Goal: Information Seeking & Learning: Find specific page/section

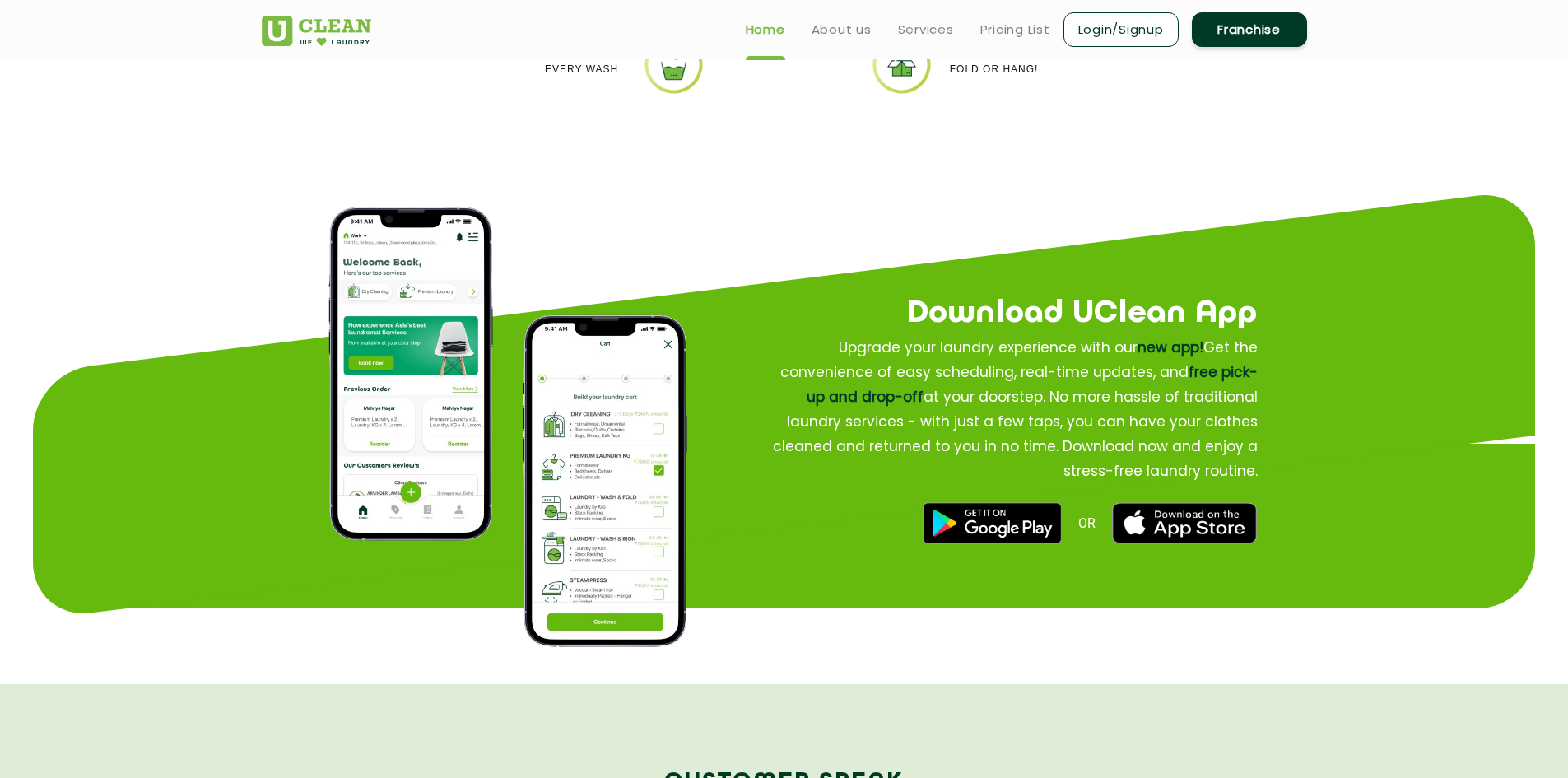
scroll to position [1729, 0]
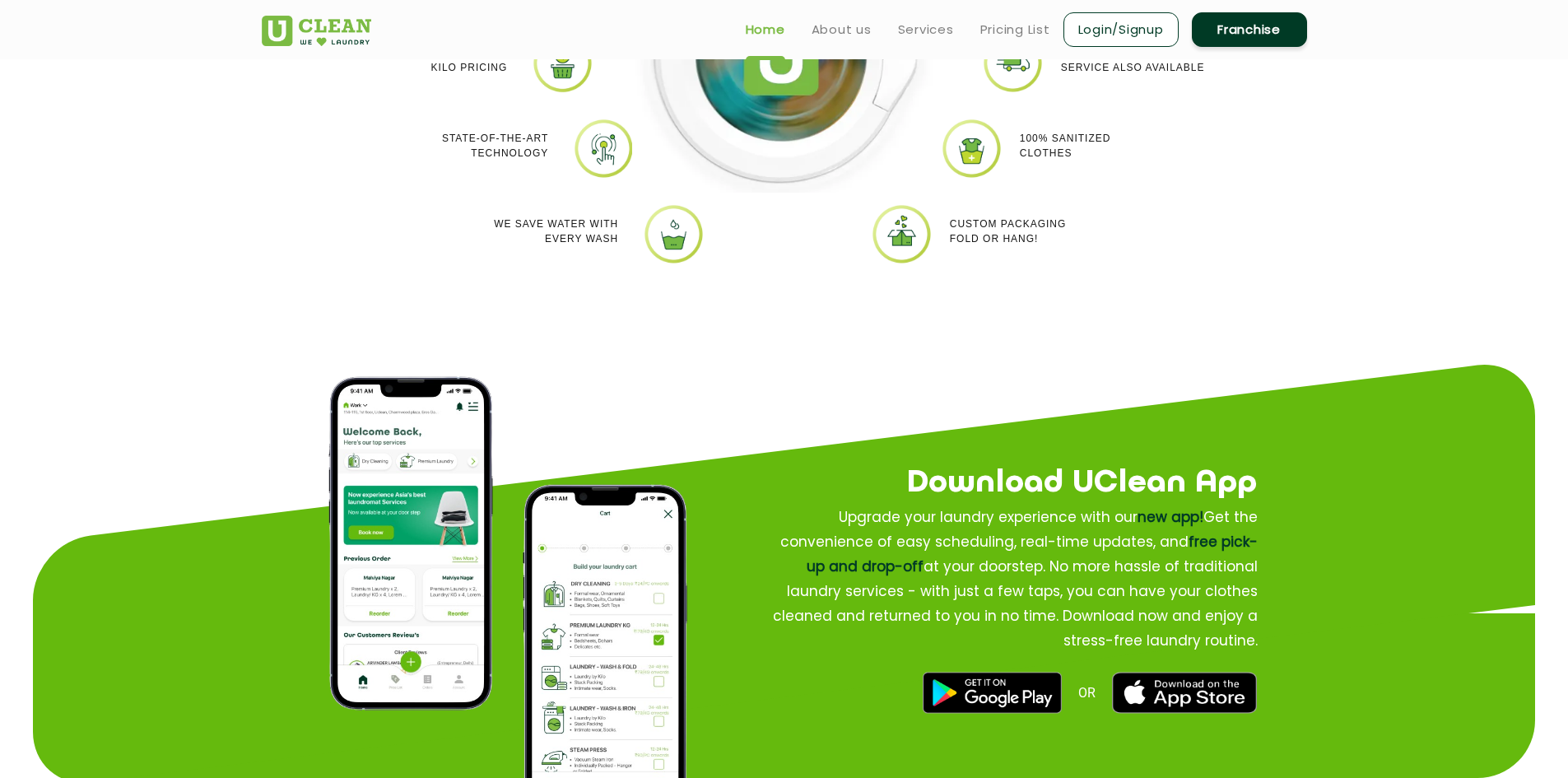
click at [1258, 395] on div "Download UClean App Upgrade your laundry experience with our new app! Get the c…" at bounding box center [1006, 566] width 623 height 363
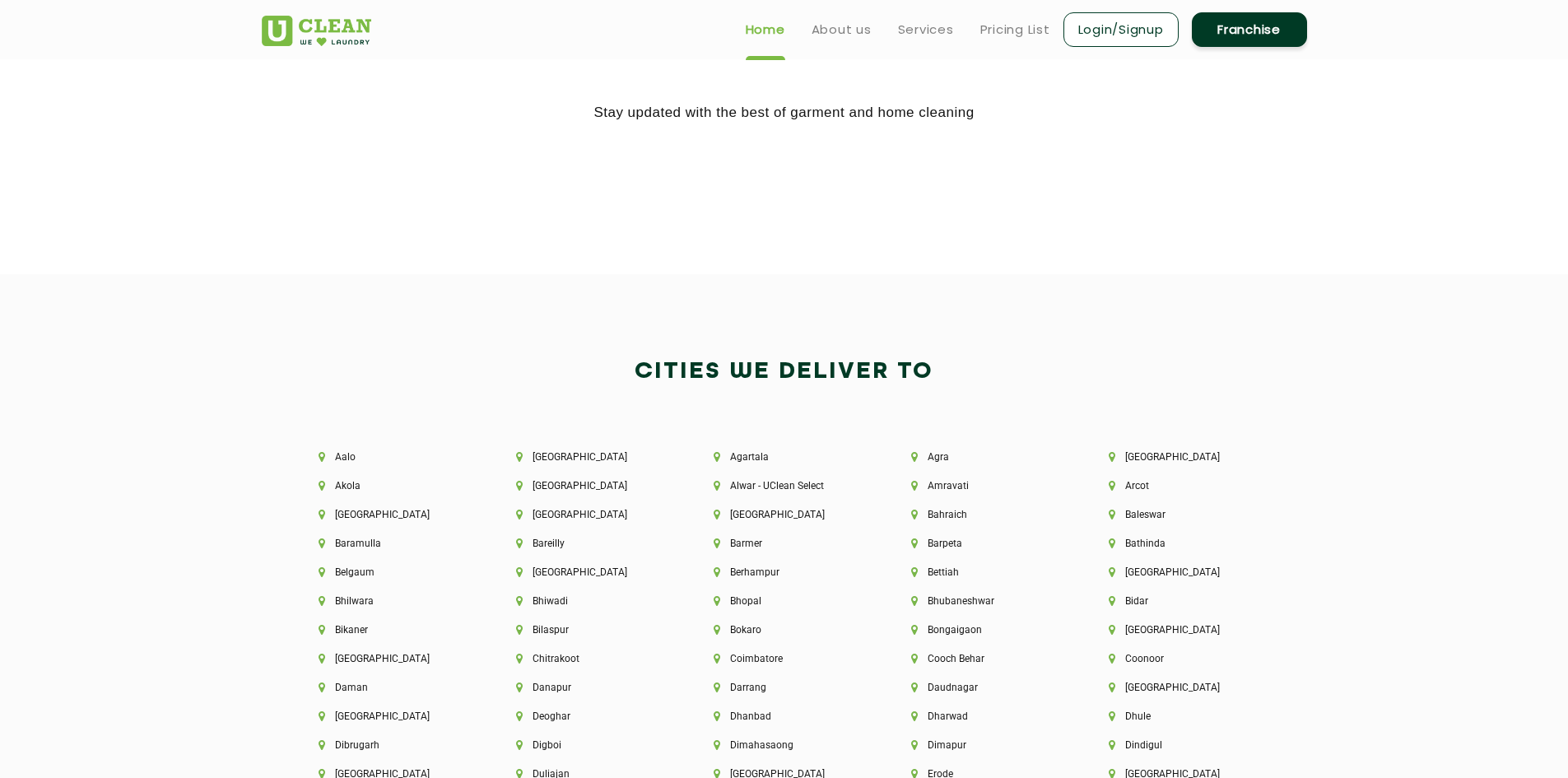
scroll to position [3284, 0]
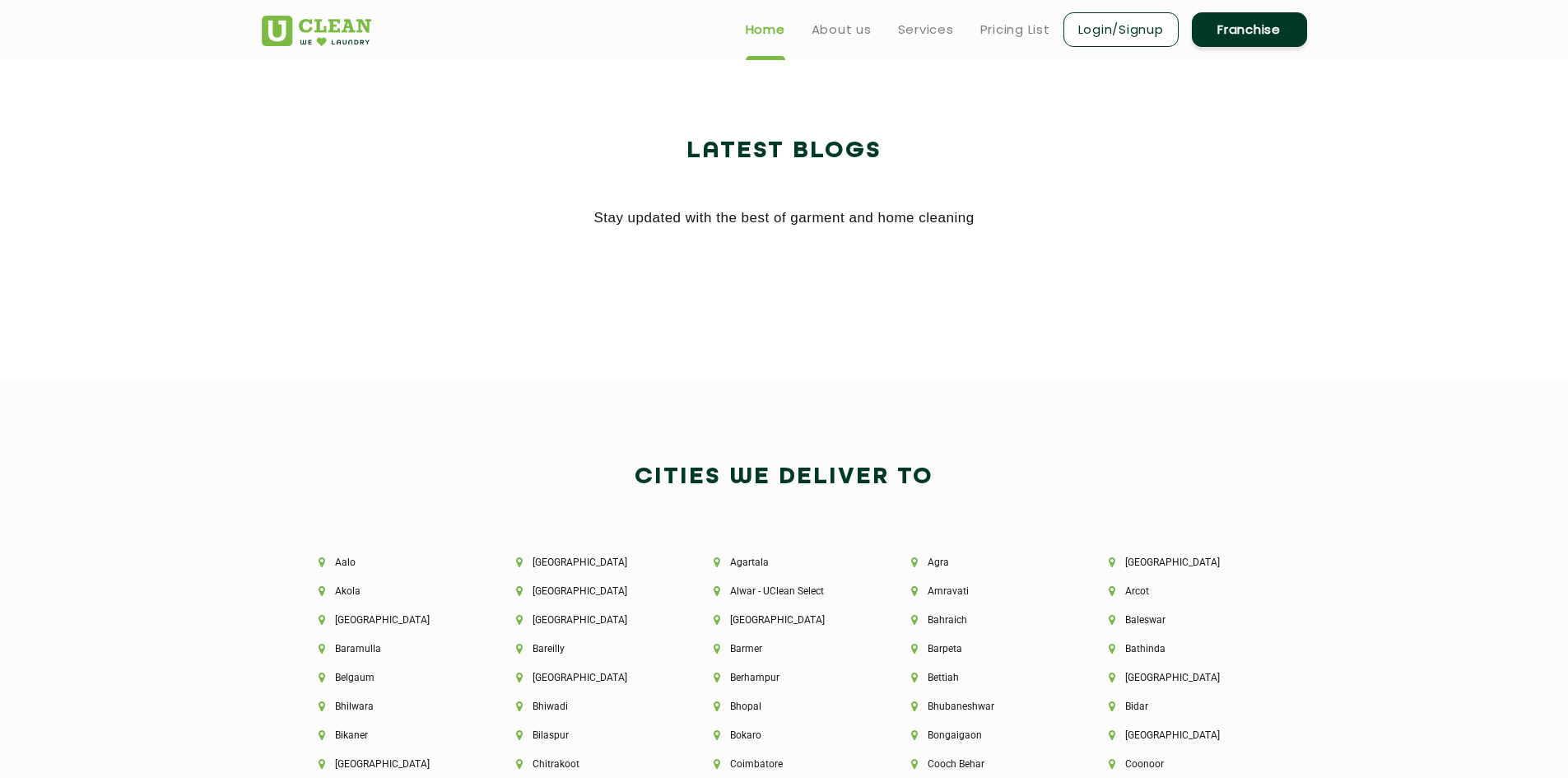
click at [849, 41] on ul "Home About us Services Pricing List Login/Signup Franchise" at bounding box center [1019, 29] width 574 height 39
click at [849, 39] on link "About us" at bounding box center [841, 29] width 60 height 19
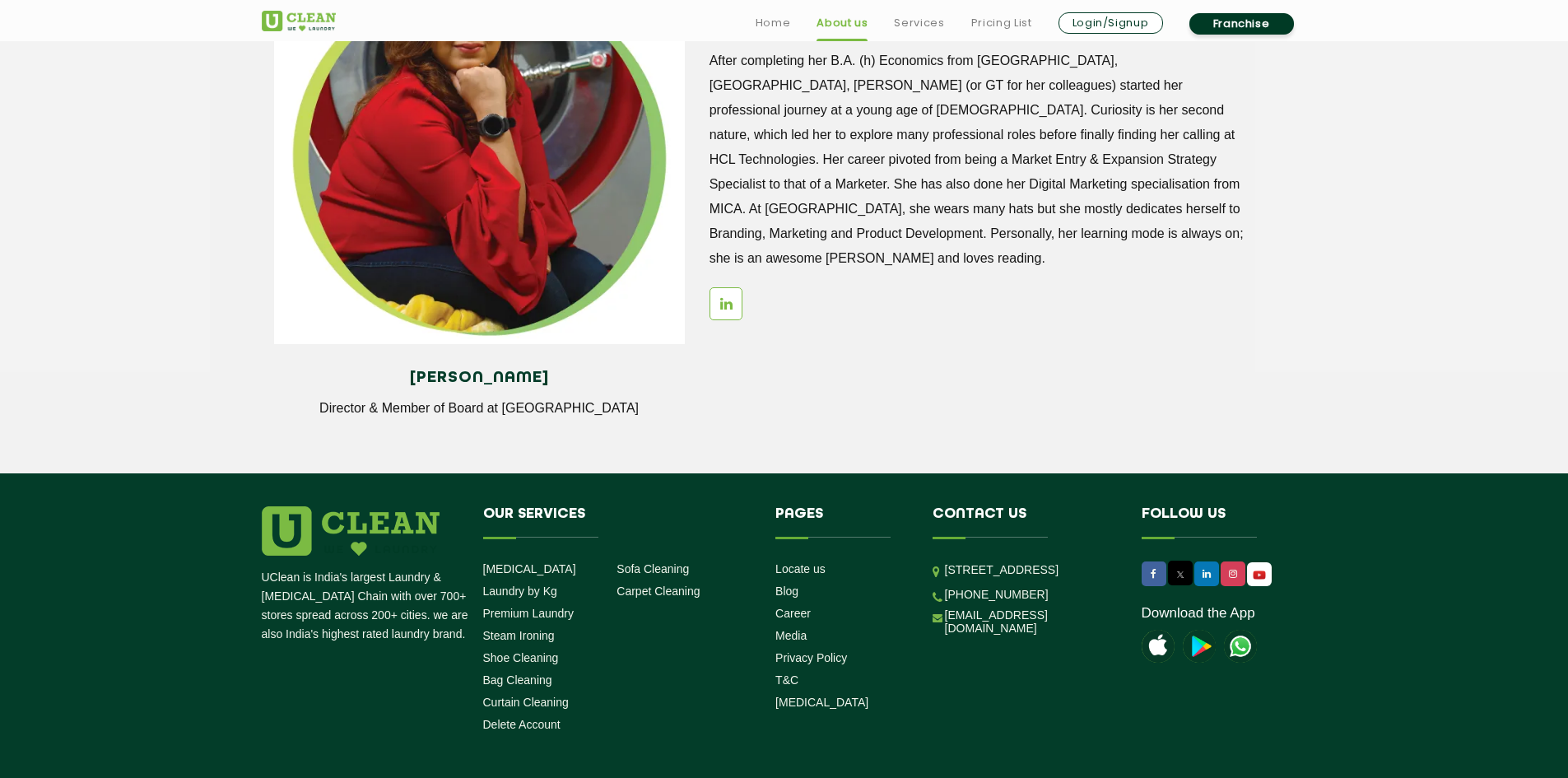
scroll to position [2227, 0]
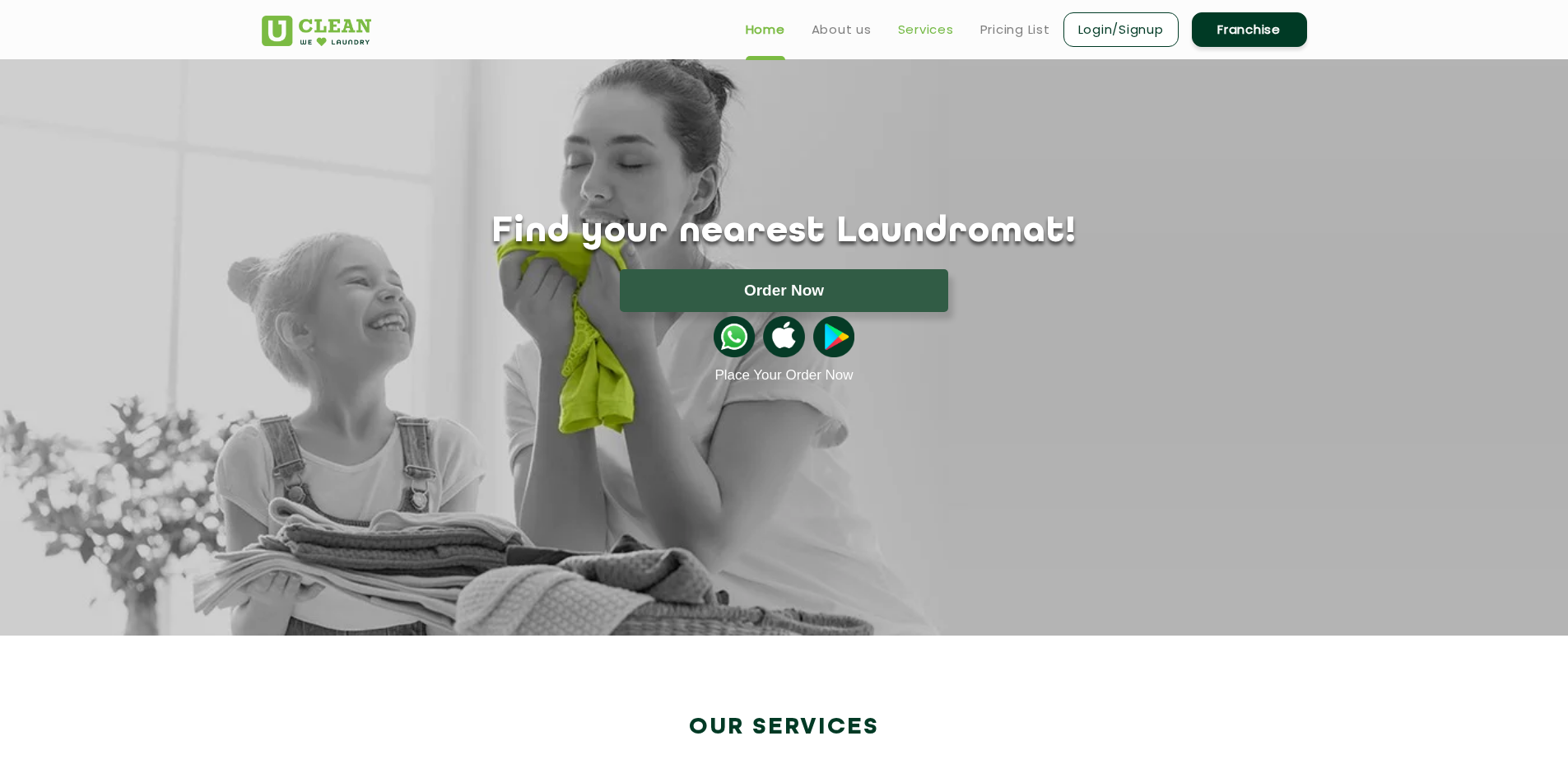
click at [943, 30] on link "Services" at bounding box center [925, 29] width 56 height 19
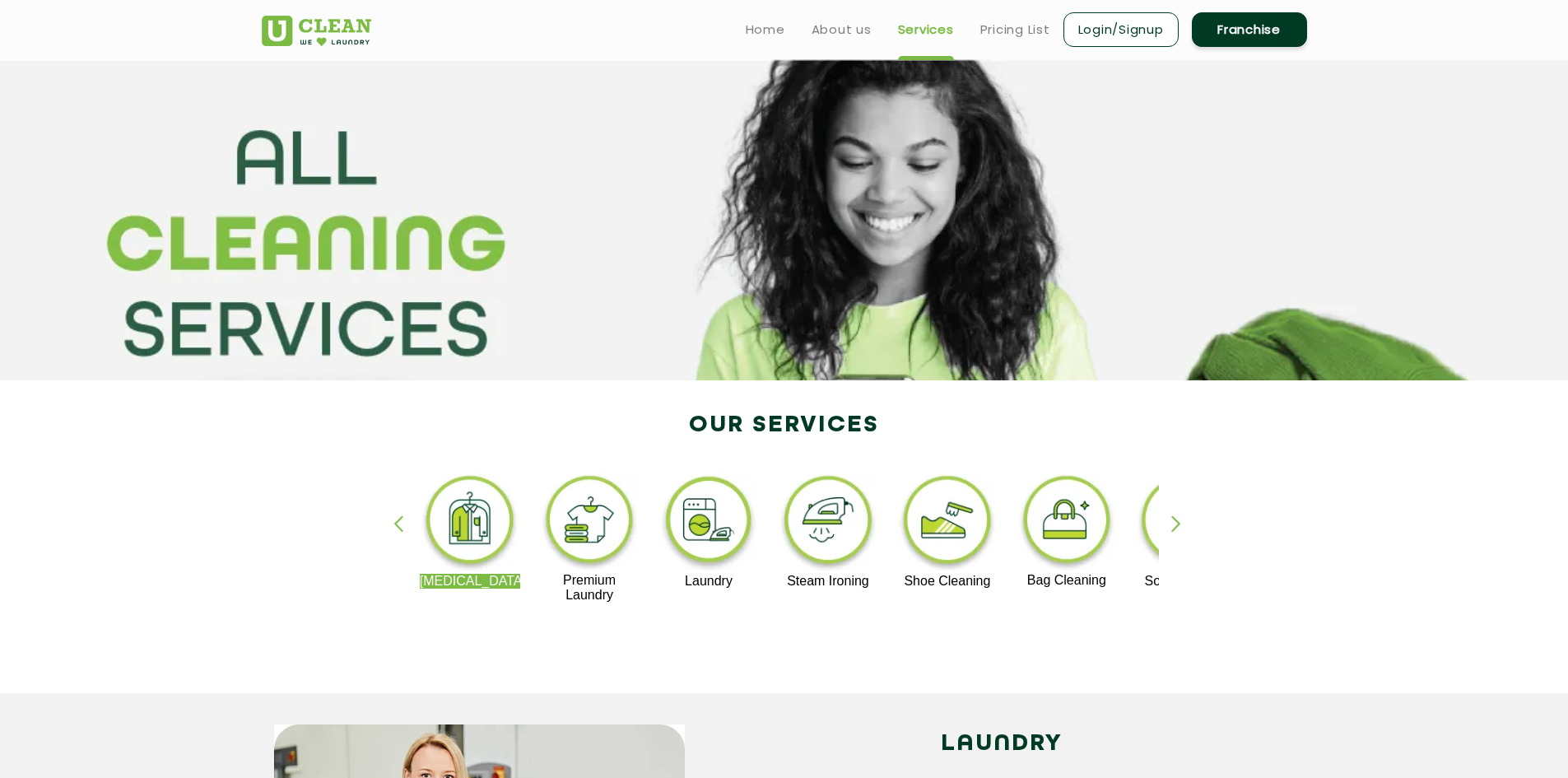
click at [878, 29] on ul "Home About us Services Pricing List Login/Signup Franchise" at bounding box center [1019, 29] width 574 height 39
click at [857, 29] on link "About us" at bounding box center [841, 29] width 60 height 19
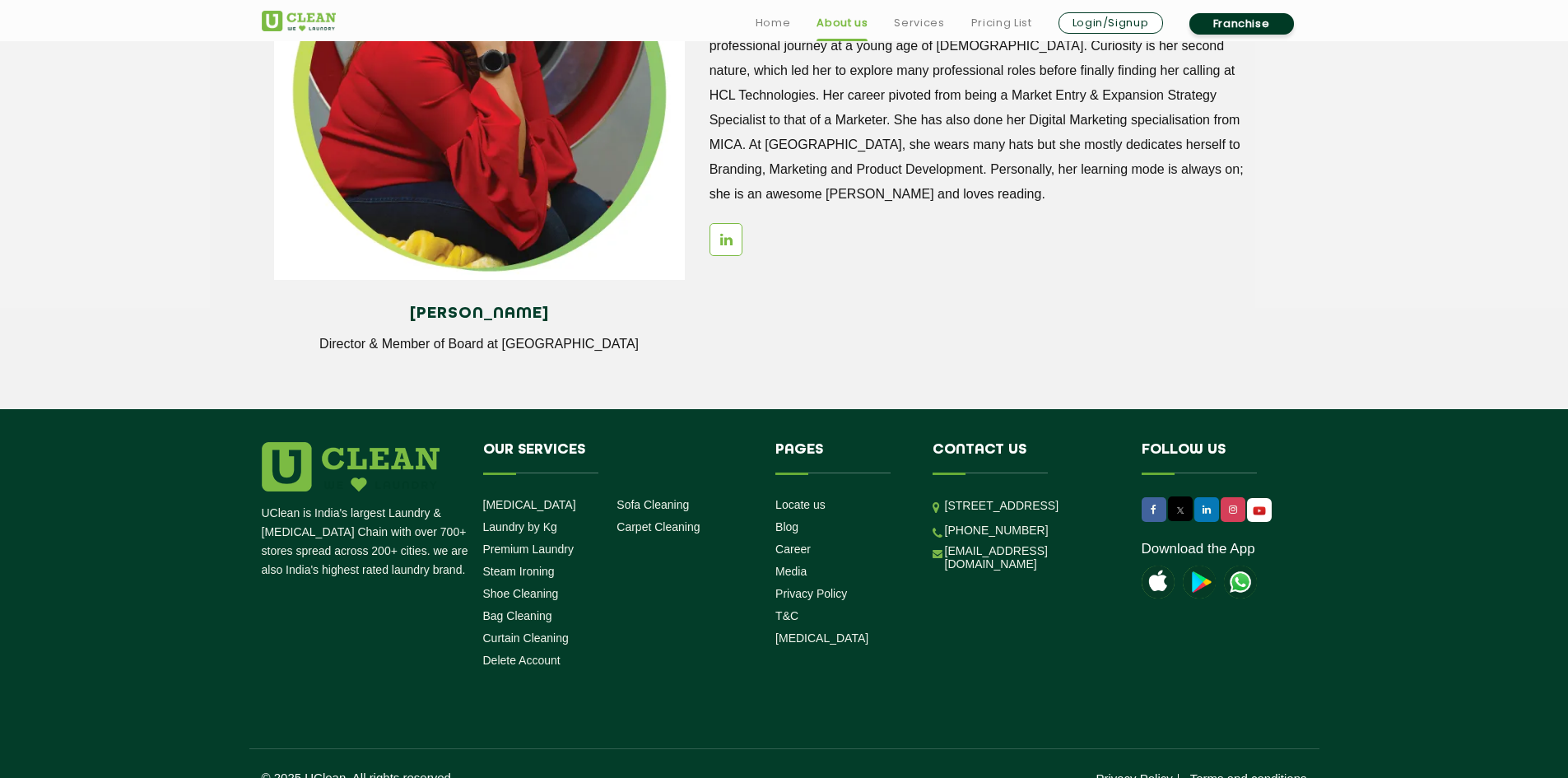
scroll to position [1733, 0]
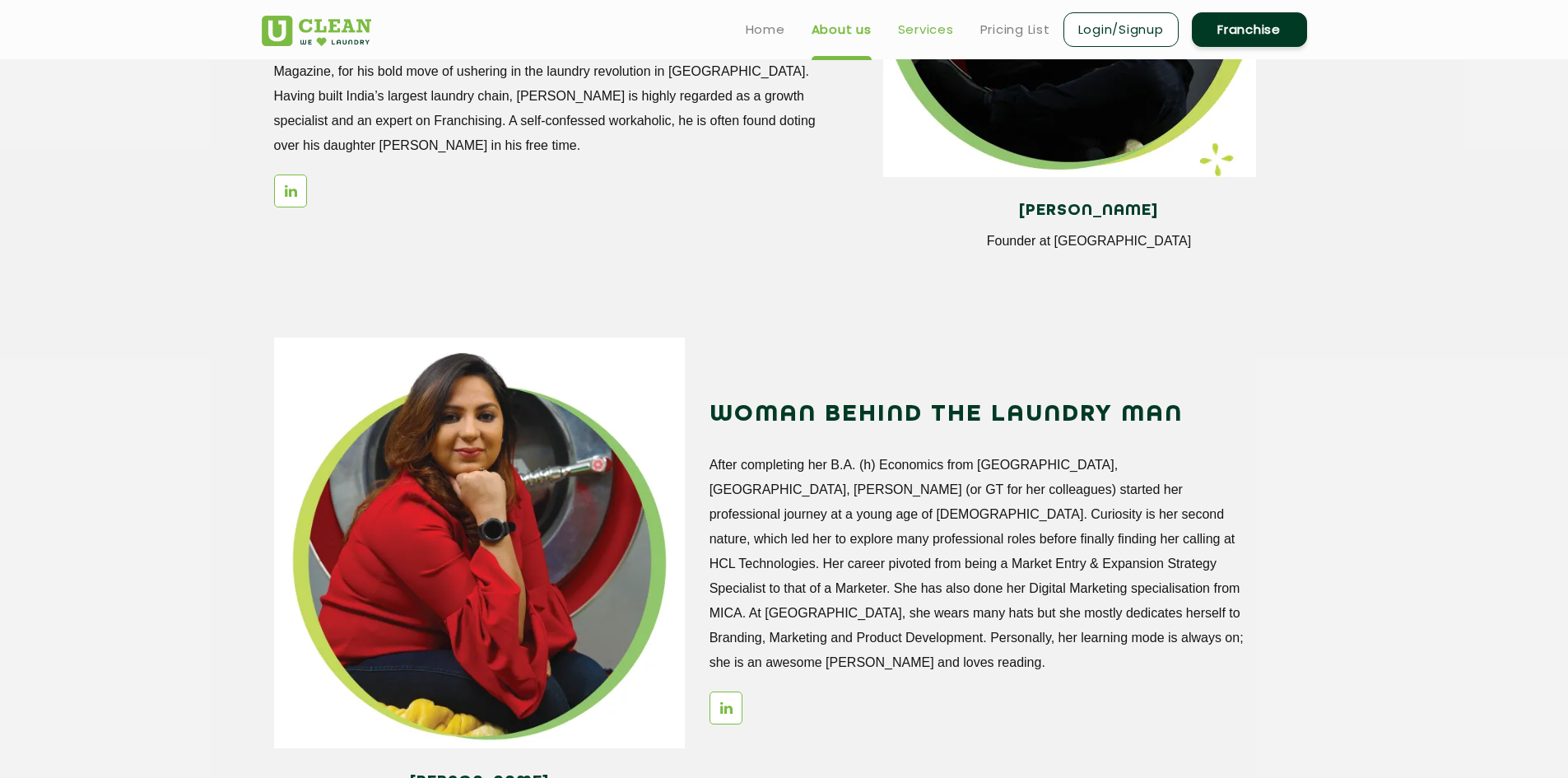
click at [942, 37] on link "Services" at bounding box center [925, 29] width 56 height 19
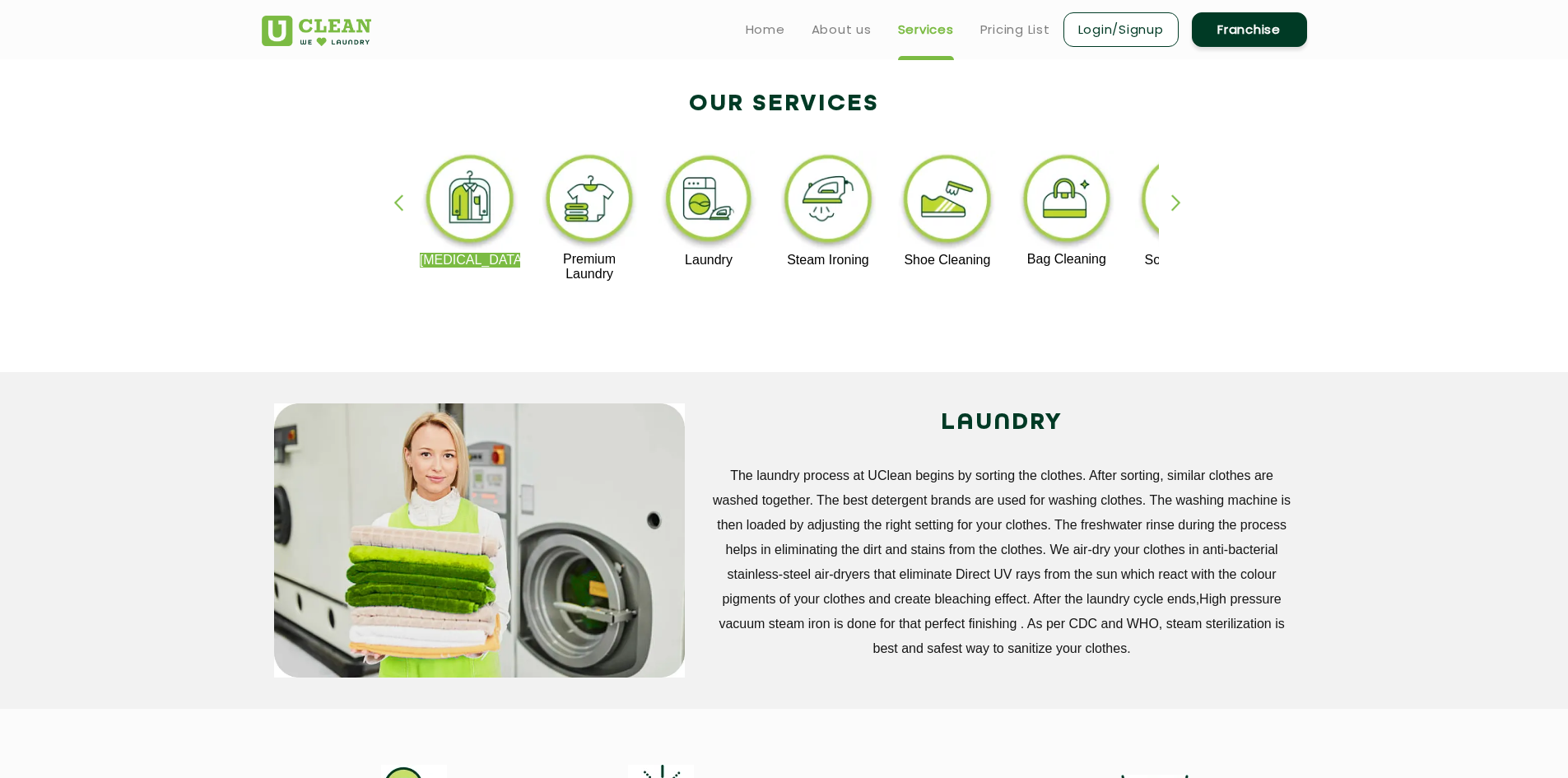
scroll to position [165, 0]
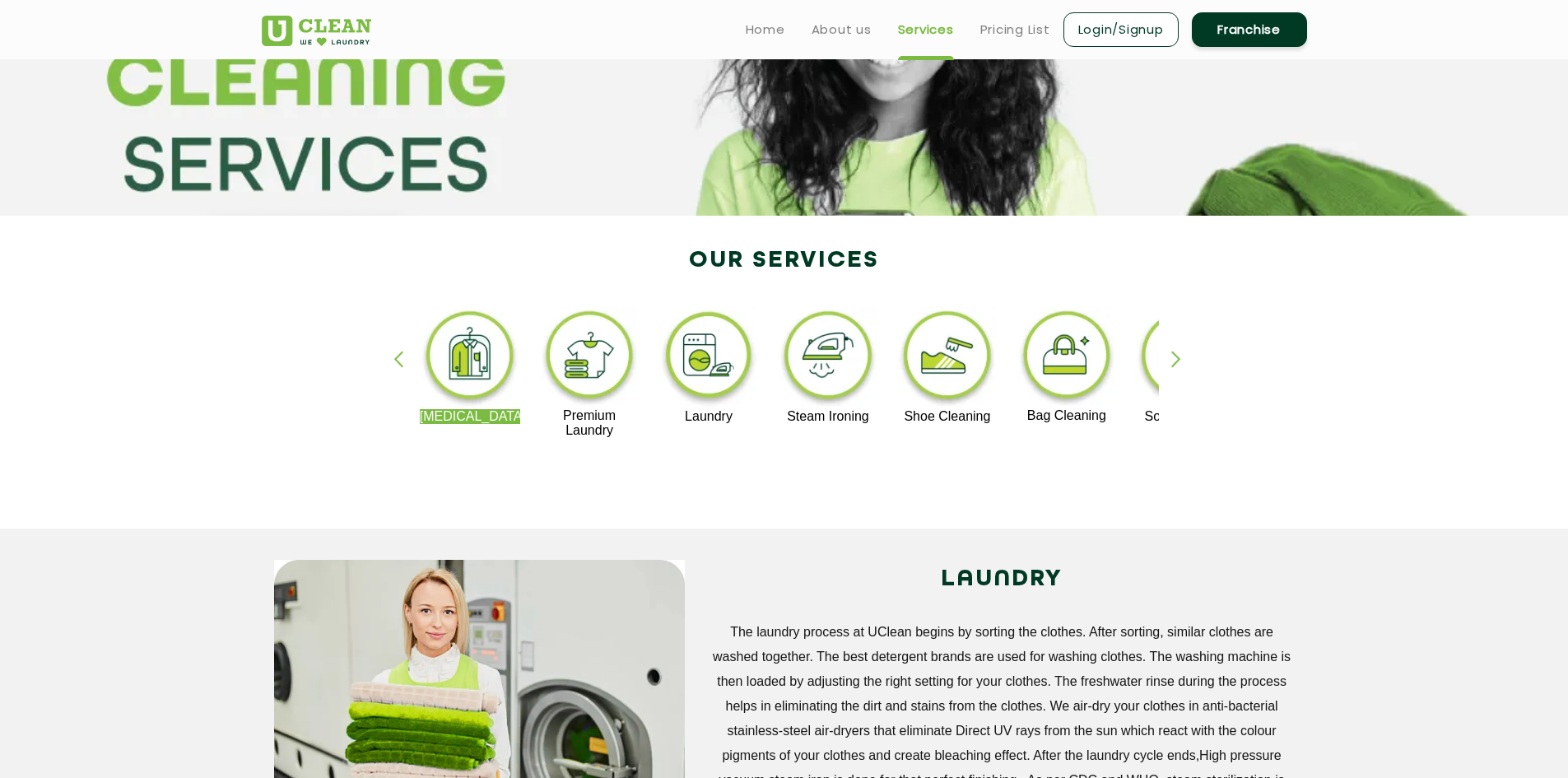
click at [1171, 355] on div "button" at bounding box center [1183, 373] width 25 height 45
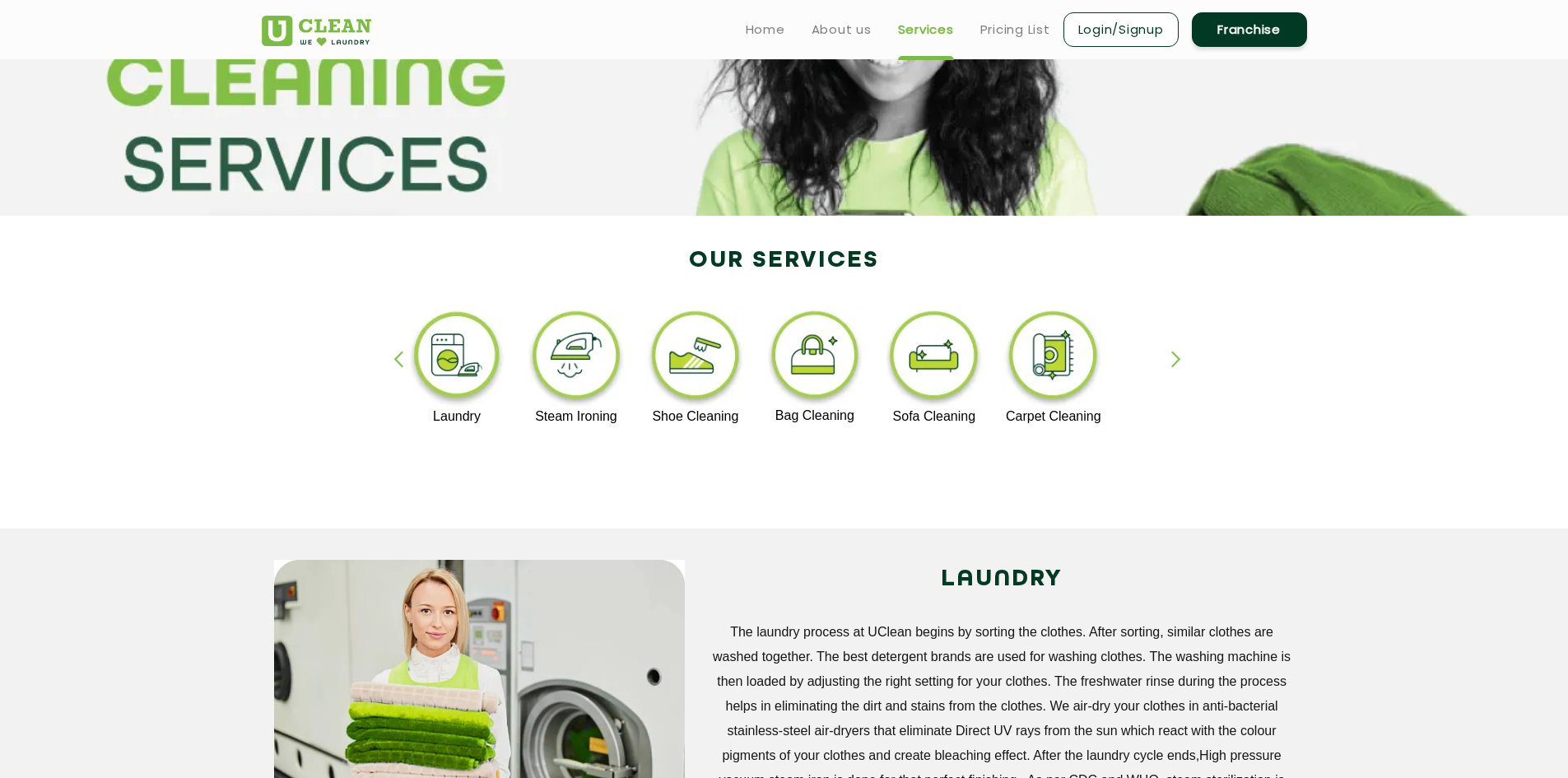
click at [1171, 355] on div "button" at bounding box center [1183, 373] width 25 height 45
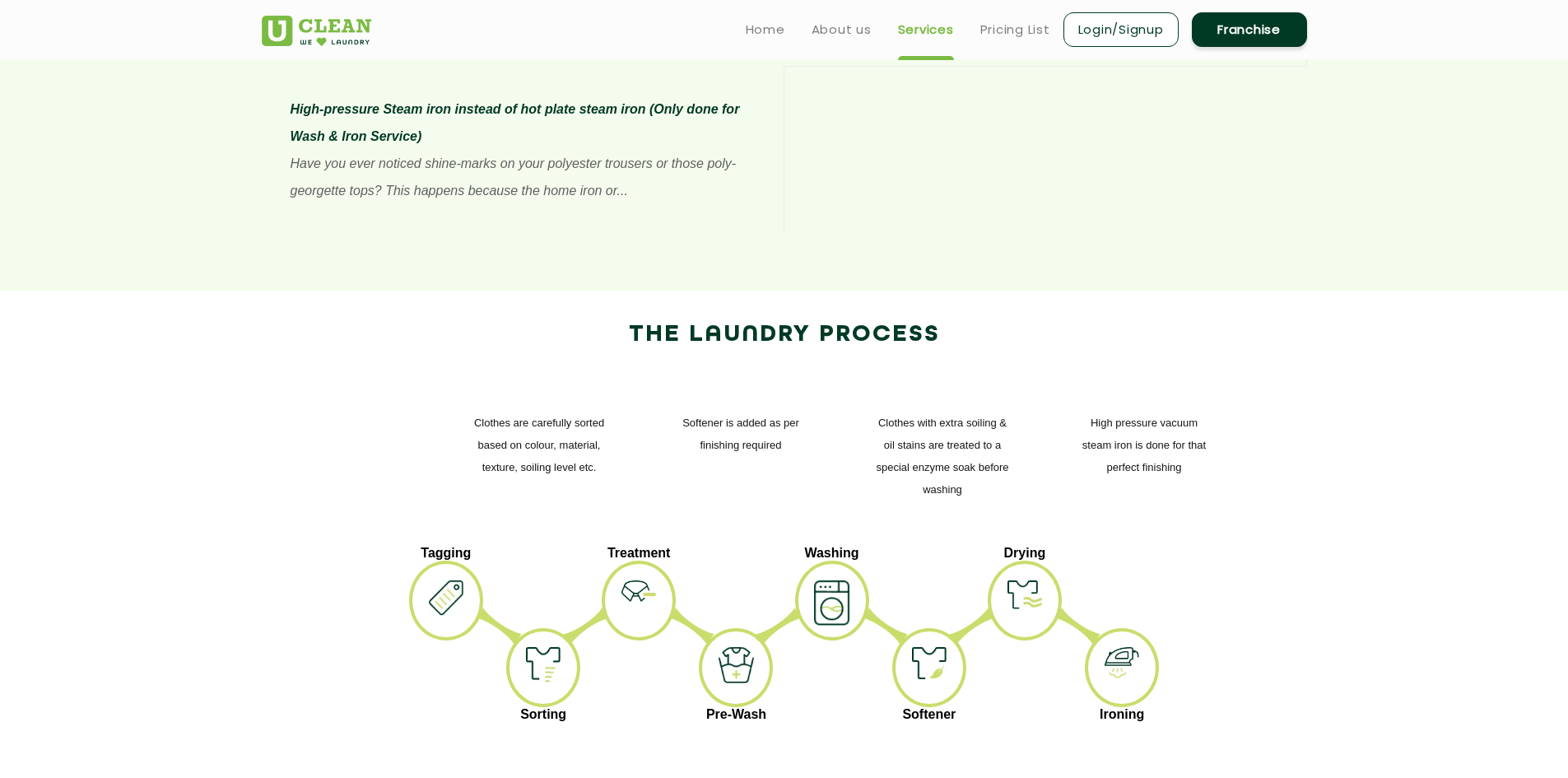
scroll to position [1729, 0]
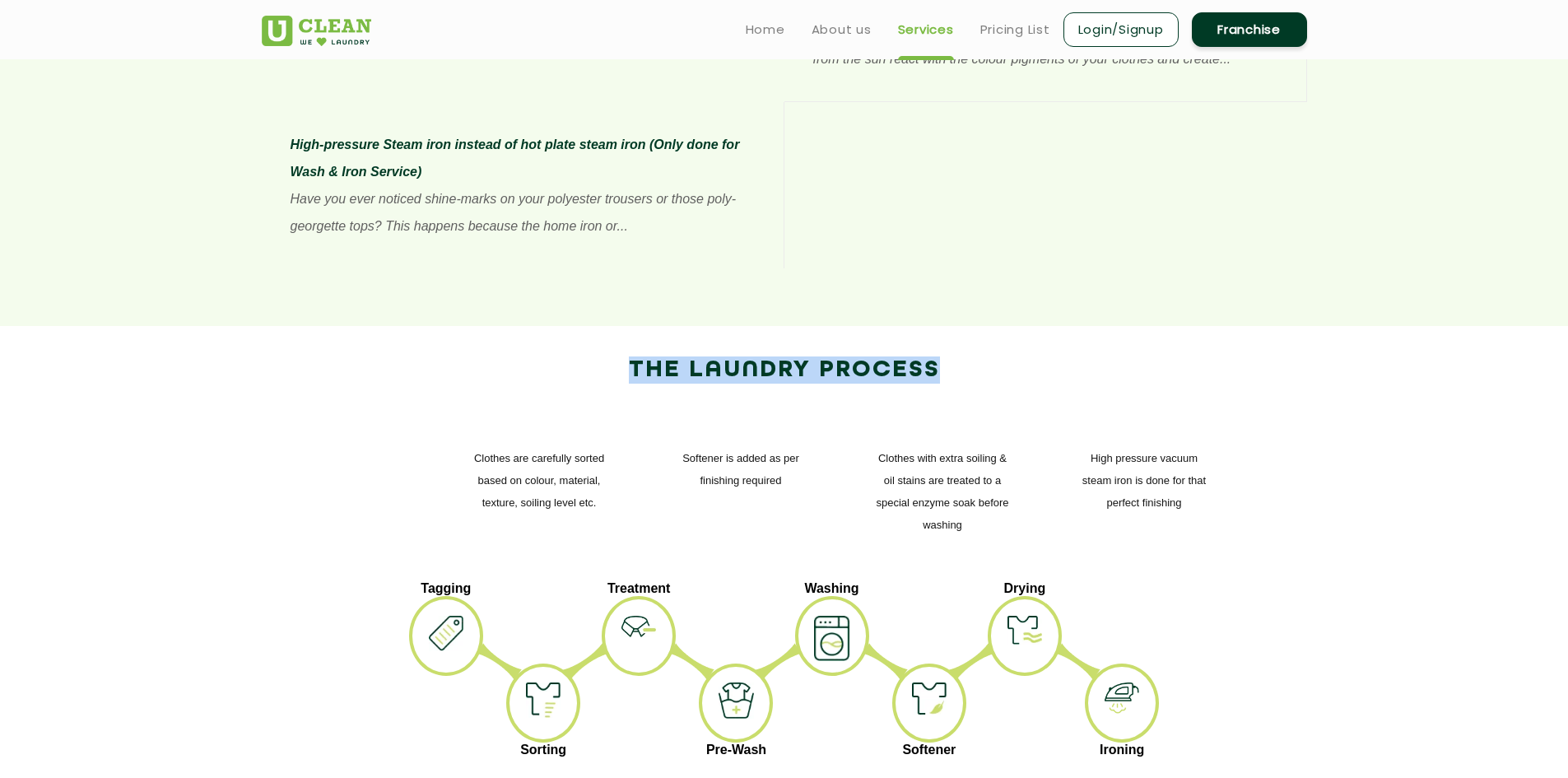
drag, startPoint x: 623, startPoint y: 226, endPoint x: 1266, endPoint y: 240, distance: 643.2
click at [1266, 356] on h2 "The Laundry Process" at bounding box center [784, 370] width 1020 height 27
copy h2 "The Laundry Process"
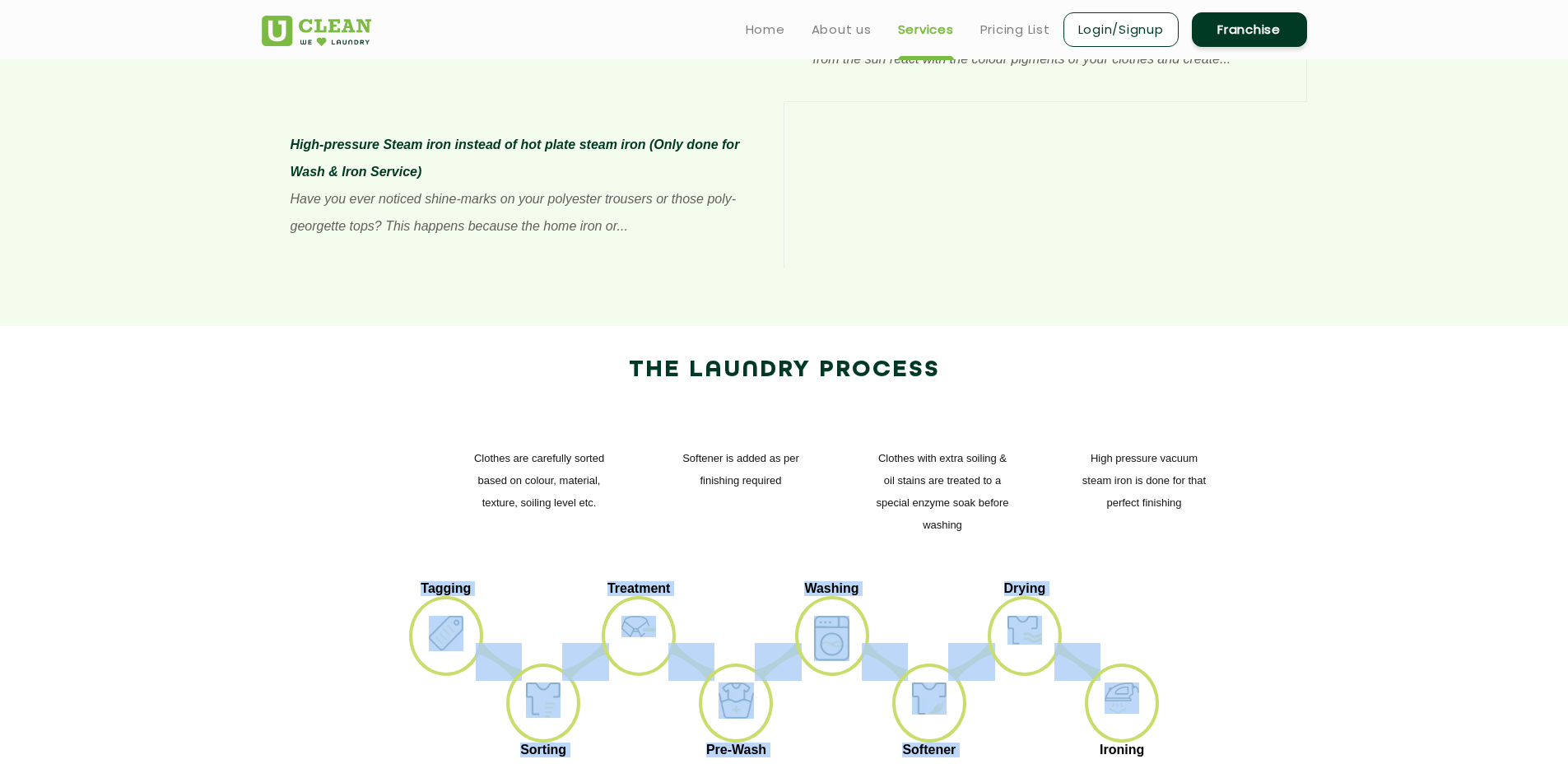
drag, startPoint x: 400, startPoint y: 452, endPoint x: 1161, endPoint y: 551, distance: 767.4
click at [1161, 581] on ul "Tagging Sorting Treatment Pre-Wash Washing Softener Drying Ironing" at bounding box center [784, 671] width 1020 height 181
copy ul "Tagging Sorting Treatment Pre-Wash Washing Softener Drying"
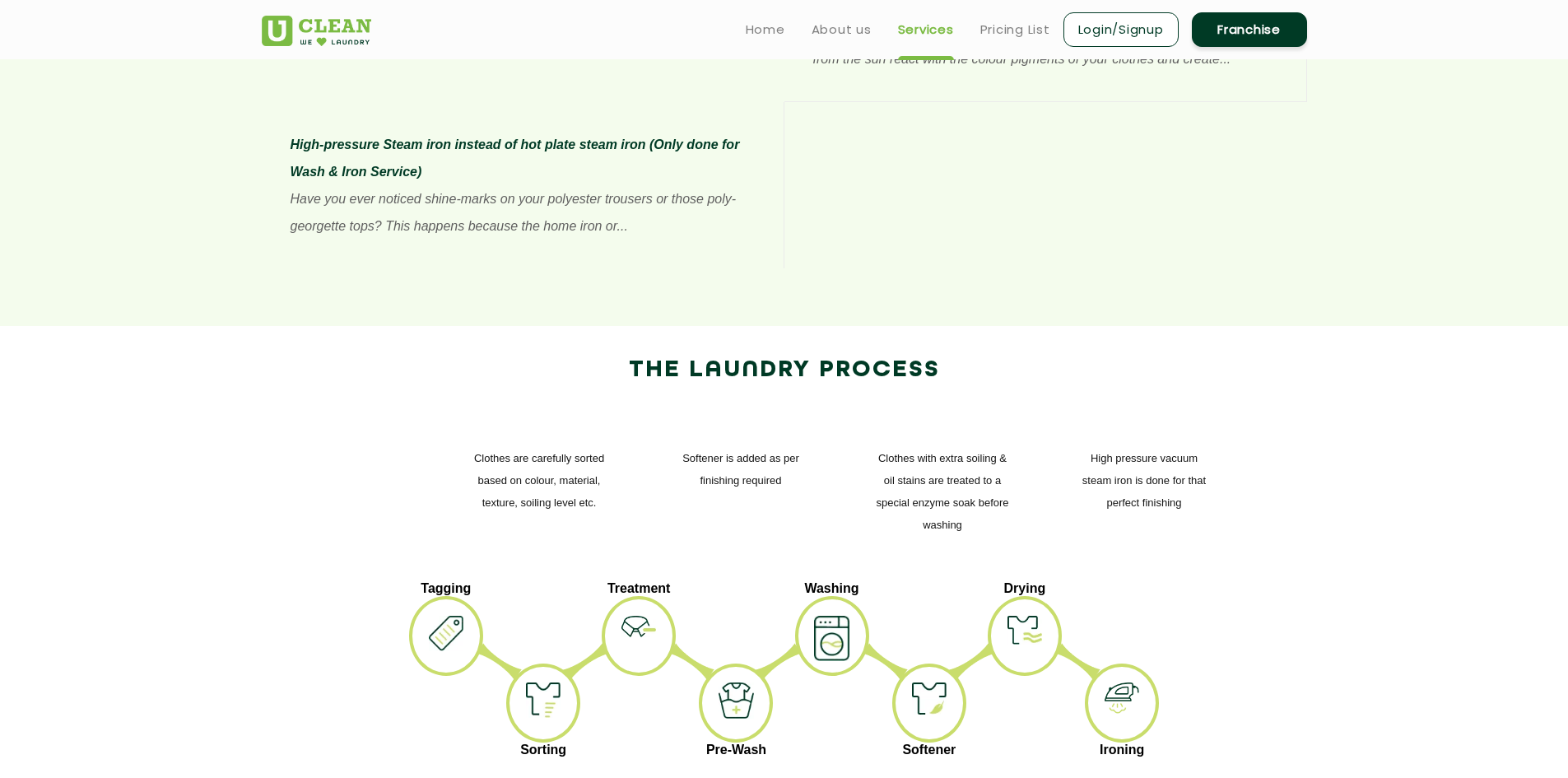
click at [446, 401] on div "High pressure vacuum steam iron is done for that perfect finishing Clothes with…" at bounding box center [784, 490] width 1045 height 179
drag, startPoint x: 471, startPoint y: 319, endPoint x: 610, endPoint y: 374, distance: 149.5
click at [610, 426] on div "Clothes are carefully sorted based on colour, material, texture, soiling level …" at bounding box center [540, 480] width 161 height 108
copy p "Clothes are carefully sorted based on colour, material, texture, soiling level …"
drag, startPoint x: 674, startPoint y: 318, endPoint x: 773, endPoint y: 331, distance: 99.8
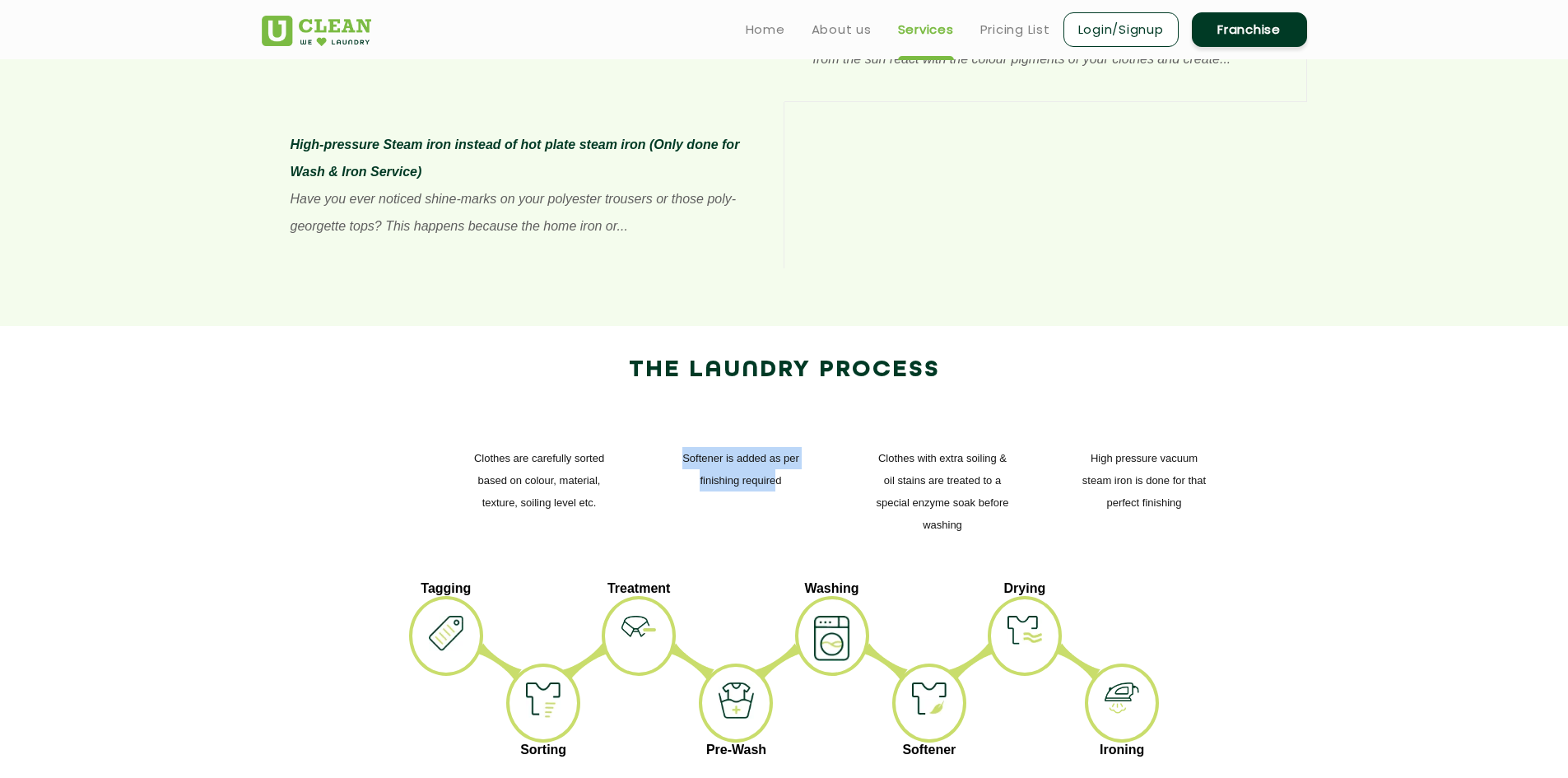
click at [773, 447] on p "Softener is added as per finishing required" at bounding box center [741, 469] width 136 height 44
drag, startPoint x: 350, startPoint y: 674, endPoint x: 478, endPoint y: 708, distance: 132.4
copy p "Clothes are tagged to avoid potential mix up"
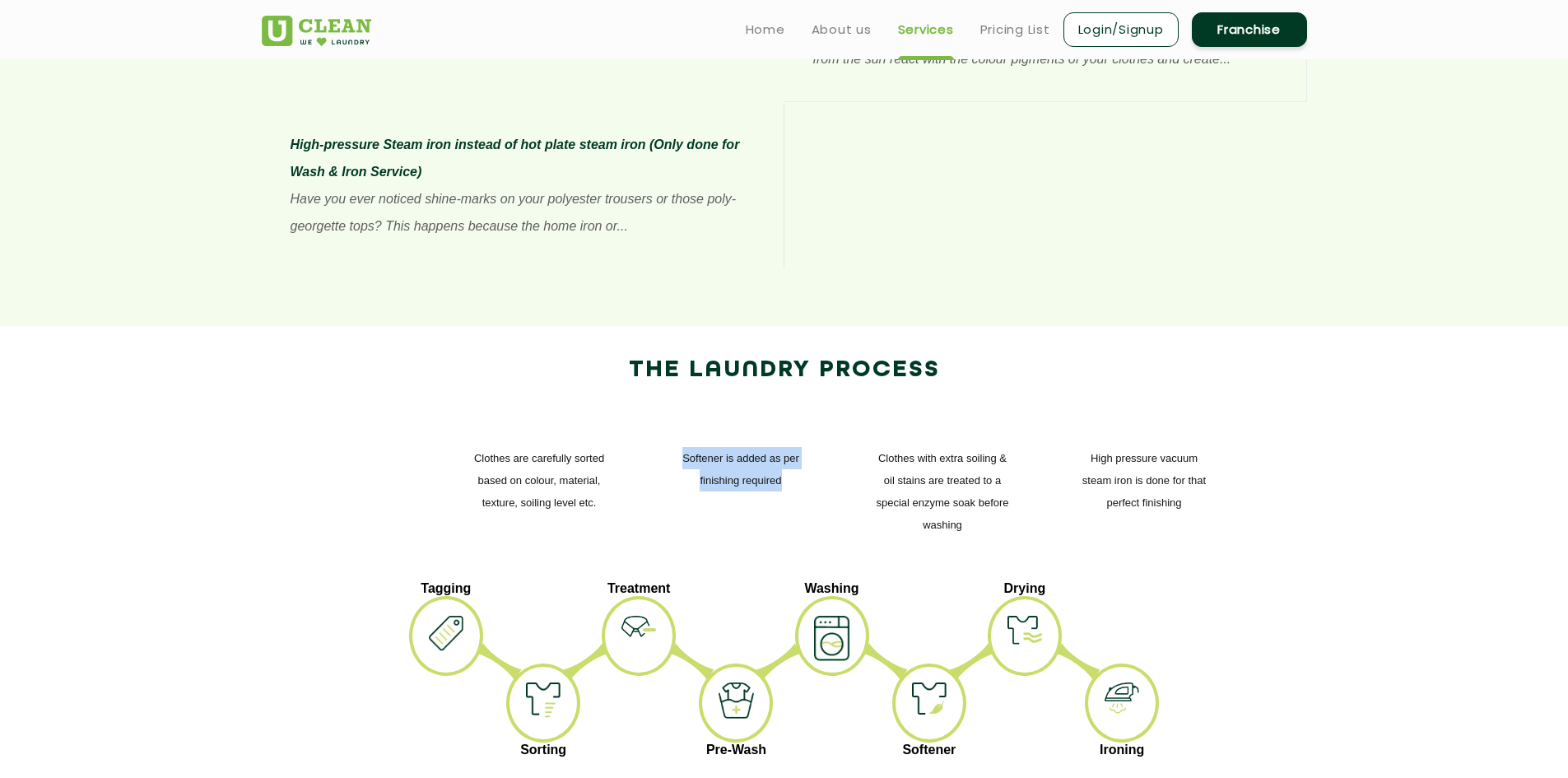
drag, startPoint x: 673, startPoint y: 320, endPoint x: 812, endPoint y: 346, distance: 141.4
click at [812, 426] on div "Softener is added as per finishing required" at bounding box center [741, 468] width 161 height 86
copy p "Softener is added as per finishing required"
drag, startPoint x: 564, startPoint y: 672, endPoint x: 705, endPoint y: 700, distance: 143.8
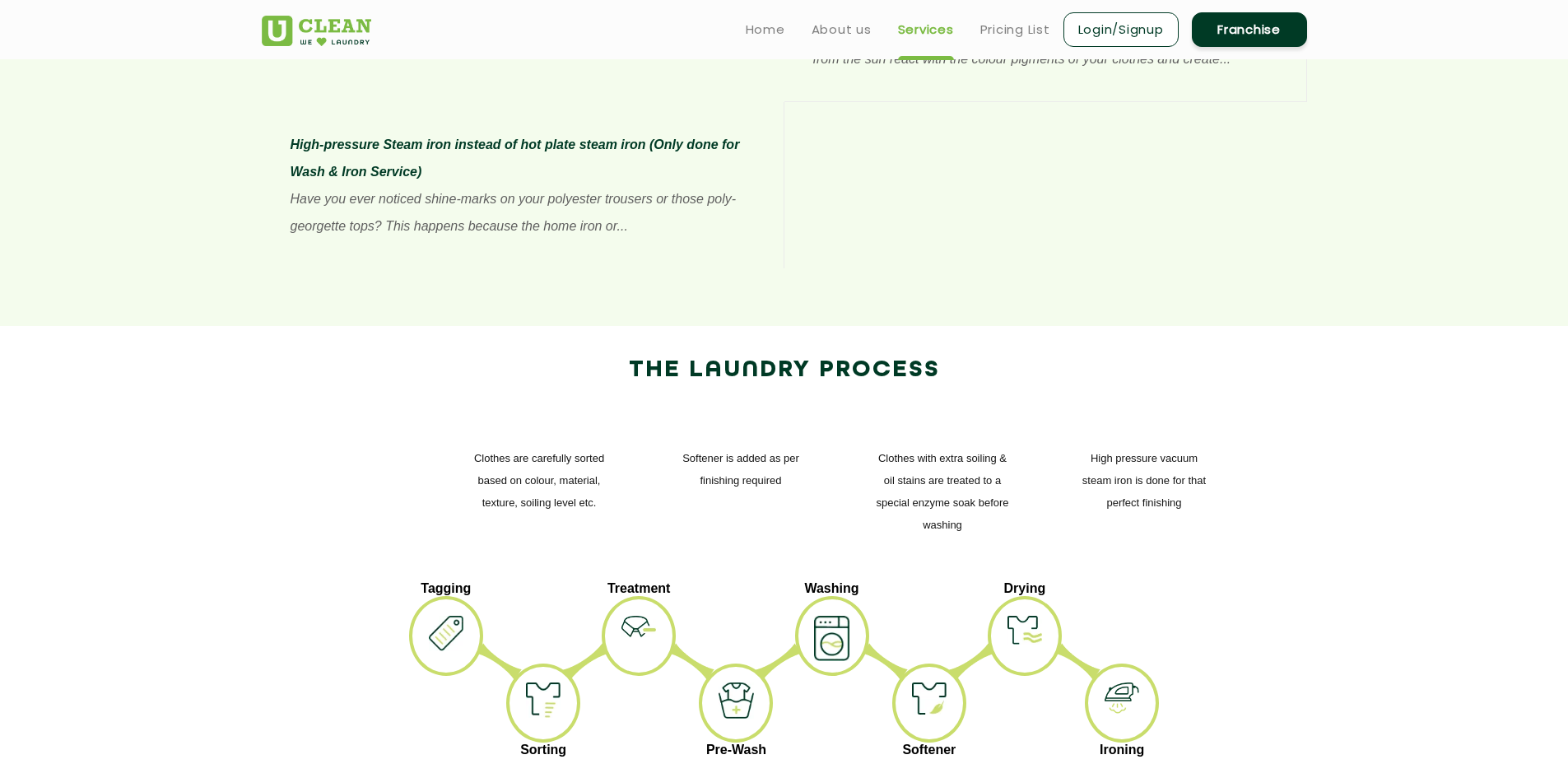
copy p "Cuff & collar are treated using special detergents"
drag, startPoint x: 661, startPoint y: 704, endPoint x: 565, endPoint y: 675, distance: 100.3
copy p "Cuff & collar are treated using special detergents"
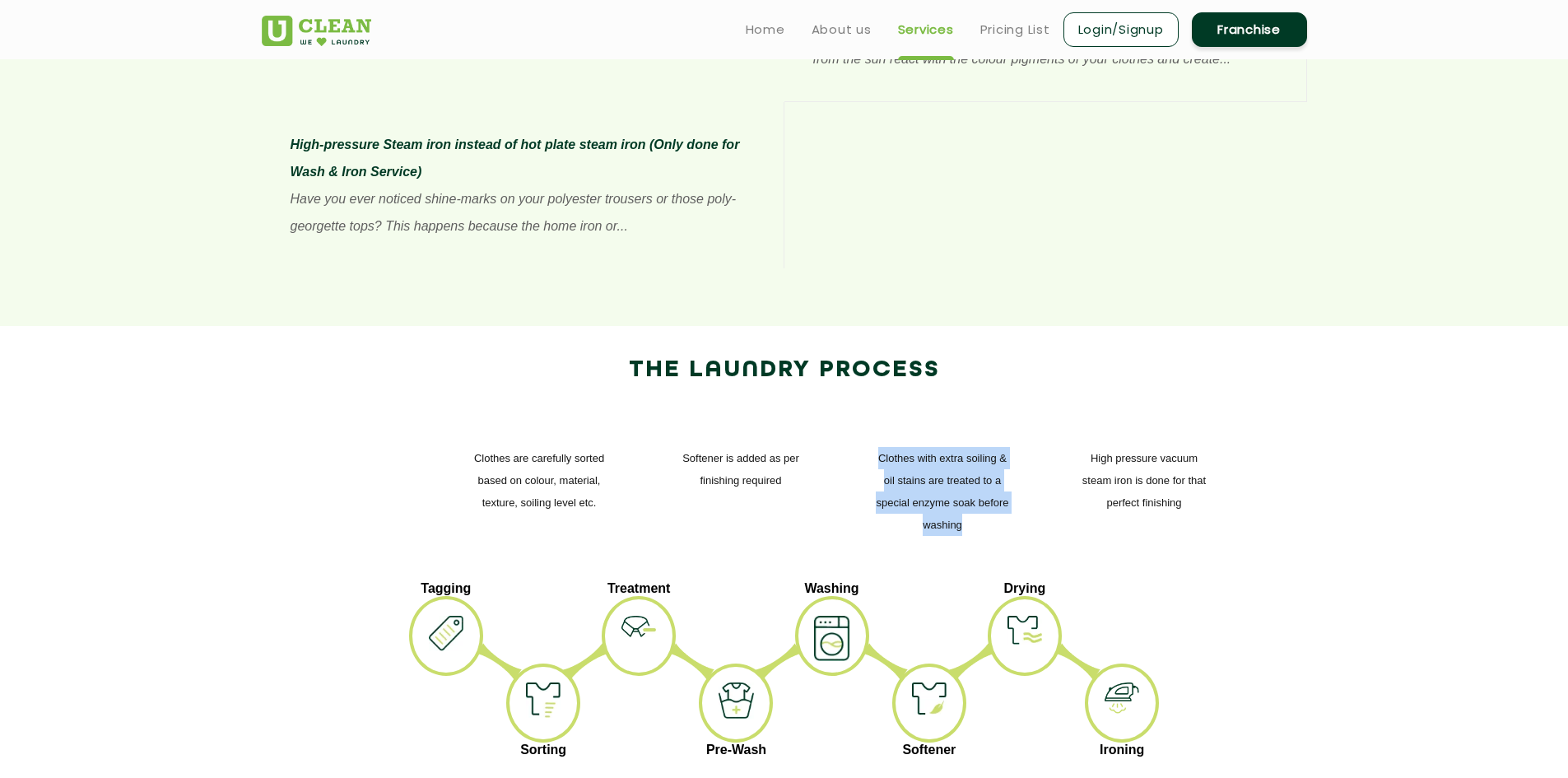
drag, startPoint x: 877, startPoint y: 314, endPoint x: 1016, endPoint y: 378, distance: 153.0
click at [1016, 426] on div "Clothes with extra soiling & oil stains are treated to a special enzyme soak be…" at bounding box center [943, 490] width 161 height 130
copy p "Clothes with extra soiling & oil stains are treated to a special enzyme soak be…"
drag, startPoint x: 783, startPoint y: 684, endPoint x: 877, endPoint y: 705, distance: 96.3
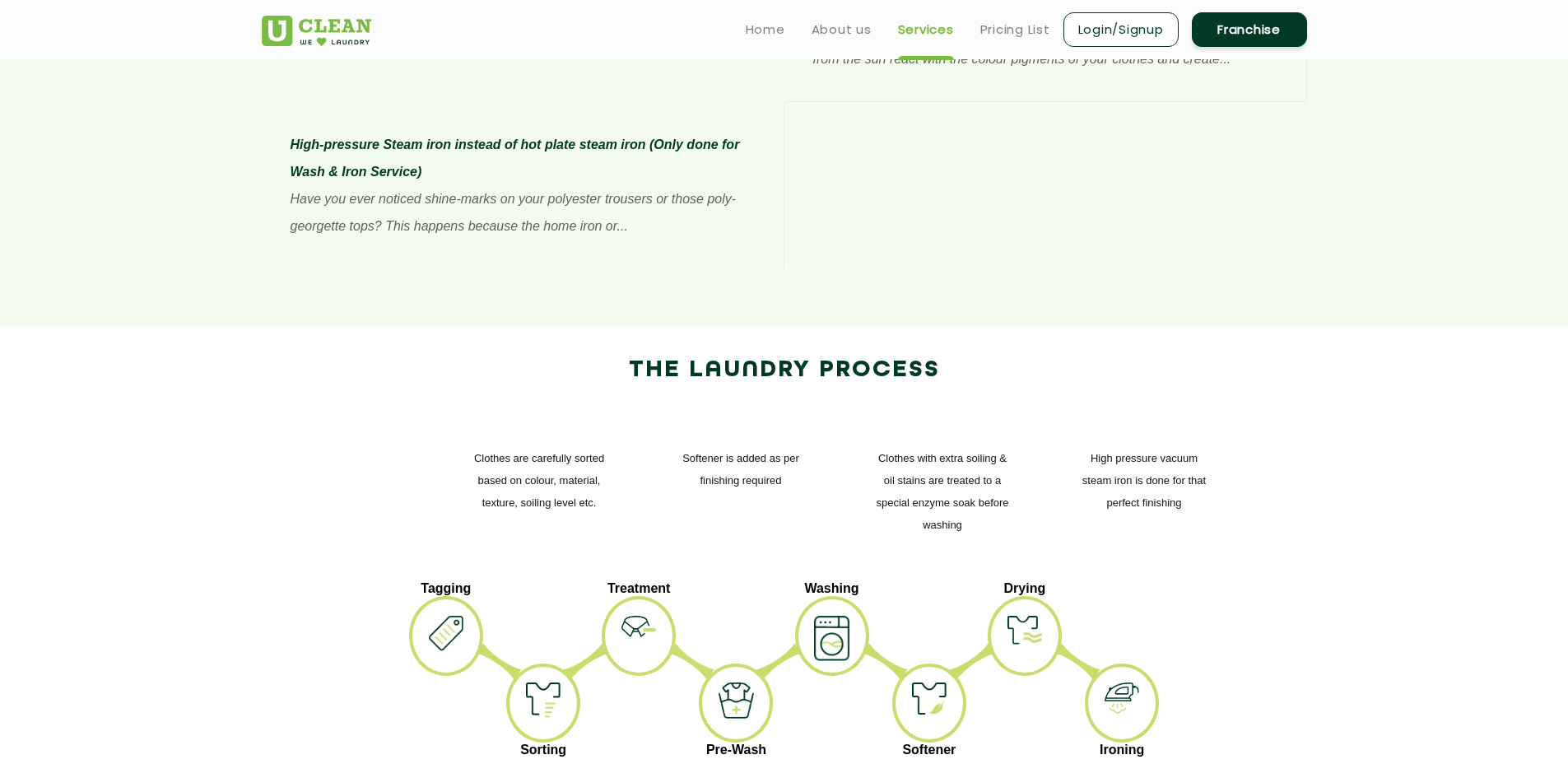
copy p "Clothes are washed as per the load type"
drag, startPoint x: 678, startPoint y: 317, endPoint x: 788, endPoint y: 346, distance: 113.8
click at [788, 447] on p "Softener is added as per finishing required" at bounding box center [741, 469] width 136 height 44
drag, startPoint x: 952, startPoint y: 681, endPoint x: 1071, endPoint y: 729, distance: 128.3
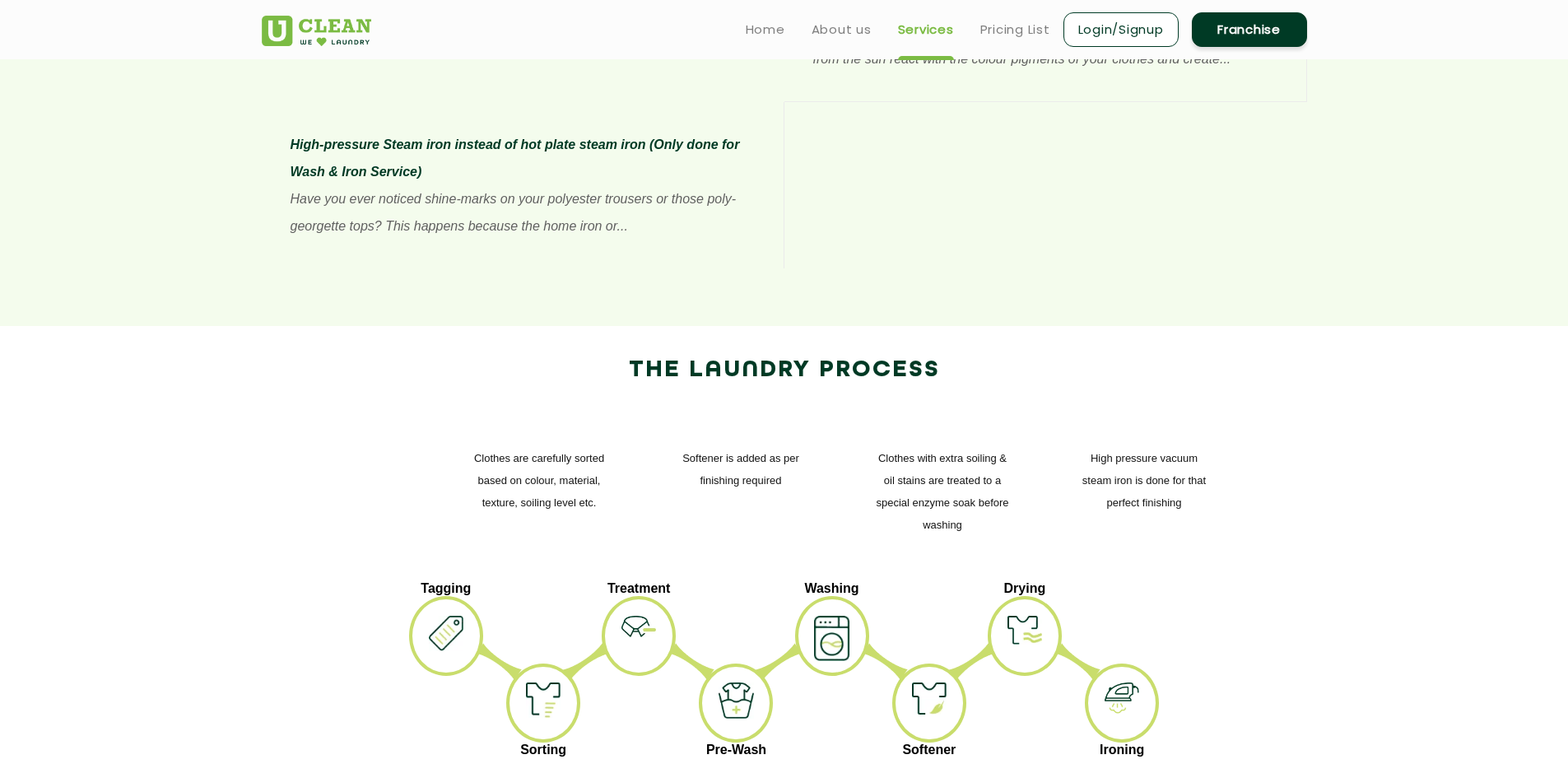
copy p "Clothes are Air-dried in anti-bacterial stainless-steel dryers"
drag, startPoint x: 1091, startPoint y: 322, endPoint x: 1221, endPoint y: 357, distance: 134.6
click at [1221, 426] on div "High pressure vacuum steam iron is done for that perfect finishing" at bounding box center [1145, 480] width 161 height 108
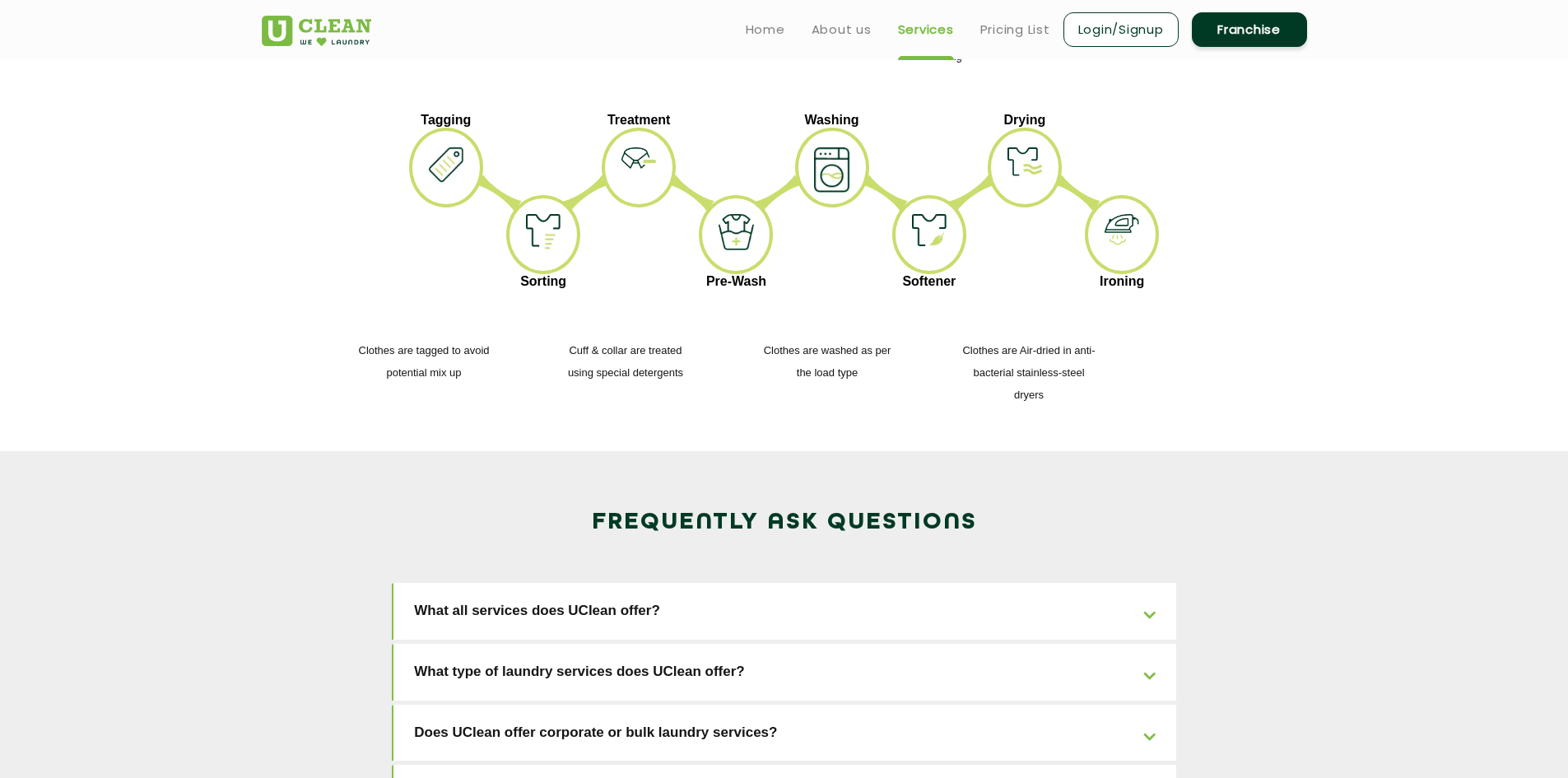
scroll to position [2140, 0]
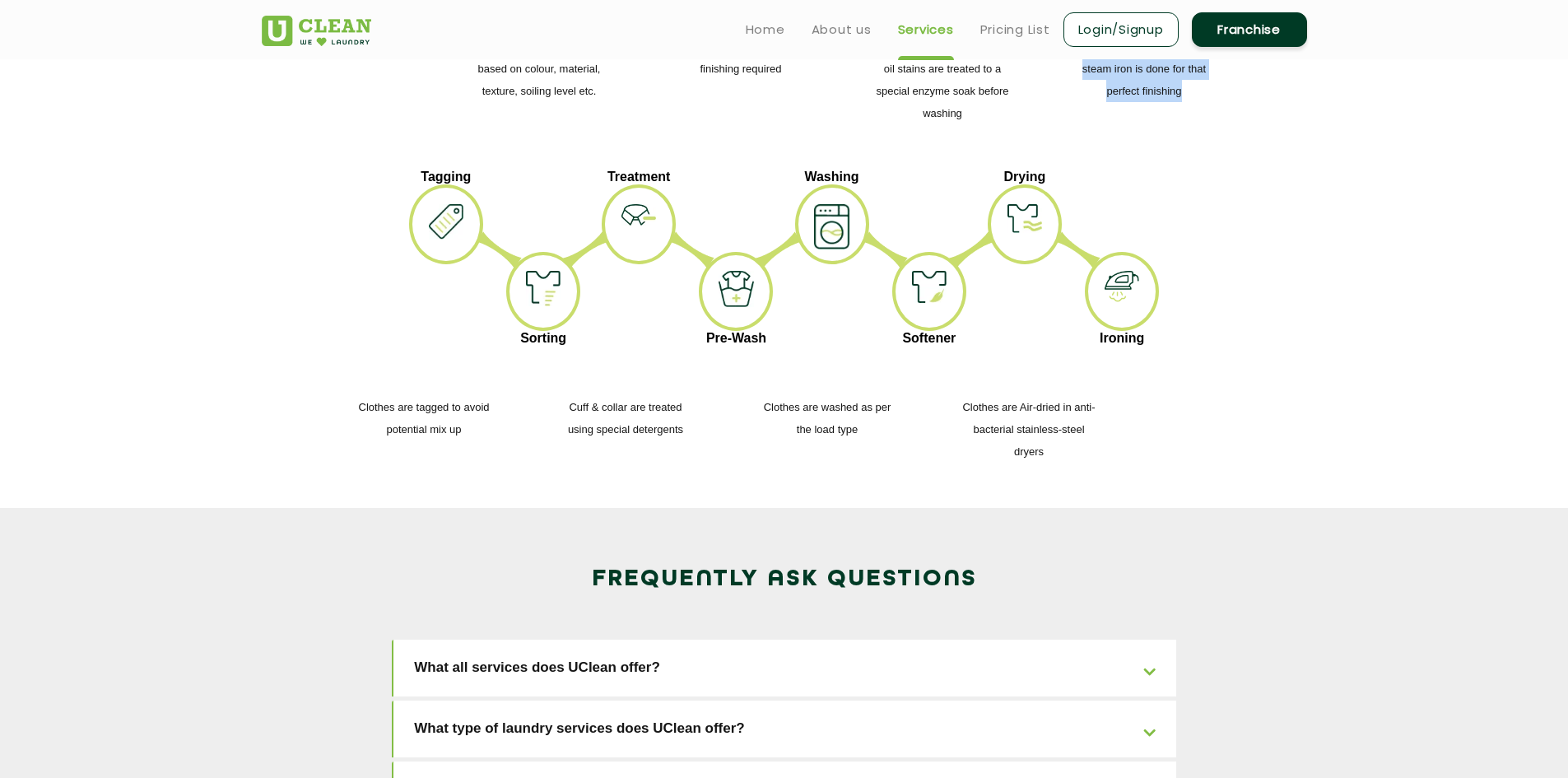
click at [821, 700] on link "What type of laundry services does UClean offer?" at bounding box center [784, 729] width 782 height 56
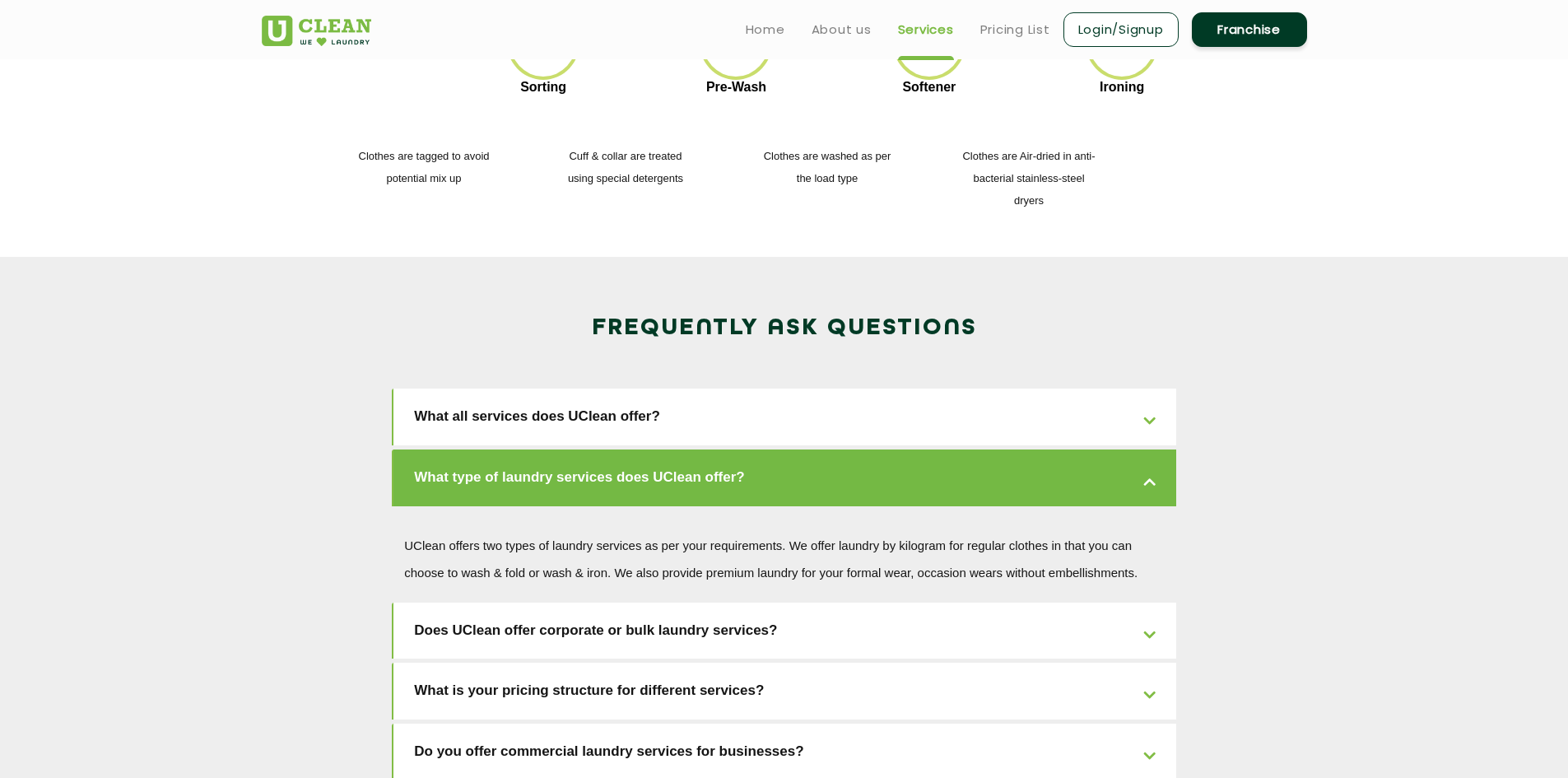
scroll to position [2552, 0]
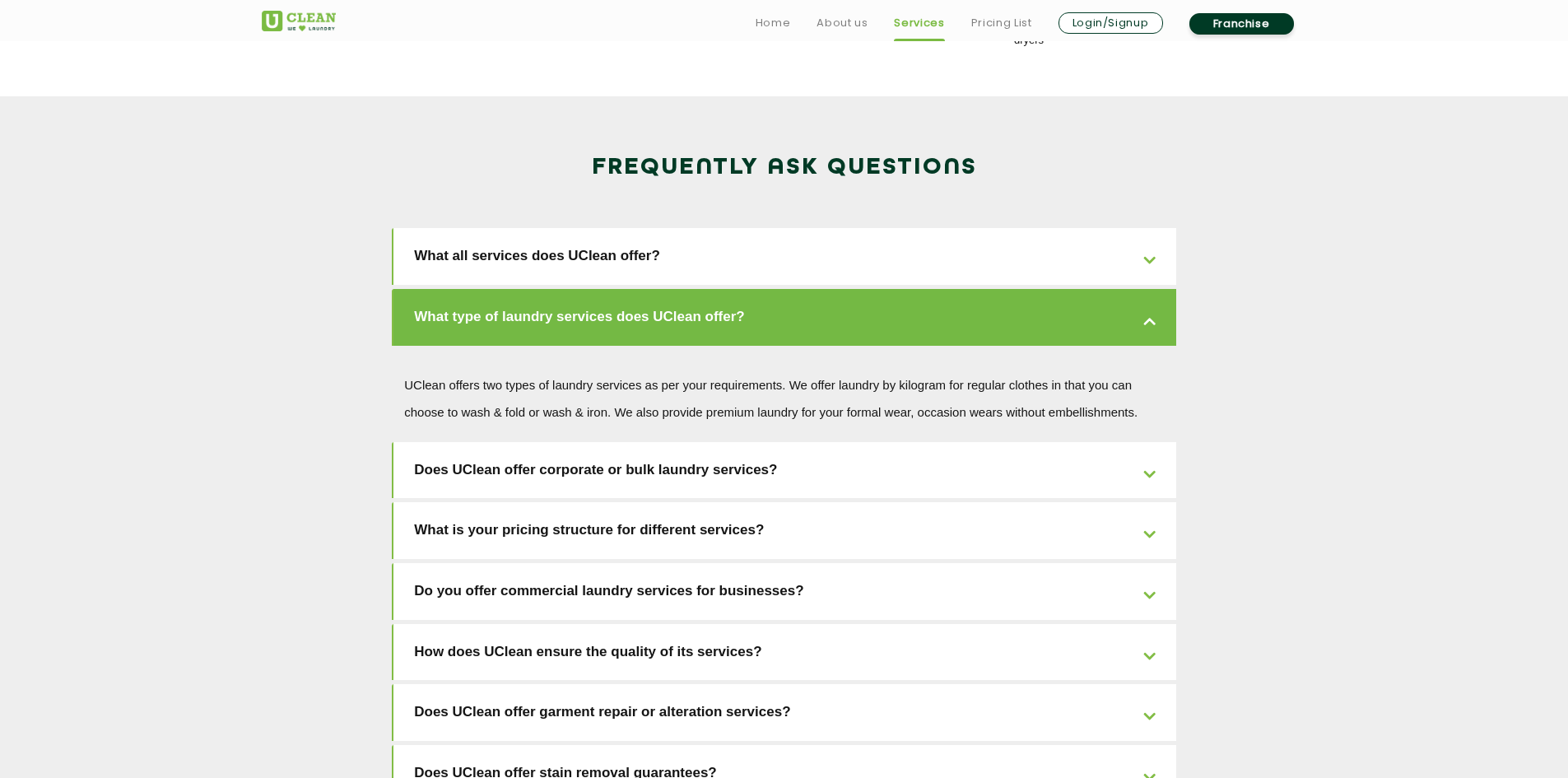
click at [697, 502] on link "What is your pricing structure for different services?" at bounding box center [784, 530] width 782 height 56
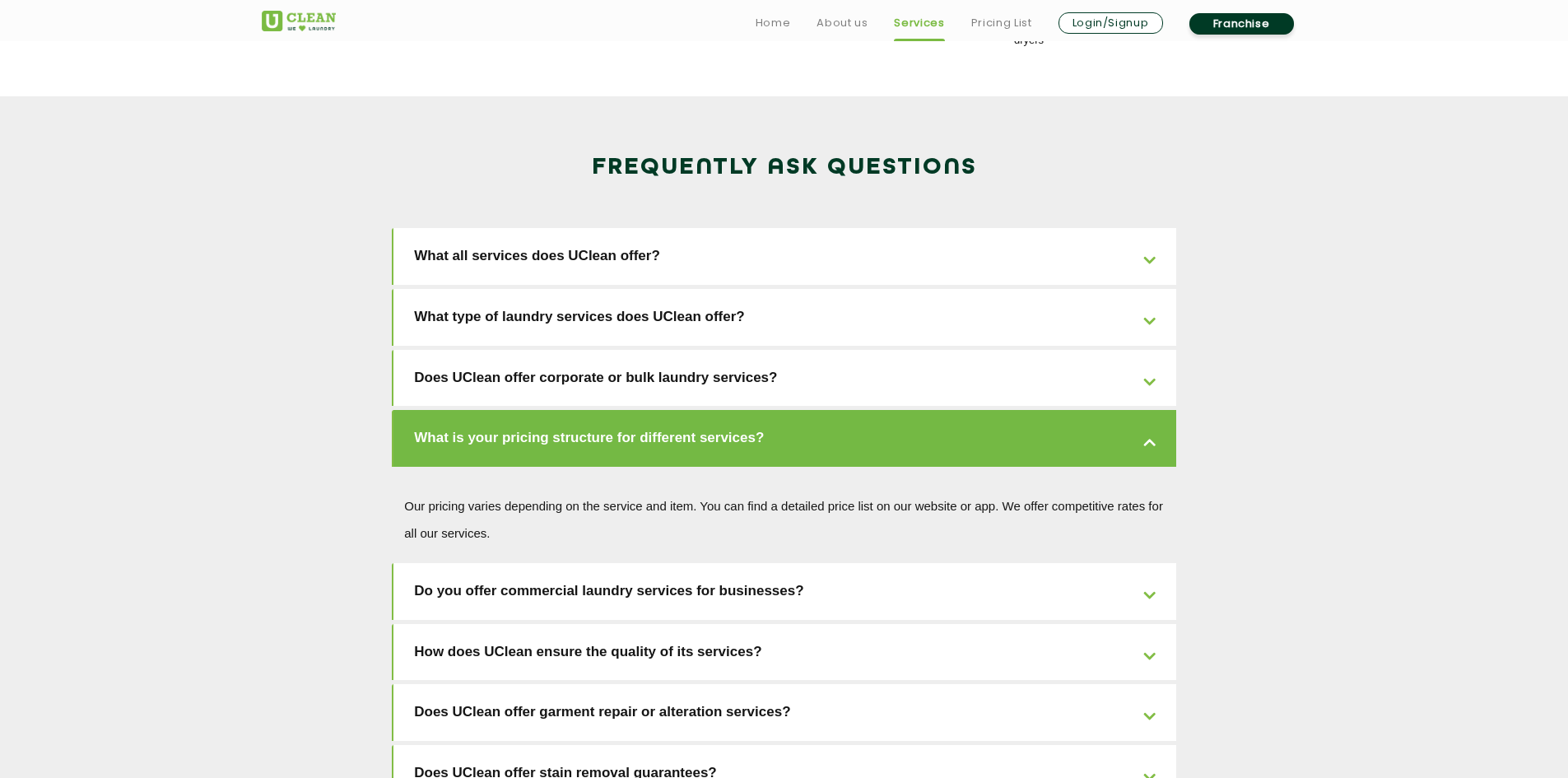
click at [853, 563] on link "Do you offer commercial laundry services for businesses?" at bounding box center [784, 591] width 782 height 56
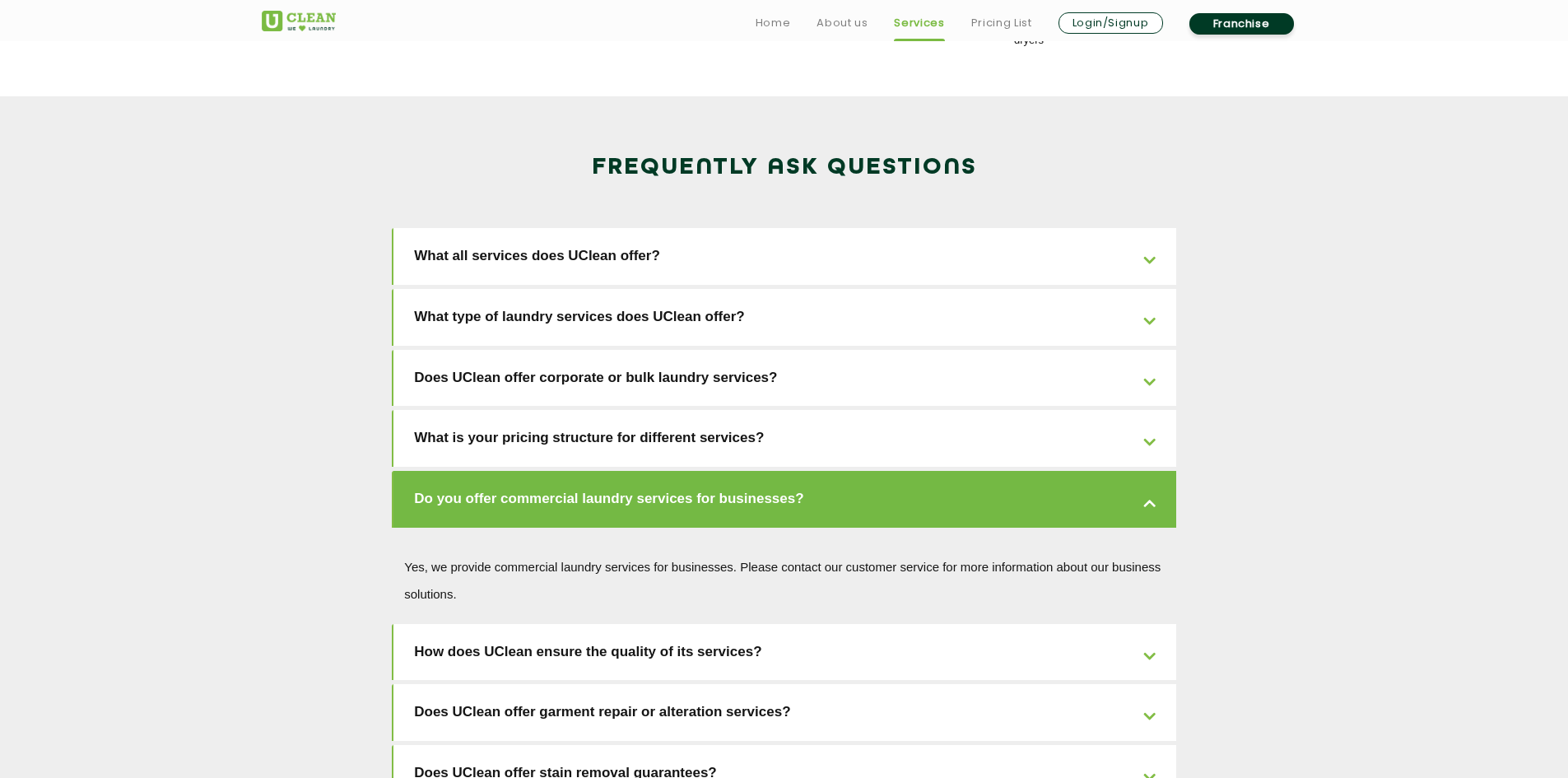
click at [877, 745] on link "Does UClean offer stain removal guarantees?" at bounding box center [784, 774] width 782 height 56
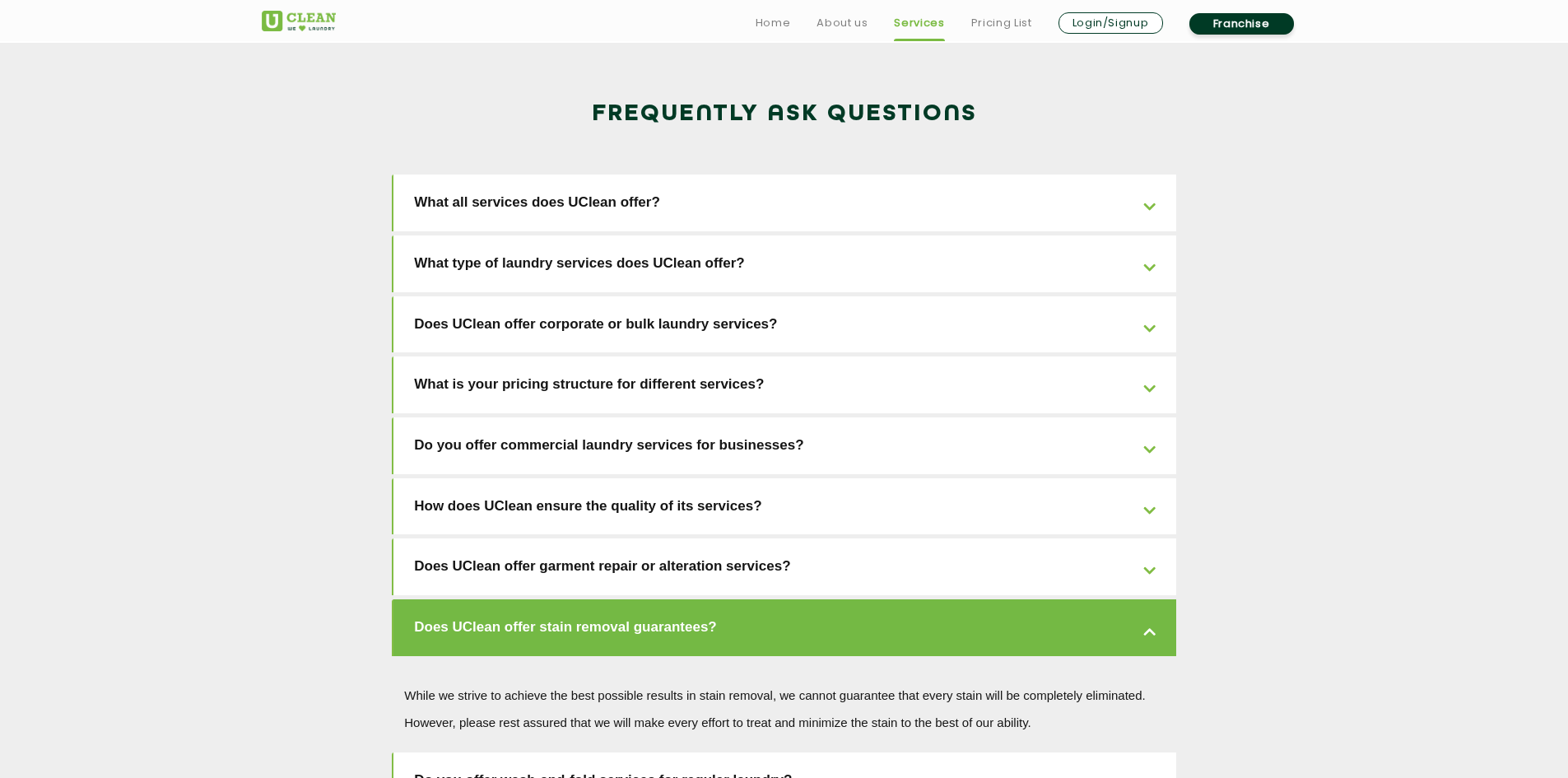
scroll to position [2634, 0]
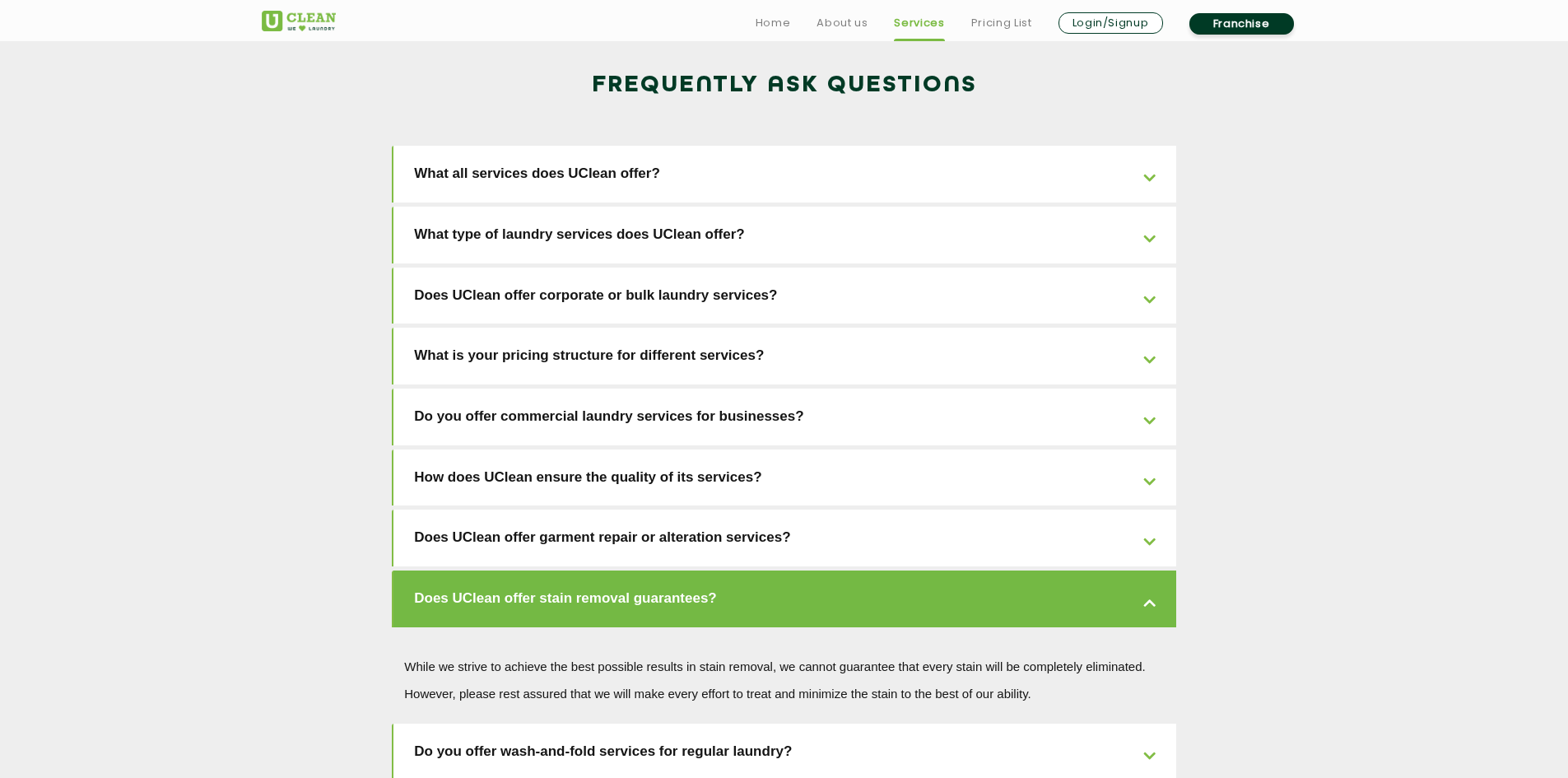
click at [890, 723] on link "Do you offer wash-and-fold services for regular laundry?" at bounding box center [784, 752] width 782 height 56
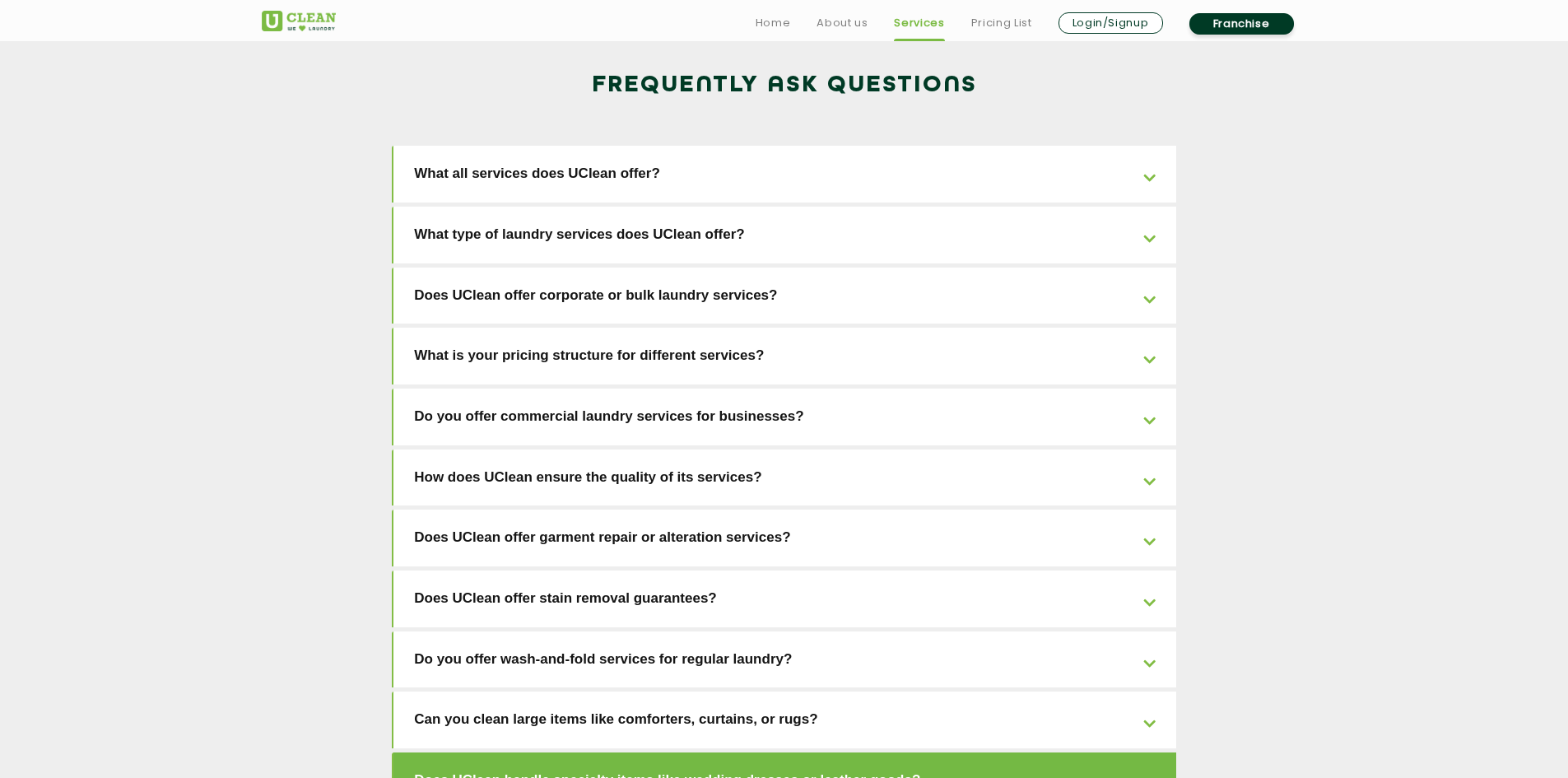
click at [918, 692] on link "Can you clean large items like comforters, curtains, or rugs?" at bounding box center [784, 720] width 782 height 56
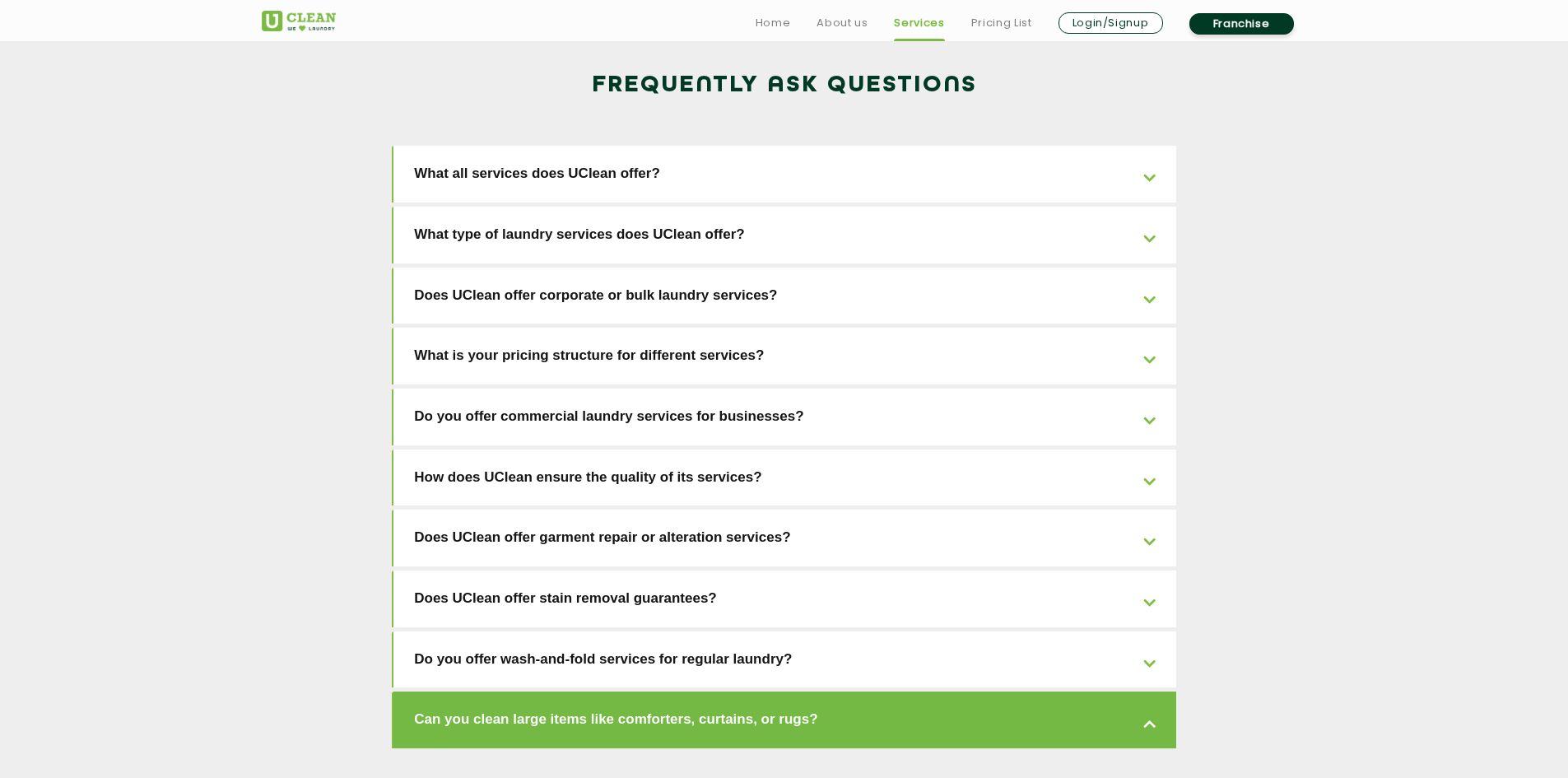
click at [913, 692] on link "Can you clean large items like comforters, curtains, or rugs?" at bounding box center [784, 720] width 782 height 56
click at [1144, 692] on link "Can you clean large items like comforters, curtains, or rugs?" at bounding box center [784, 720] width 782 height 56
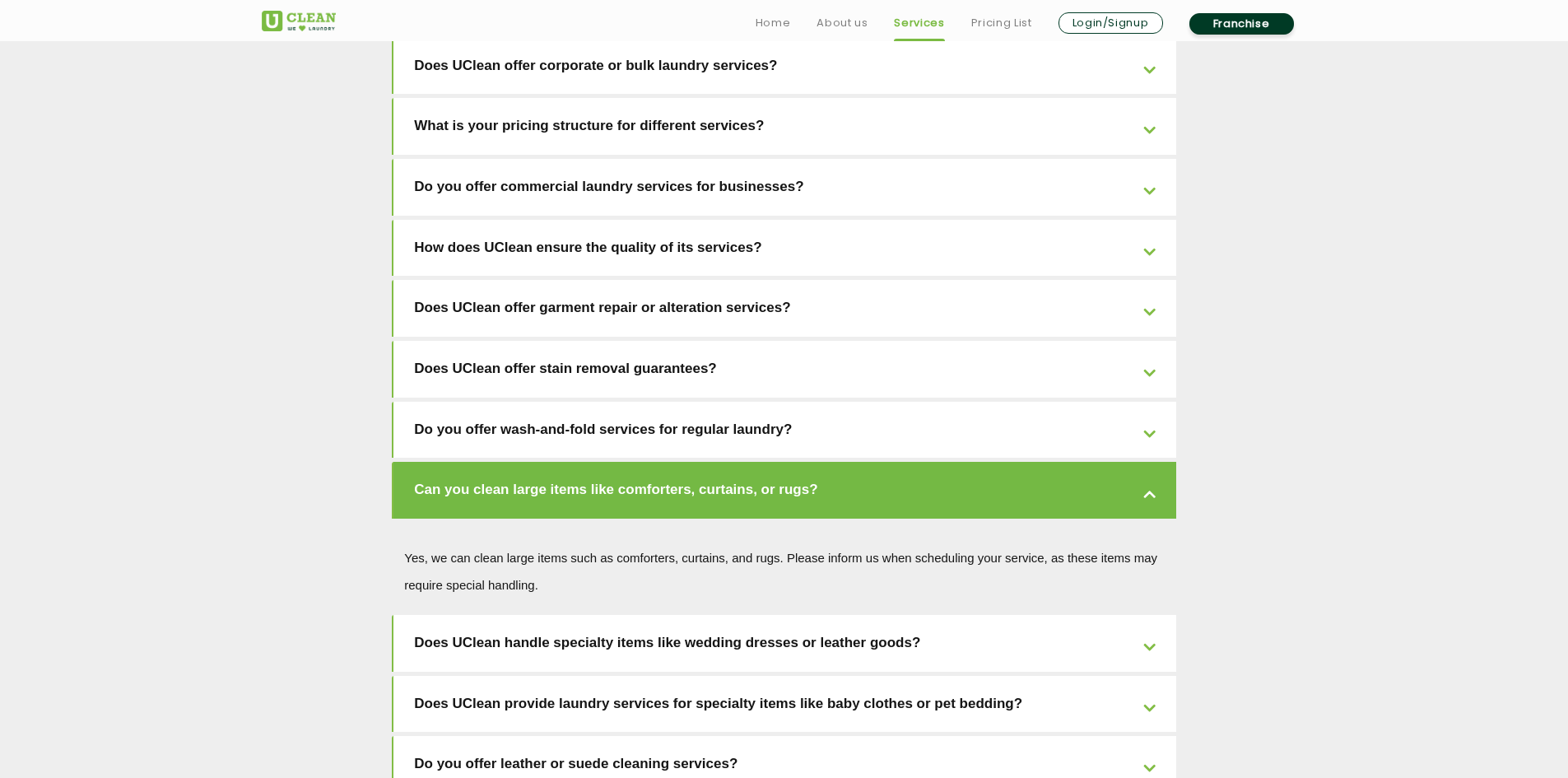
scroll to position [2881, 0]
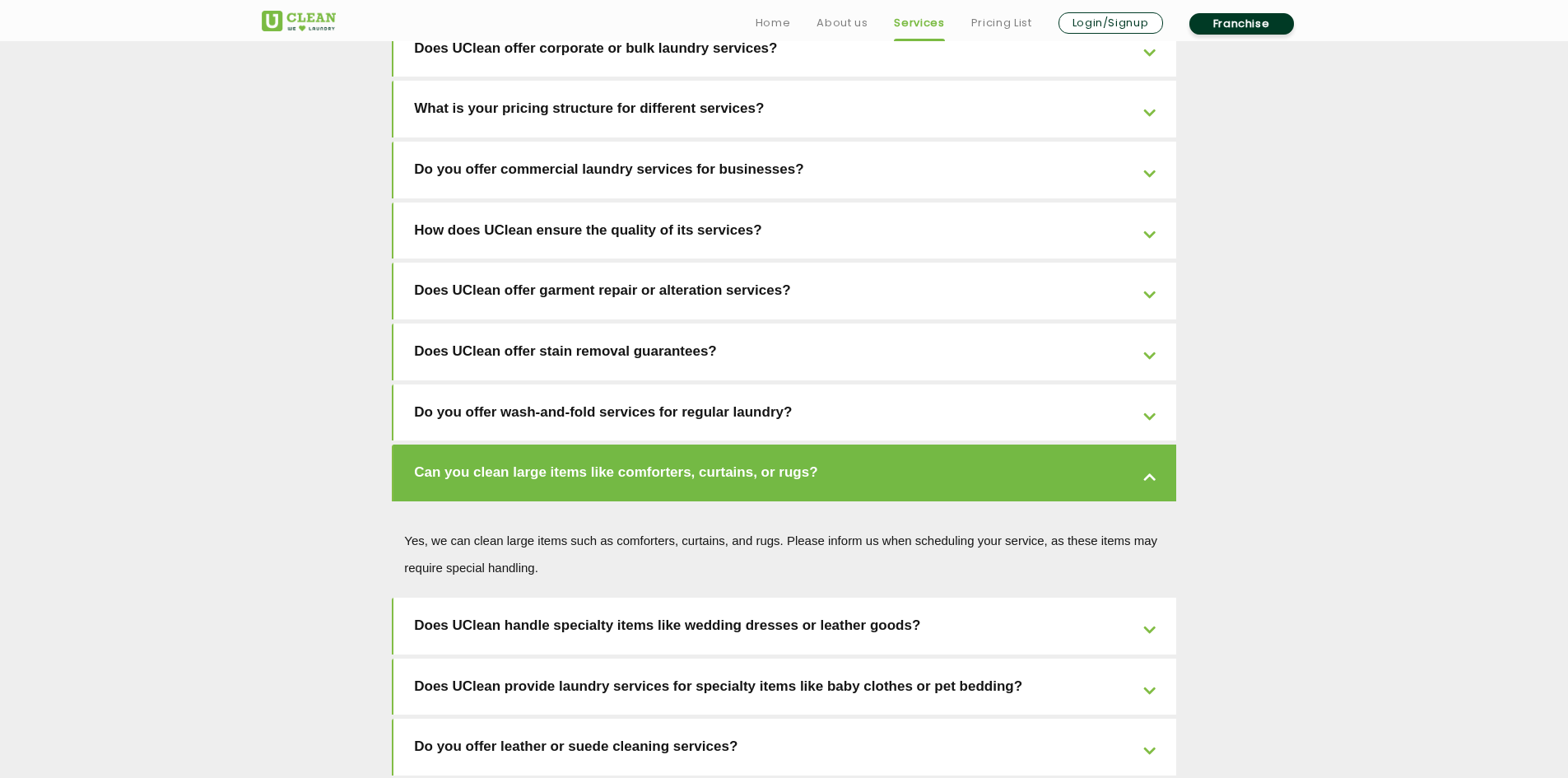
click at [1128, 598] on link "Does UClean handle specialty items like wedding dresses or leather goods?" at bounding box center [784, 626] width 782 height 56
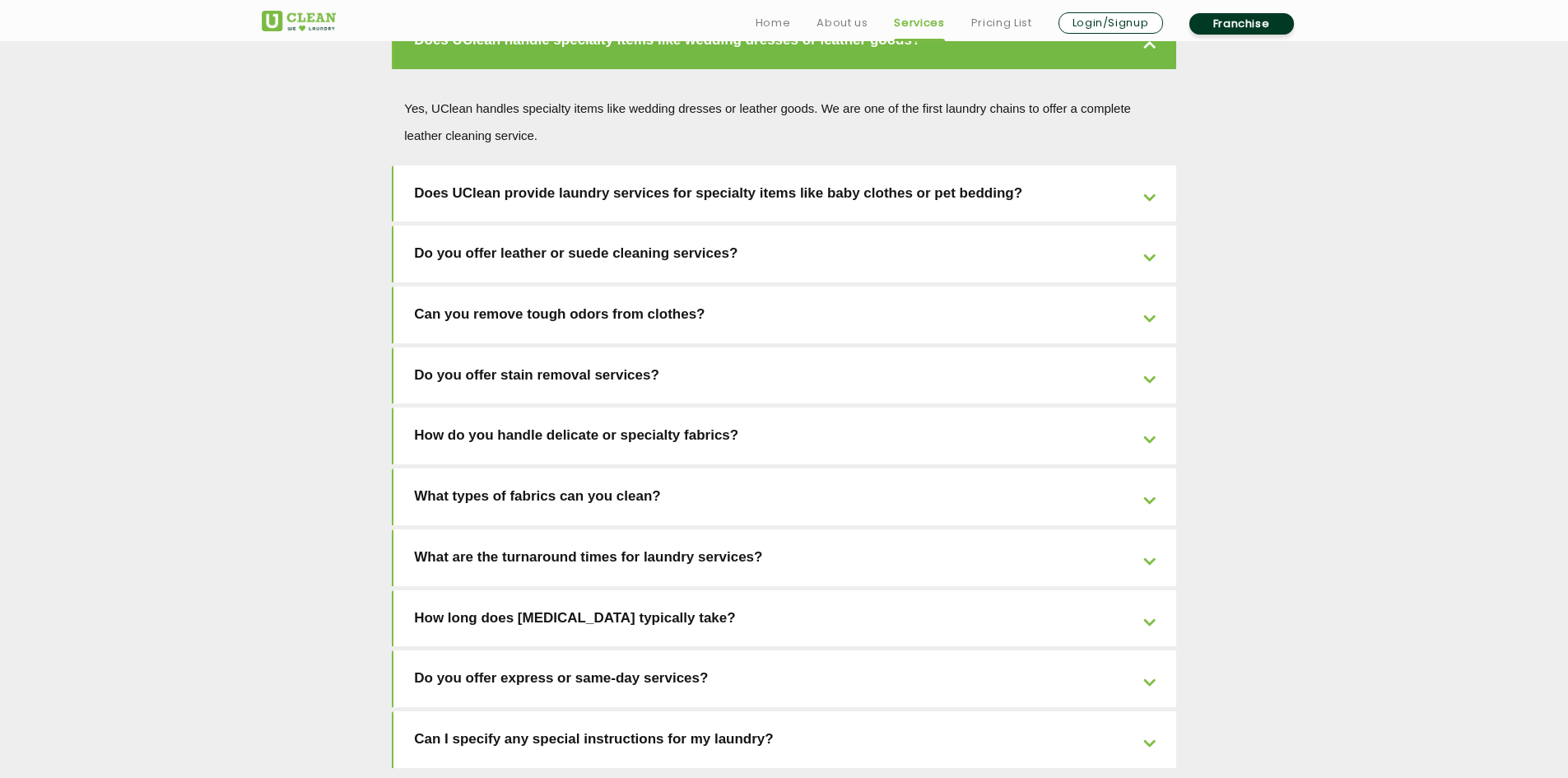
scroll to position [3375, 0]
click at [1071, 710] on link "Can I specify any special instructions for my laundry?" at bounding box center [784, 738] width 782 height 56
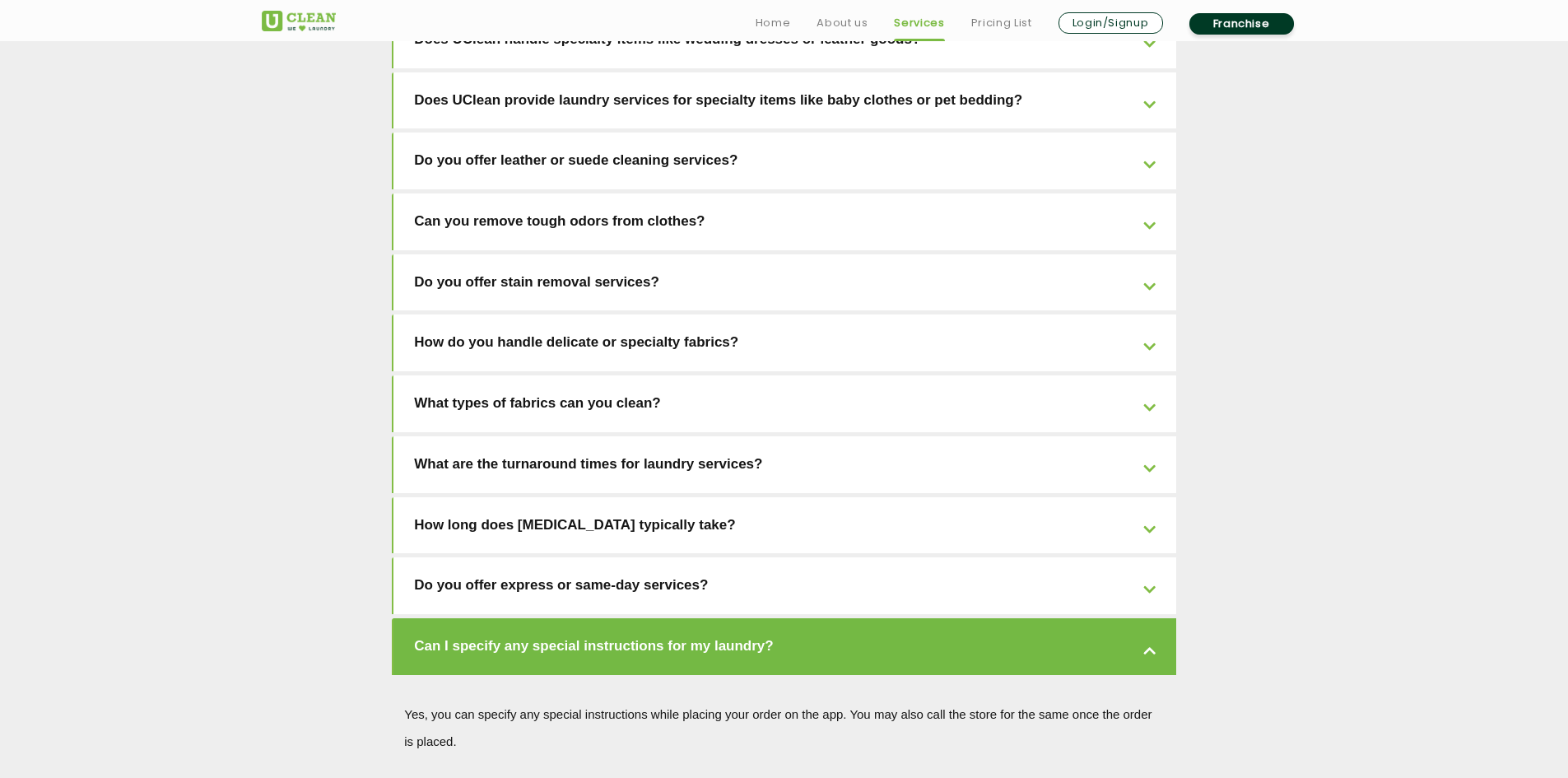
click at [1087, 557] on link "Do you offer express or same-day services?" at bounding box center [784, 586] width 782 height 56
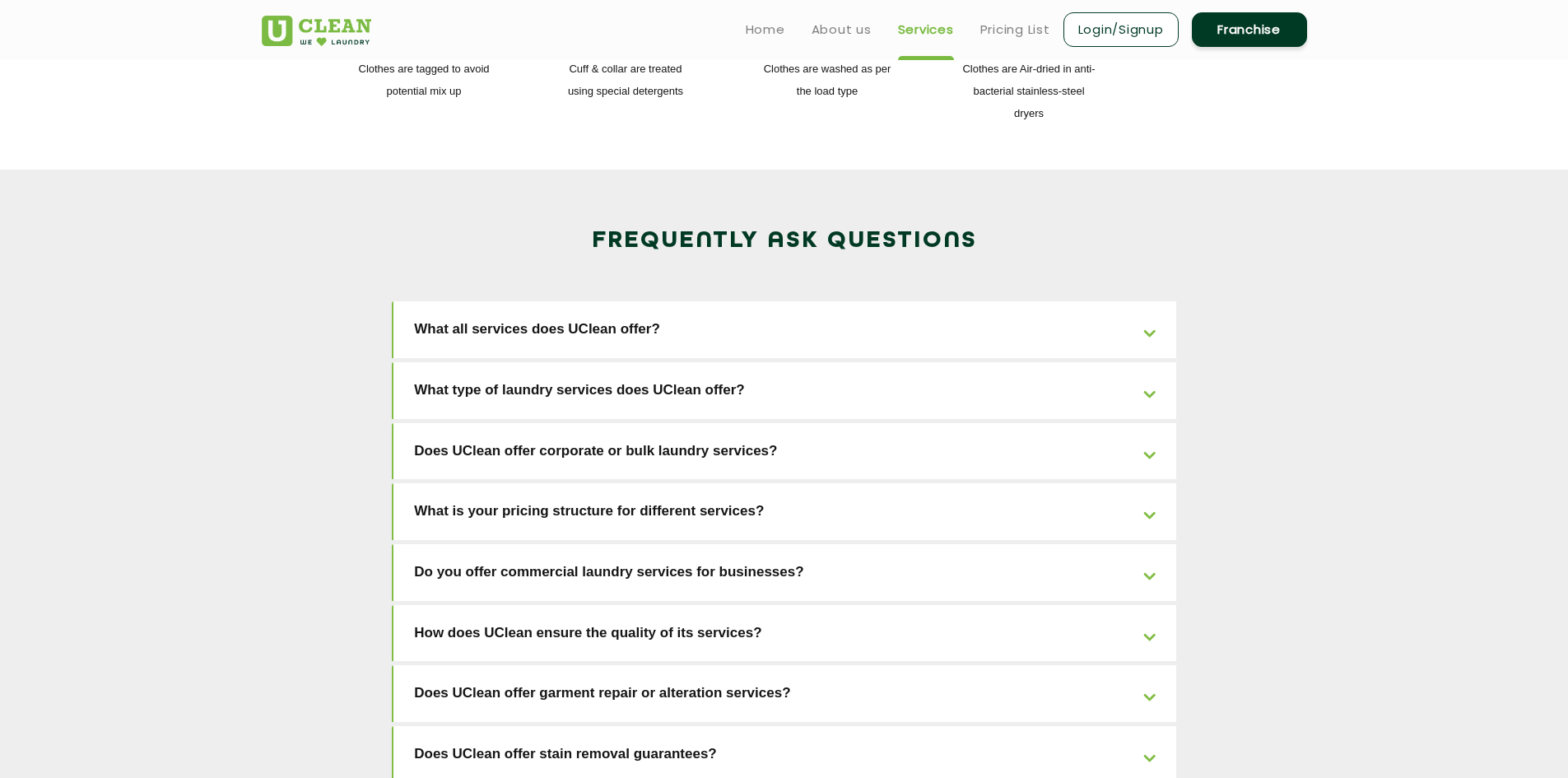
scroll to position [2305, 0]
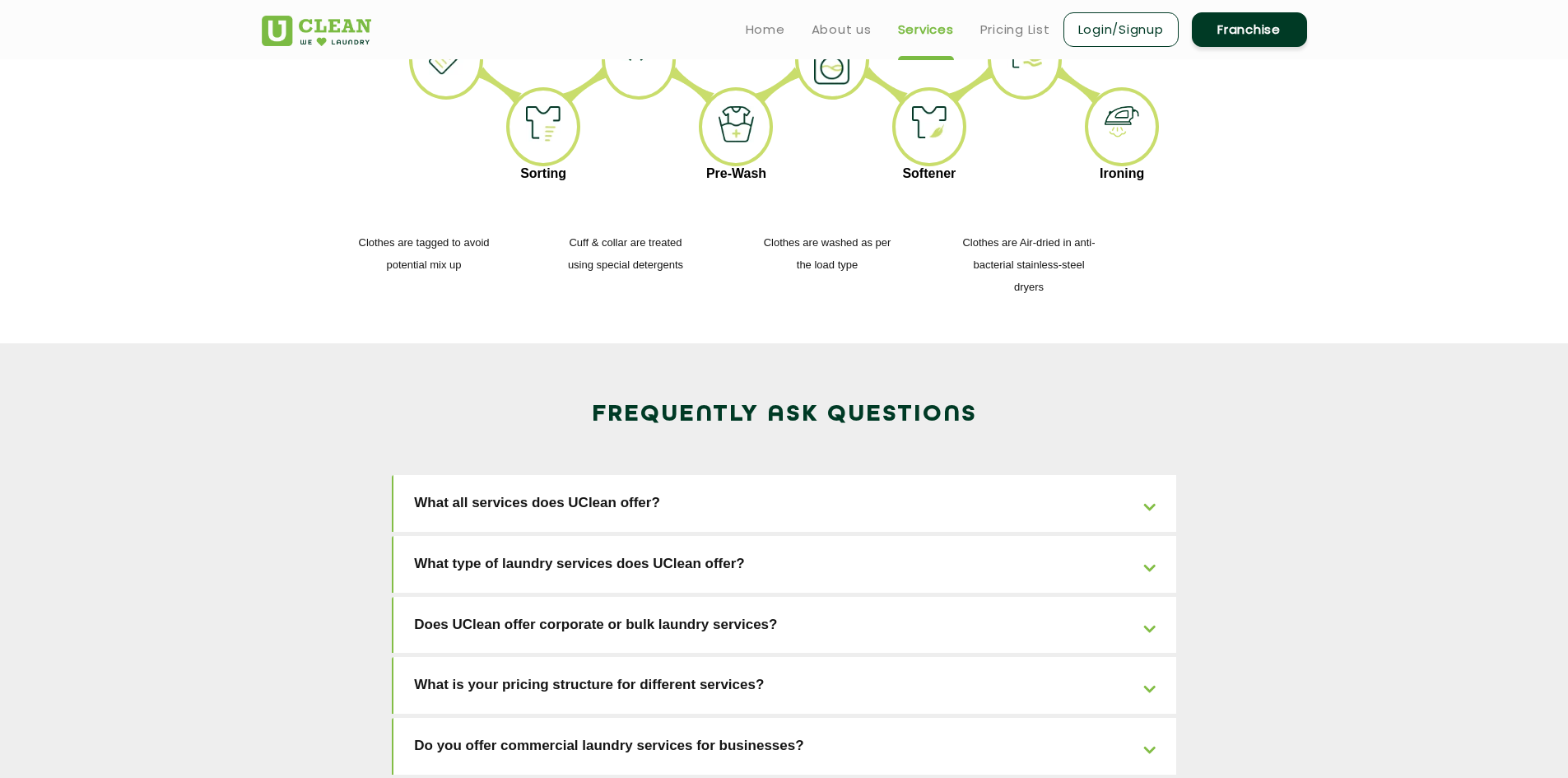
click at [758, 718] on link "Do you offer commercial laundry services for businesses?" at bounding box center [784, 746] width 782 height 56
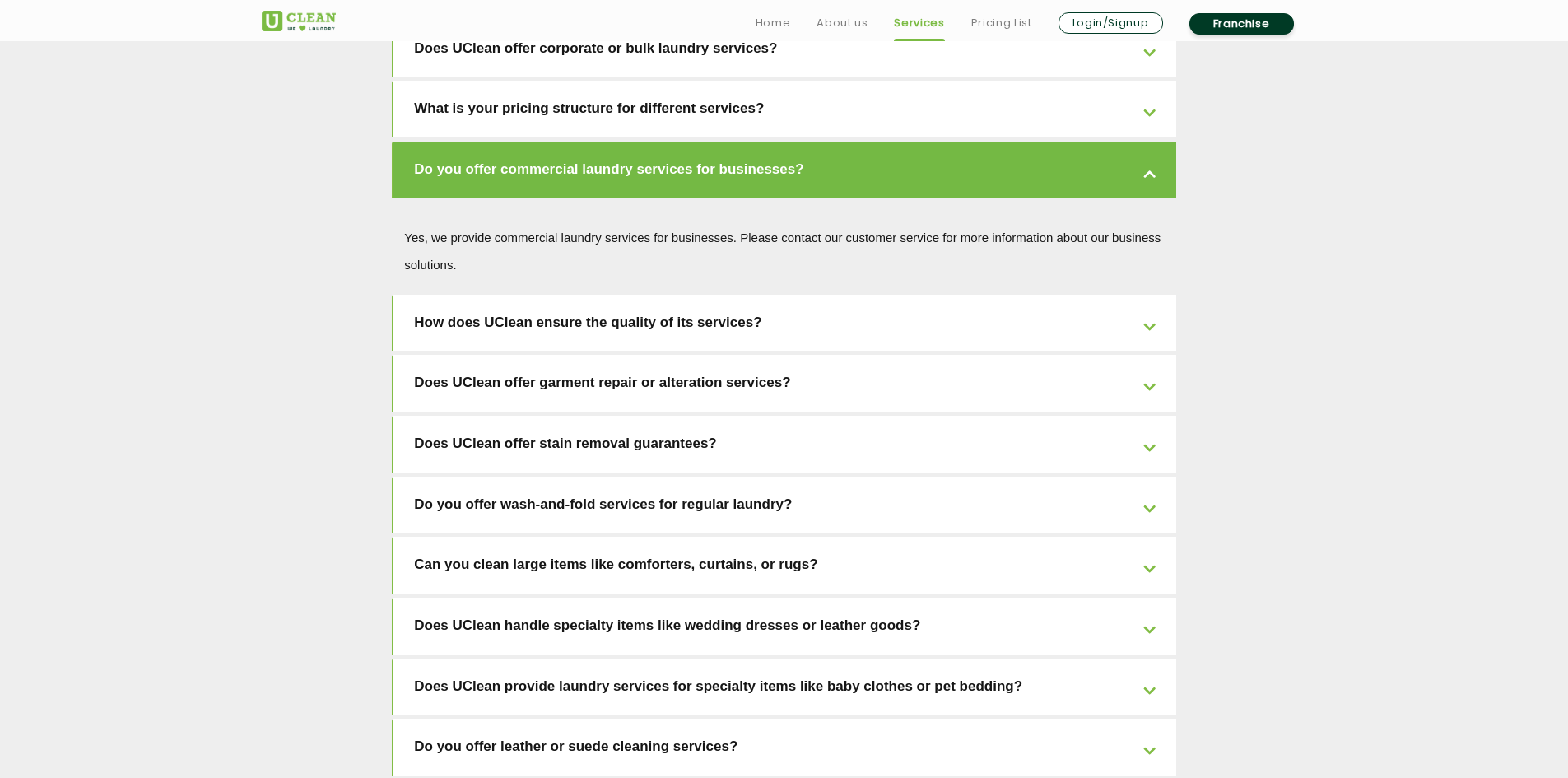
scroll to position [3375, 0]
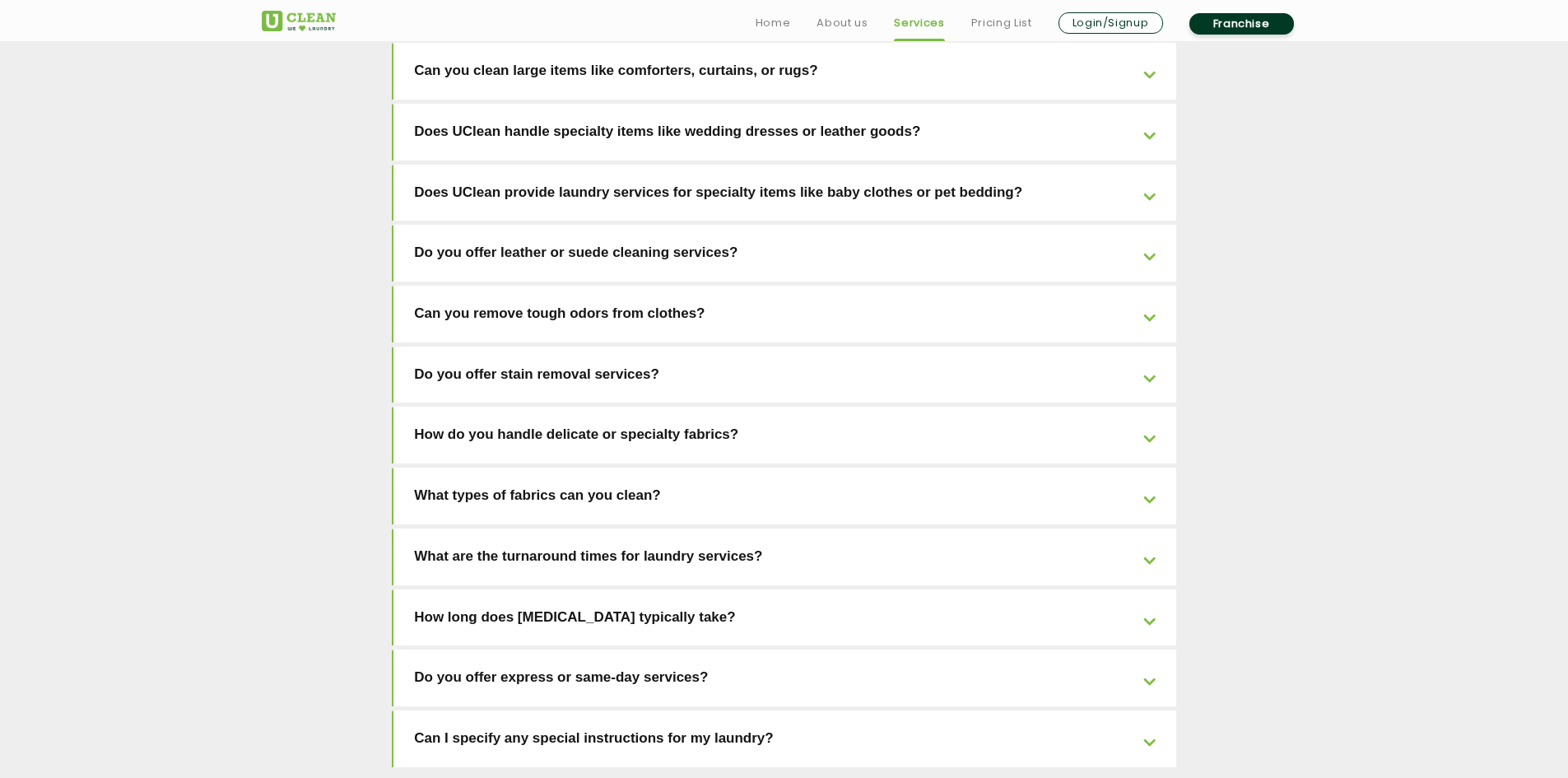
click at [969, 528] on link "What are the turnaround times for laundry services?" at bounding box center [784, 557] width 782 height 56
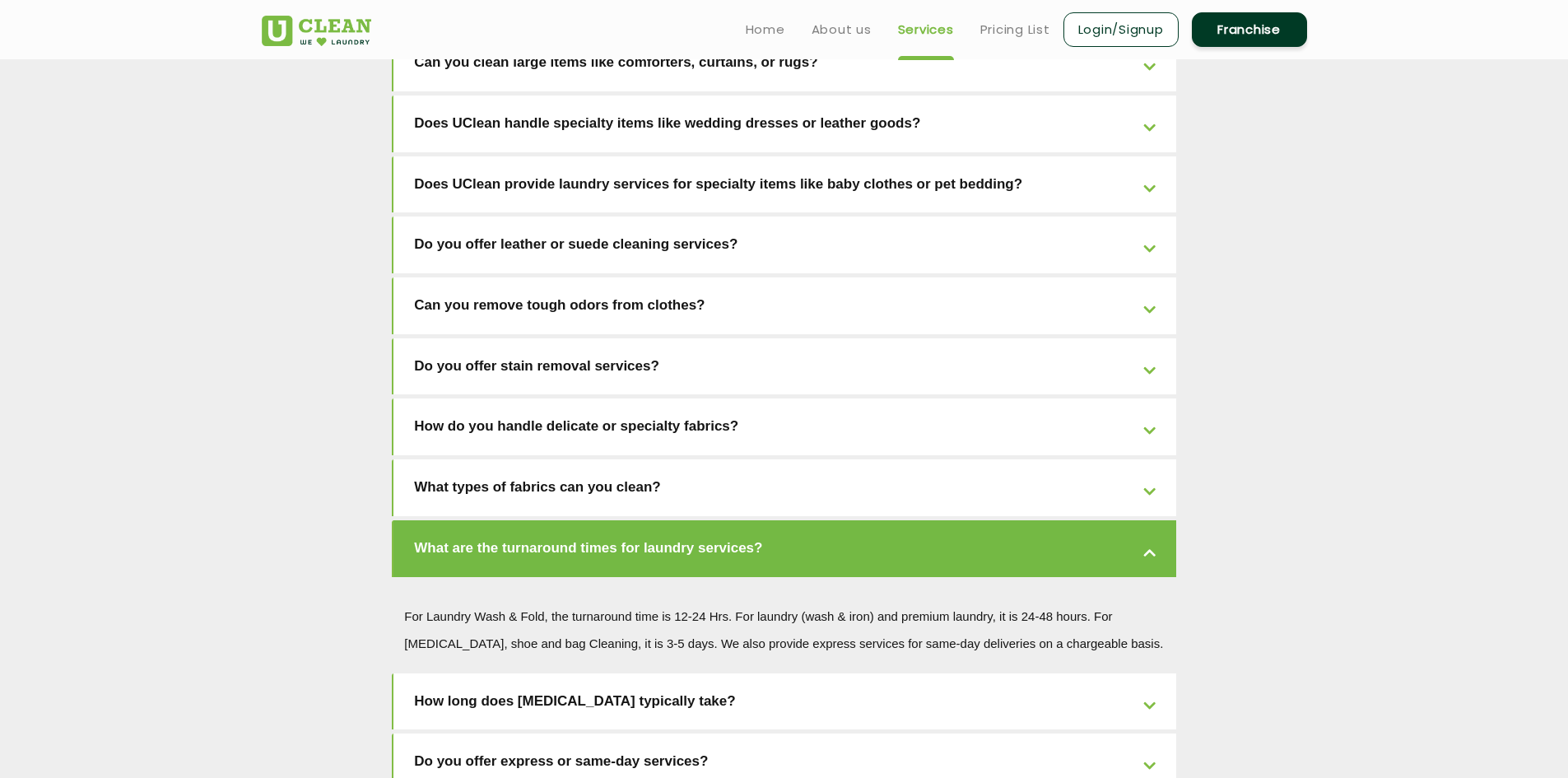
scroll to position [3283, 0]
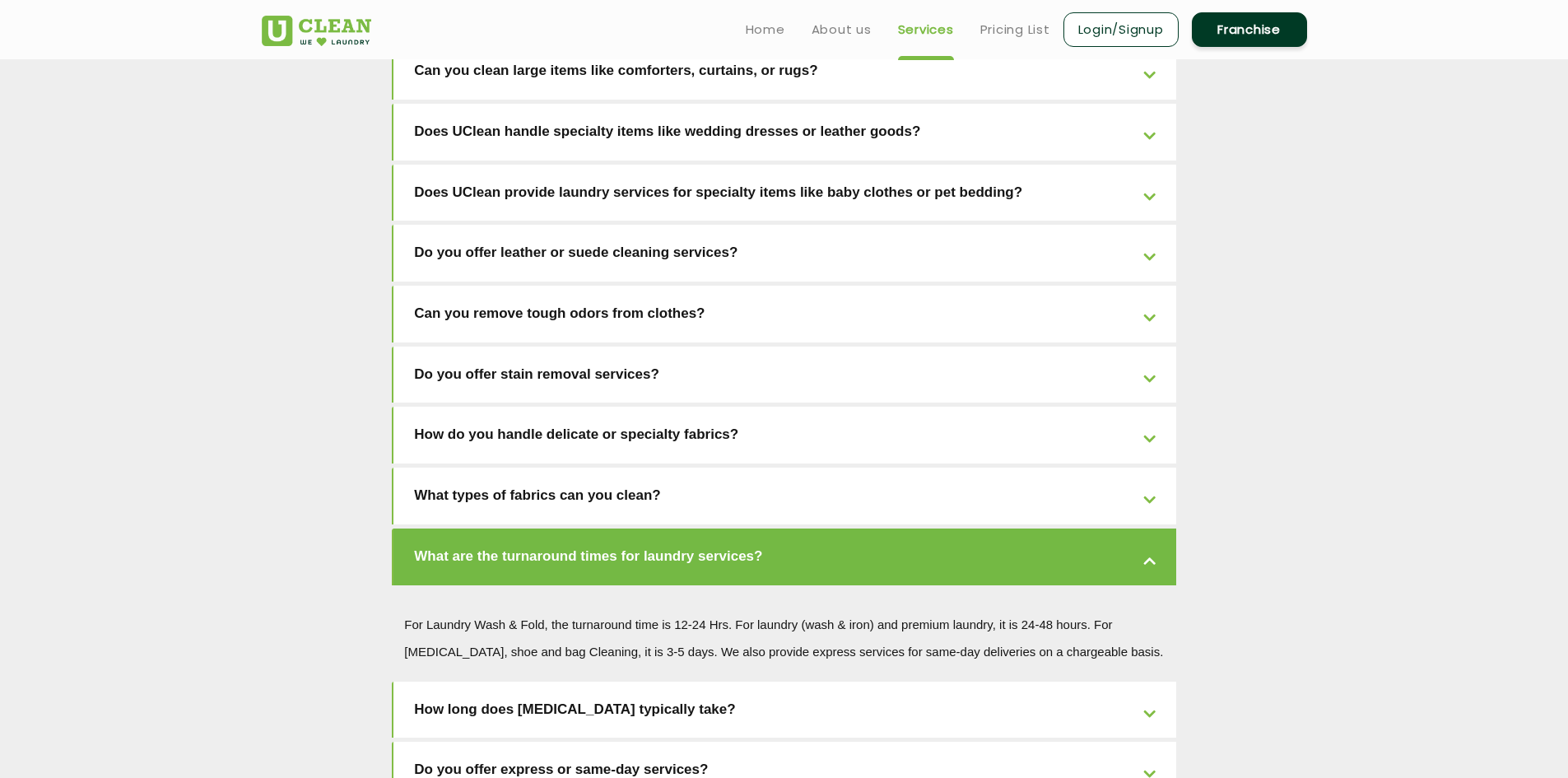
click at [1003, 468] on link "What types of fabrics can you clean?" at bounding box center [784, 496] width 782 height 56
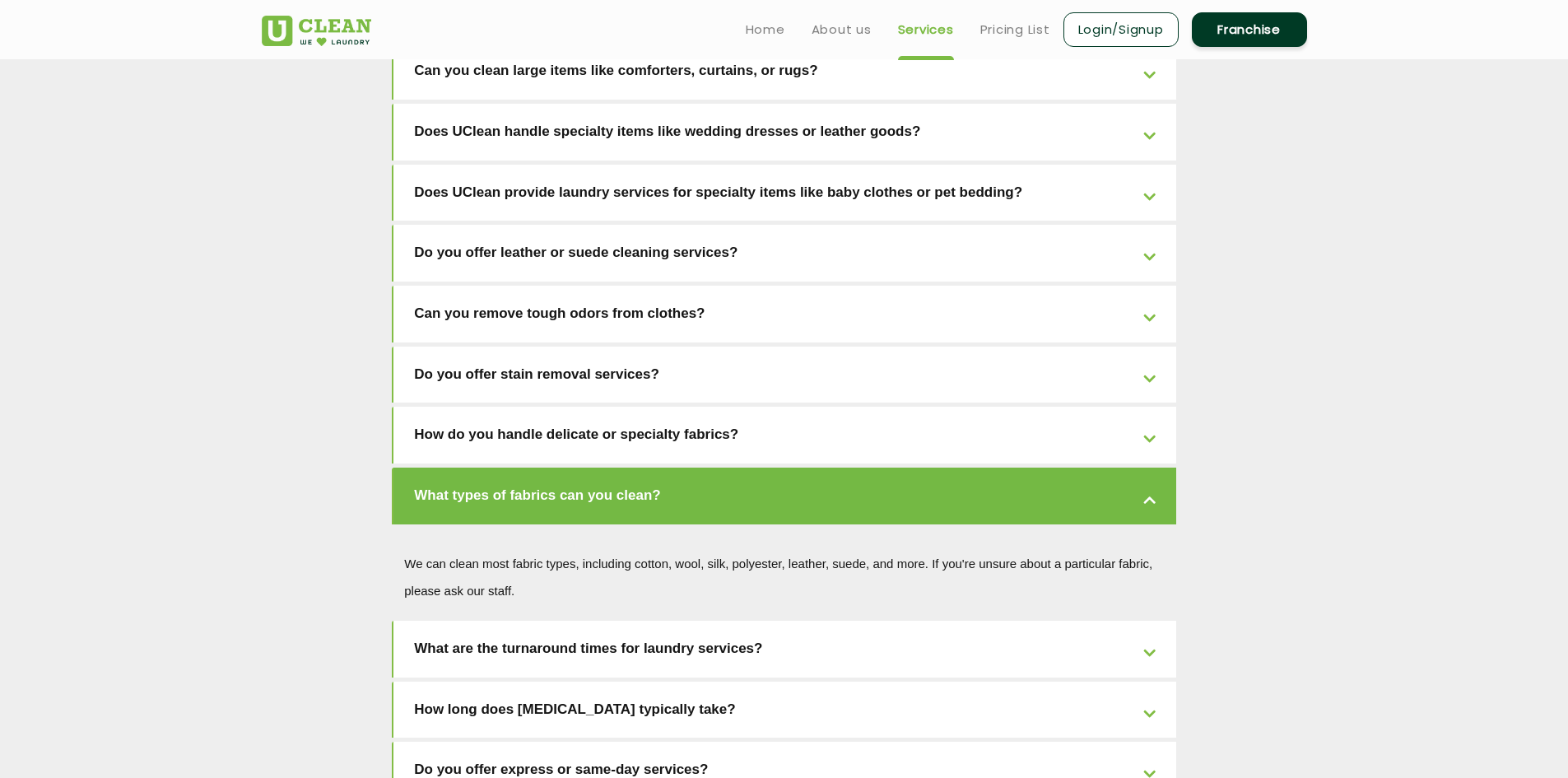
click at [1023, 621] on link "What are the turnaround times for laundry services?" at bounding box center [784, 649] width 782 height 56
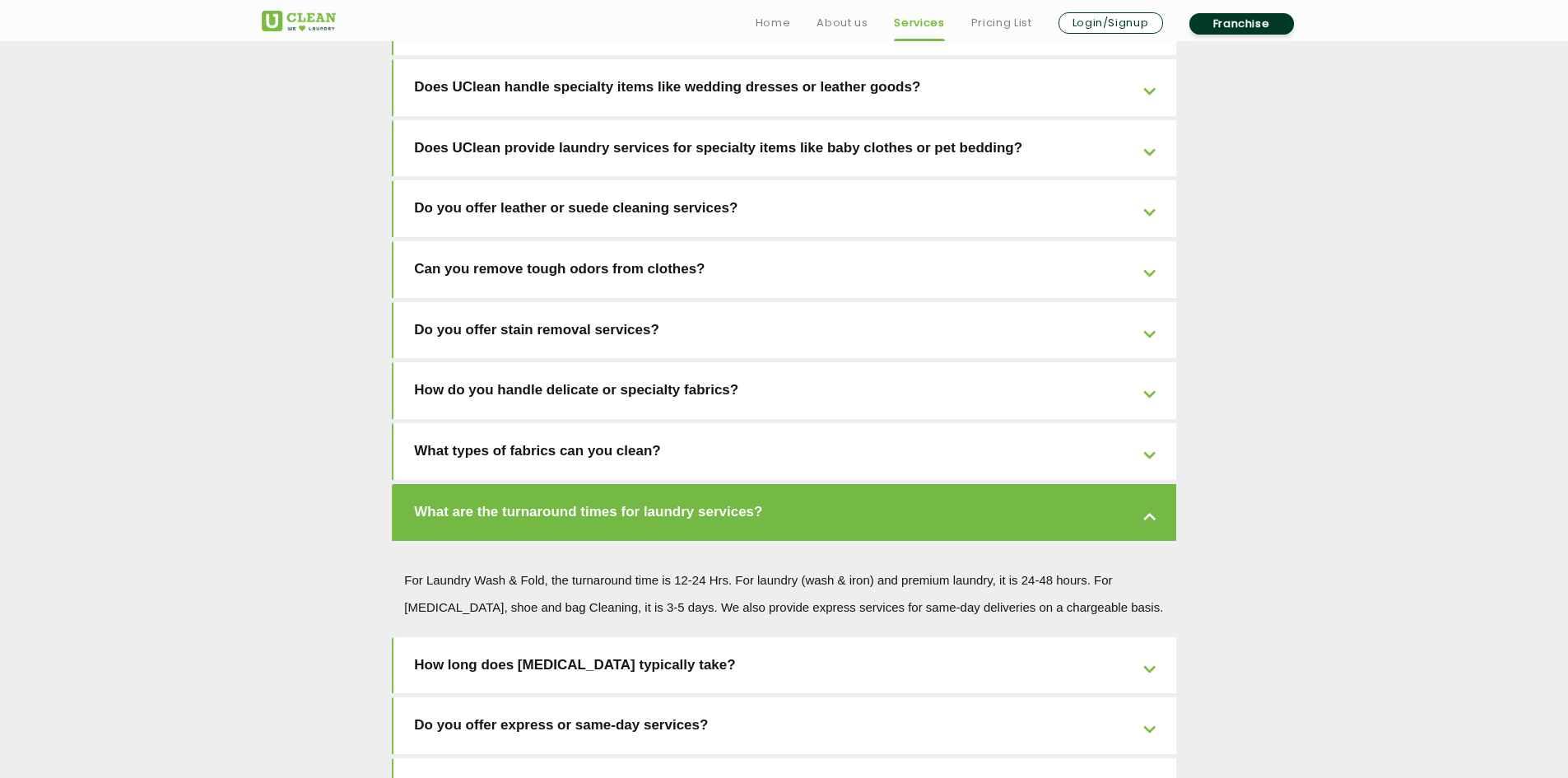
scroll to position [3365, 0]
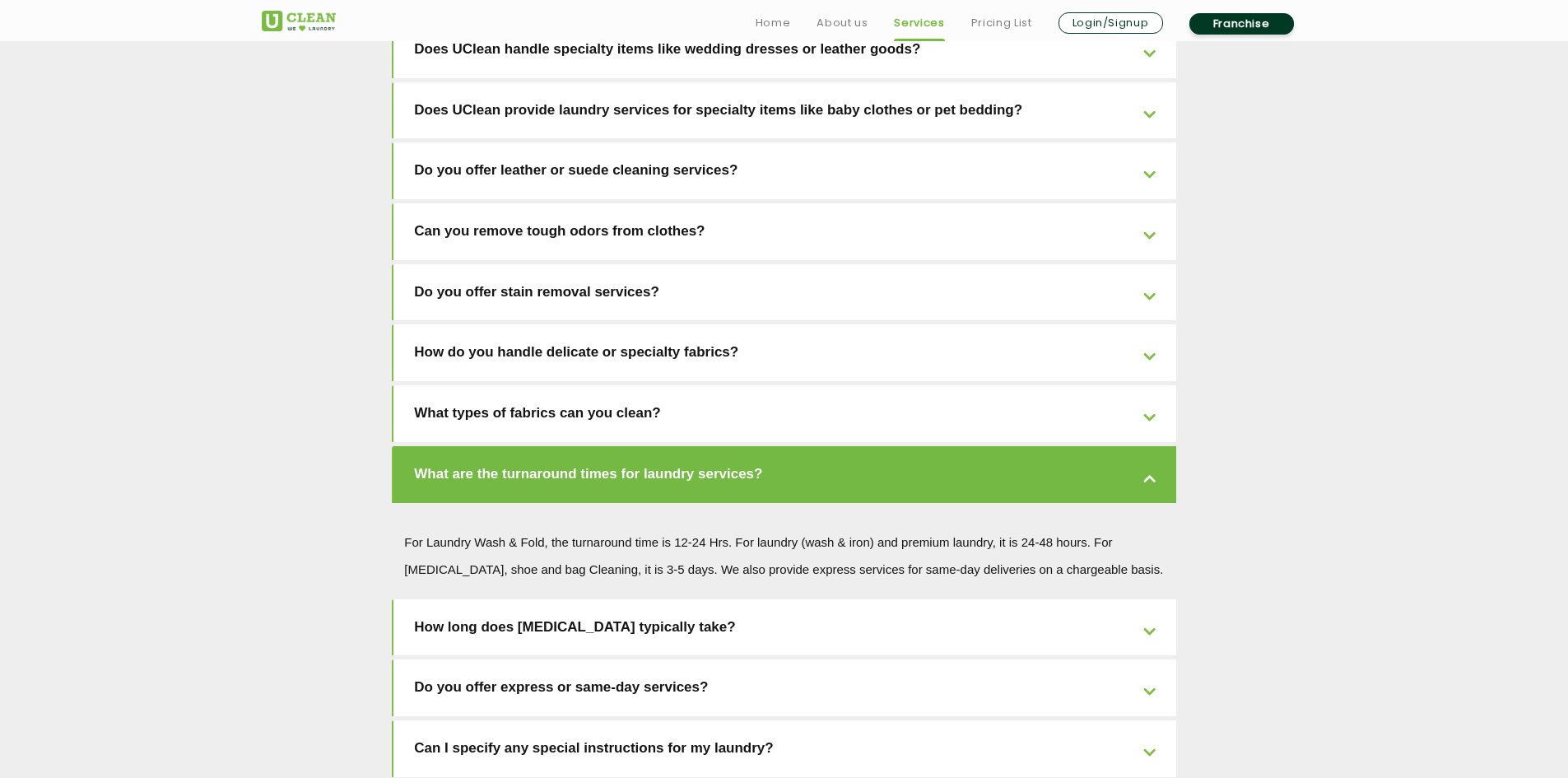
click at [1040, 599] on link "How long does dry cleaning typically take?" at bounding box center [784, 627] width 782 height 56
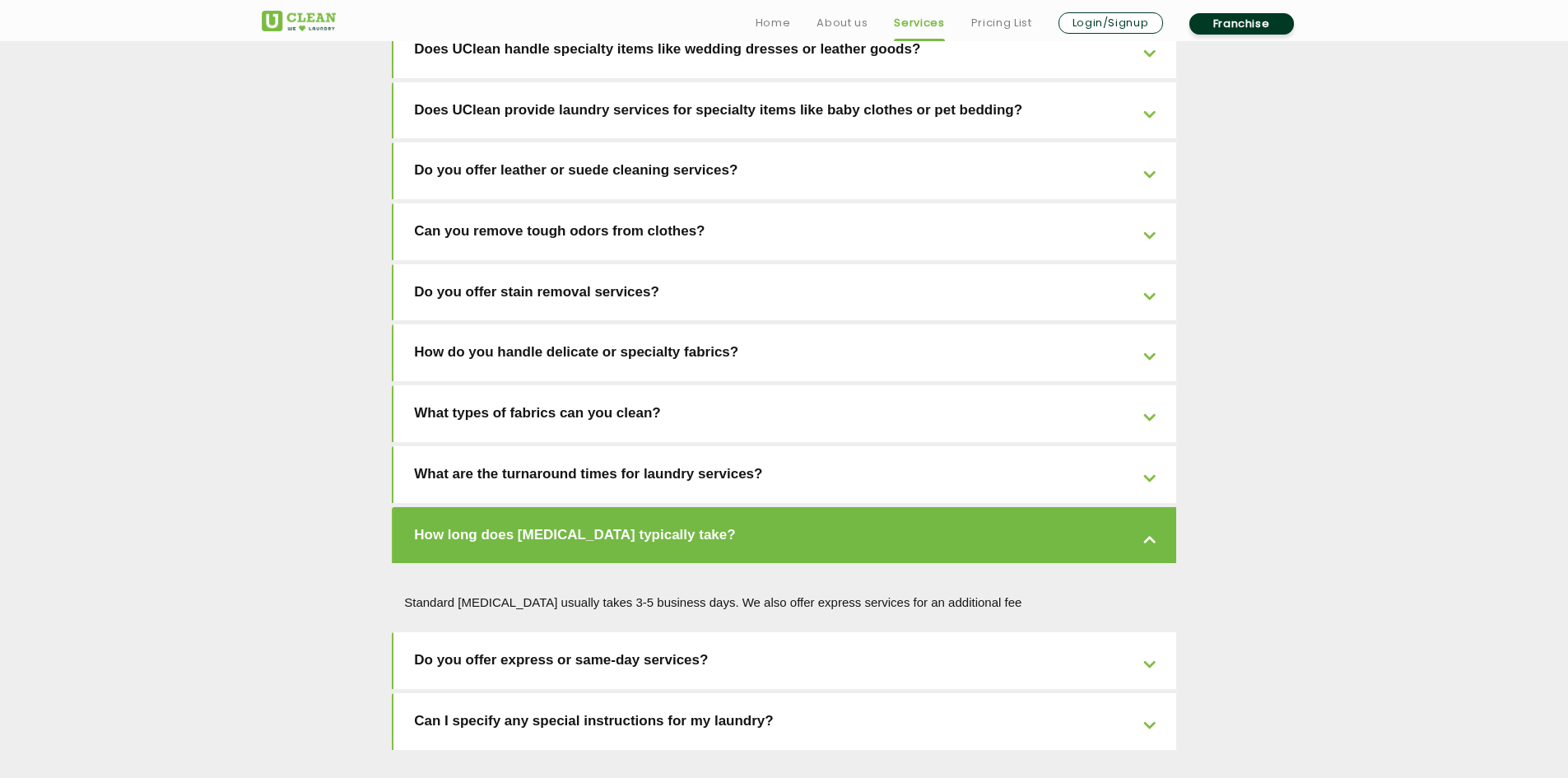
click at [1032, 632] on link "Do you offer express or same-day services?" at bounding box center [784, 661] width 782 height 56
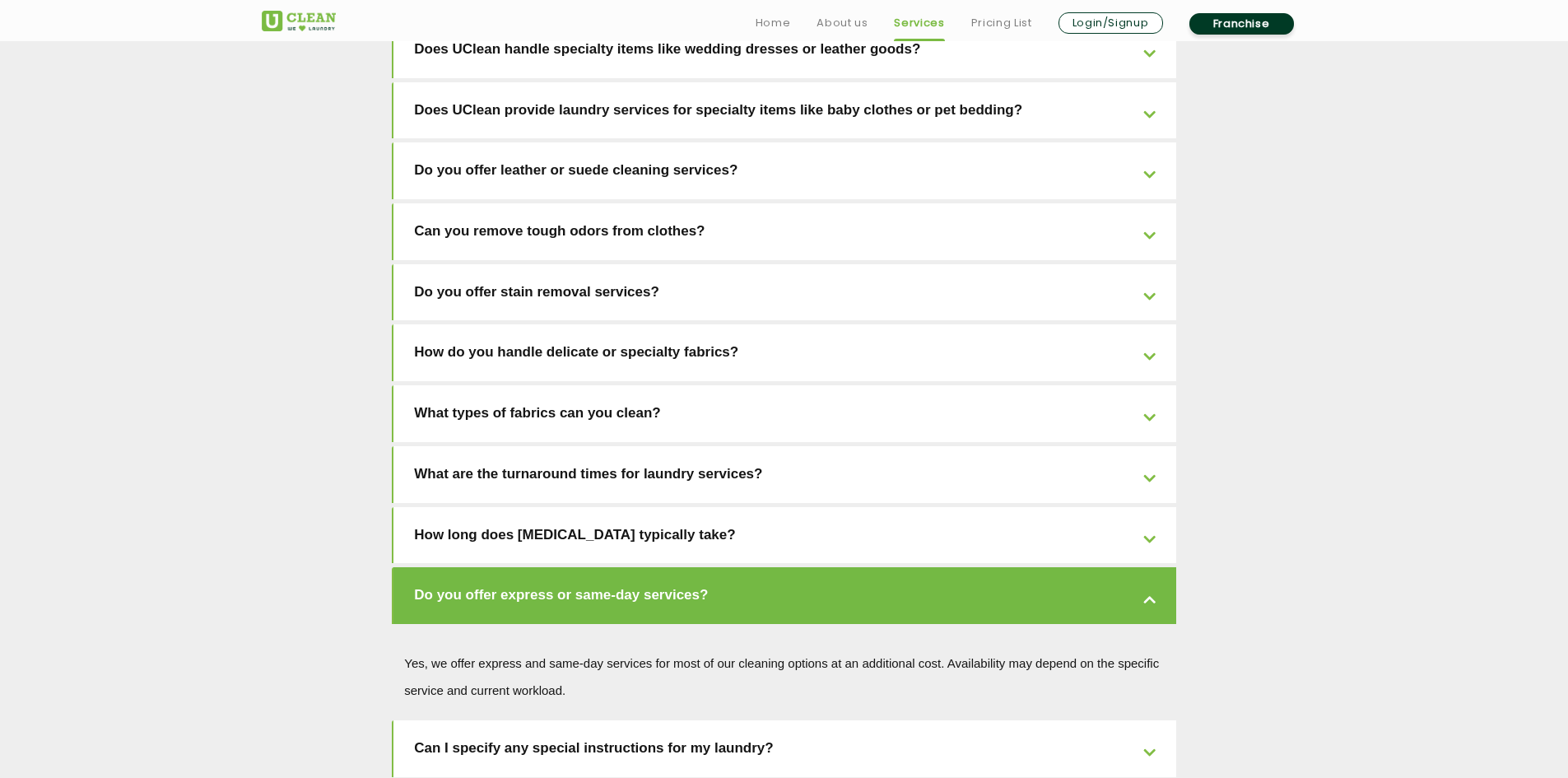
click at [1028, 721] on link "Can I specify any special instructions for my laundry?" at bounding box center [784, 749] width 782 height 56
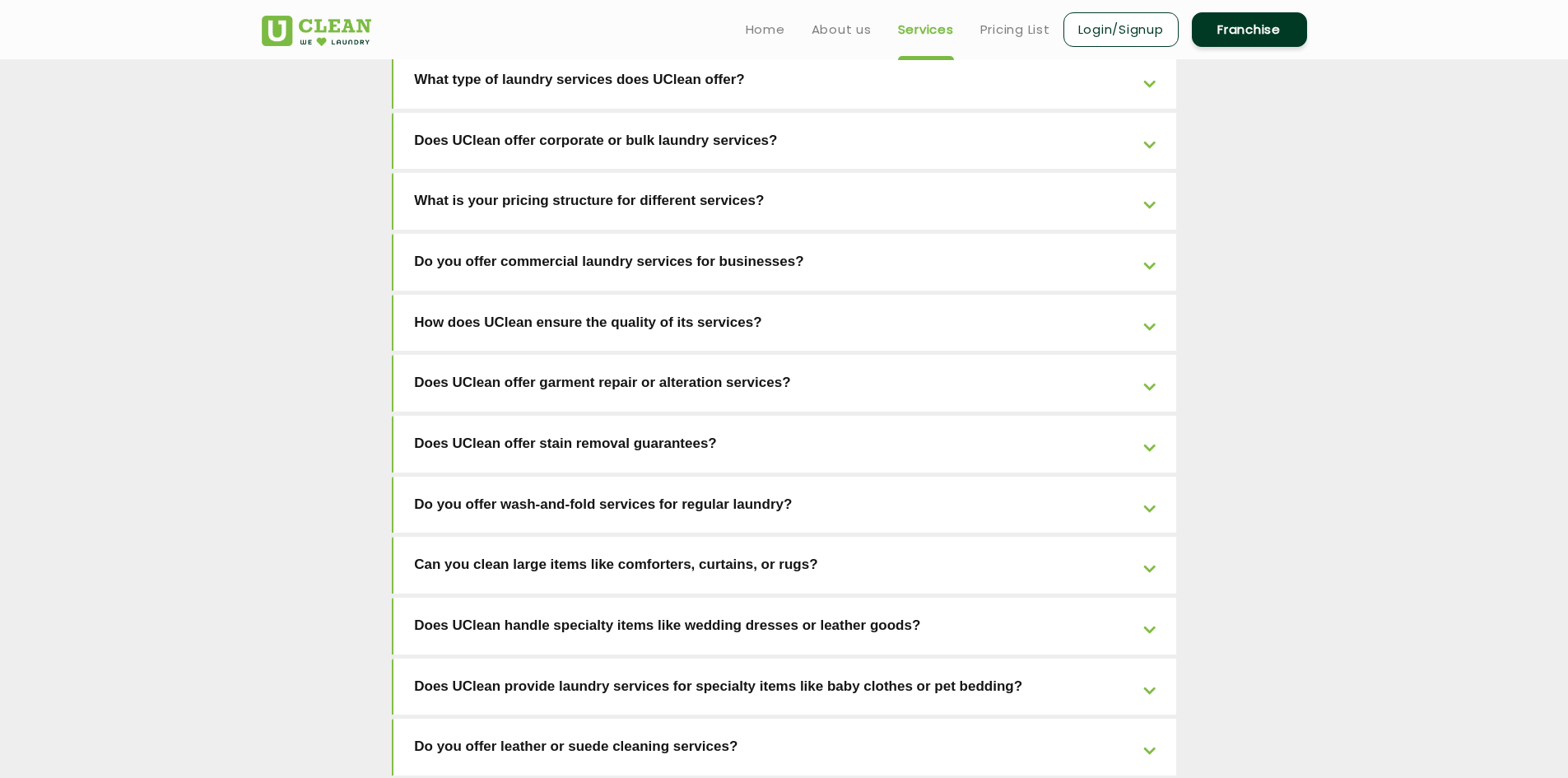
scroll to position [2295, 0]
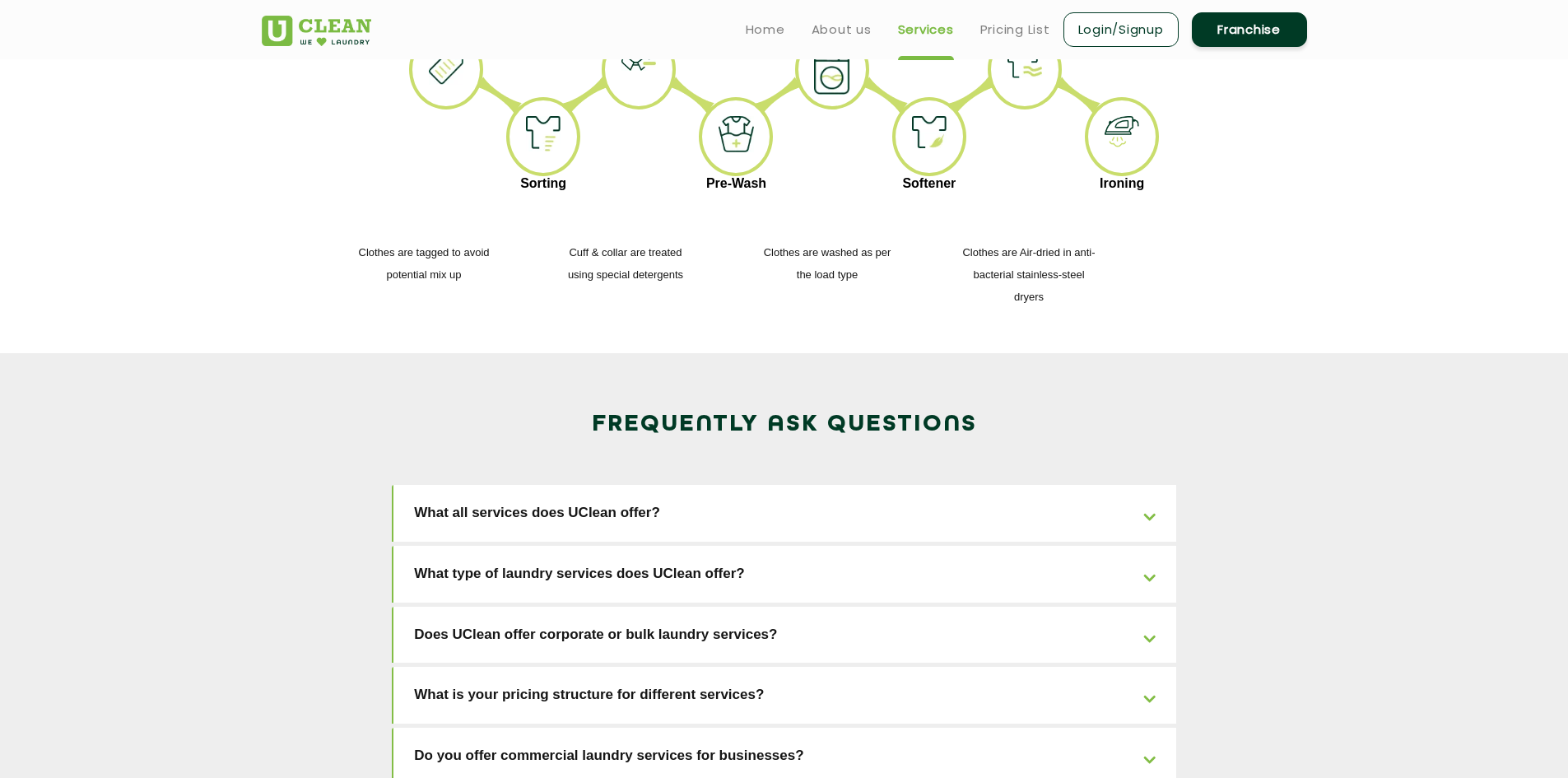
click at [766, 546] on link "What type of laundry services does UClean offer?" at bounding box center [784, 574] width 782 height 56
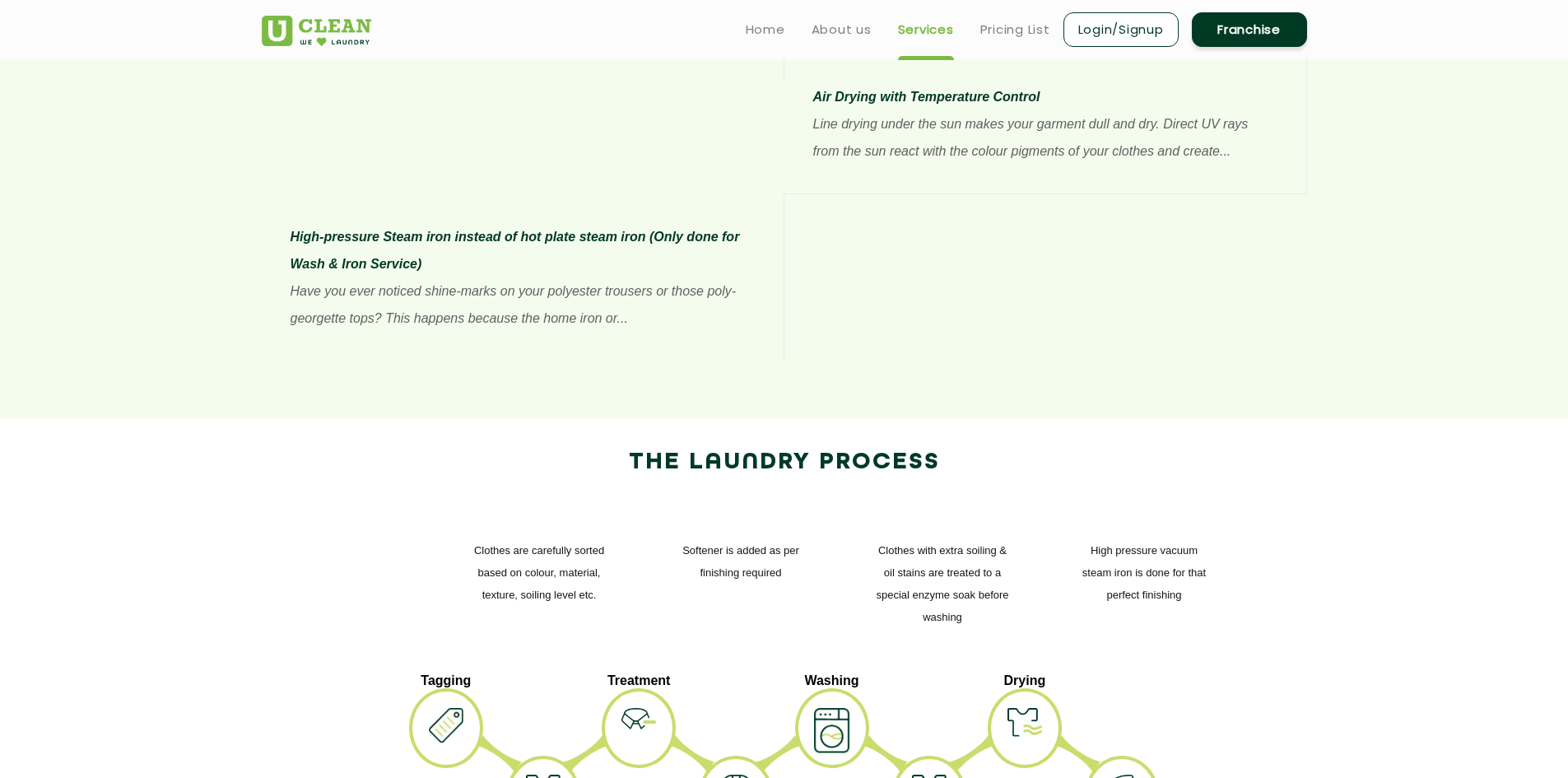
scroll to position [1225, 0]
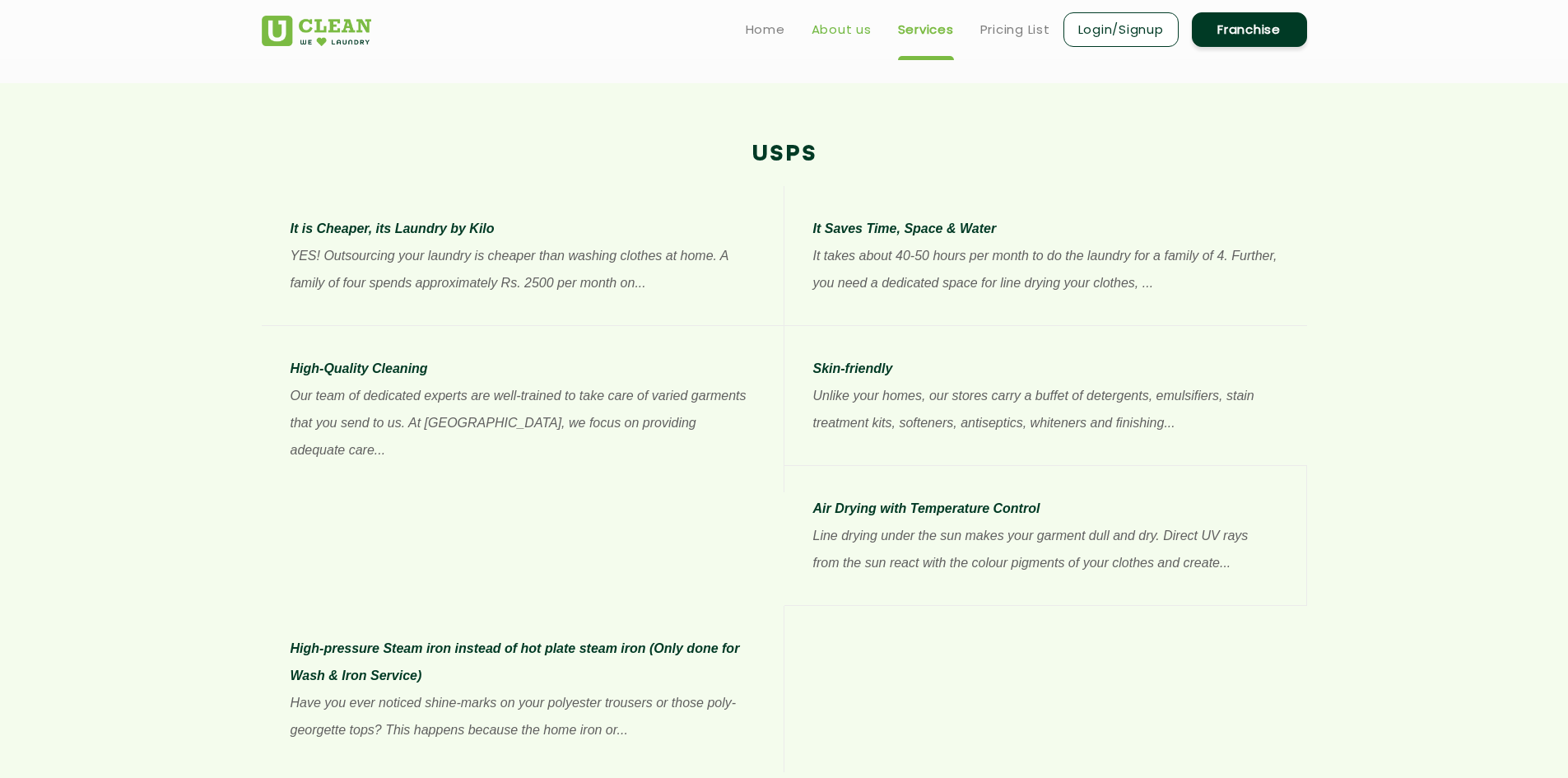
click at [844, 29] on link "About us" at bounding box center [841, 29] width 60 height 19
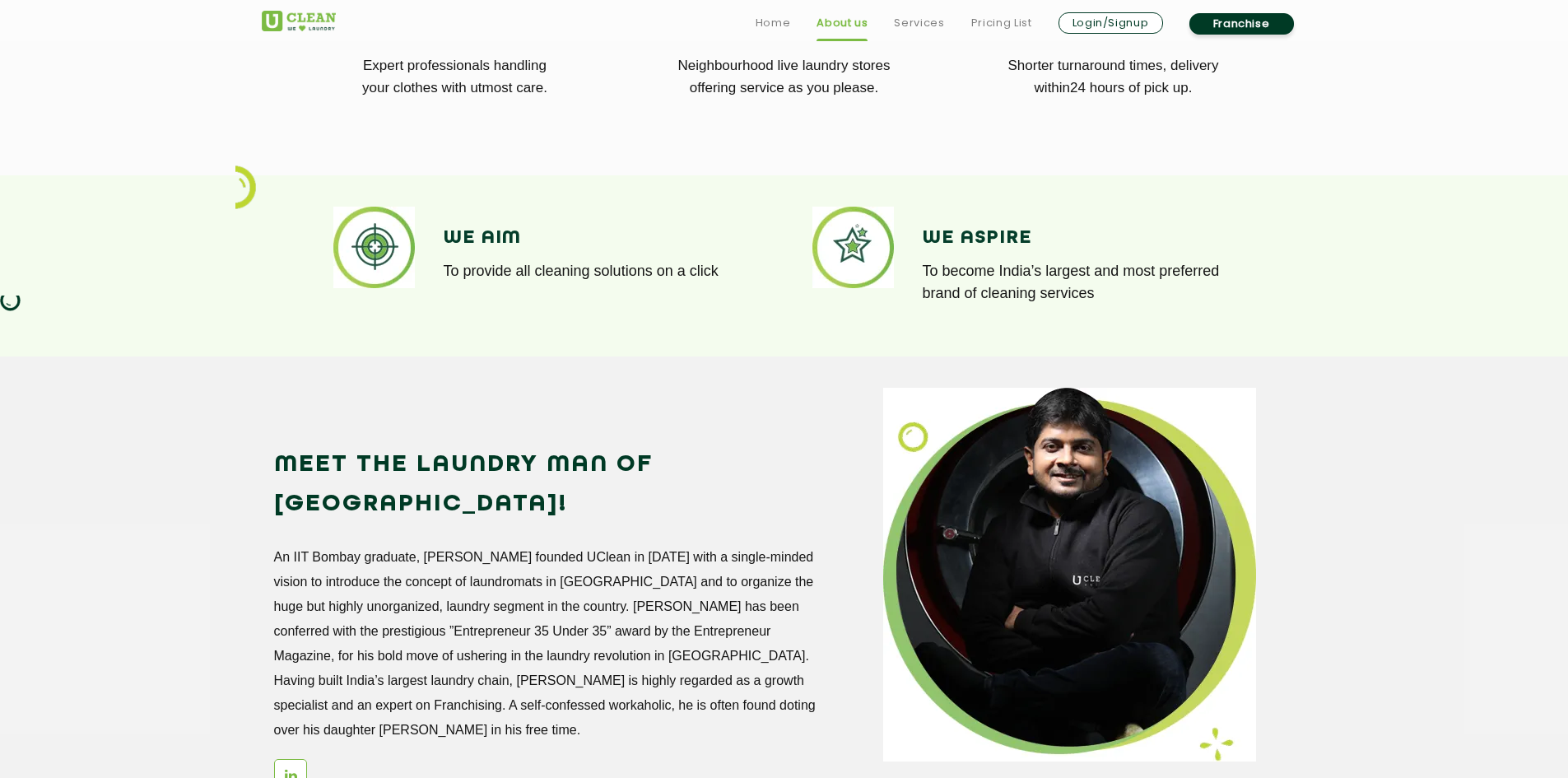
scroll to position [1153, 0]
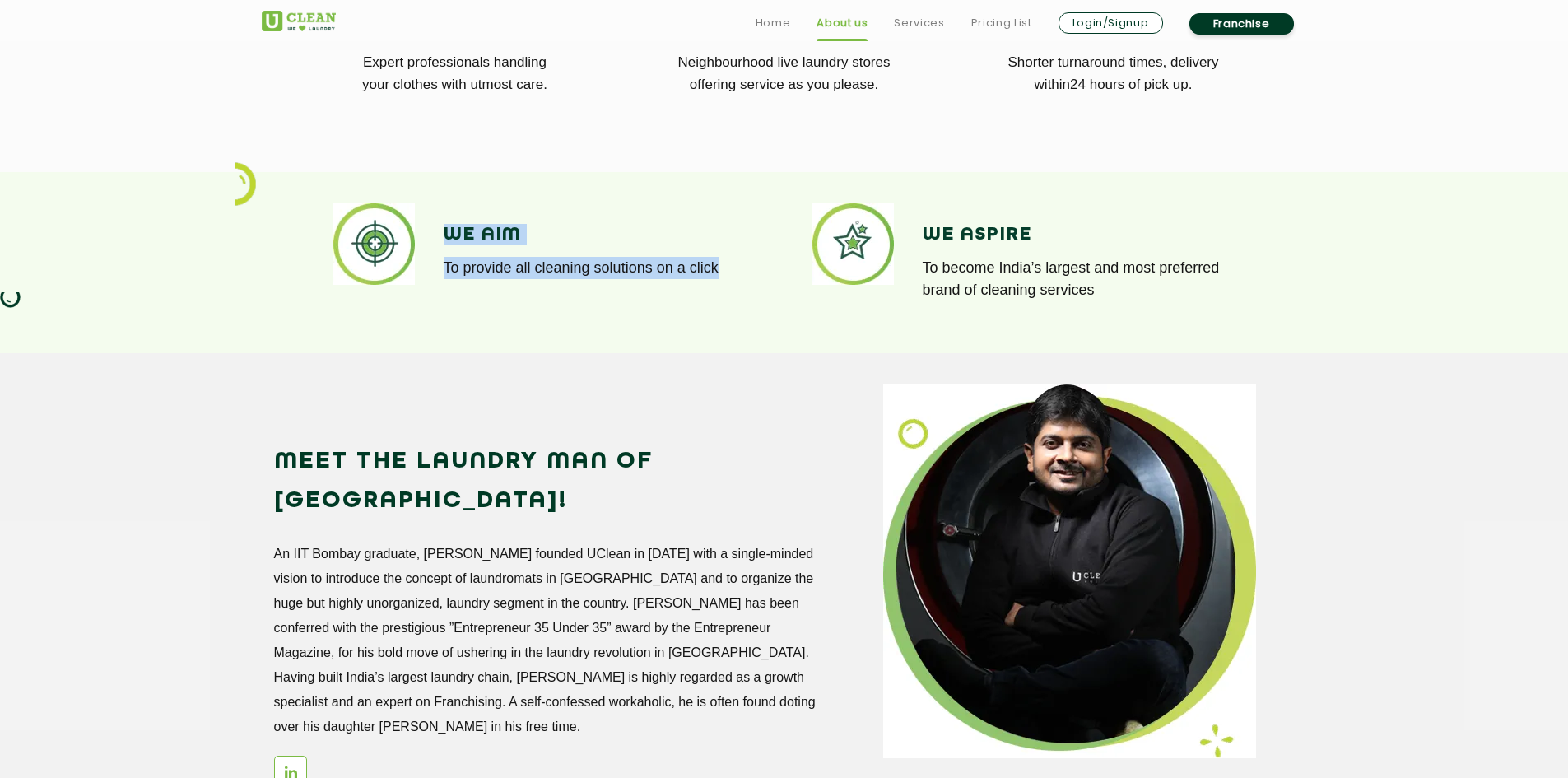
drag, startPoint x: 443, startPoint y: 228, endPoint x: 750, endPoint y: 288, distance: 312.8
click at [750, 288] on div "We Aim To provide all cleaning solutions on a click" at bounding box center [601, 251] width 316 height 95
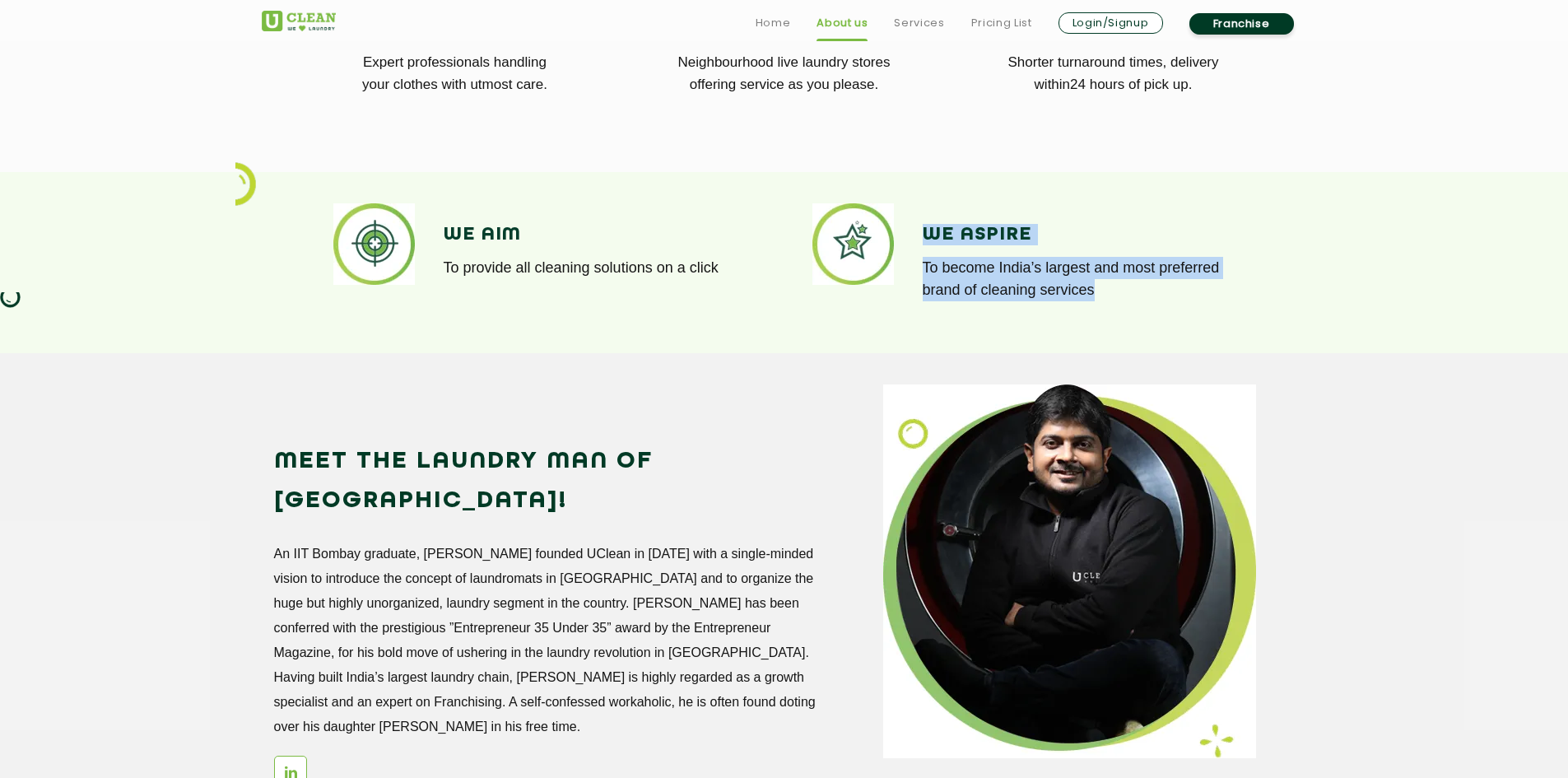
drag, startPoint x: 924, startPoint y: 222, endPoint x: 1140, endPoint y: 289, distance: 226.2
click at [1140, 289] on div "We Aspire To become India’s largest and most preferred brand of cleaning servic…" at bounding box center [1080, 262] width 316 height 117
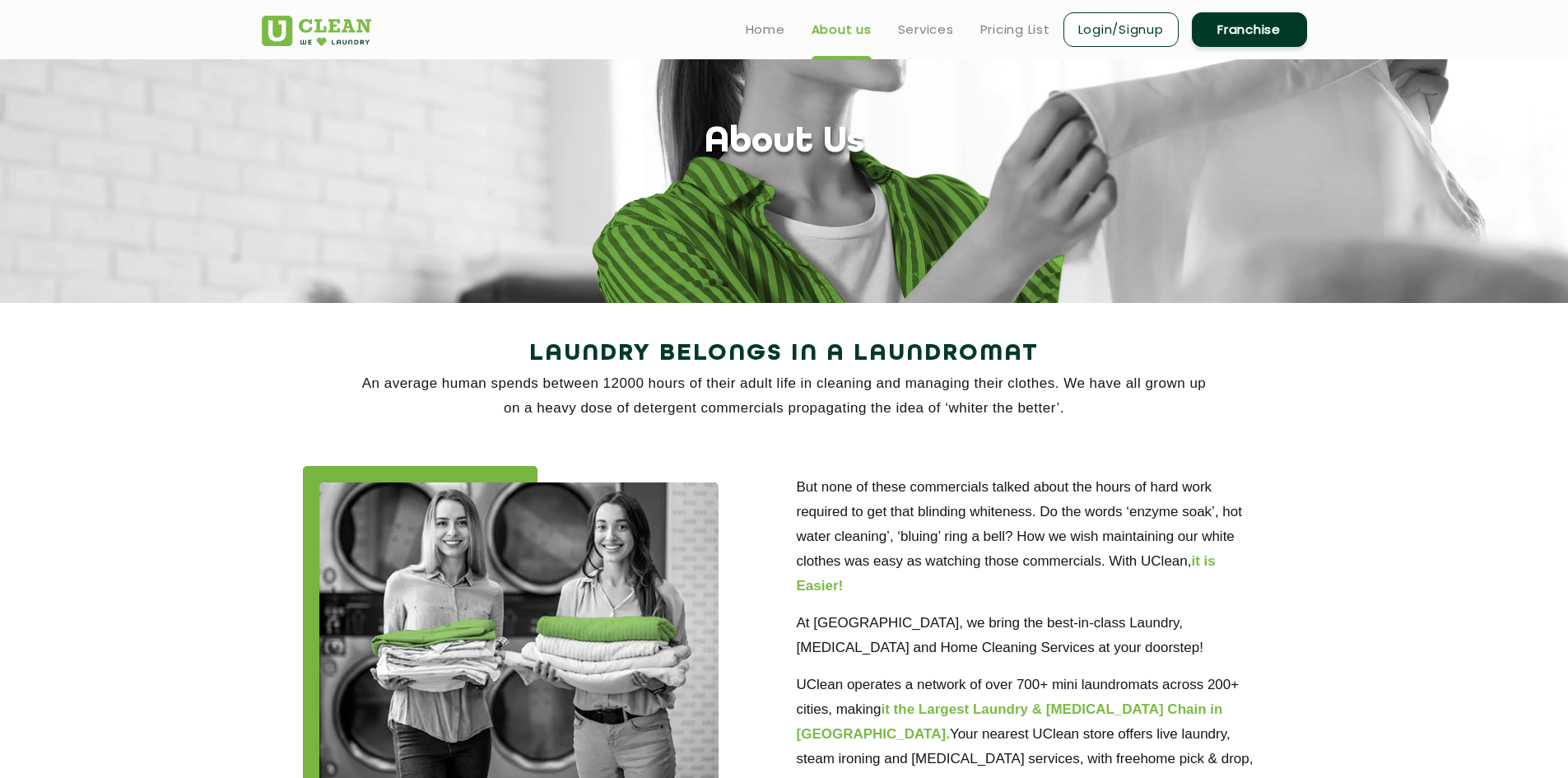
scroll to position [0, 0]
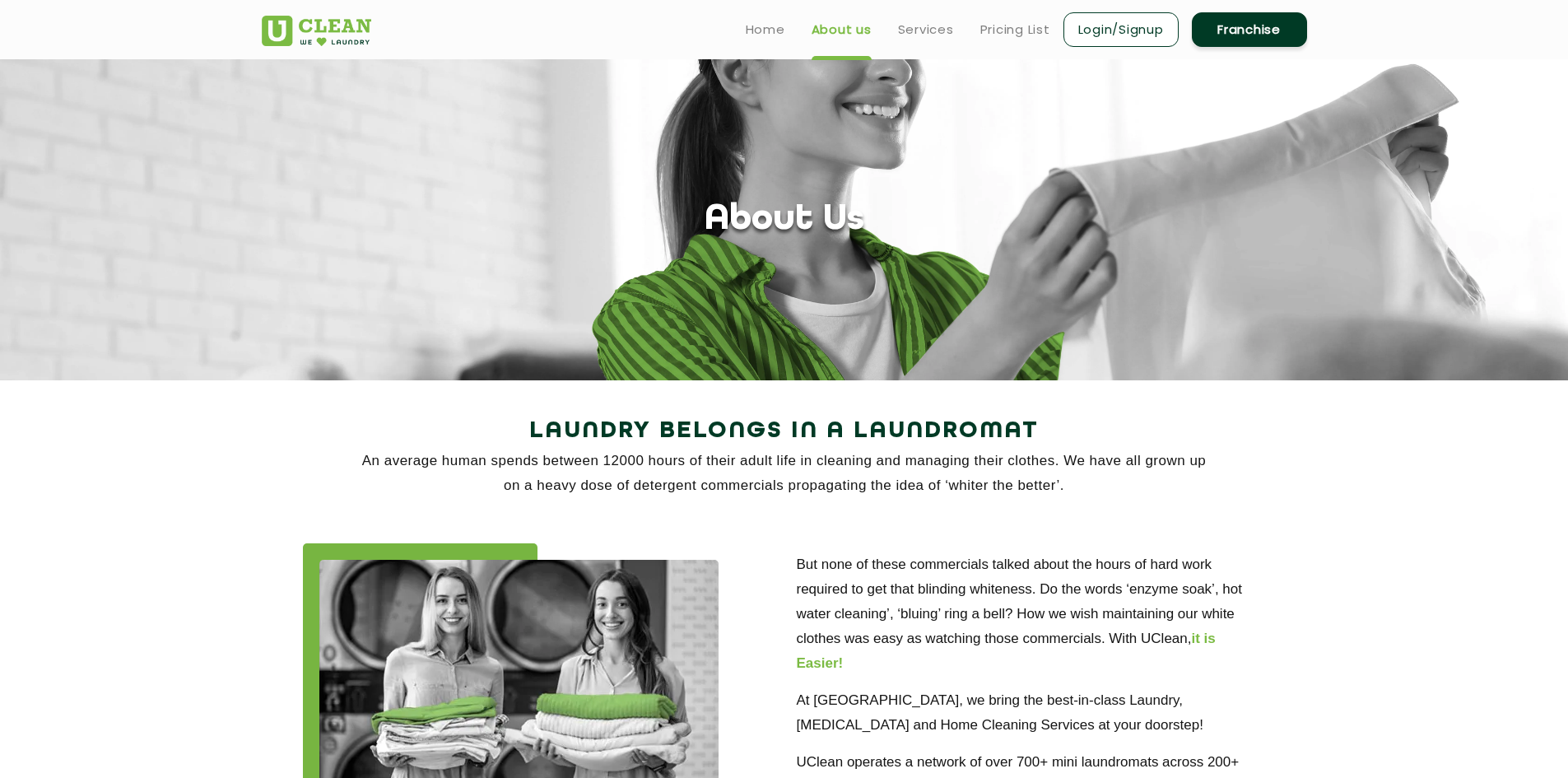
drag, startPoint x: 514, startPoint y: 427, endPoint x: 1134, endPoint y: 488, distance: 623.0
click at [1134, 488] on div "Laundry Belongs in a Laundromat An average human spends between 12000 hours of …" at bounding box center [784, 455] width 1045 height 86
click at [1267, 458] on p "An average human spends between 12000 hours of their adult life in cleaning and…" at bounding box center [784, 474] width 1045 height 49
click at [914, 31] on link "Services" at bounding box center [925, 29] width 56 height 19
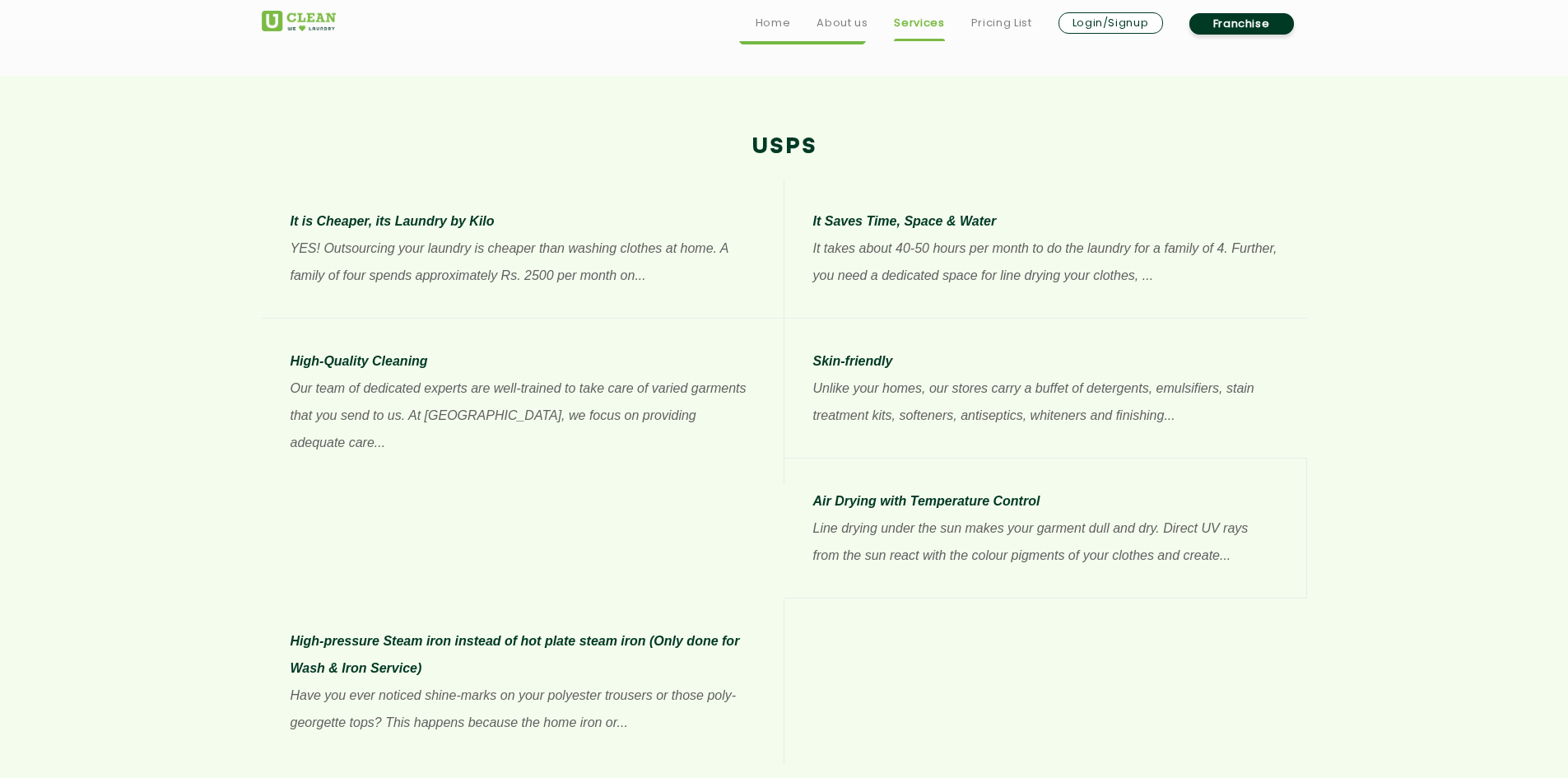
scroll to position [1235, 0]
drag, startPoint x: 753, startPoint y: 141, endPoint x: 875, endPoint y: 134, distance: 122.2
click at [875, 134] on h2 "USPs" at bounding box center [784, 144] width 1045 height 27
drag, startPoint x: 918, startPoint y: 526, endPoint x: 926, endPoint y: 530, distance: 8.9
click at [755, 625] on p "High-pressure Steam iron instead of hot plate steam iron (Only done for Wash & …" at bounding box center [522, 652] width 464 height 55
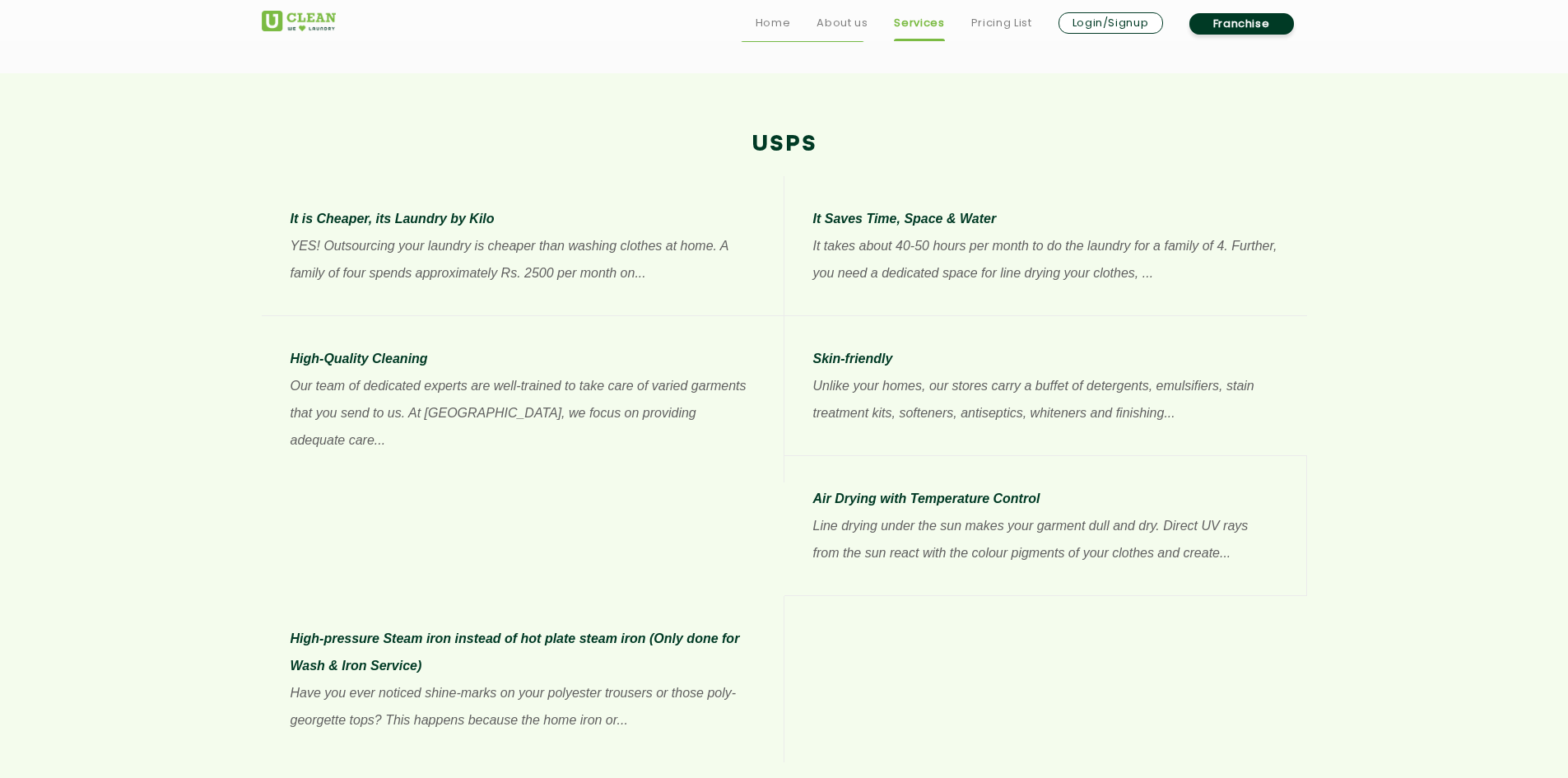
drag, startPoint x: 1206, startPoint y: 631, endPoint x: 1150, endPoint y: 565, distance: 86.6
click at [1205, 627] on section "USPs It is Cheaper, its Laundry by Kilo YES! Outsourcing your laundry is cheape…" at bounding box center [784, 446] width 1568 height 746
drag, startPoint x: 1158, startPoint y: 585, endPoint x: 1053, endPoint y: 586, distance: 105.0
click at [755, 679] on p "Have you ever noticed shine-marks on your polyester trousers or those poly-geor…" at bounding box center [522, 707] width 464 height 55
drag, startPoint x: 1153, startPoint y: 615, endPoint x: 1165, endPoint y: 619, distance: 12.6
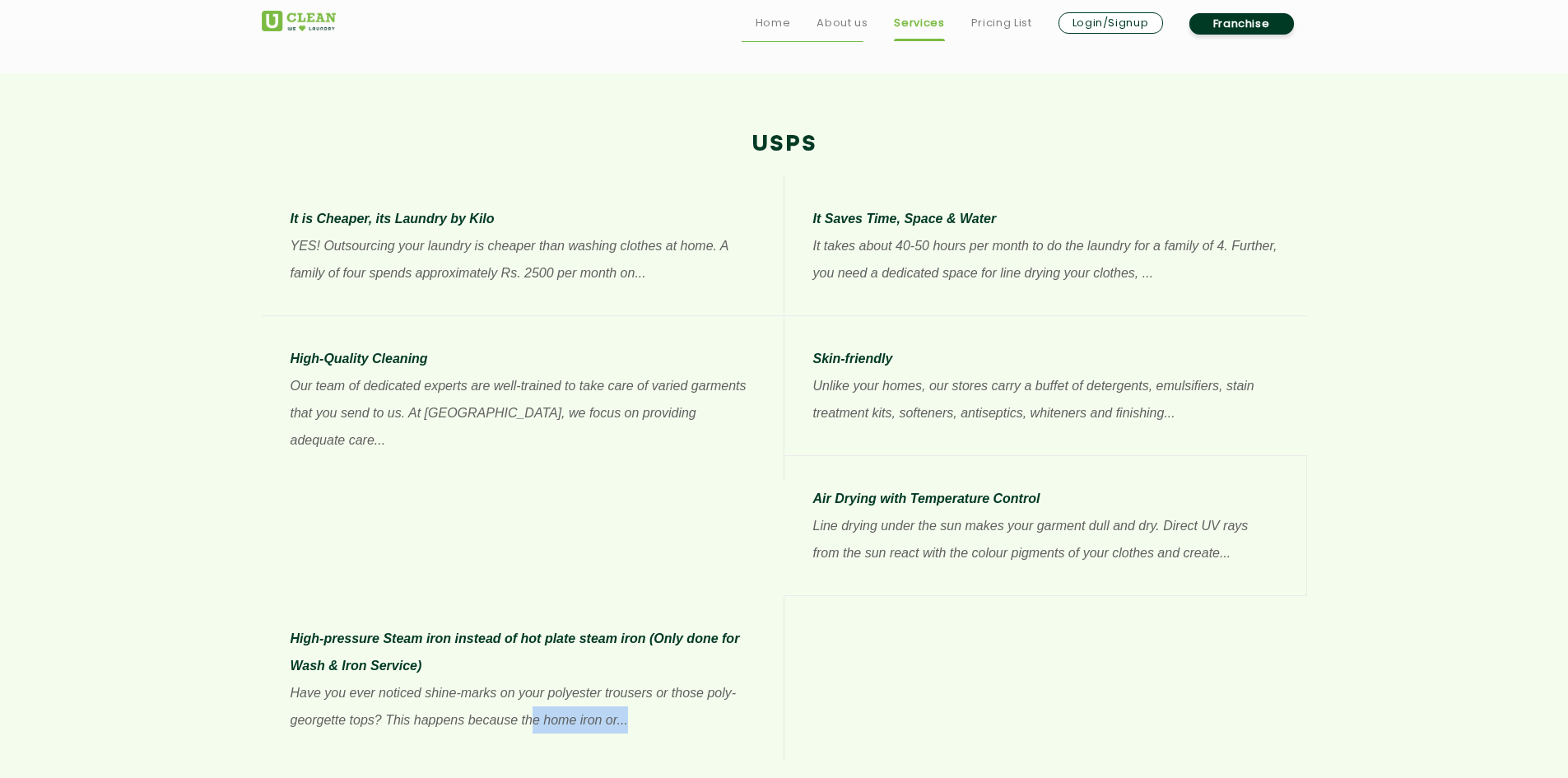
click at [784, 616] on li "High-pressure Steam iron instead of hot plate steam iron (Only done for Wash & …" at bounding box center [523, 679] width 523 height 167
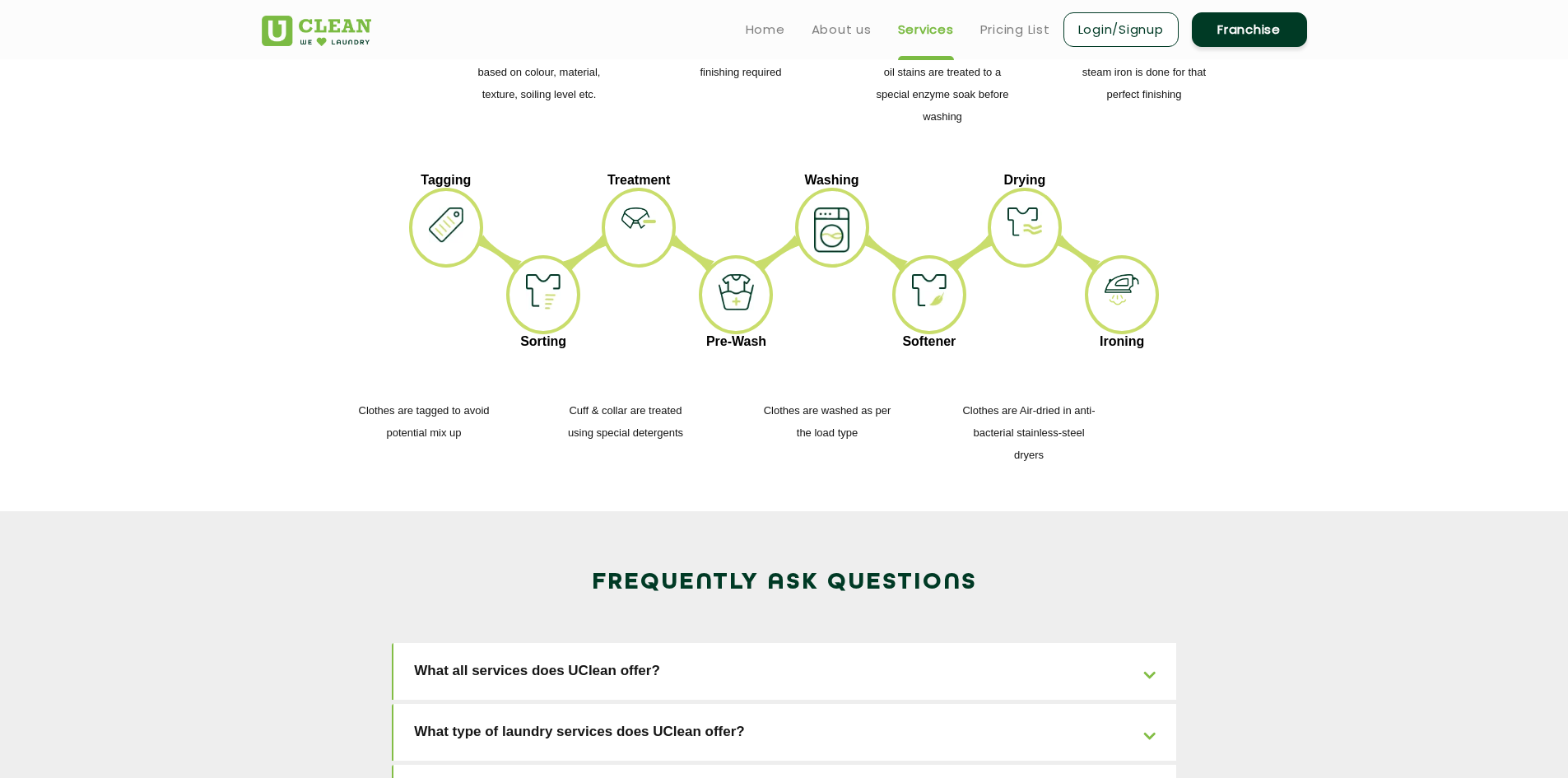
scroll to position [2058, 0]
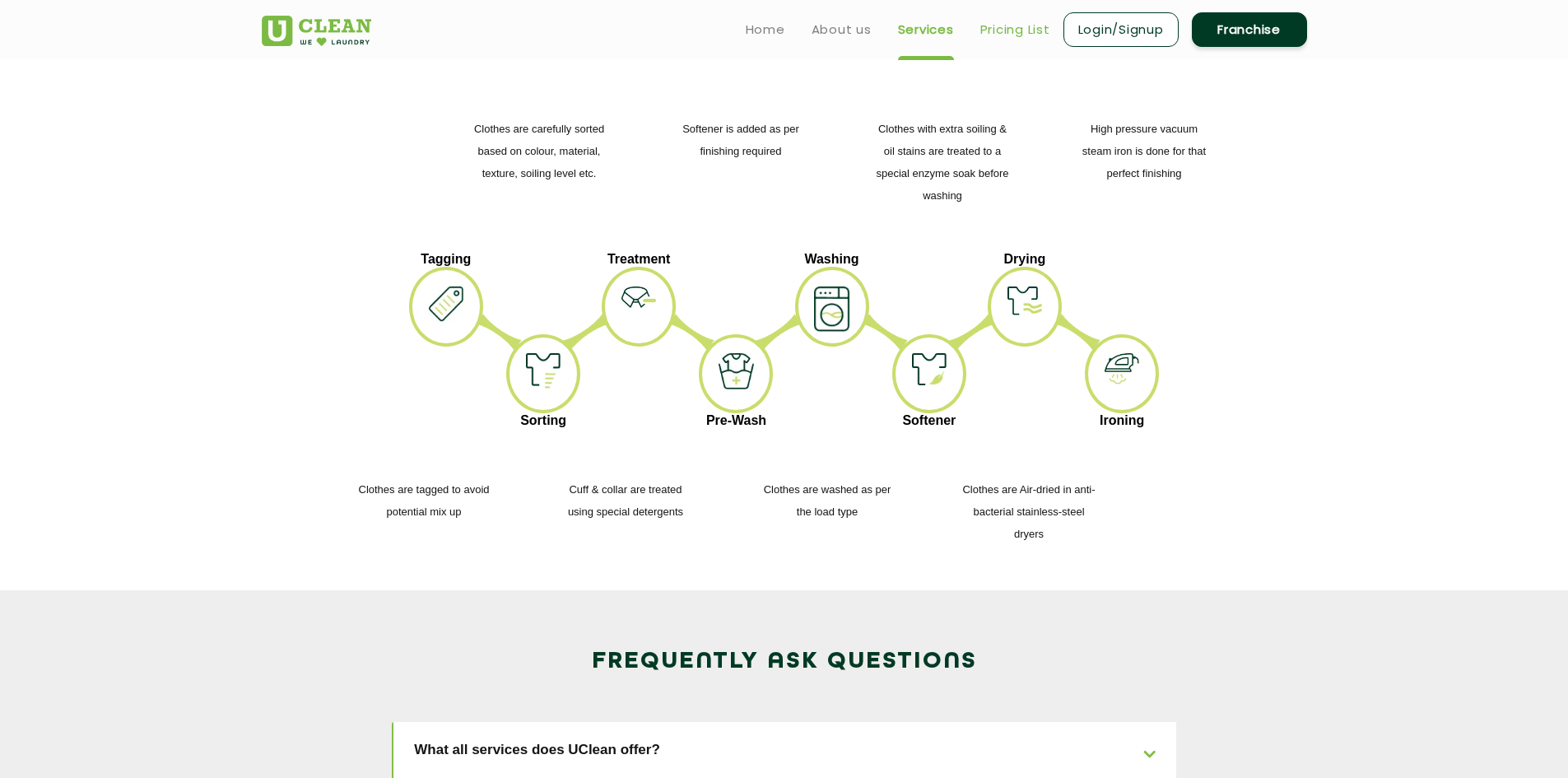
click at [998, 36] on link "Pricing List" at bounding box center [1014, 29] width 70 height 19
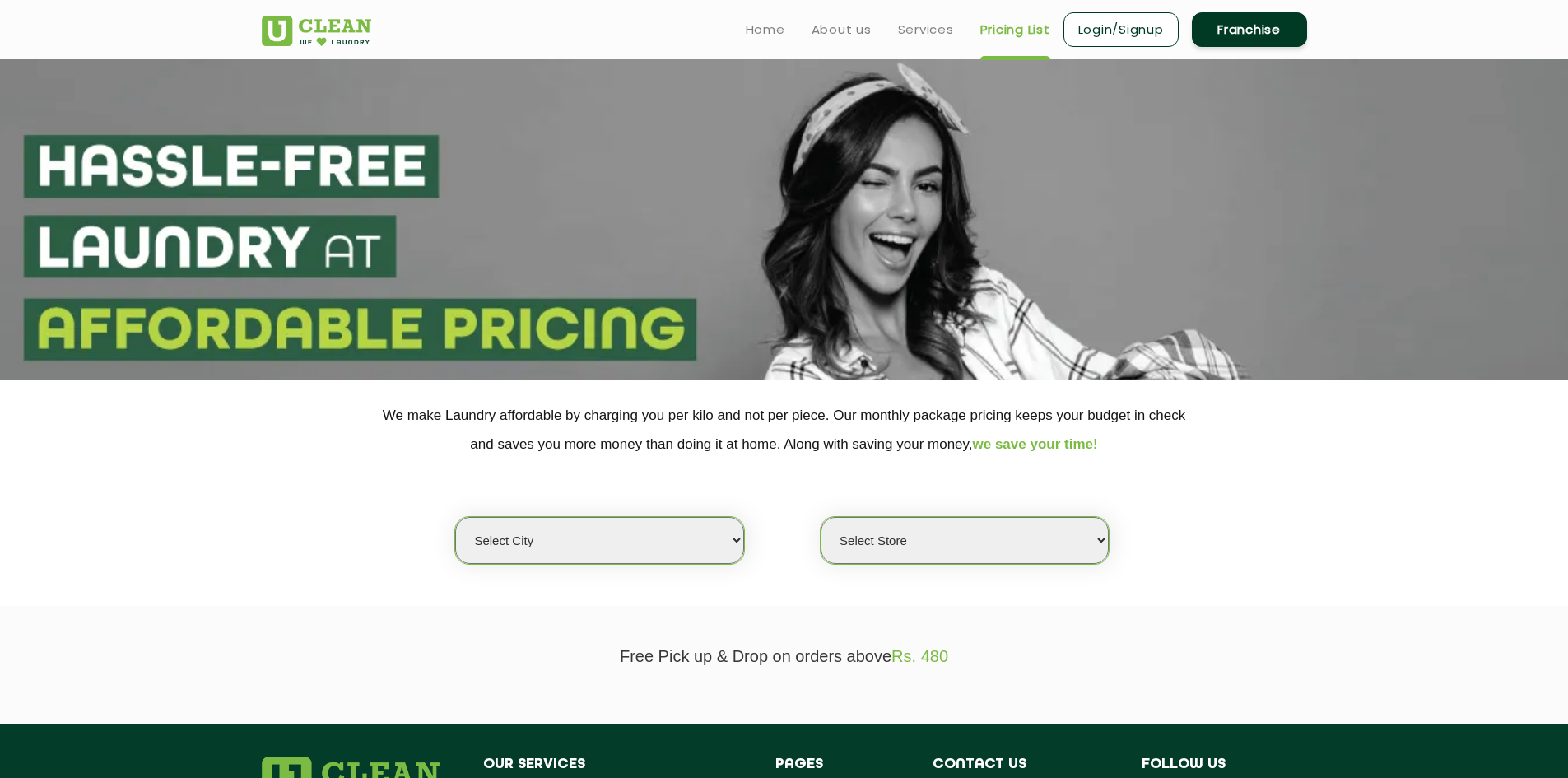
click at [728, 550] on select "Select city Aalo Abu Dhabi Agartala Agra Ahmedabad Akola Aligarh Alwar - UClean…" at bounding box center [599, 540] width 288 height 47
click at [1042, 553] on select "Select Store" at bounding box center [964, 540] width 288 height 47
click at [1253, 492] on div "Select city Aalo Abu Dhabi Agartala Agra Ahmedabad Akola Aligarh Alwar - UClean…" at bounding box center [784, 512] width 1070 height 106
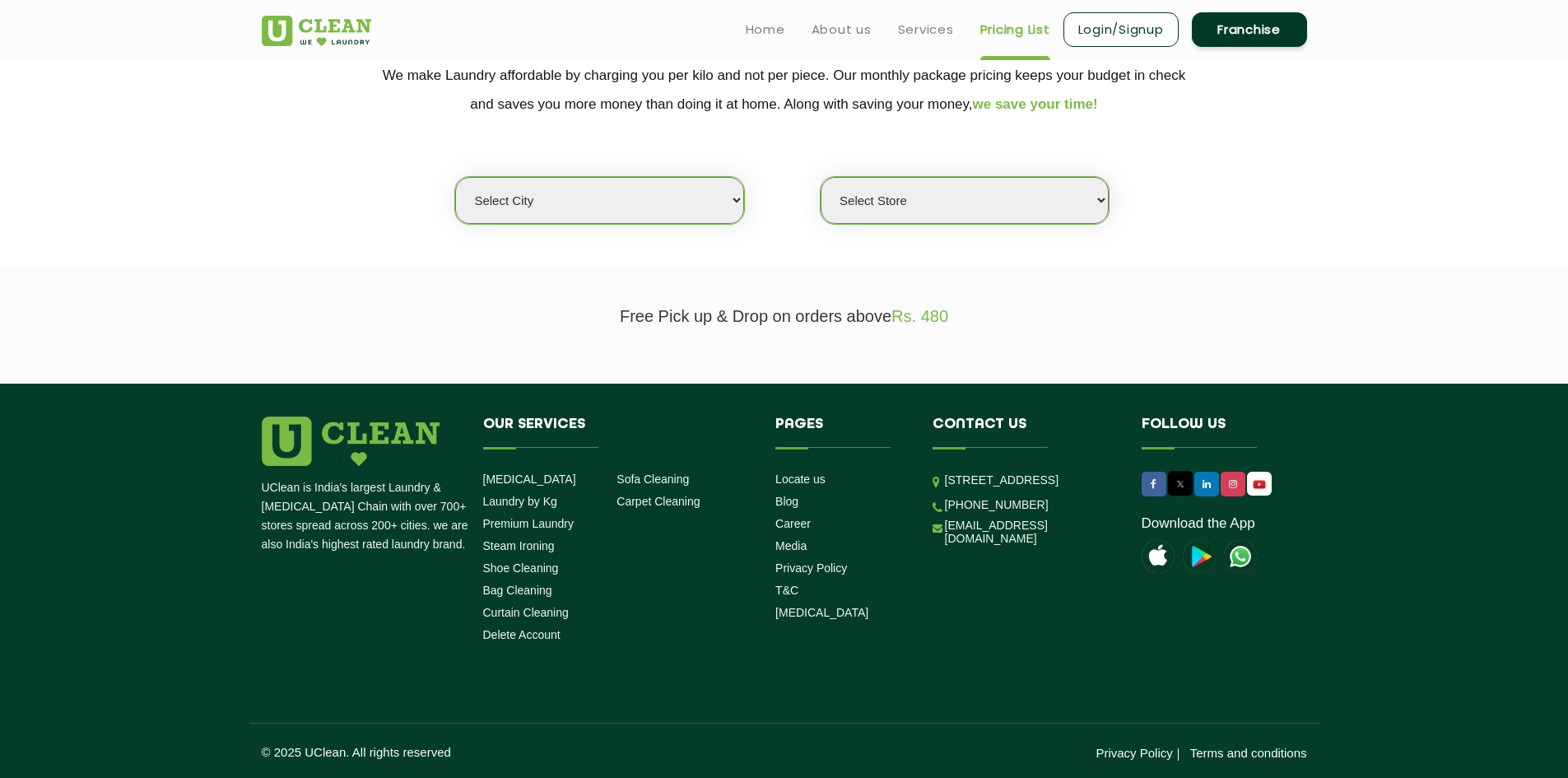
scroll to position [176, 0]
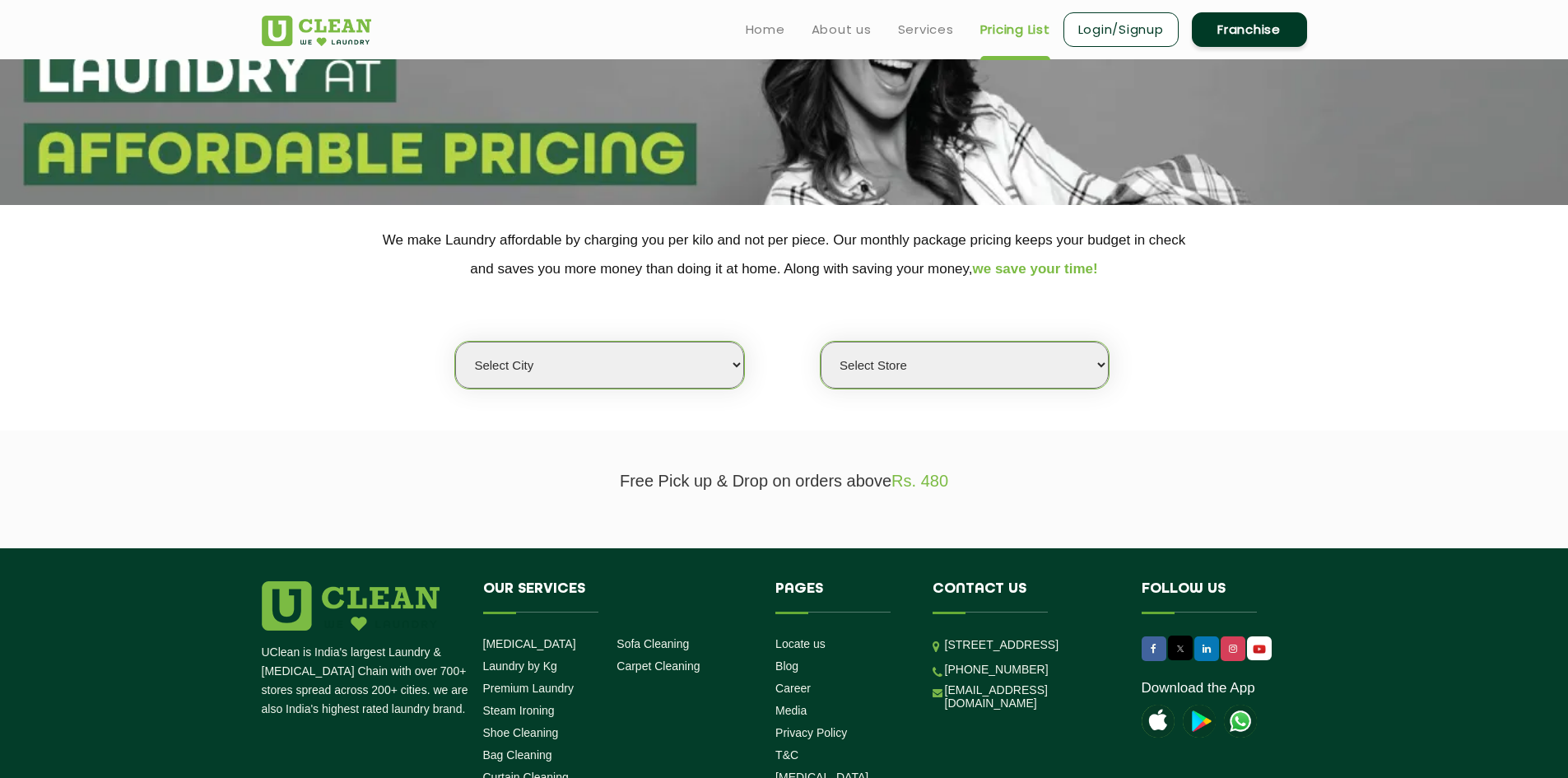
click at [1252, 27] on link "Franchise" at bounding box center [1249, 29] width 116 height 34
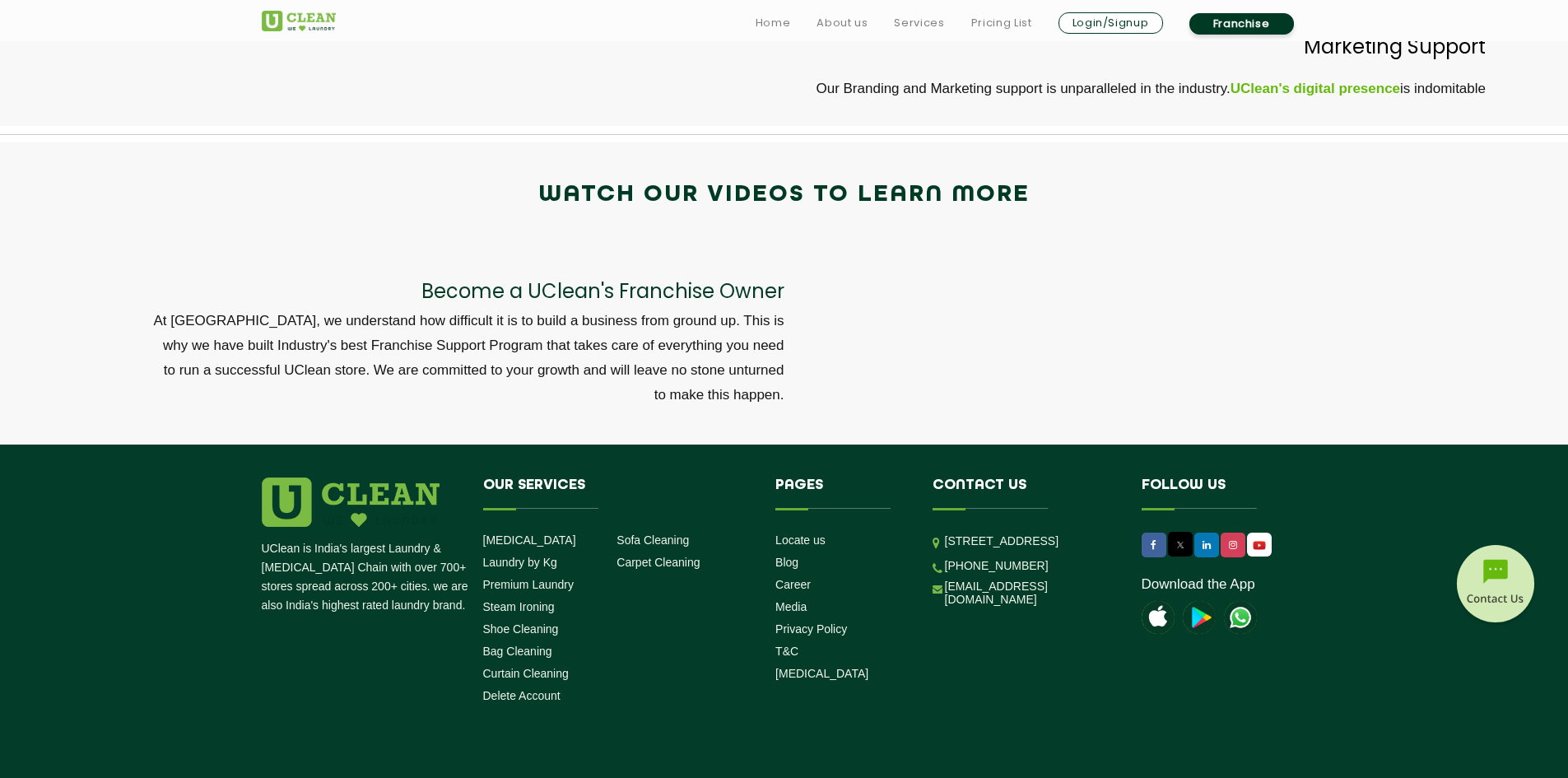
scroll to position [5330, 0]
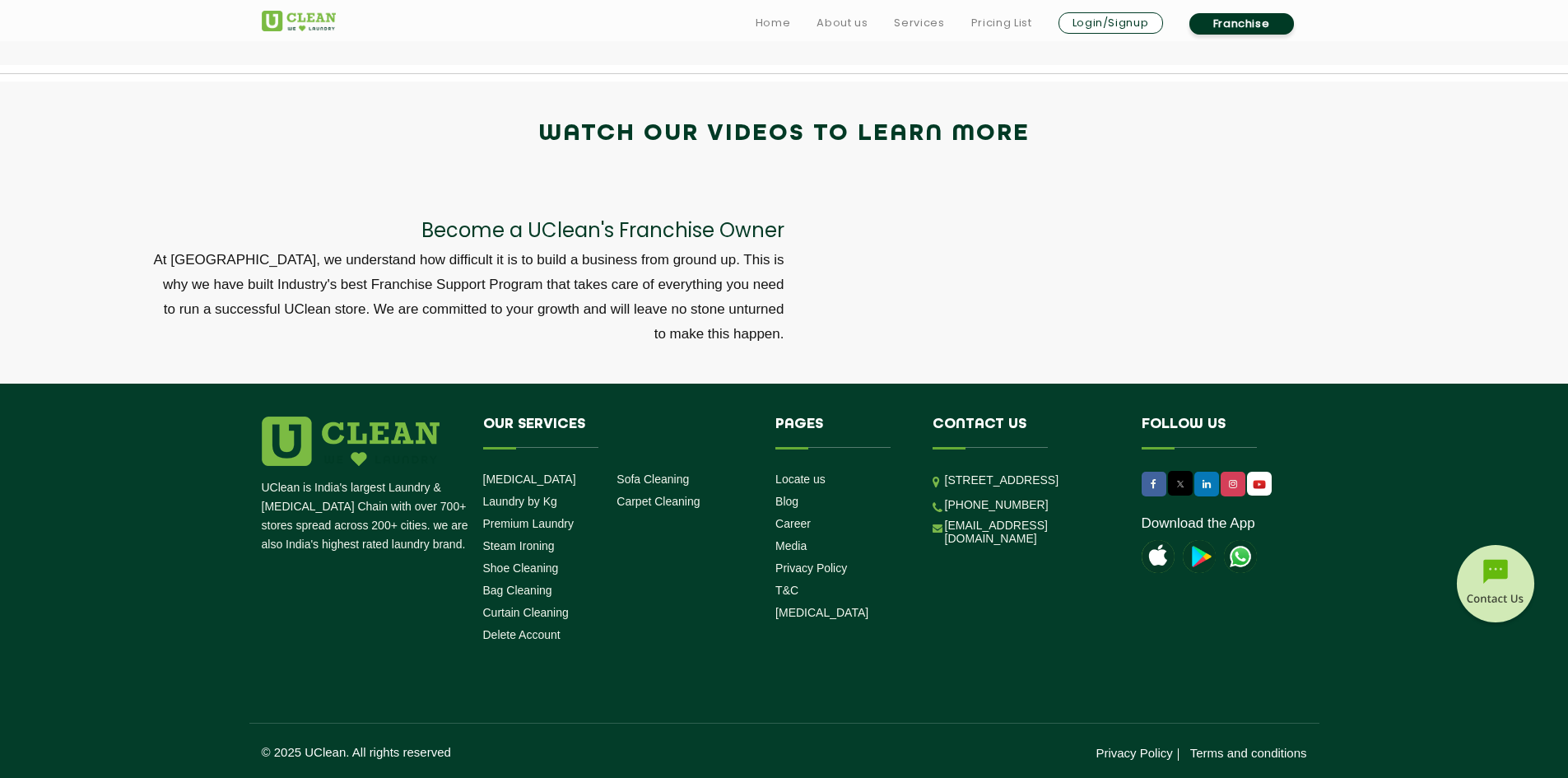
click at [1140, 21] on link "Login/Signup" at bounding box center [1110, 23] width 105 height 21
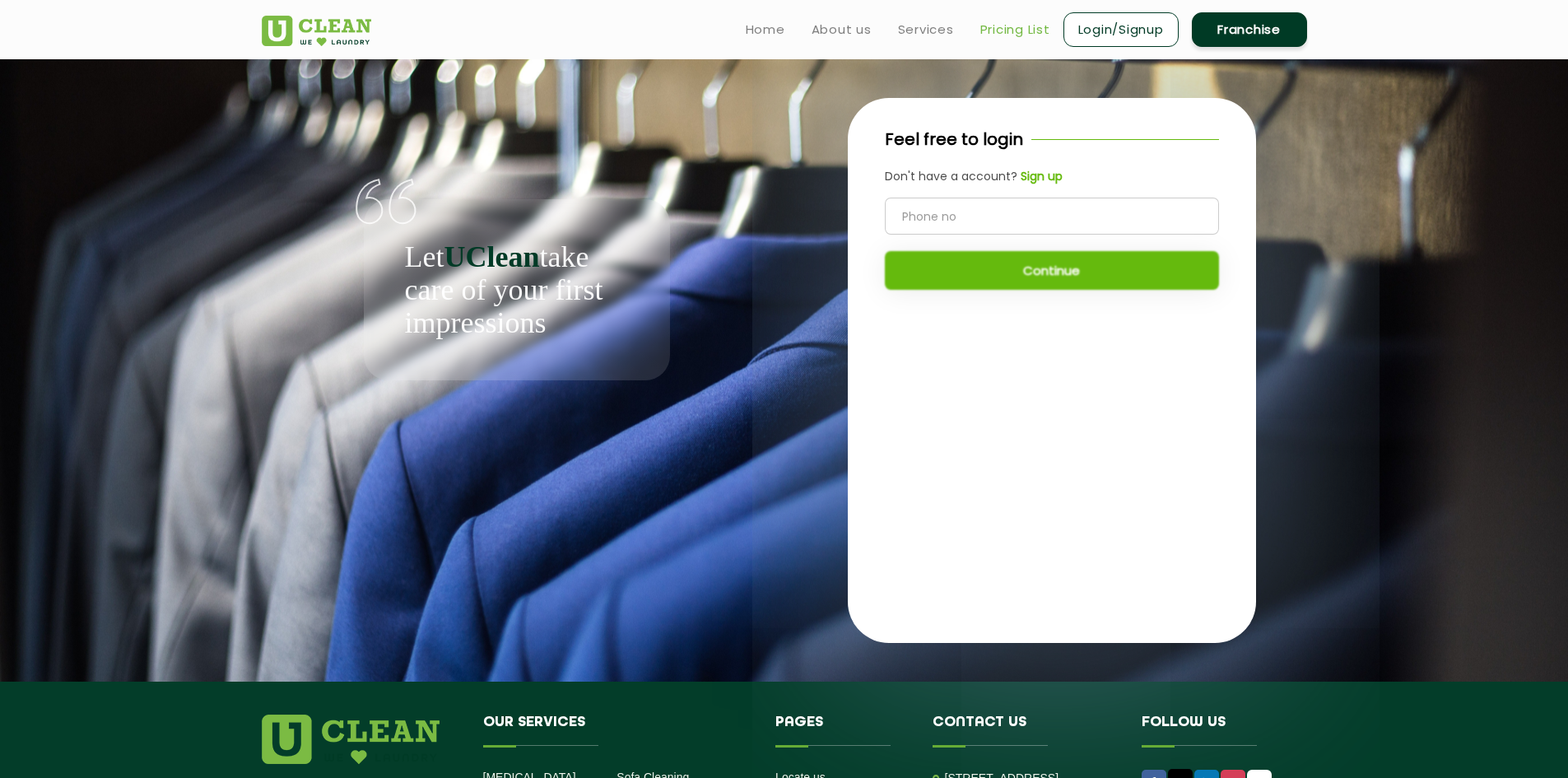
click at [1029, 24] on link "Pricing List" at bounding box center [1014, 29] width 70 height 19
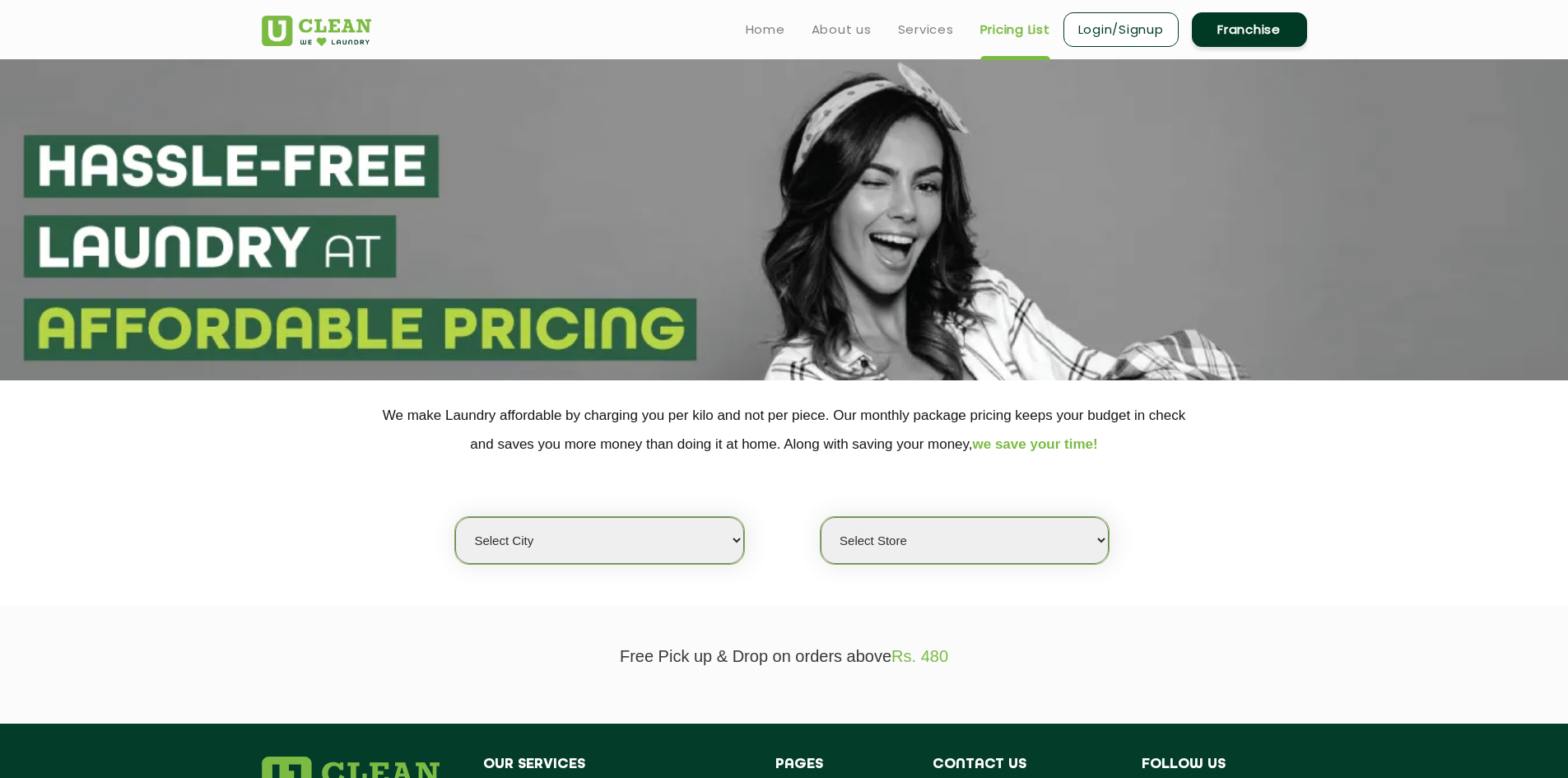
select select "0"
click at [1136, 20] on link "Login/Signup" at bounding box center [1121, 29] width 116 height 34
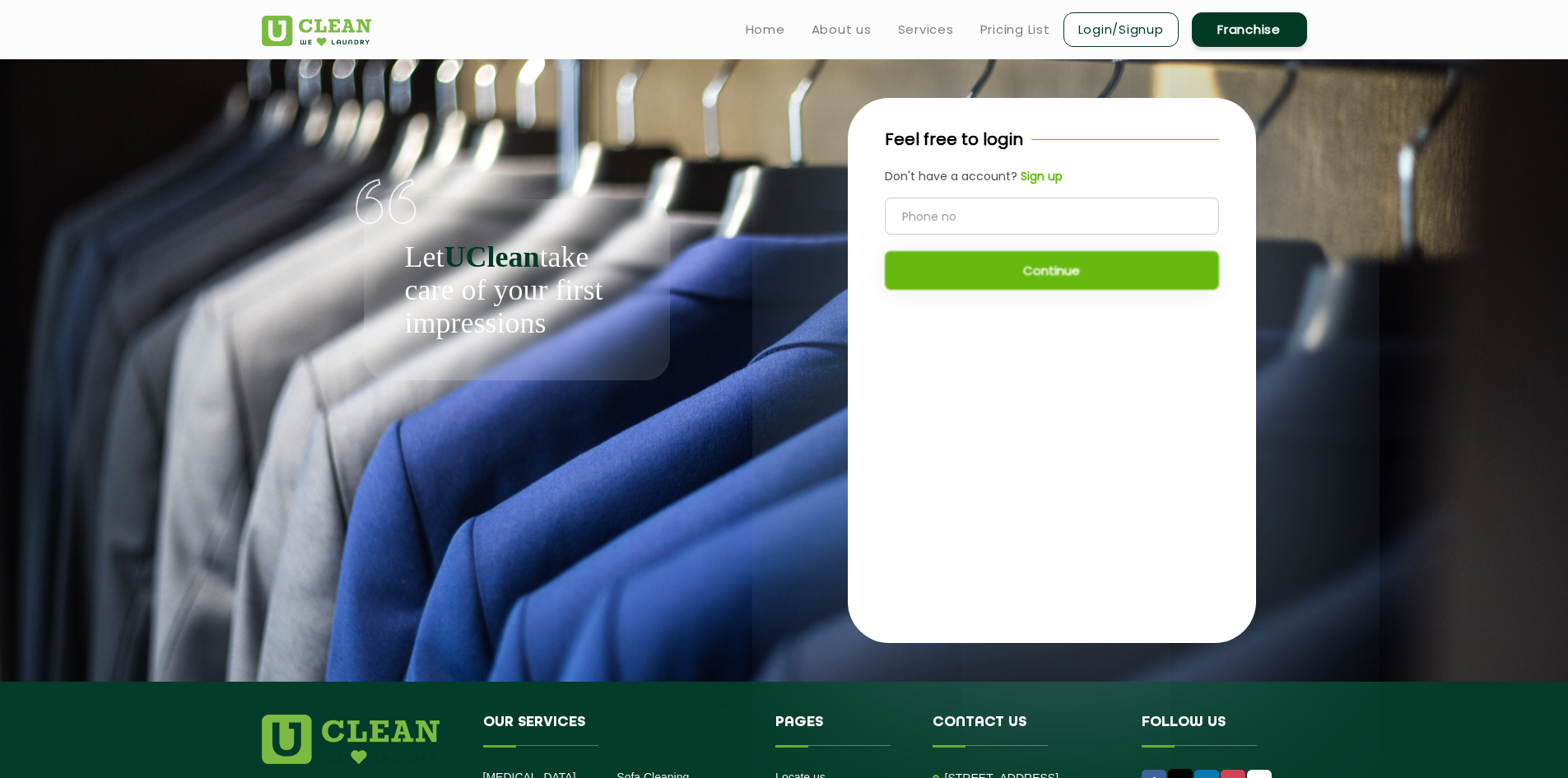
click at [1012, 18] on ul "Home About us Services Pricing List Login/Signup Franchise" at bounding box center [1019, 29] width 574 height 39
click at [1011, 34] on link "Pricing List" at bounding box center [1014, 29] width 70 height 19
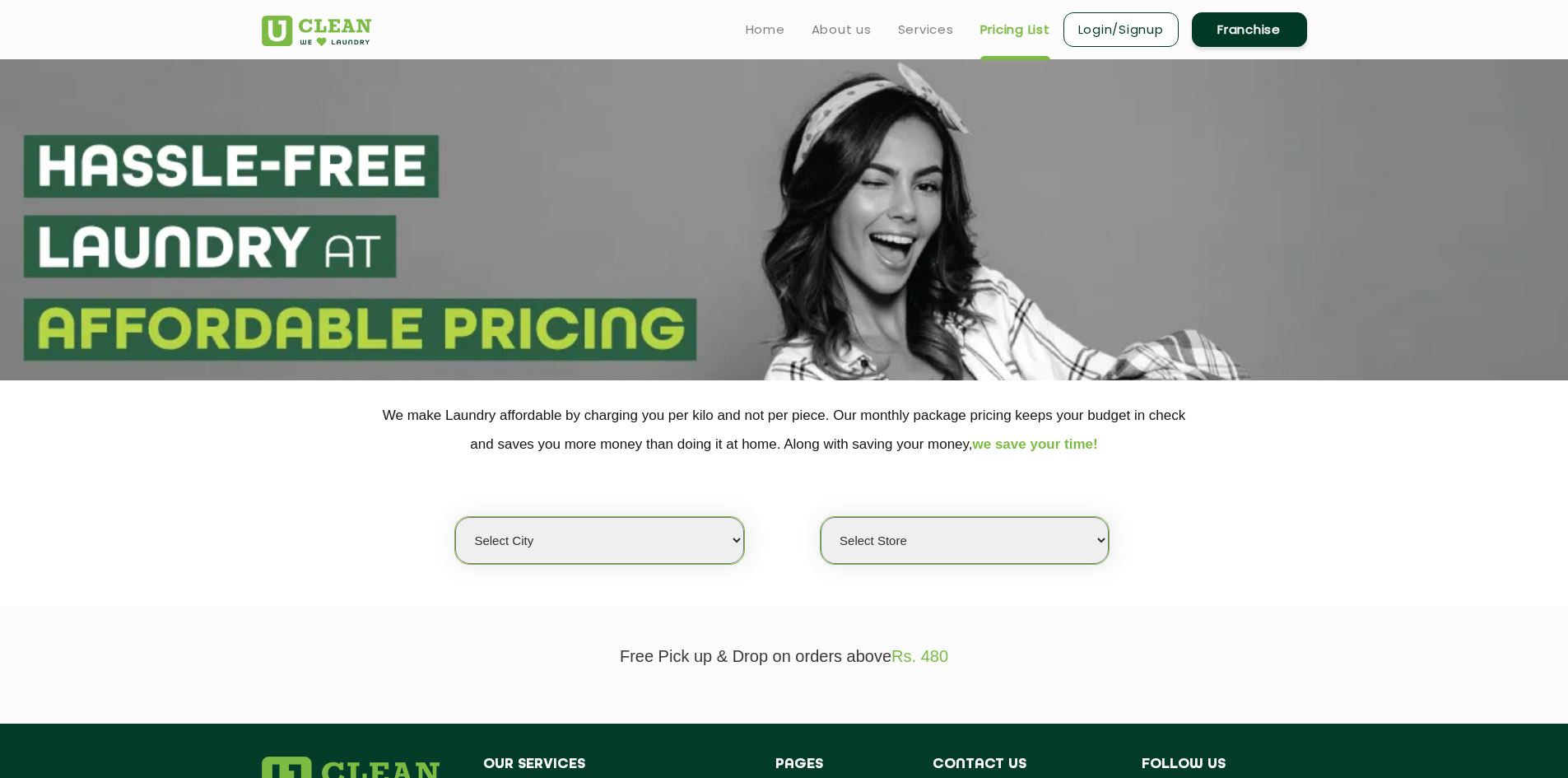
select select "0"
click at [933, 38] on link "Services" at bounding box center [925, 29] width 56 height 19
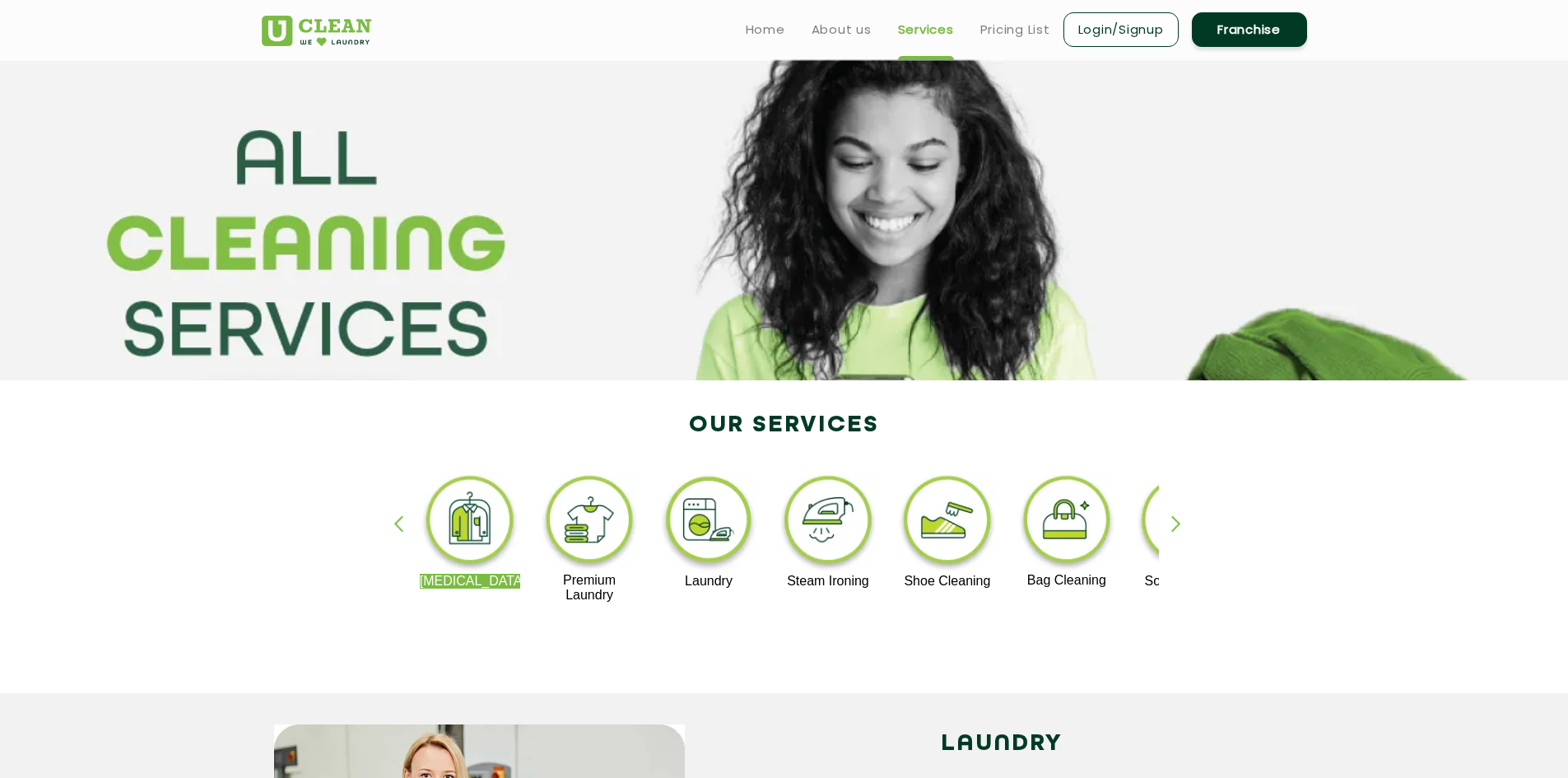
click at [1171, 525] on div "button" at bounding box center [1183, 537] width 25 height 45
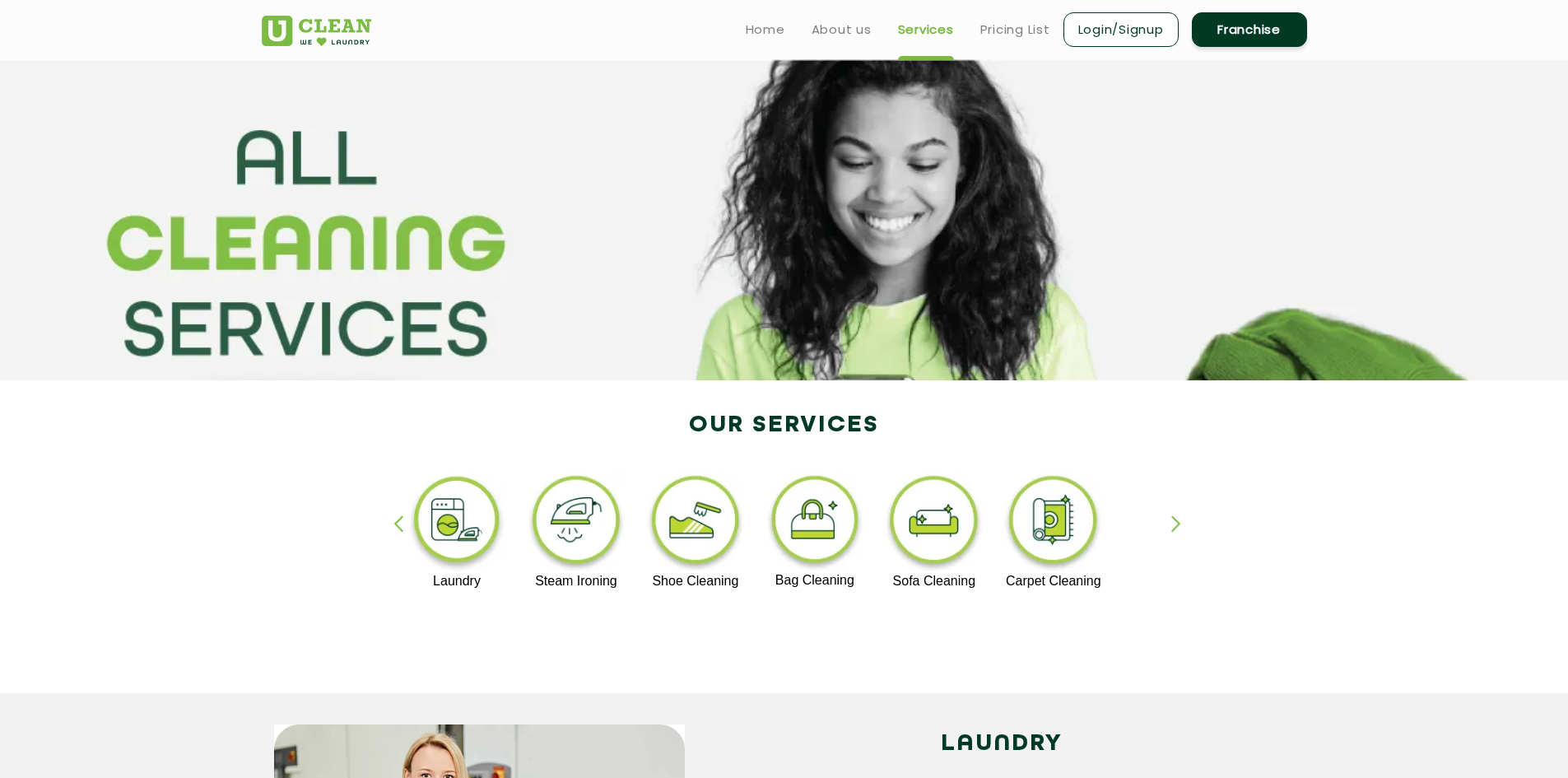
click at [1171, 525] on div "button" at bounding box center [1183, 537] width 25 height 45
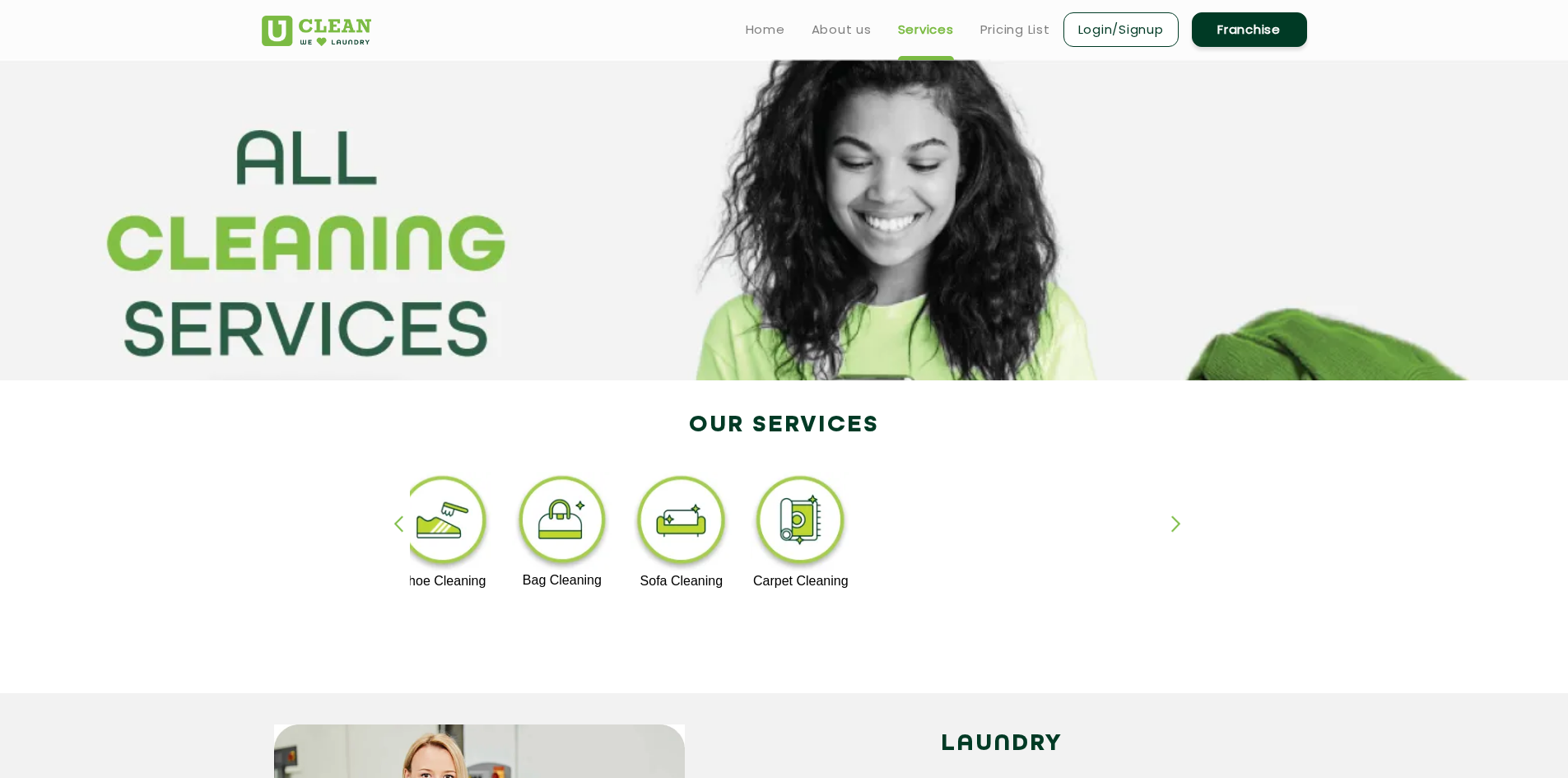
click at [1171, 525] on div "button" at bounding box center [1183, 537] width 25 height 45
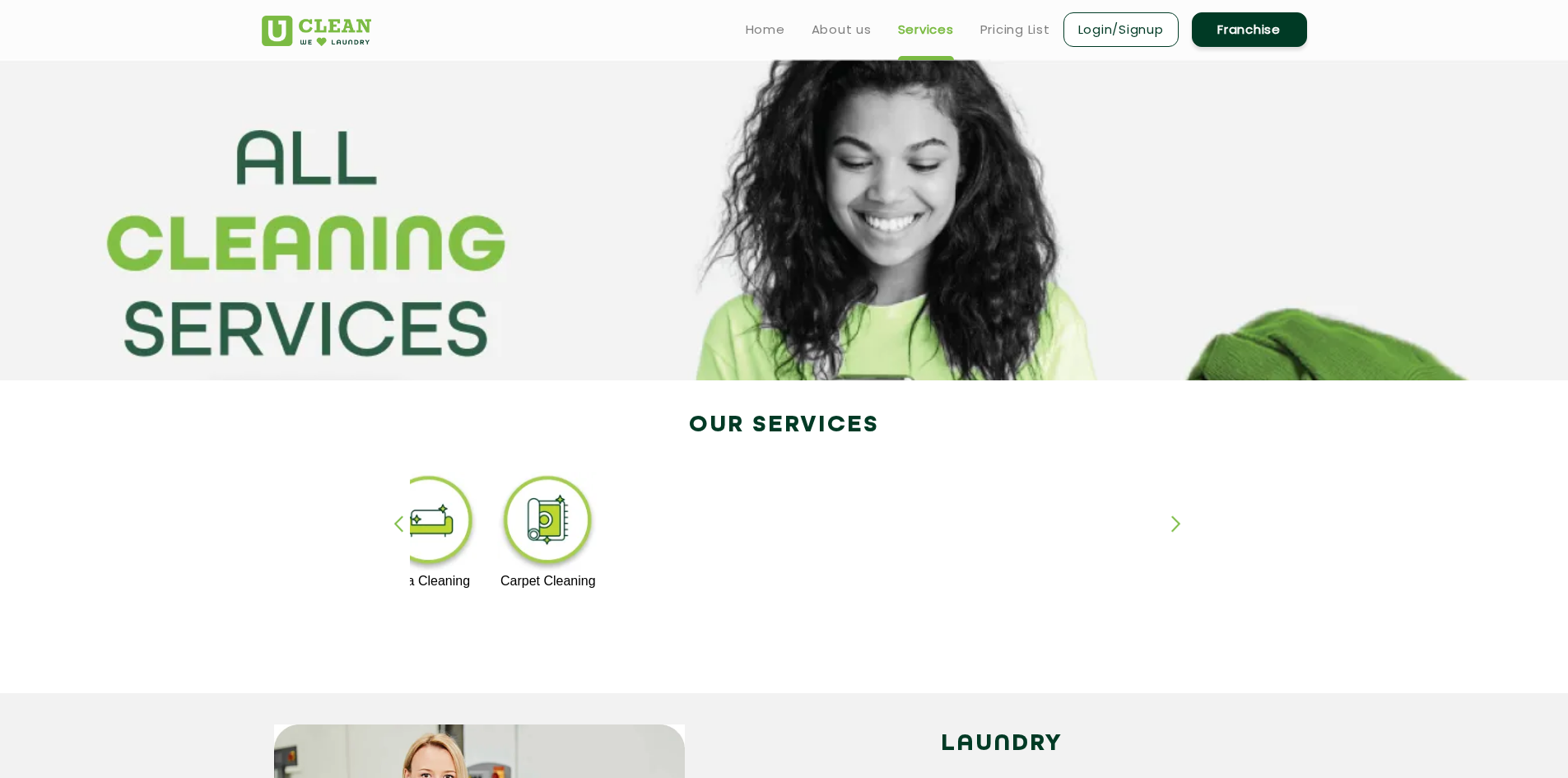
click at [400, 528] on div "button" at bounding box center [406, 537] width 25 height 45
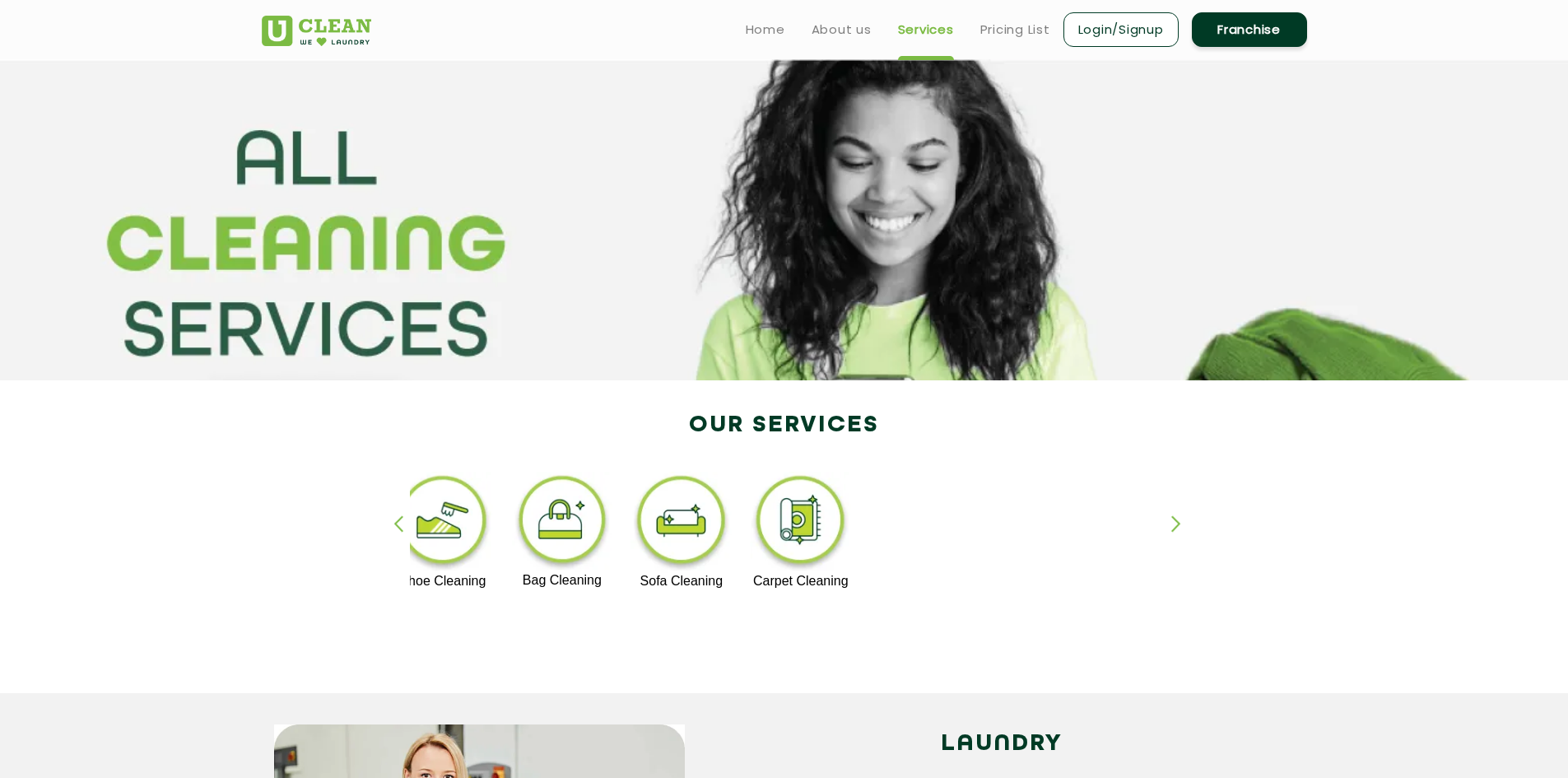
click at [400, 528] on div "button" at bounding box center [406, 537] width 25 height 45
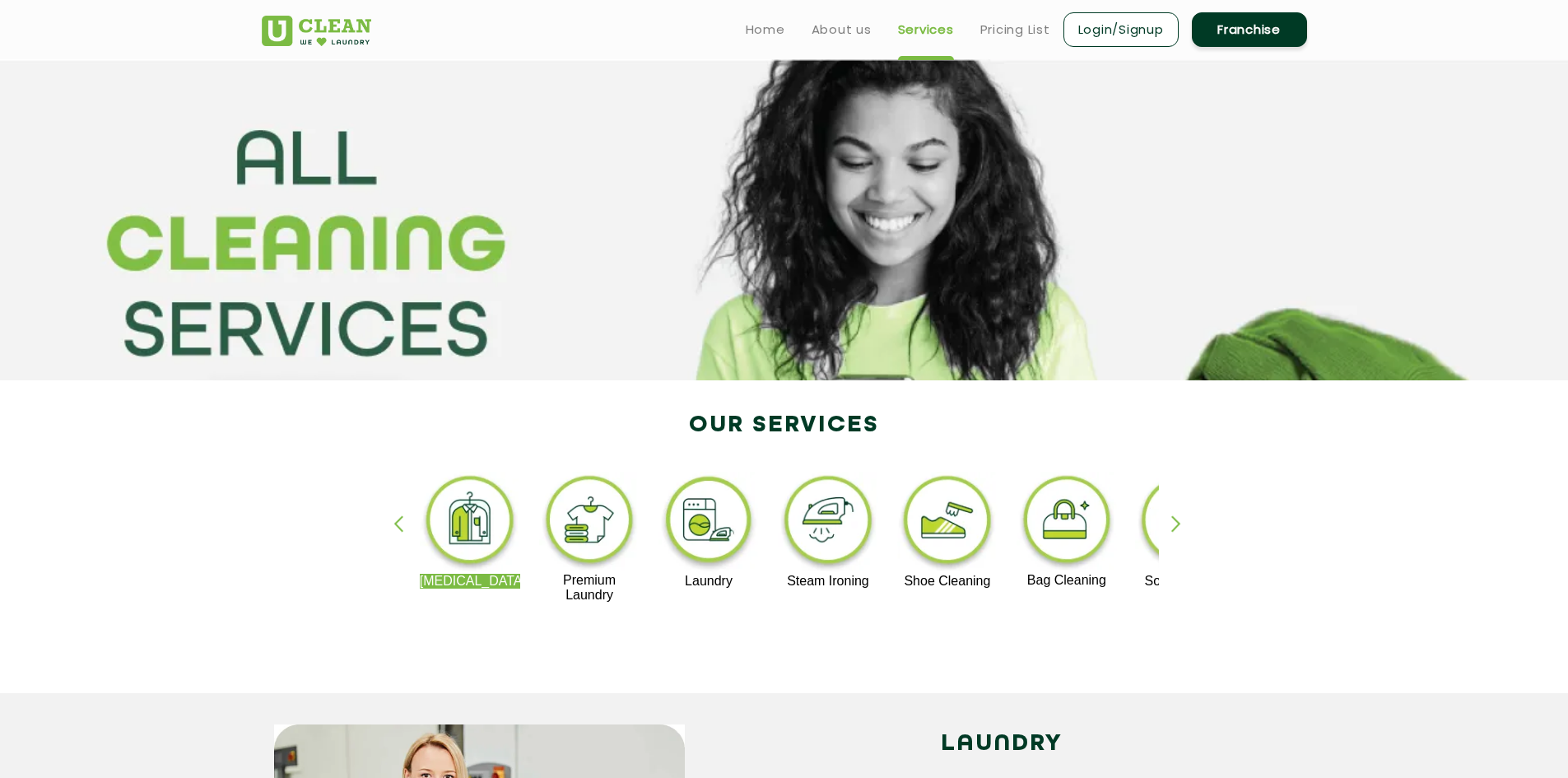
click at [400, 528] on div "button" at bounding box center [406, 537] width 25 height 45
click at [1001, 7] on div "Home About us Services Pricing List Login/Signup Franchise" at bounding box center [1006, 26] width 623 height 44
click at [999, 28] on link "Pricing List" at bounding box center [1014, 29] width 70 height 19
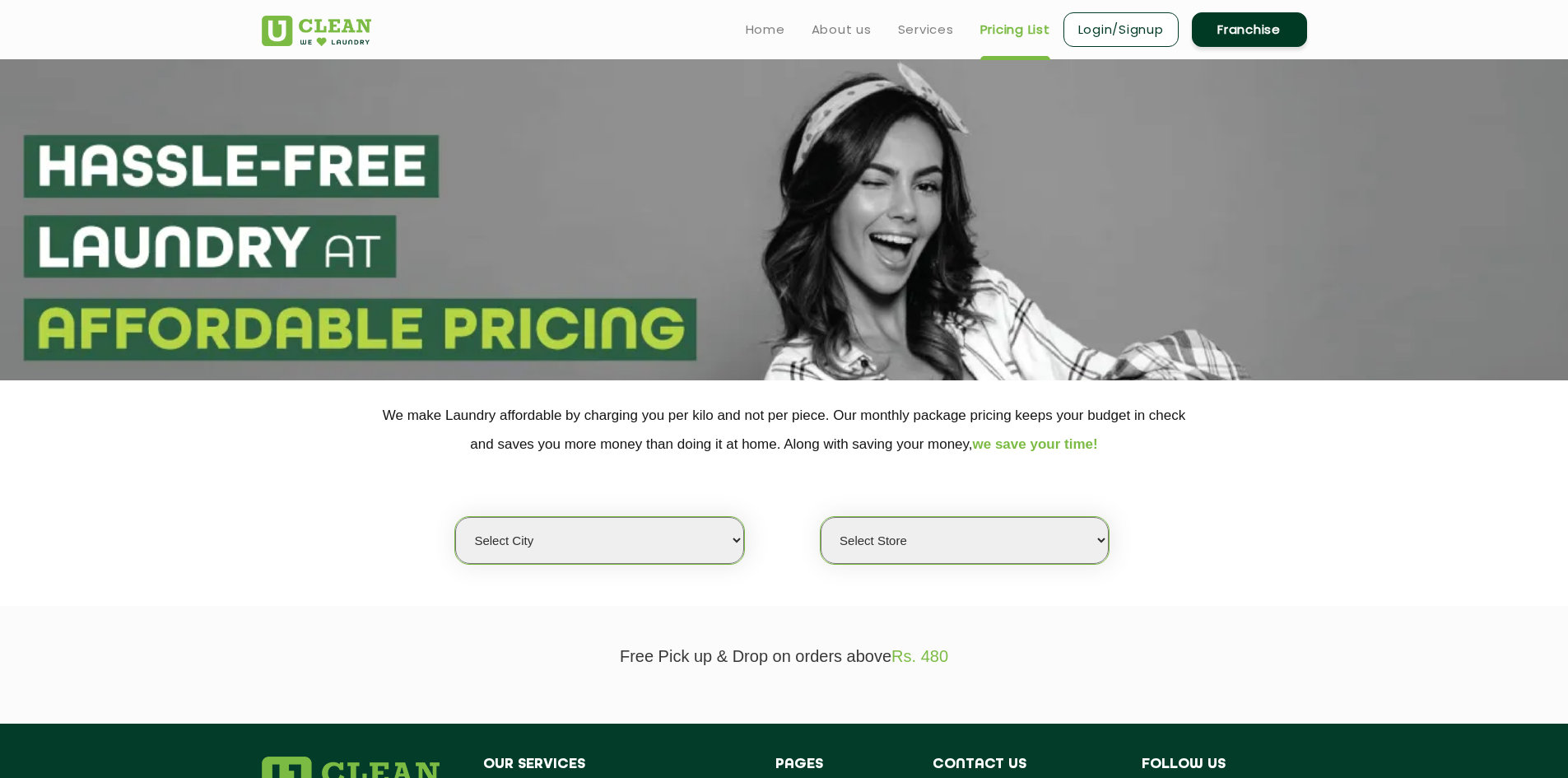
click at [652, 531] on select "Select city Aalo Abu Dhabi Agartala Agra Ahmedabad Akola Aligarh Alwar - UClean…" at bounding box center [599, 540] width 288 height 47
select select "11"
click at [455, 517] on select "Select city Aalo Abu Dhabi Agartala Agra Ahmedabad Akola Aligarh Alwar - UClean…" at bounding box center [599, 540] width 288 height 47
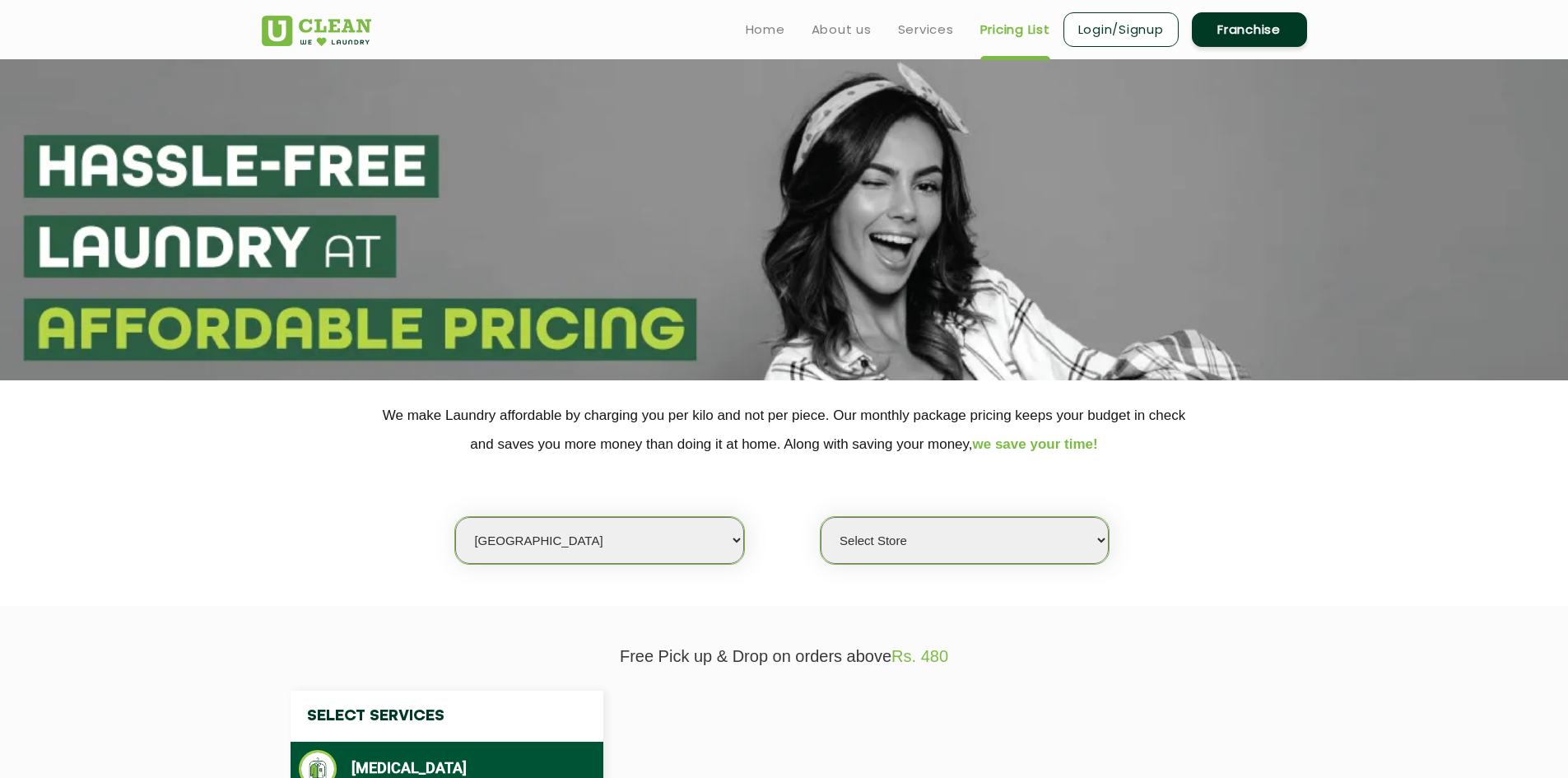
select select "0"
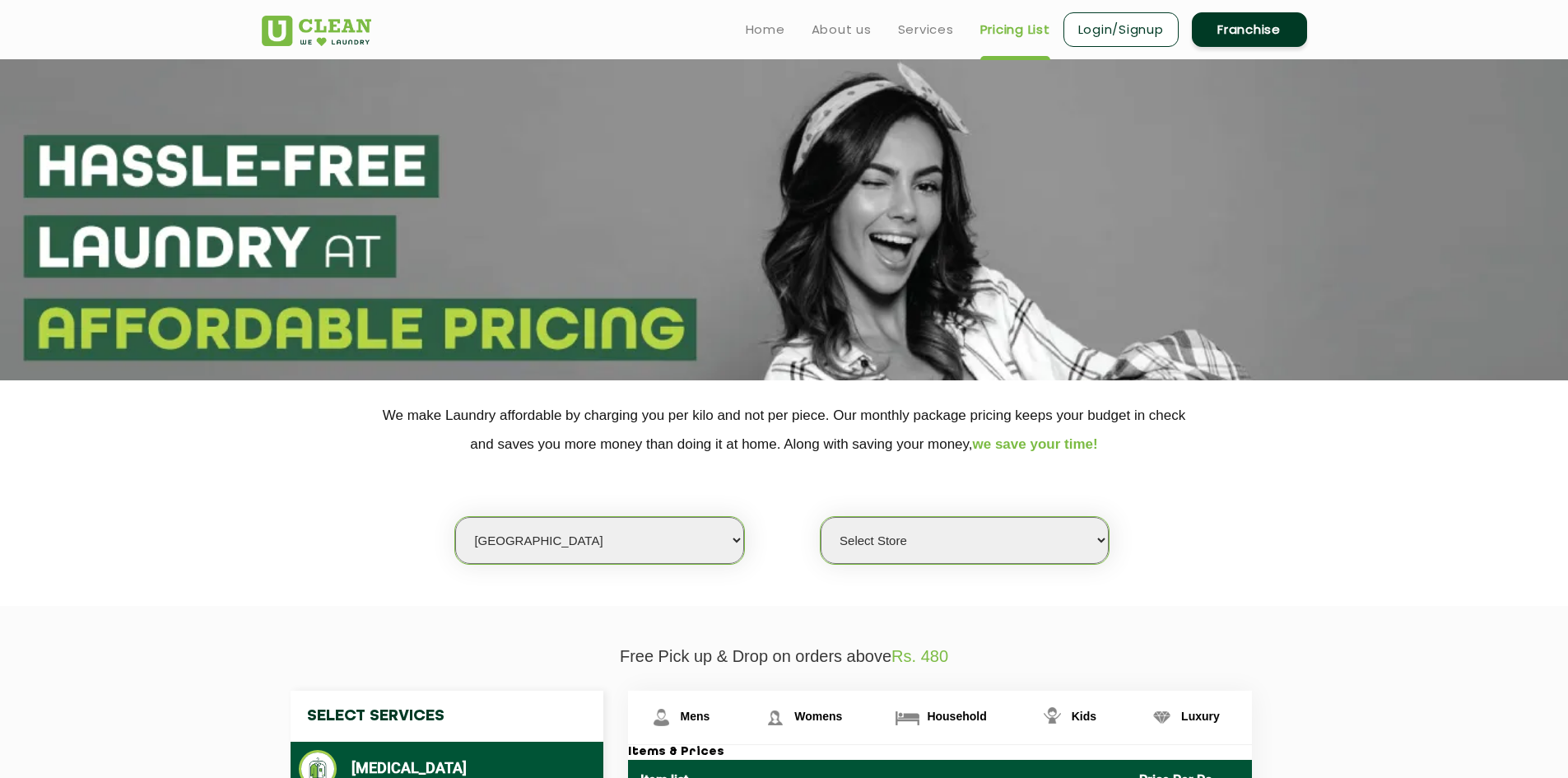
click at [982, 536] on select "Select Store UClean Anna Nagar UClean Navalur UClean Chitlapakkam UClean Urrapa…" at bounding box center [964, 540] width 288 height 47
click at [1232, 524] on div "Select city Aalo Abu Dhabi Agartala Agra Ahmedabad Akola Aligarh Alwar - UClean…" at bounding box center [784, 512] width 1070 height 106
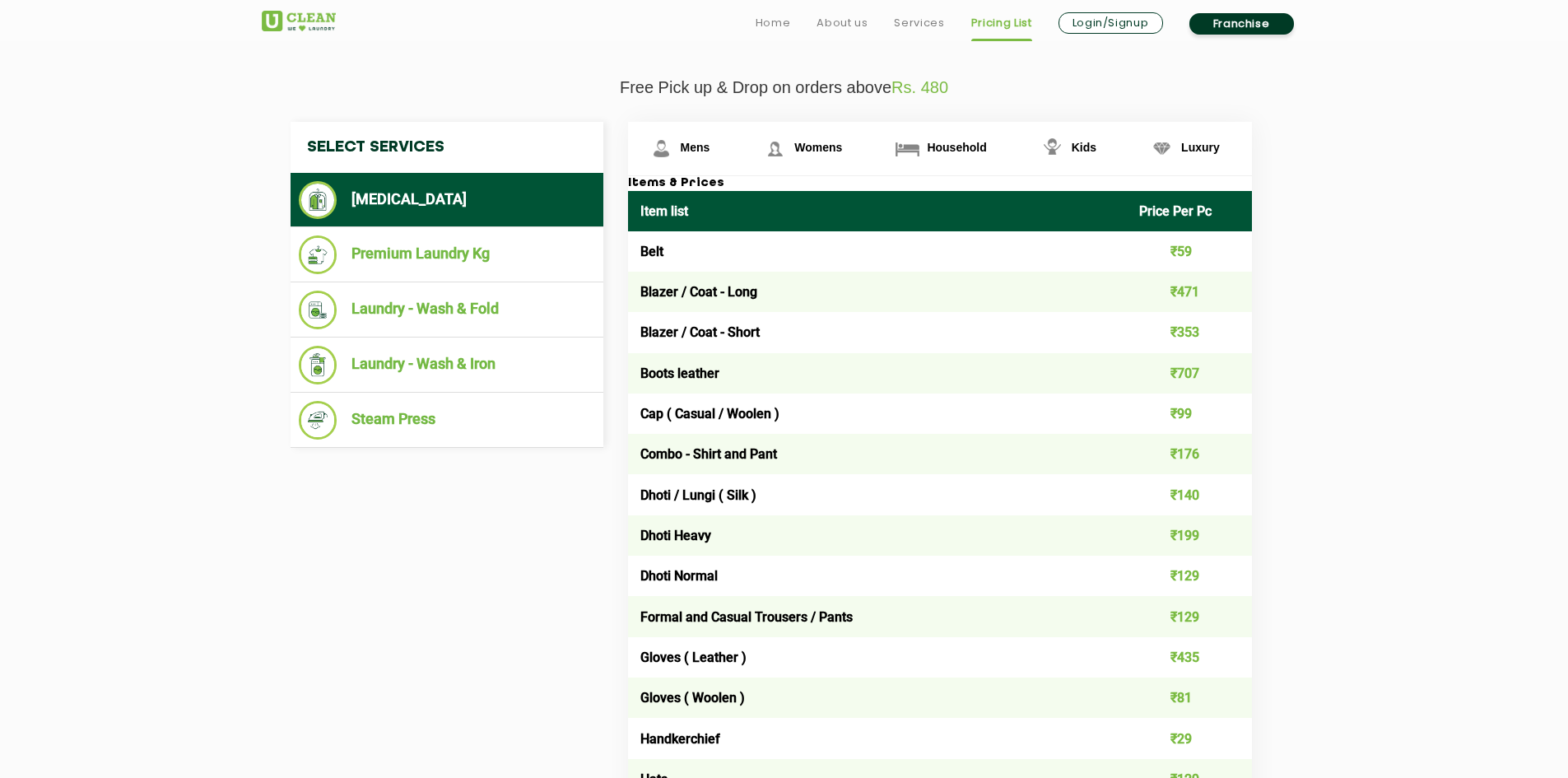
scroll to position [576, 0]
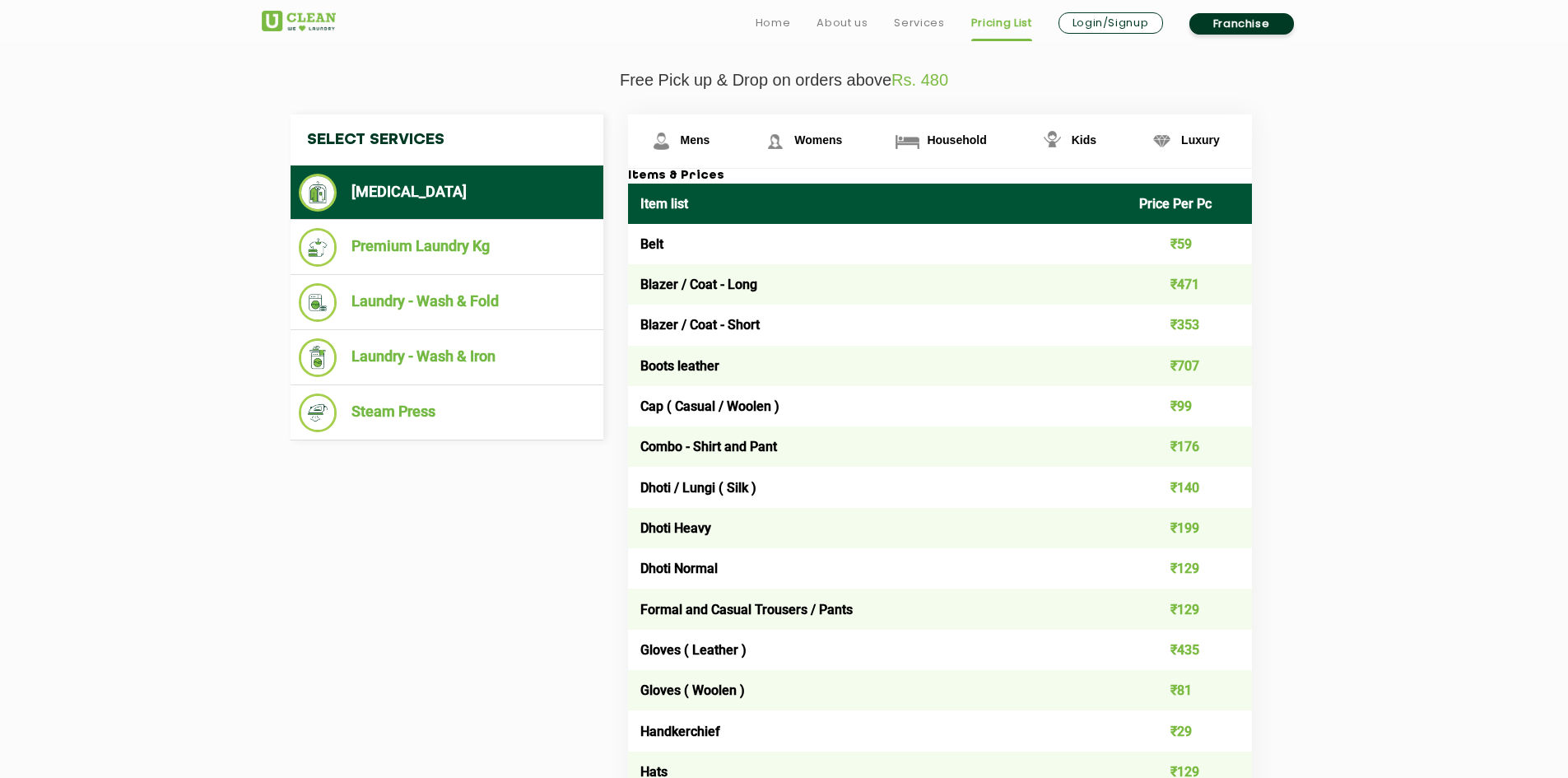
click at [758, 254] on td "Belt" at bounding box center [877, 244] width 499 height 41
click at [779, 237] on td "Belt" at bounding box center [877, 244] width 499 height 41
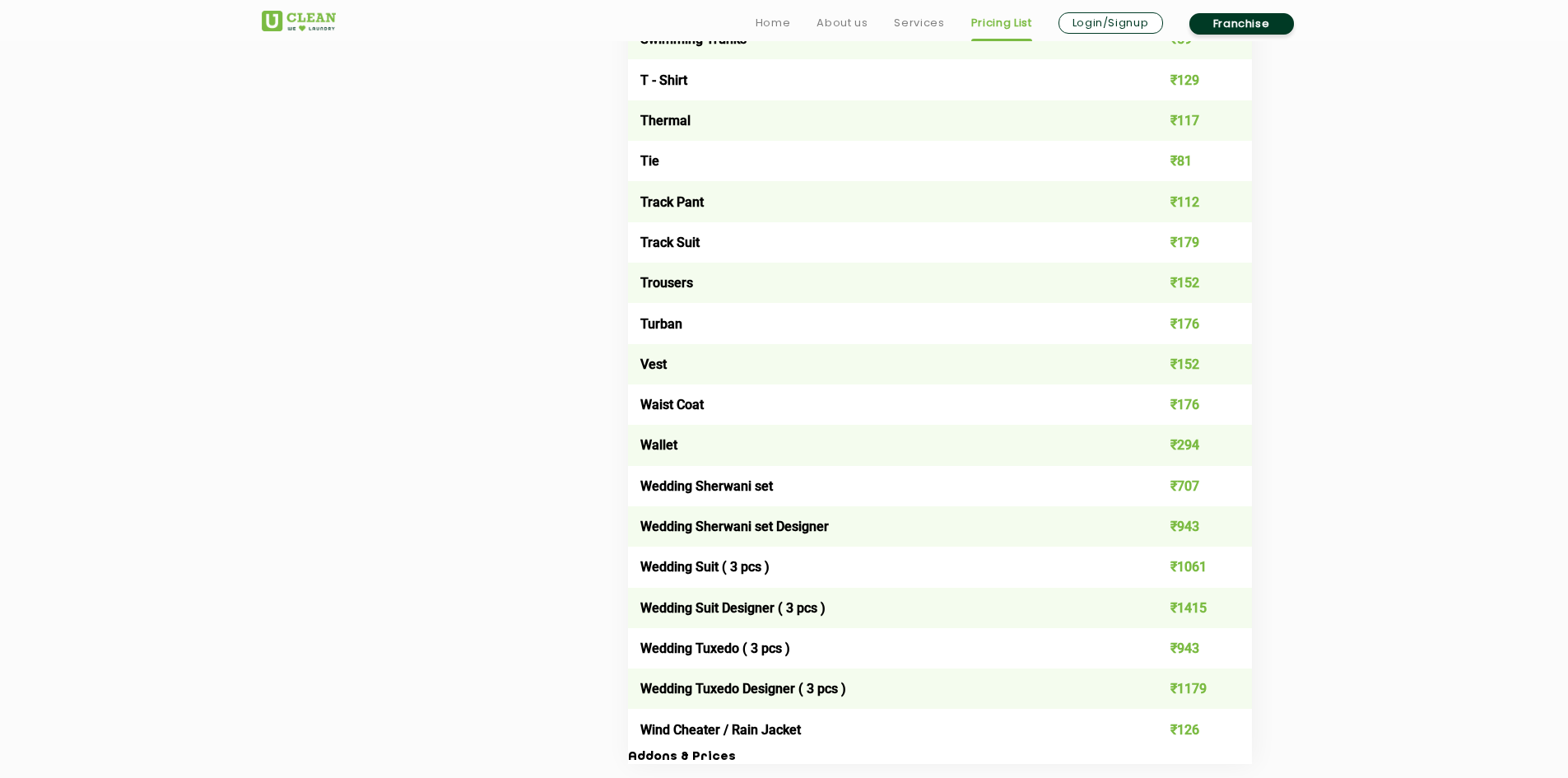
scroll to position [3128, 0]
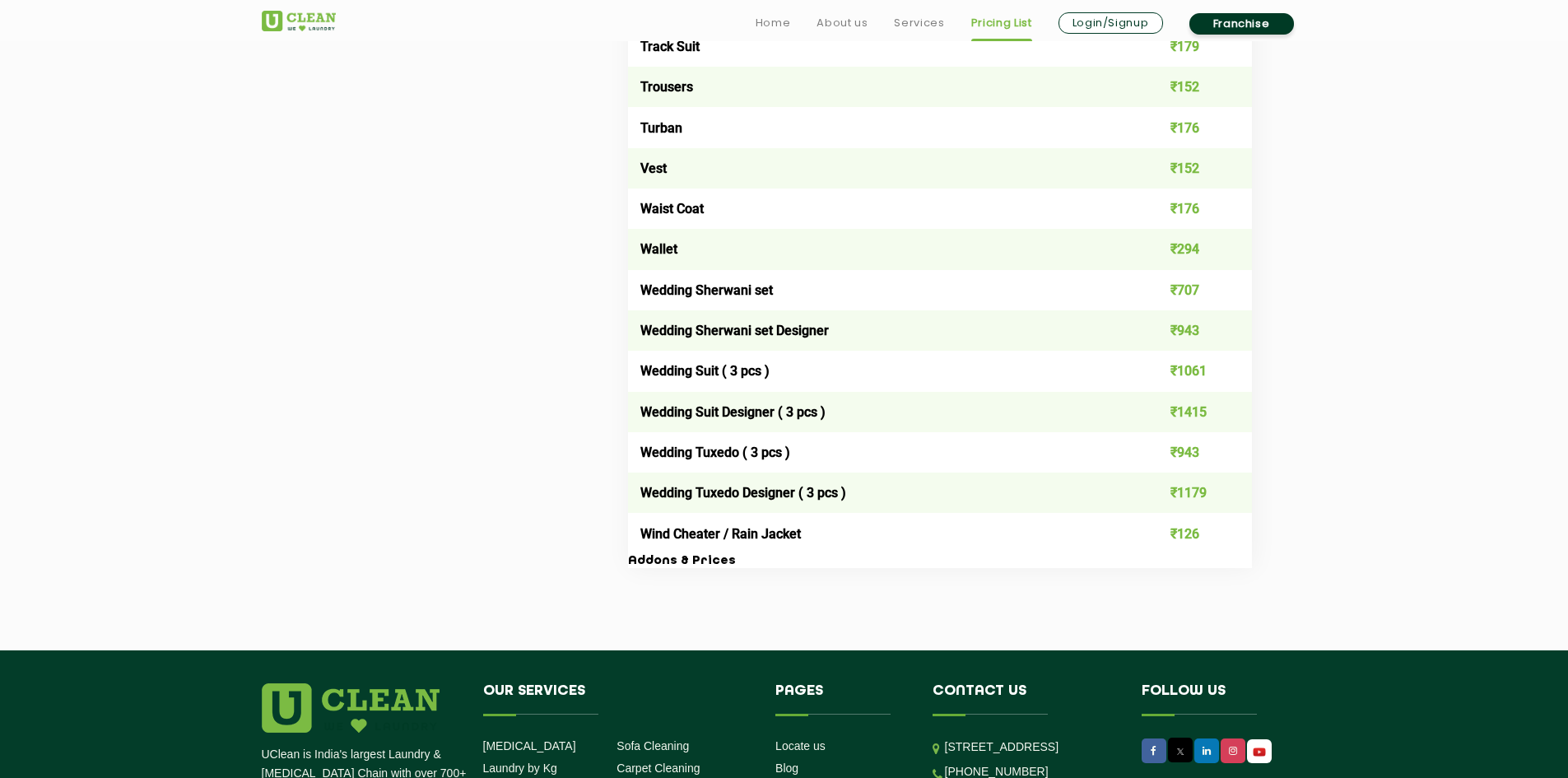
click at [709, 563] on h3 "Addons & Prices" at bounding box center [939, 561] width 623 height 15
click at [673, 565] on h3 "Addons & Prices" at bounding box center [939, 561] width 623 height 15
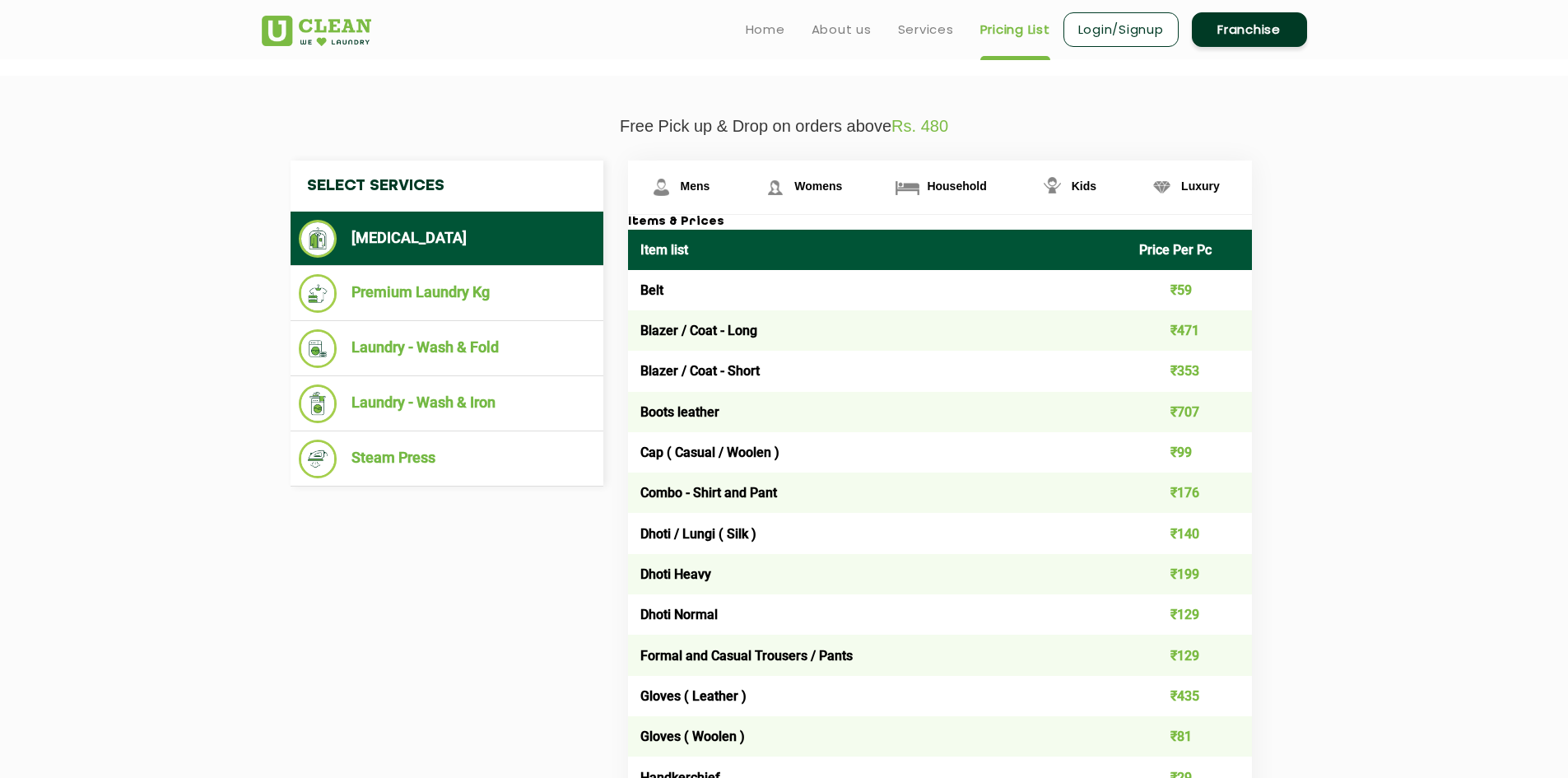
scroll to position [412, 0]
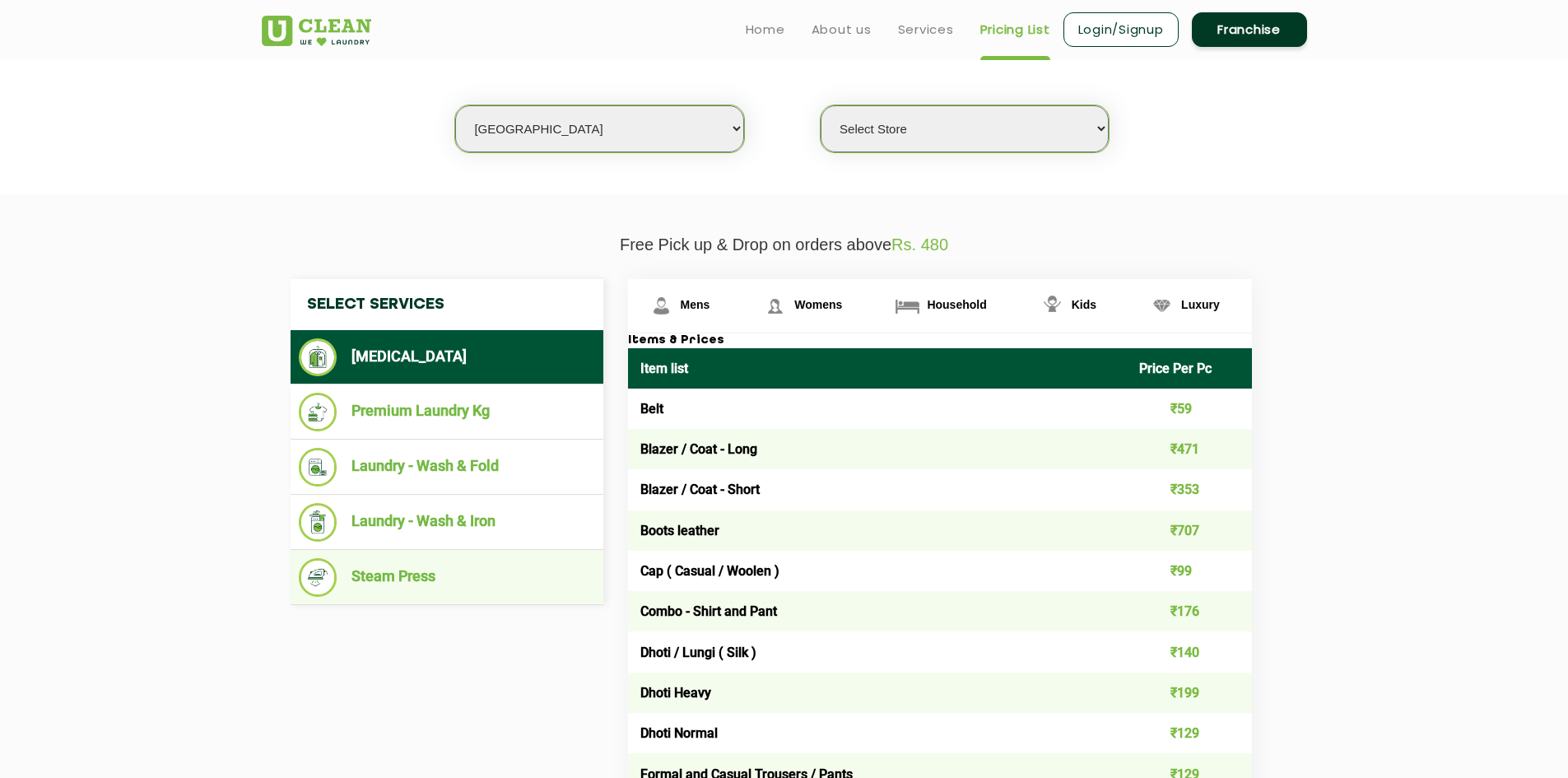
click at [437, 592] on li "Steam Press" at bounding box center [447, 578] width 296 height 39
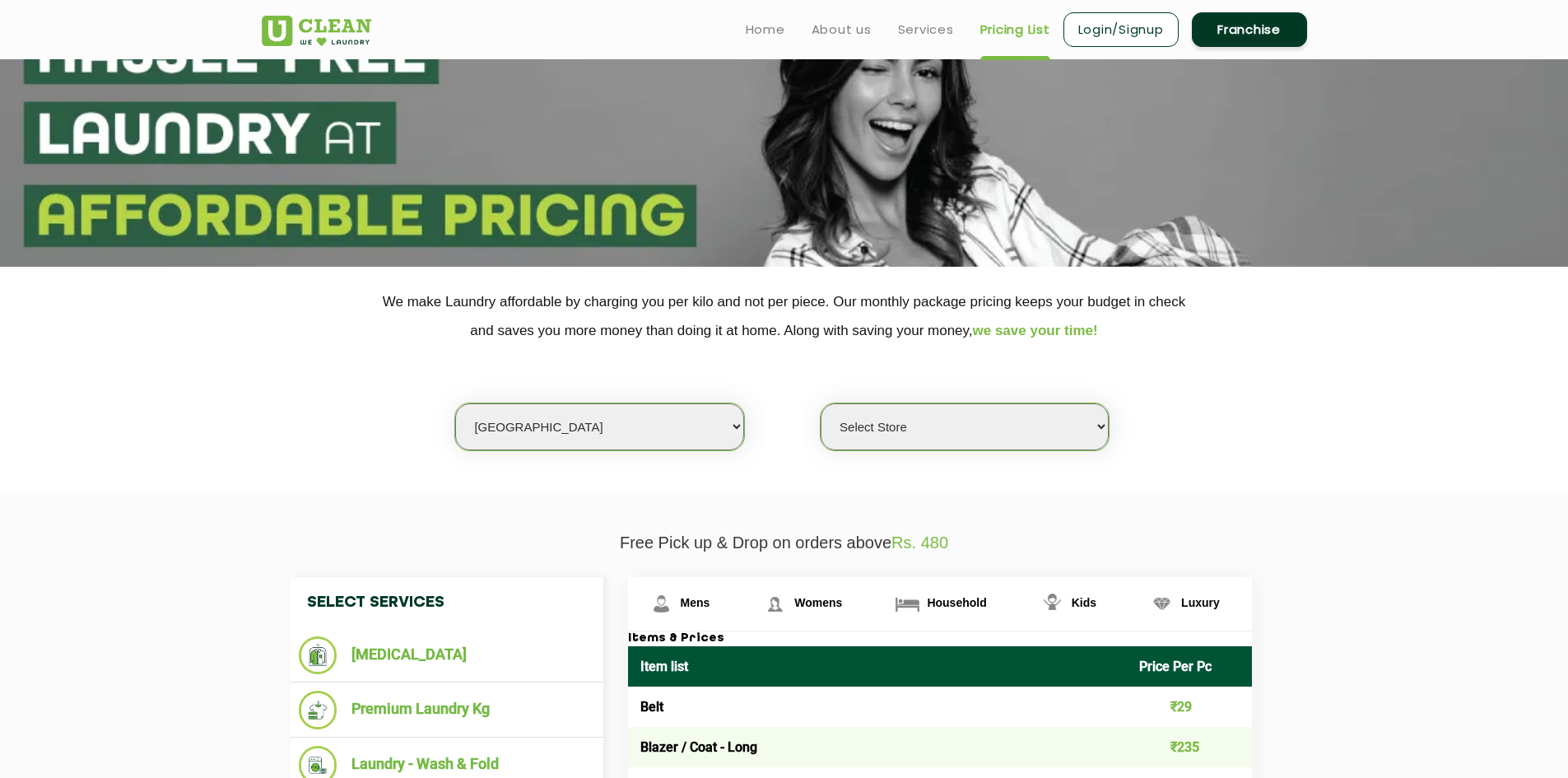
scroll to position [494, 0]
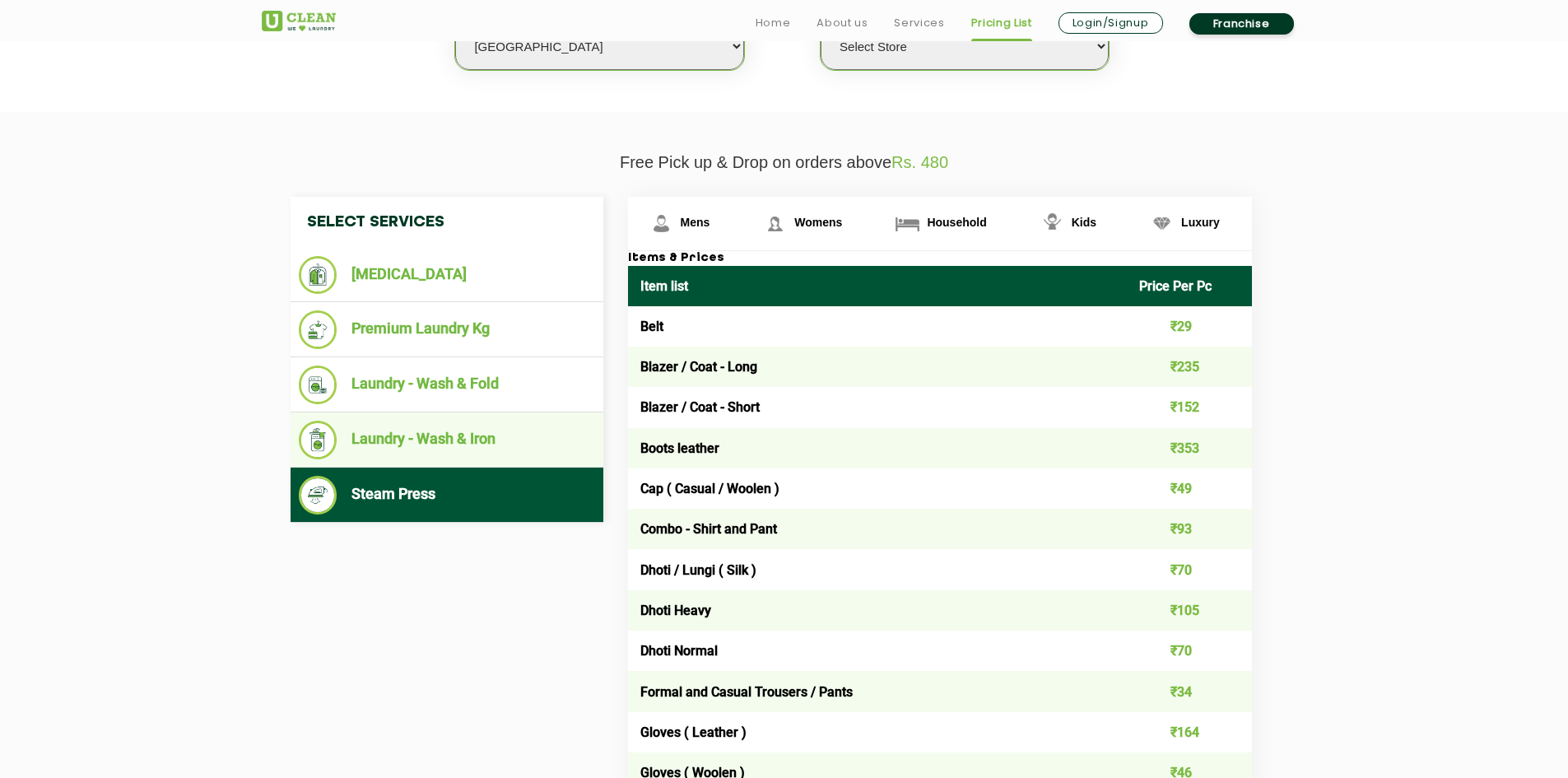
click at [413, 442] on li "Laundry - Wash & Iron" at bounding box center [447, 440] width 296 height 39
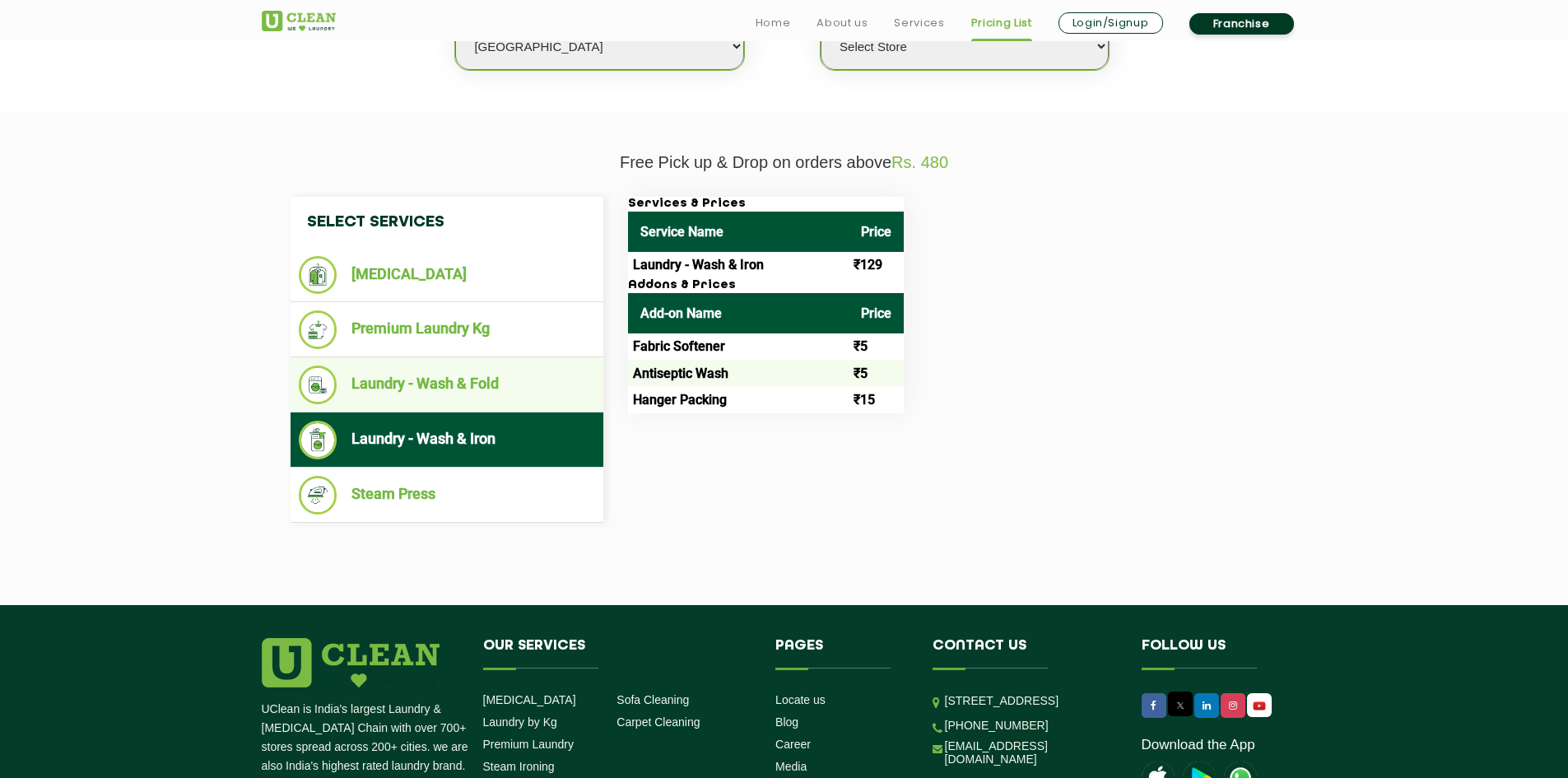
click at [452, 389] on li "Laundry - Wash & Fold" at bounding box center [447, 385] width 296 height 39
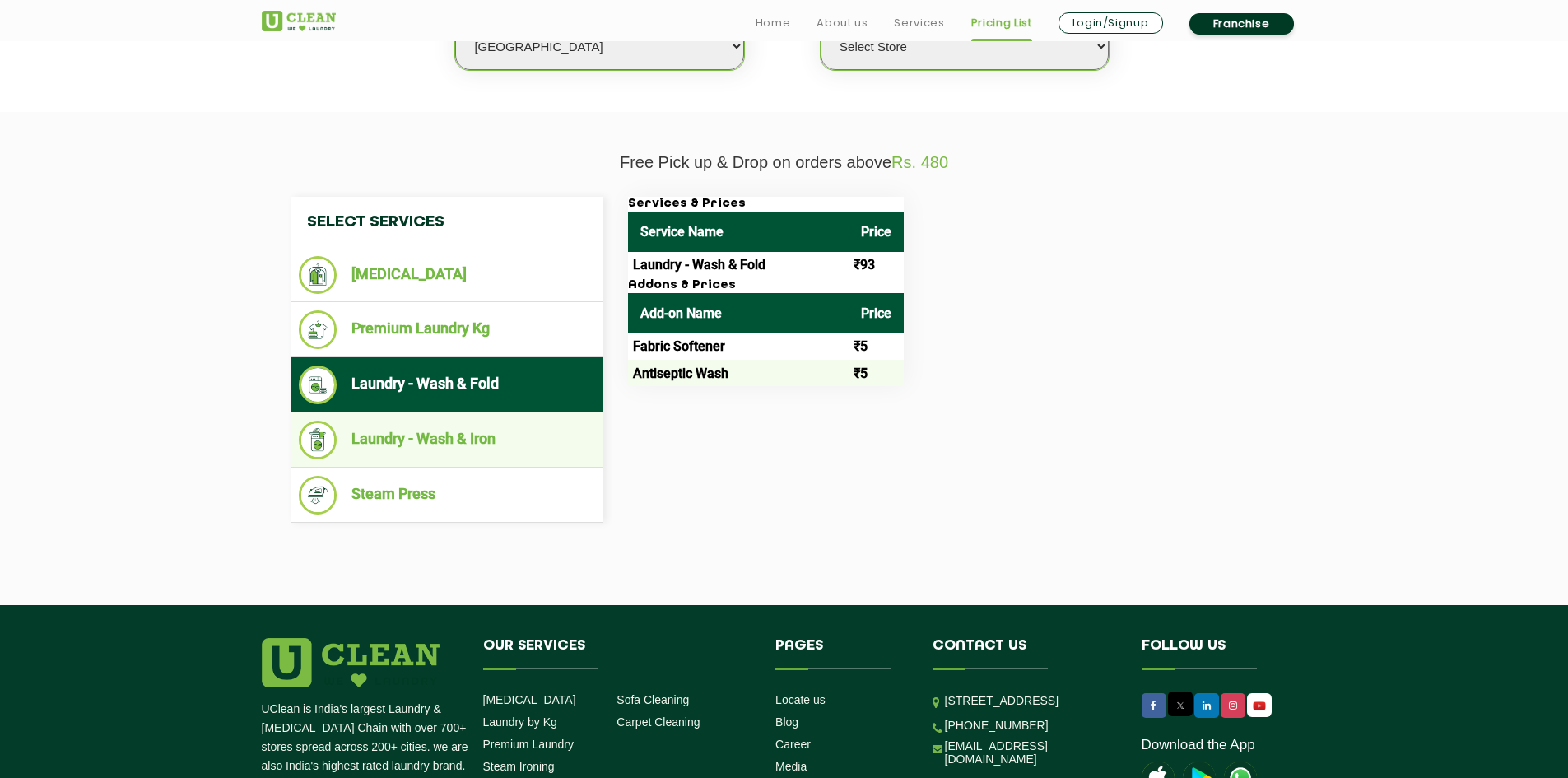
click at [466, 444] on li "Laundry - Wash & Iron" at bounding box center [447, 440] width 296 height 39
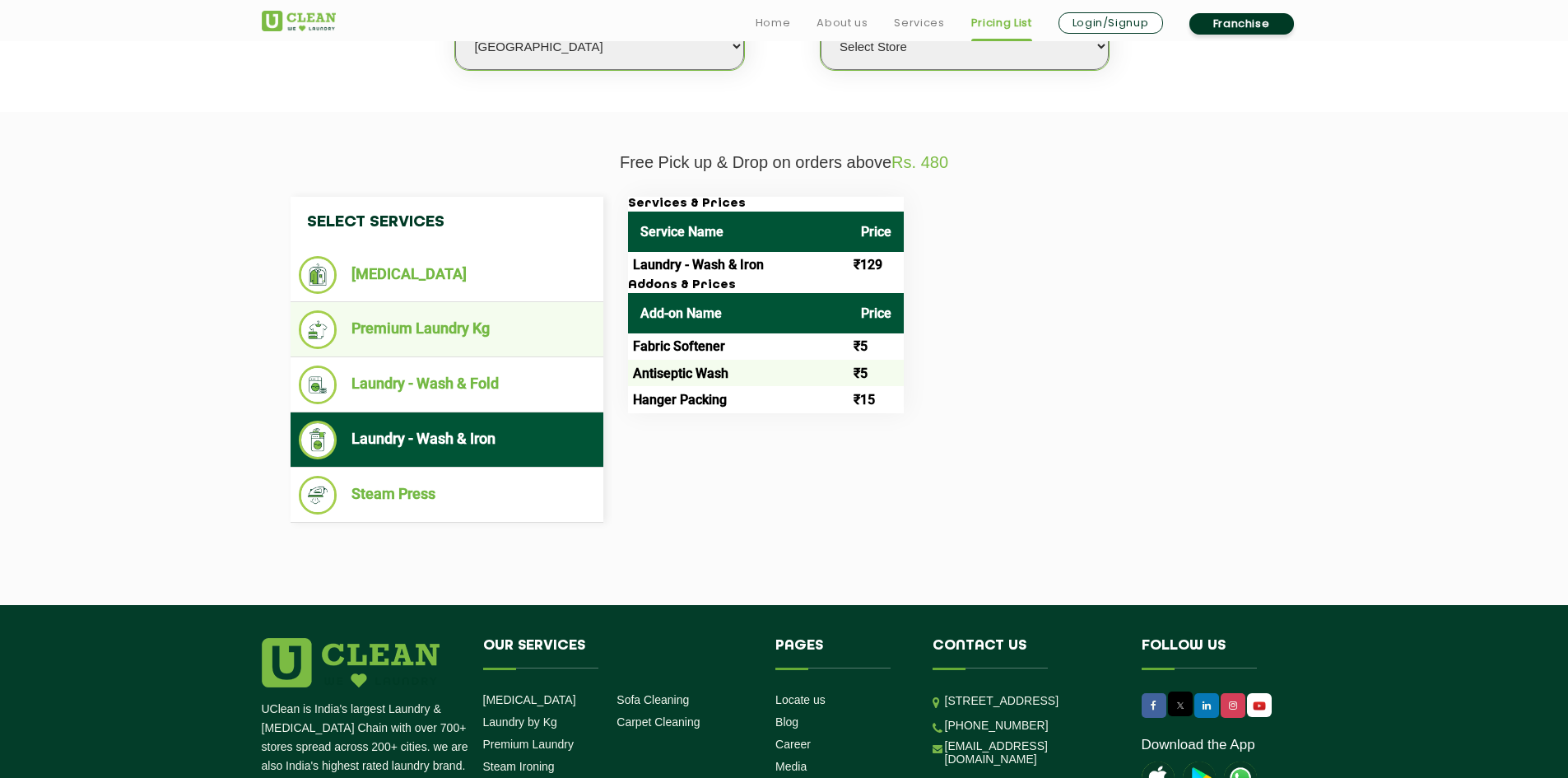
click at [437, 350] on ul "Premium Laundry Kg" at bounding box center [446, 329] width 313 height 56
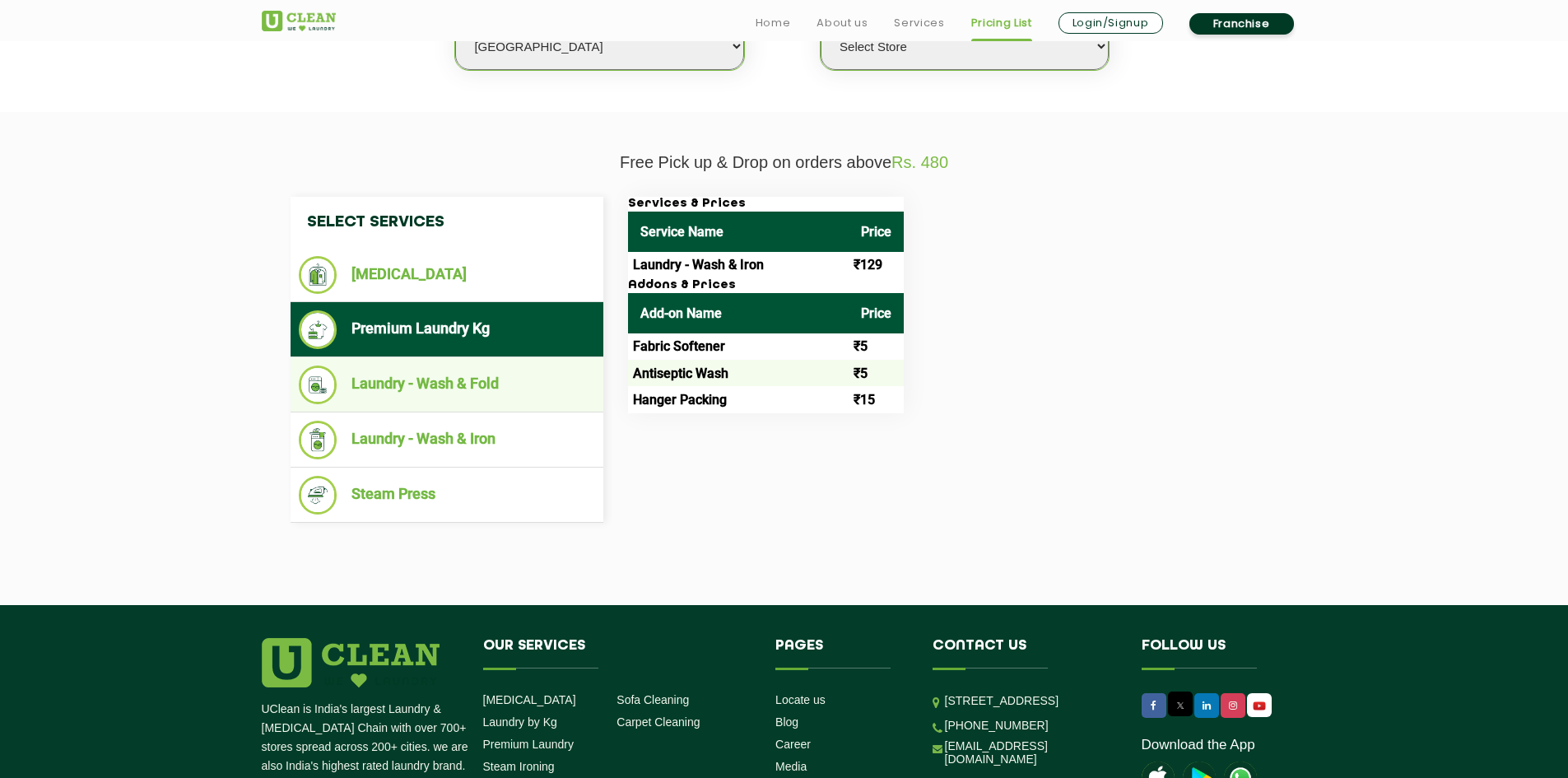
click at [455, 398] on li "Laundry - Wash & Fold" at bounding box center [447, 385] width 296 height 39
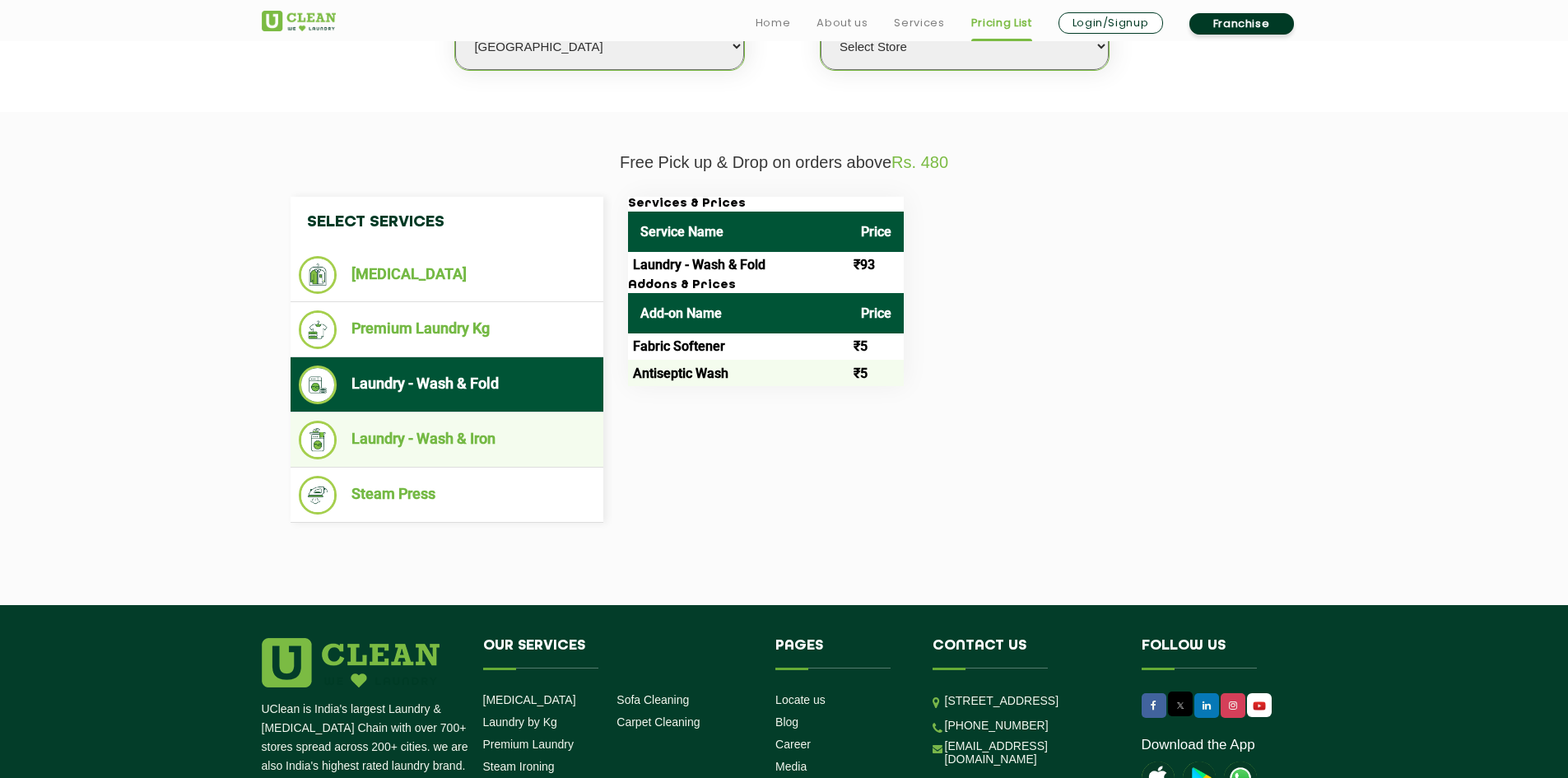
click at [455, 451] on li "Laundry - Wash & Iron" at bounding box center [447, 440] width 296 height 39
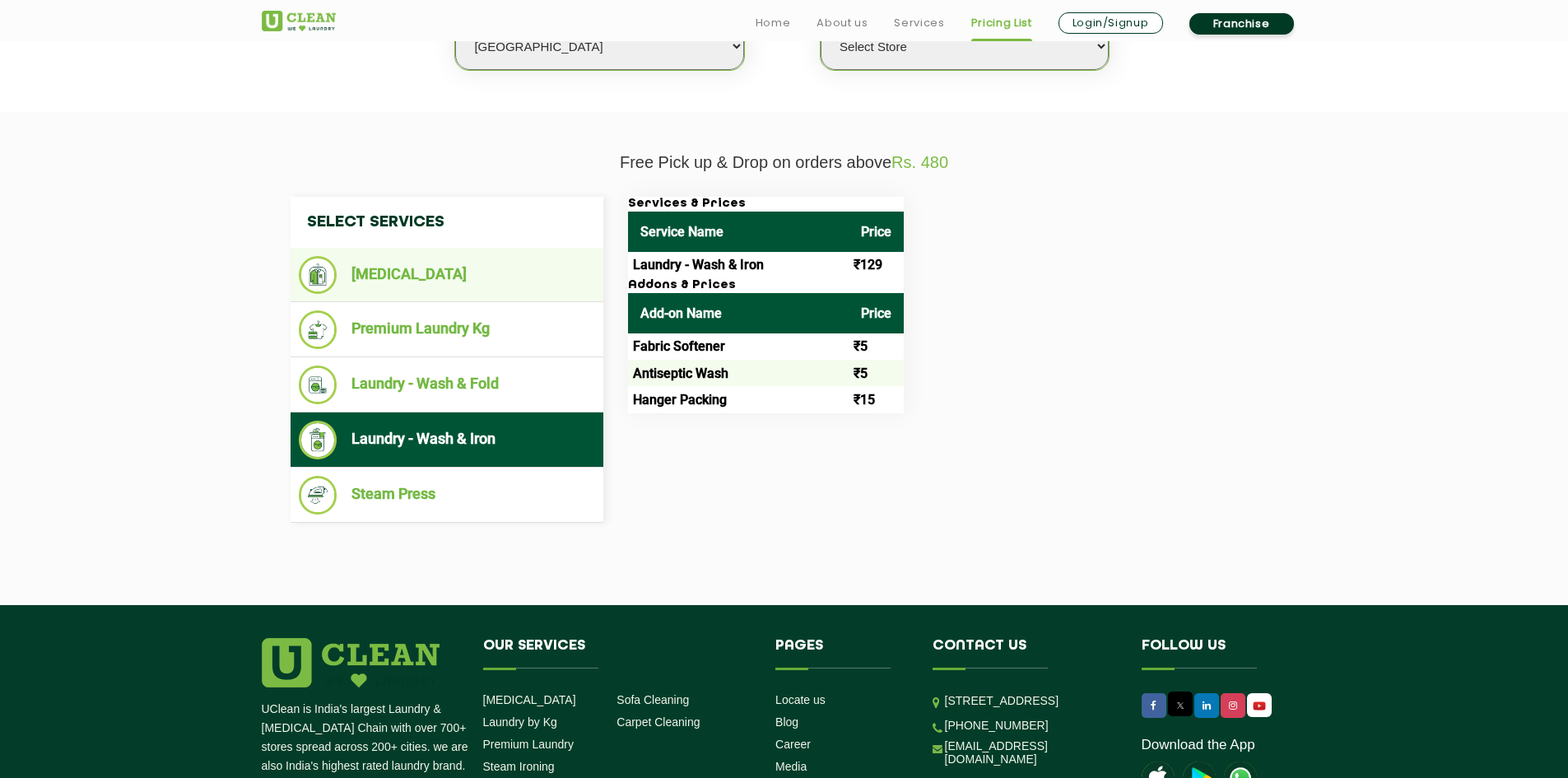
click at [504, 274] on li "[MEDICAL_DATA]" at bounding box center [447, 274] width 296 height 38
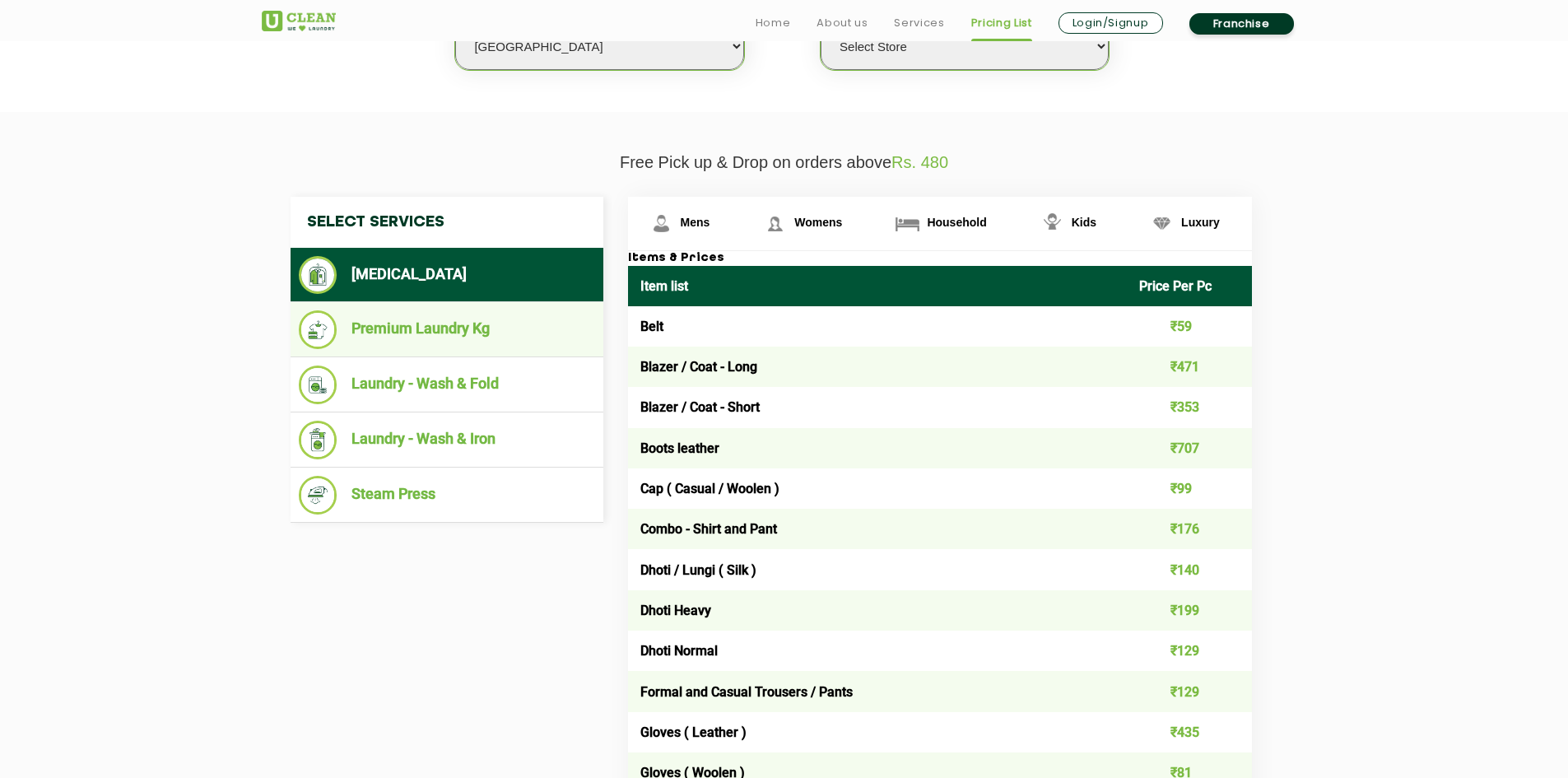
click at [504, 340] on li "Premium Laundry Kg" at bounding box center [447, 330] width 296 height 39
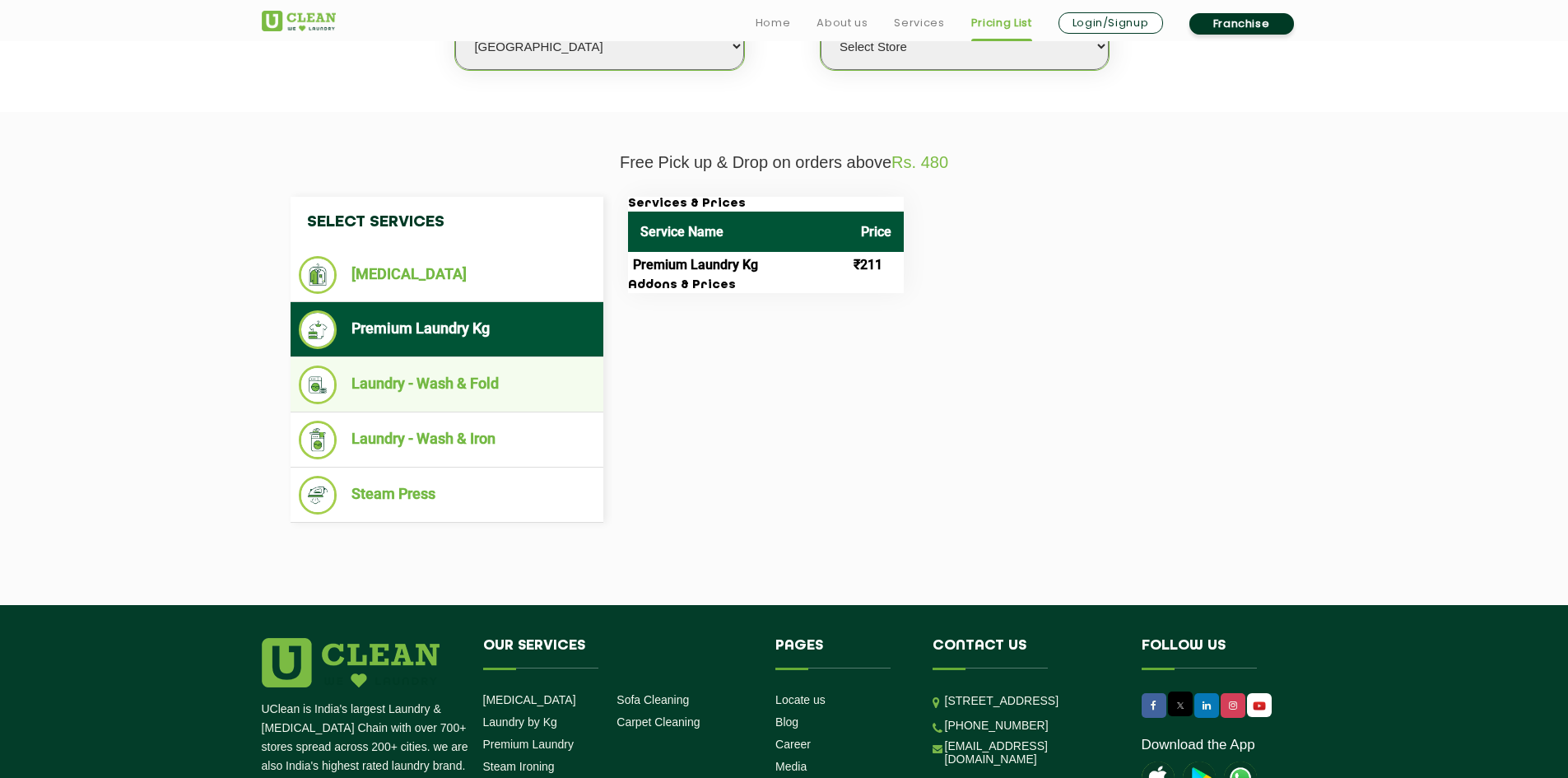
click at [536, 385] on li "Laundry - Wash & Fold" at bounding box center [447, 385] width 296 height 39
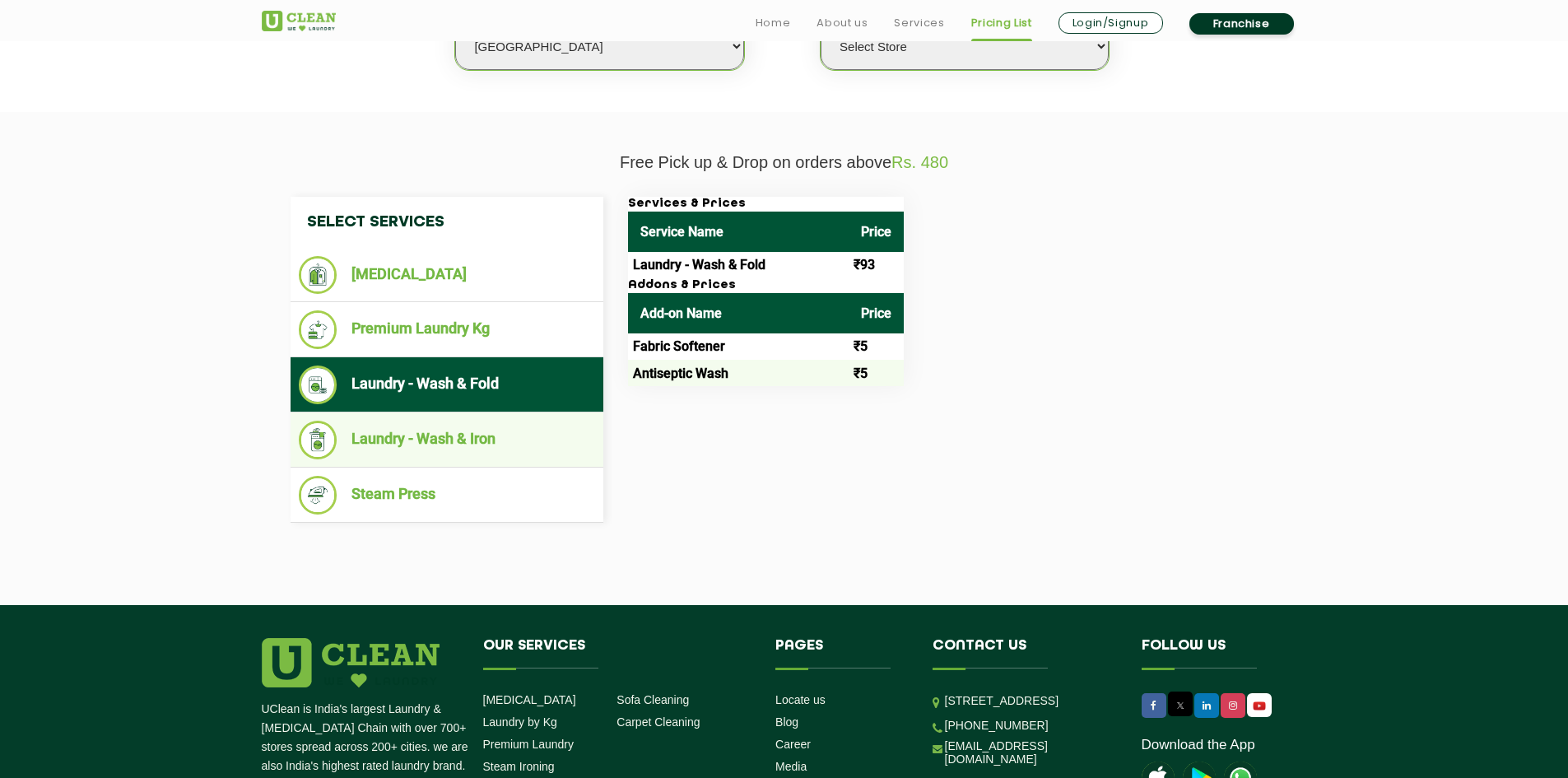
click at [452, 438] on li "Laundry - Wash & Iron" at bounding box center [447, 440] width 296 height 39
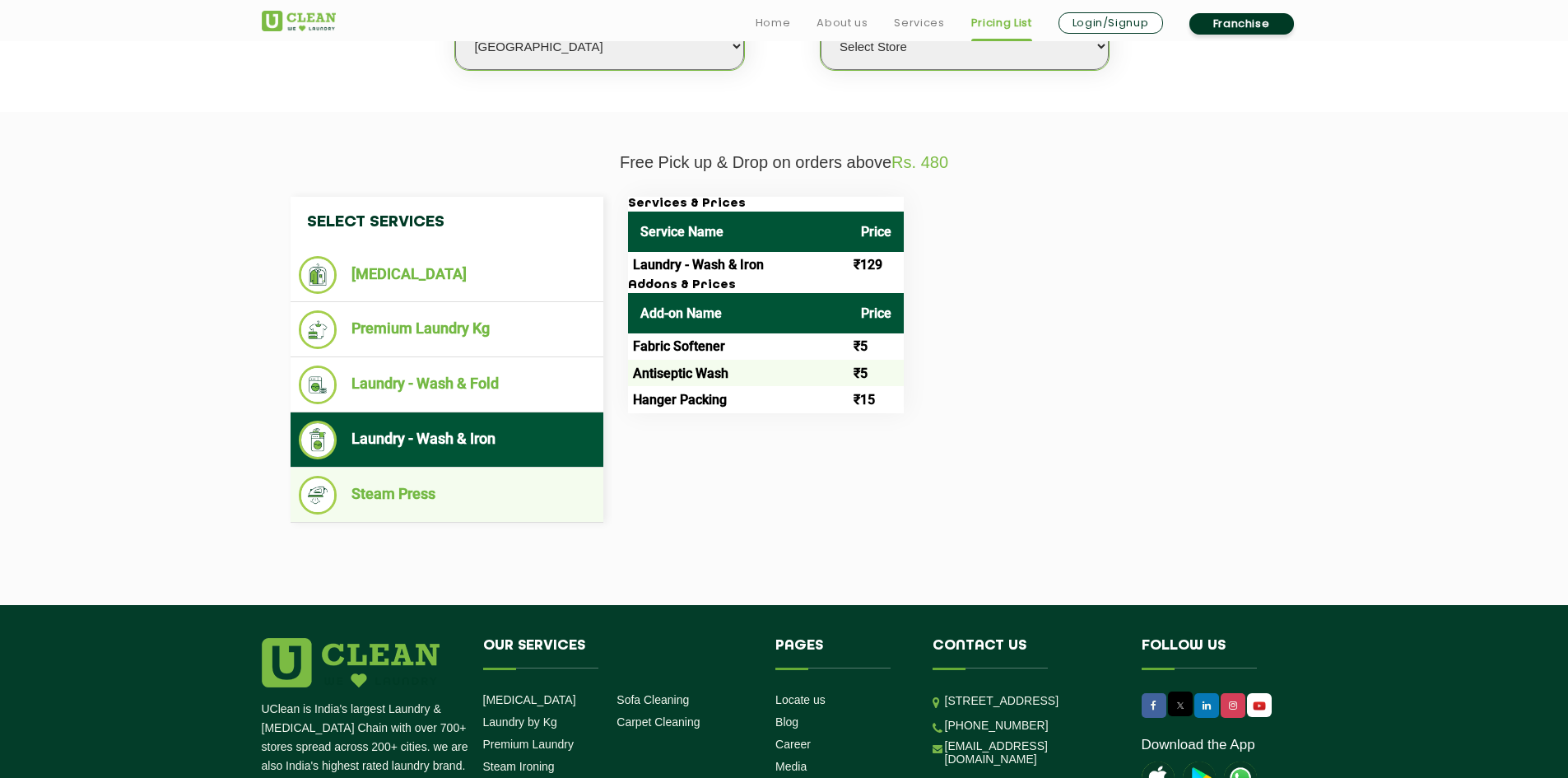
click at [450, 488] on li "Steam Press" at bounding box center [447, 495] width 296 height 39
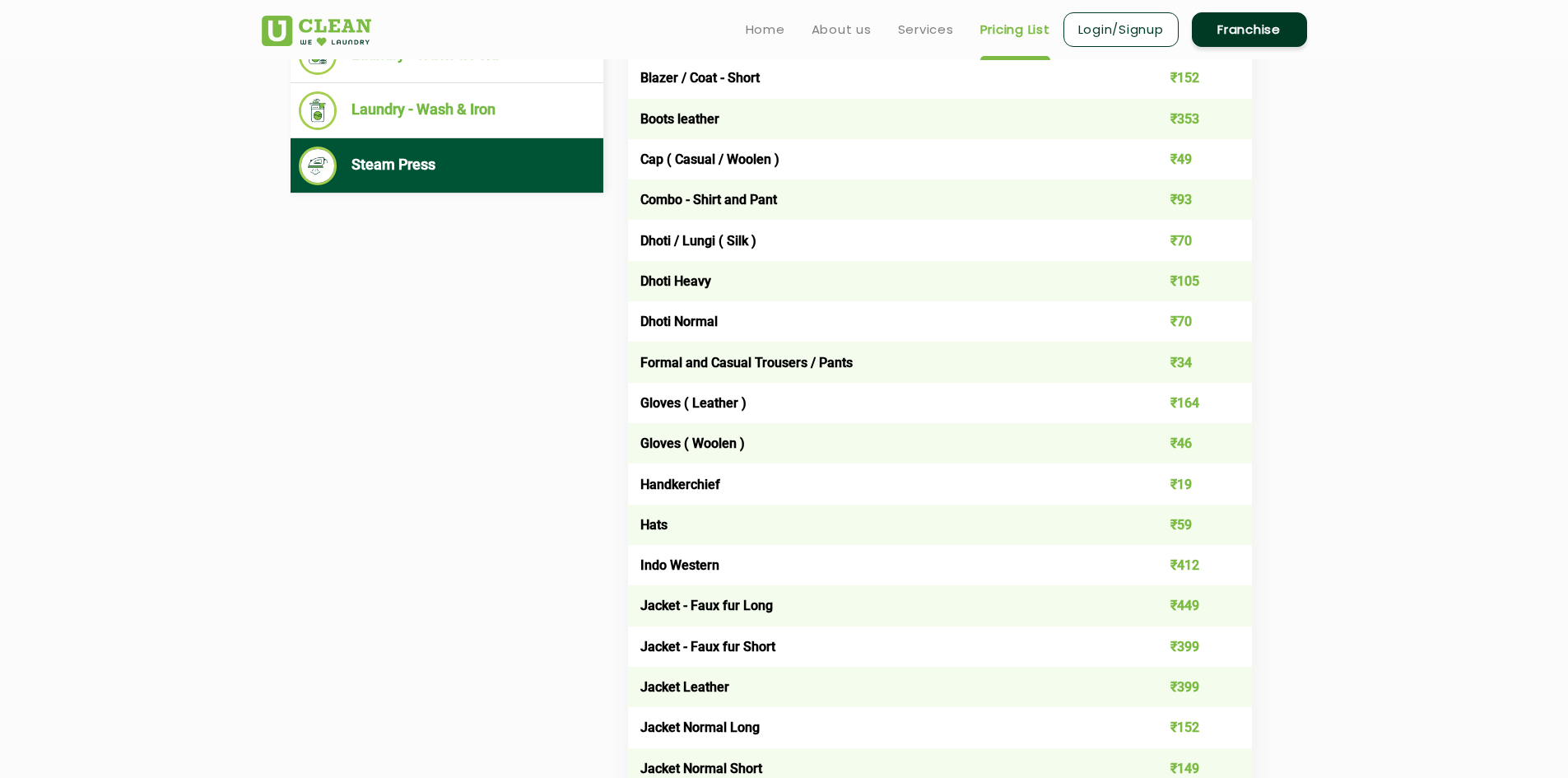
scroll to position [329, 0]
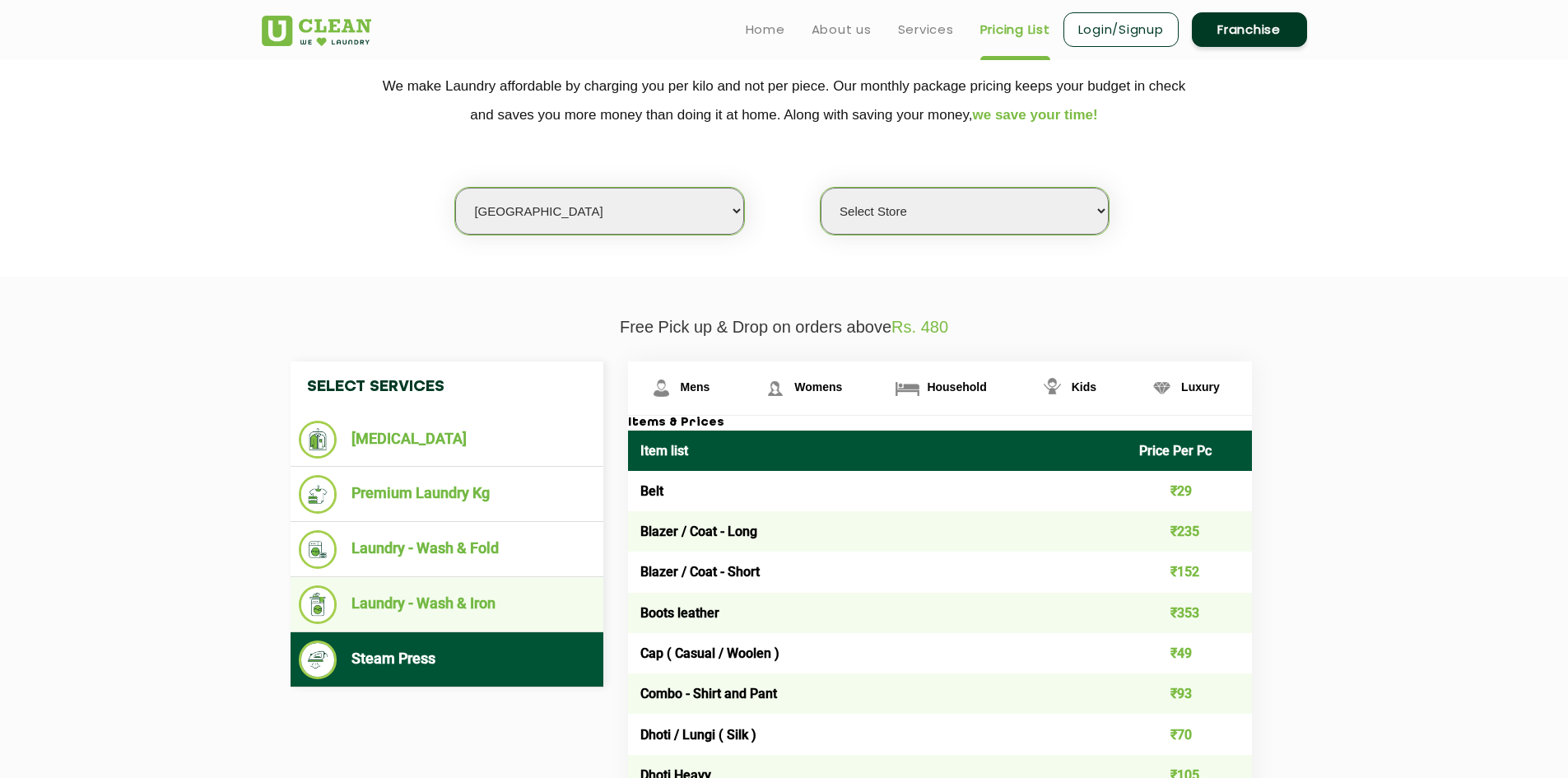
click at [378, 615] on li "Laundry - Wash & Iron" at bounding box center [447, 605] width 296 height 39
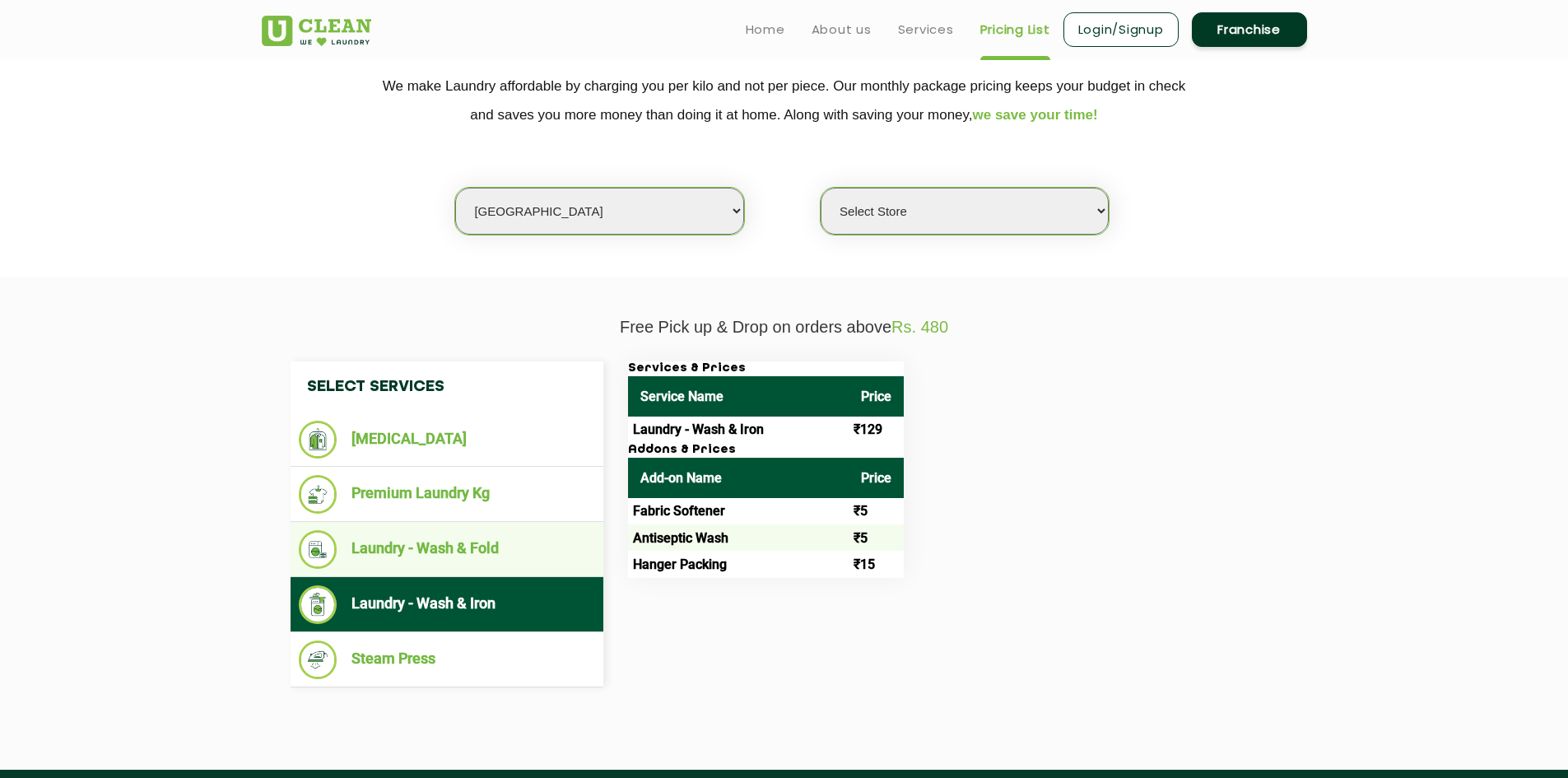
click at [468, 541] on li "Laundry - Wash & Fold" at bounding box center [447, 550] width 296 height 39
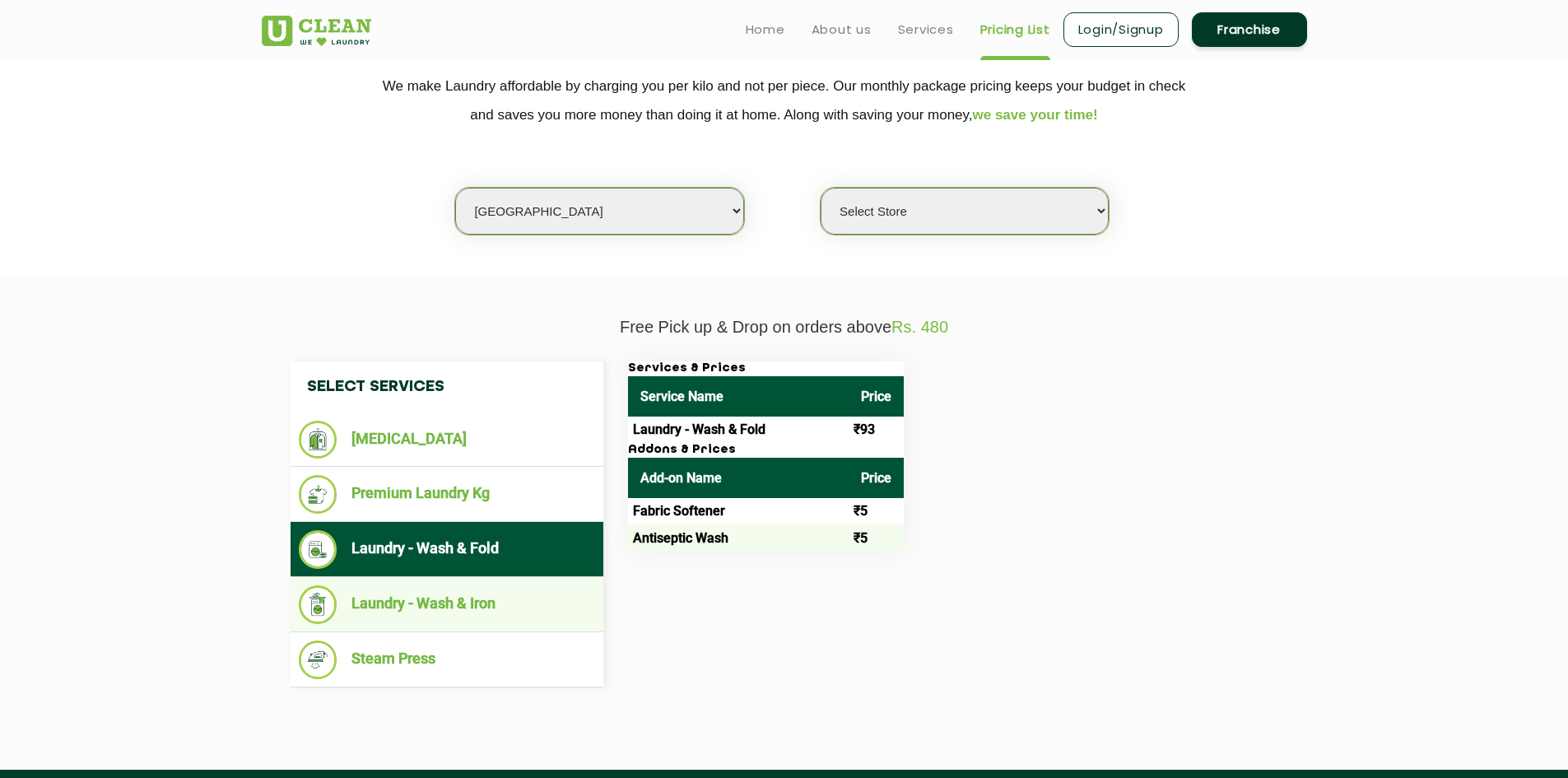
click at [507, 582] on ul "Laundry - Wash & Iron" at bounding box center [446, 604] width 313 height 56
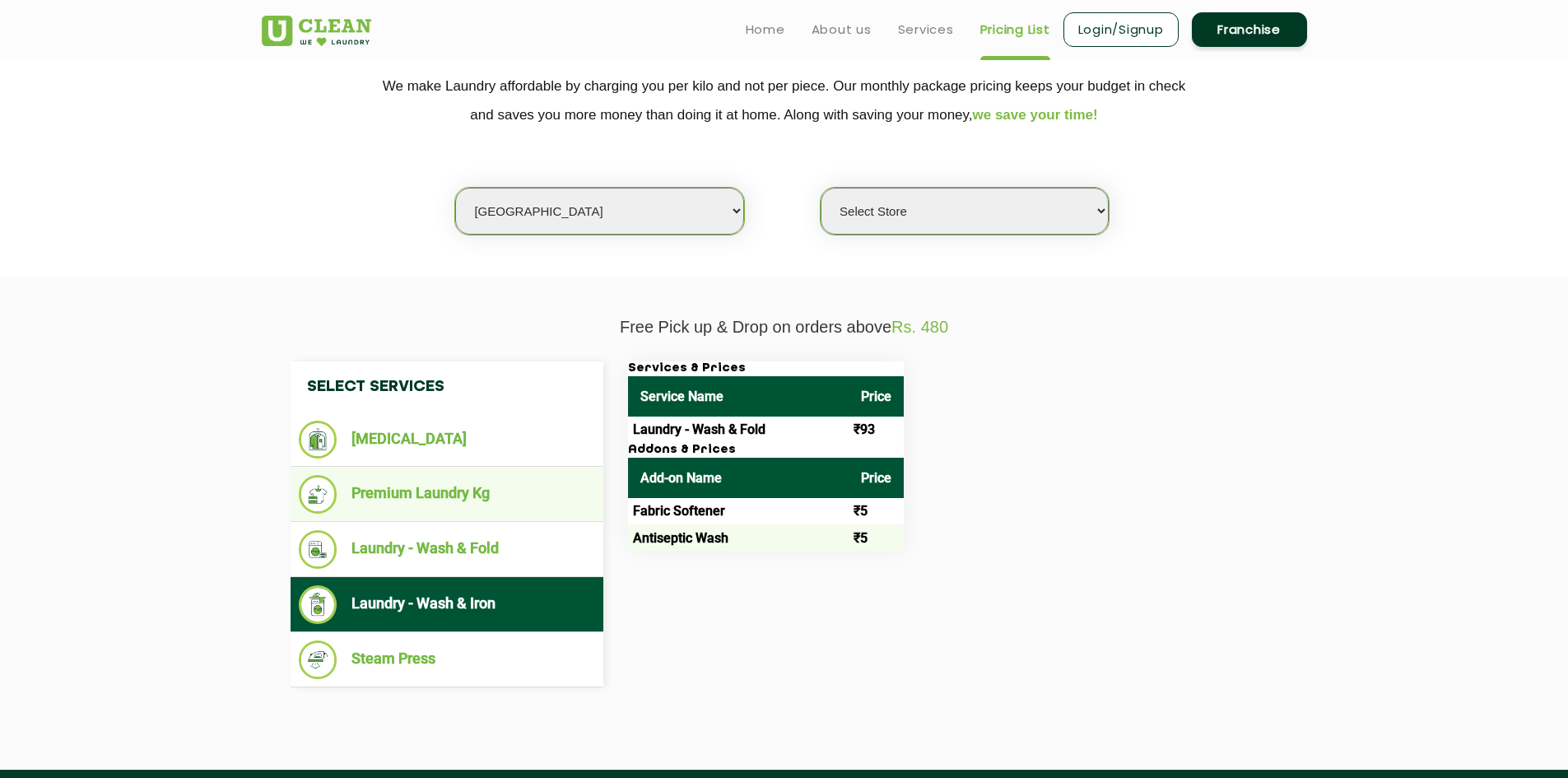
click at [512, 508] on li "Premium Laundry Kg" at bounding box center [447, 494] width 296 height 39
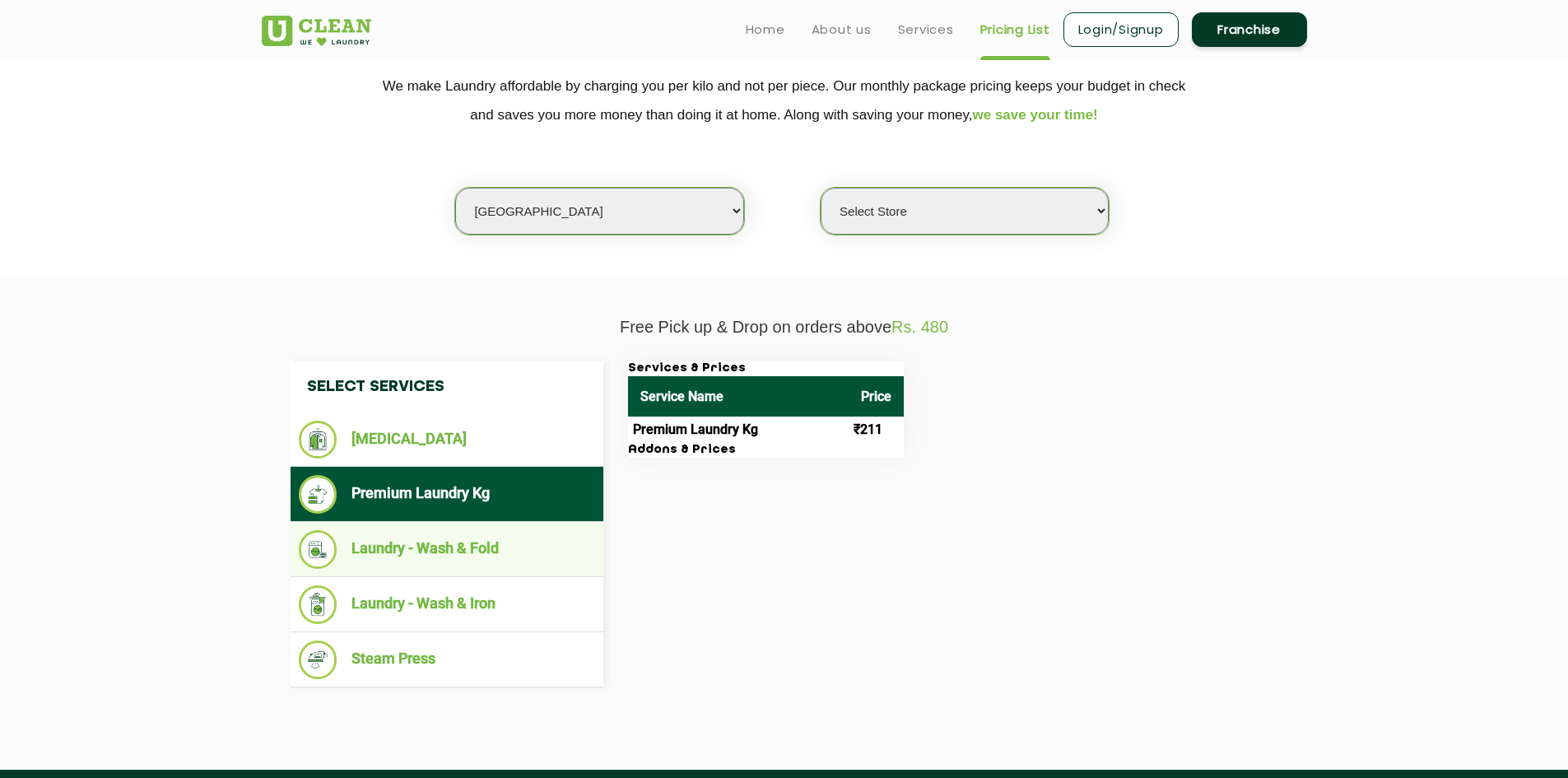
click at [429, 542] on li "Laundry - Wash & Fold" at bounding box center [447, 550] width 296 height 39
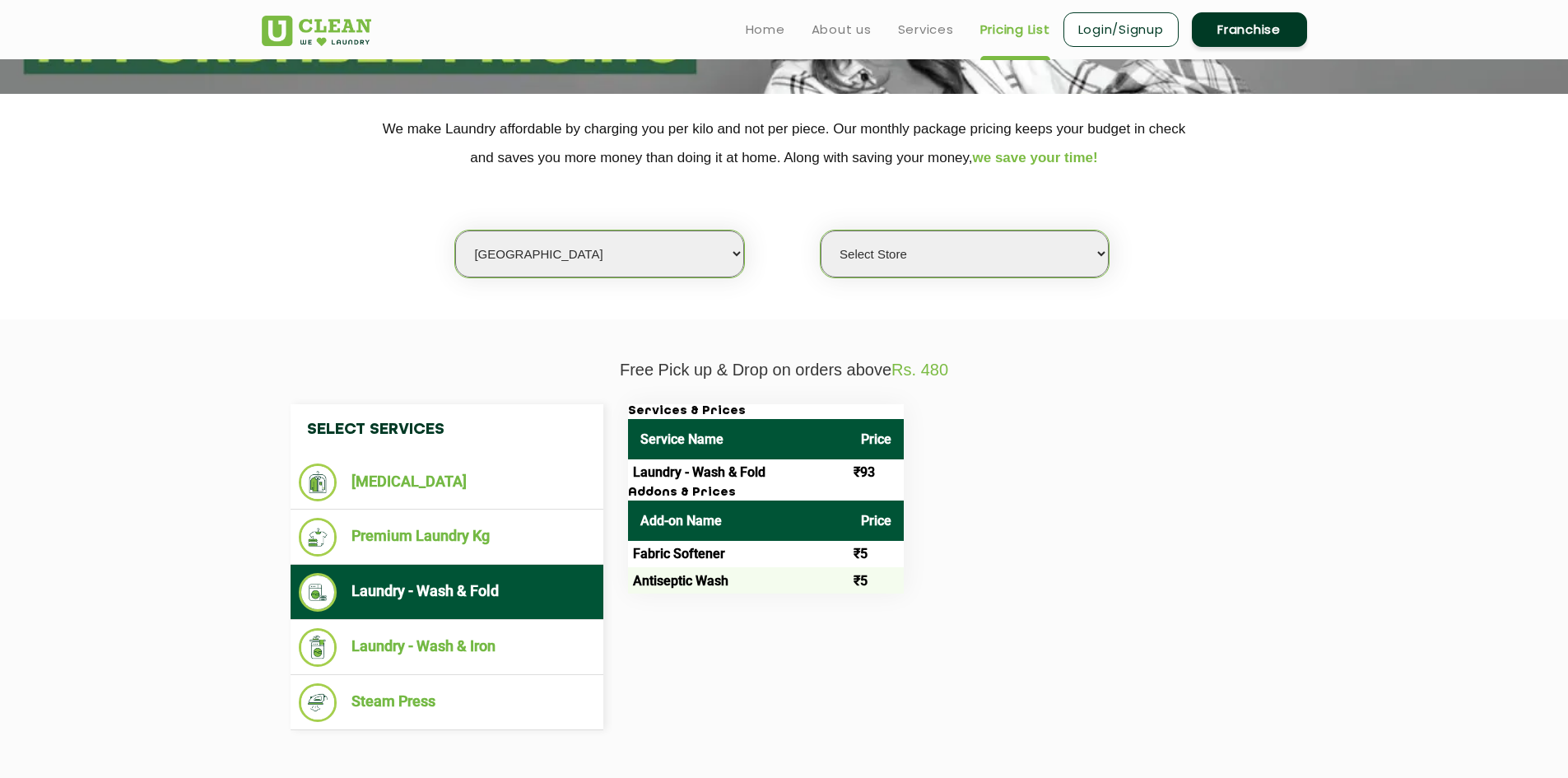
scroll to position [412, 0]
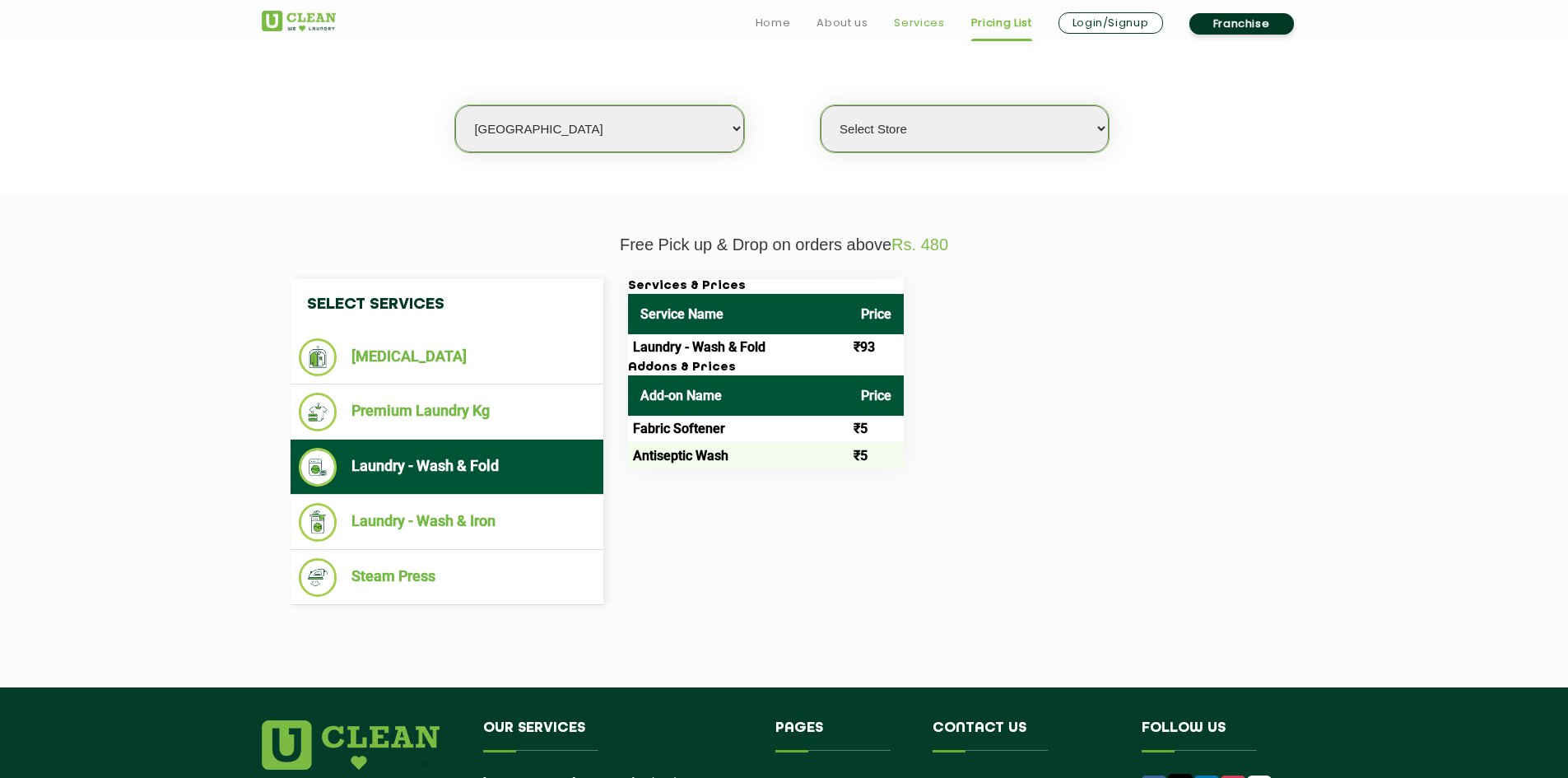
click at [913, 20] on link "Services" at bounding box center [918, 23] width 50 height 19
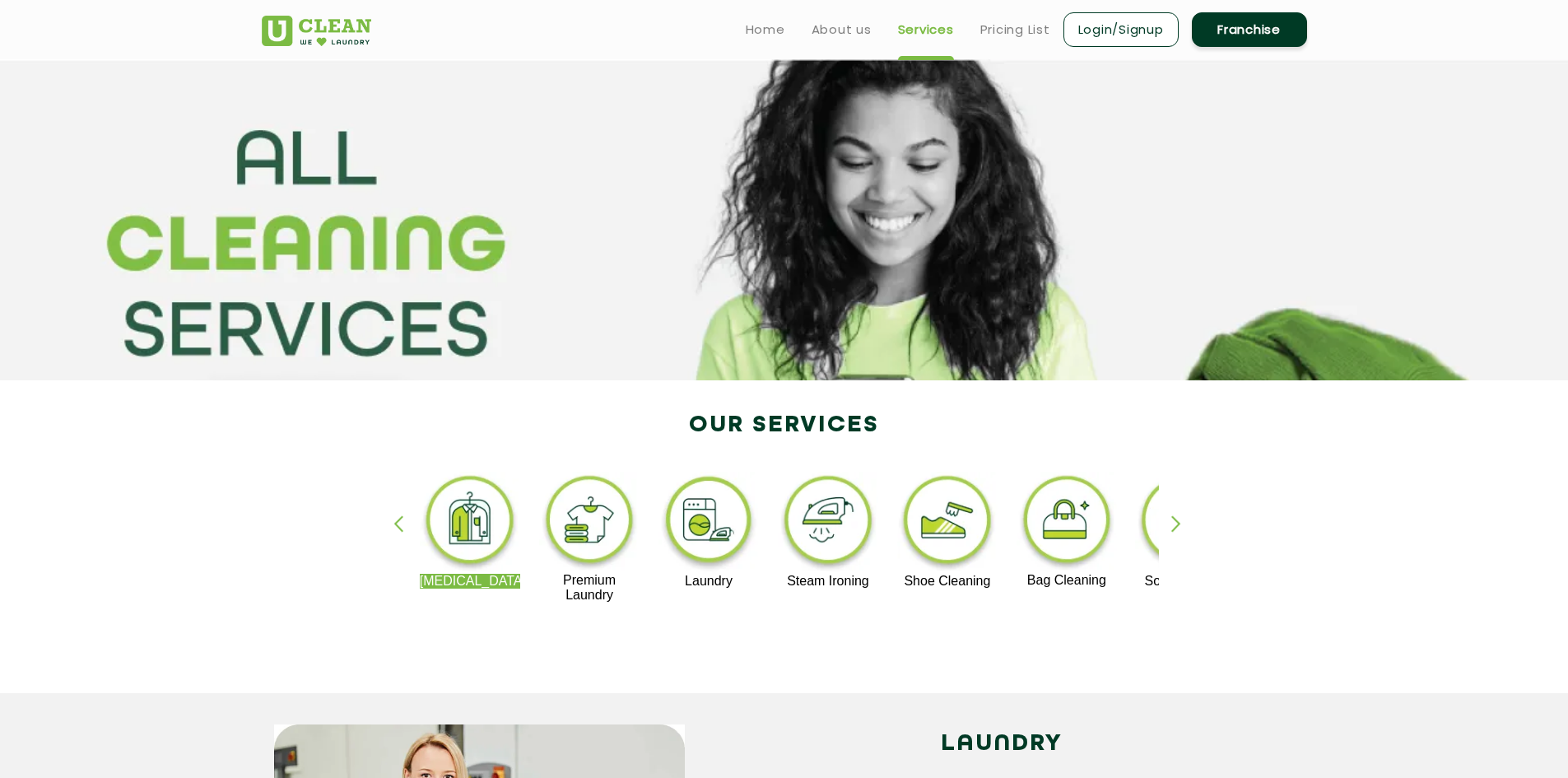
click at [1001, 46] on ul "Home About us Services Pricing List Login/Signup Franchise" at bounding box center [1019, 29] width 574 height 39
click at [1007, 38] on link "Pricing List" at bounding box center [1014, 29] width 70 height 19
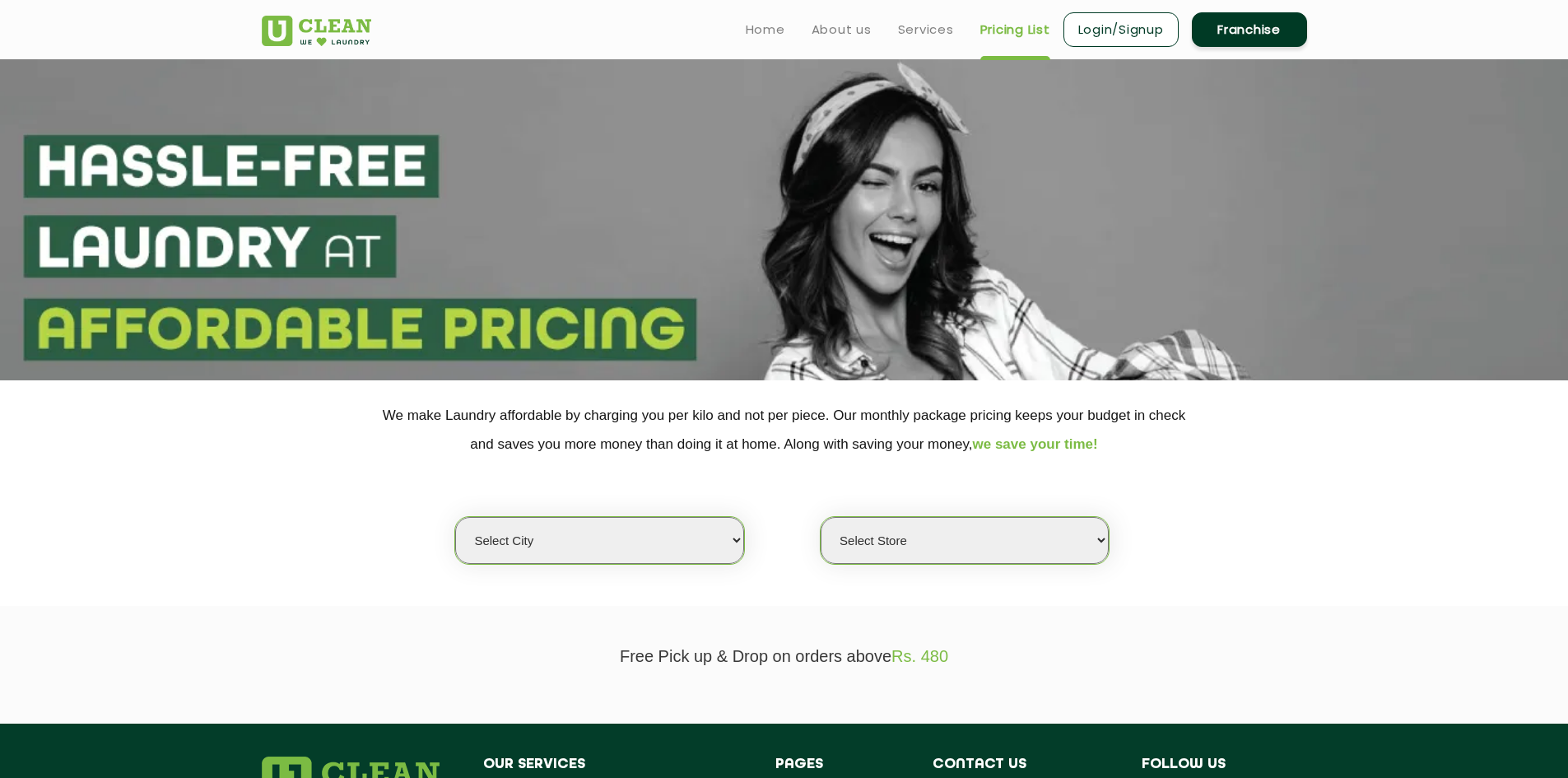
click at [688, 542] on select "Select city Aalo Abu Dhabi Agartala Agra Ahmedabad Akola Aligarh Alwar - UClean…" at bounding box center [599, 540] width 288 height 47
click at [455, 517] on select "Select city Aalo Abu Dhabi Agartala Agra Ahmedabad Akola Aligarh Alwar - UClean…" at bounding box center [599, 540] width 288 height 47
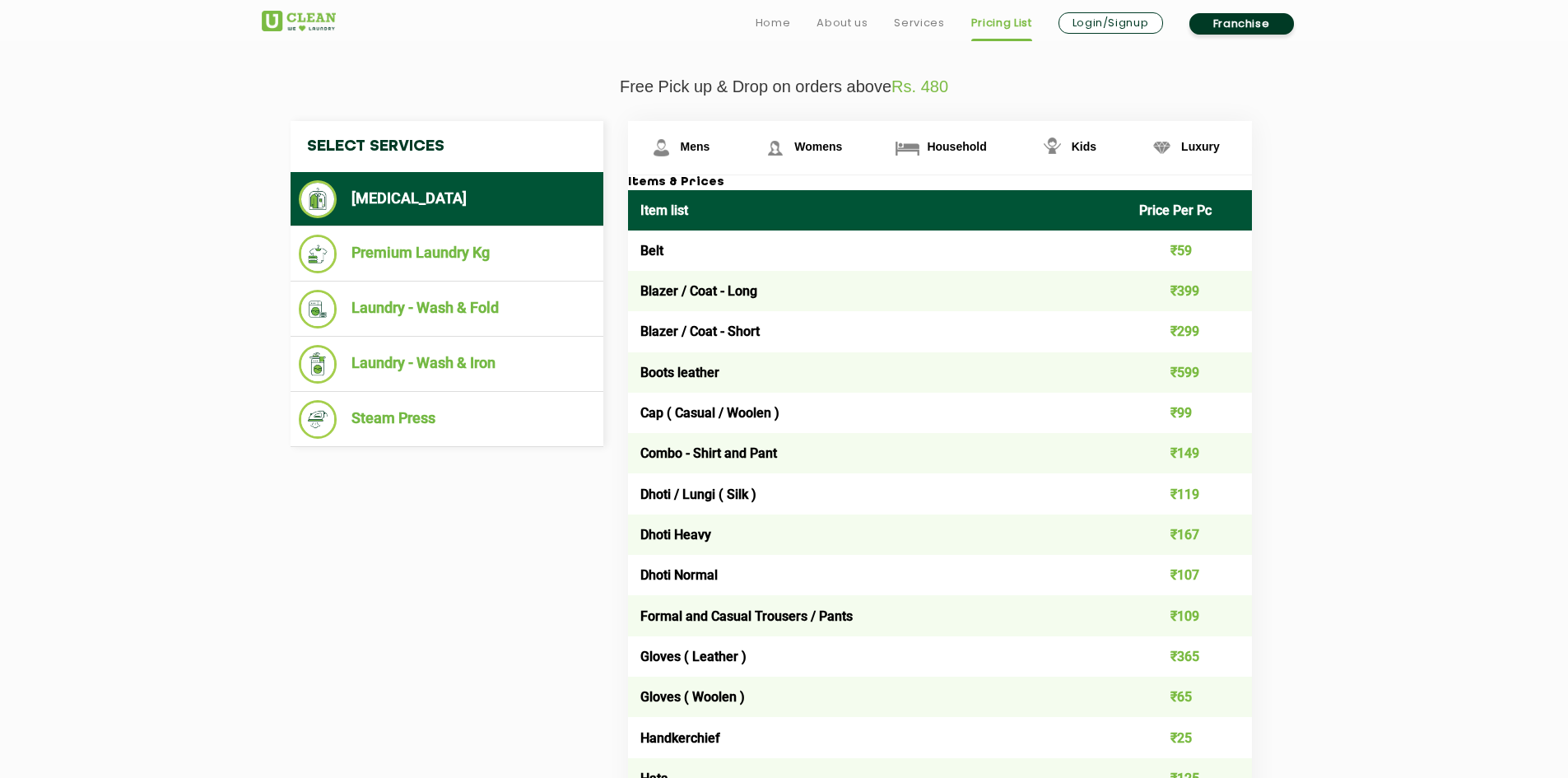
scroll to position [659, 0]
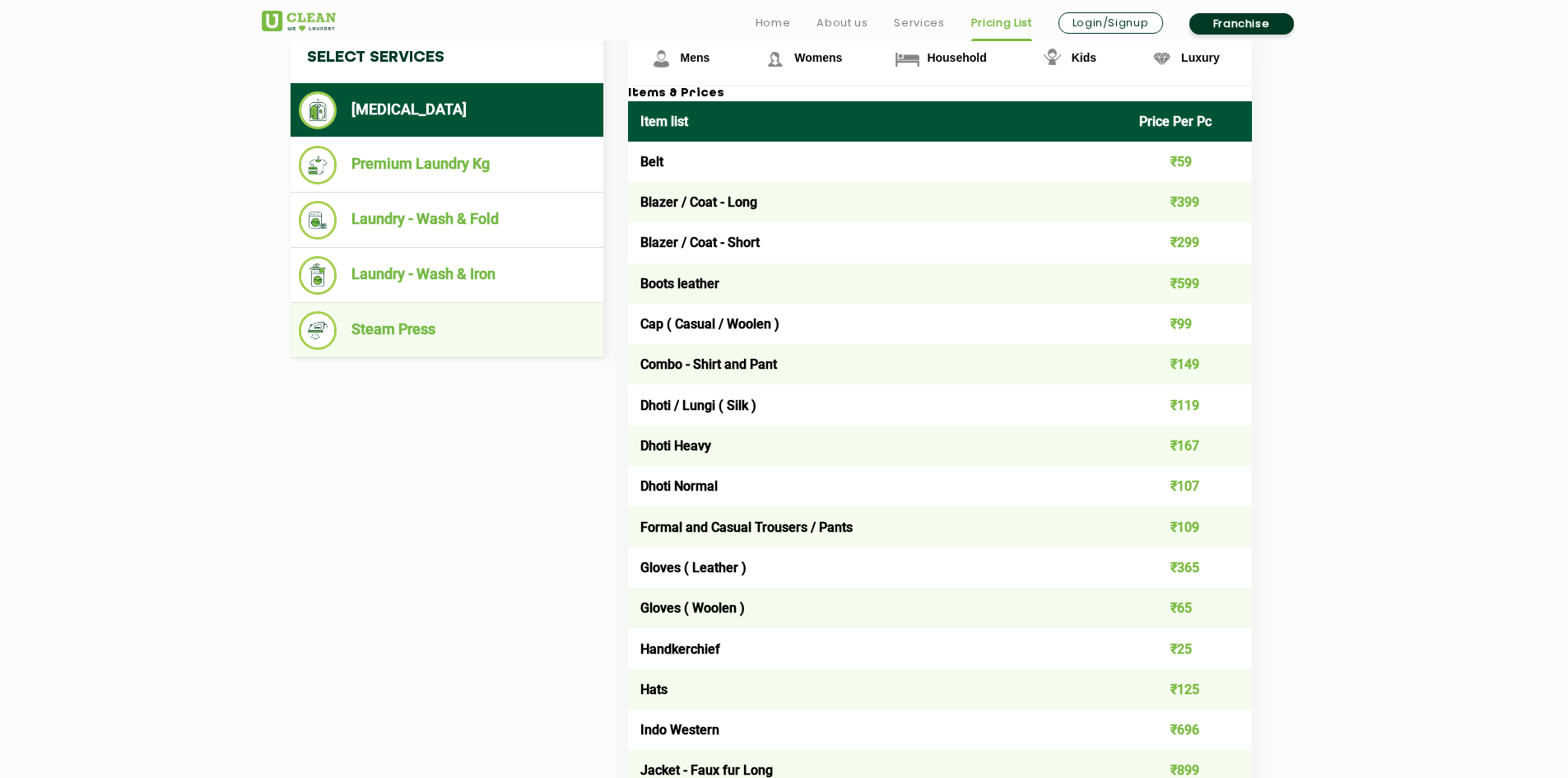
click at [413, 325] on li "Steam Press" at bounding box center [447, 331] width 296 height 39
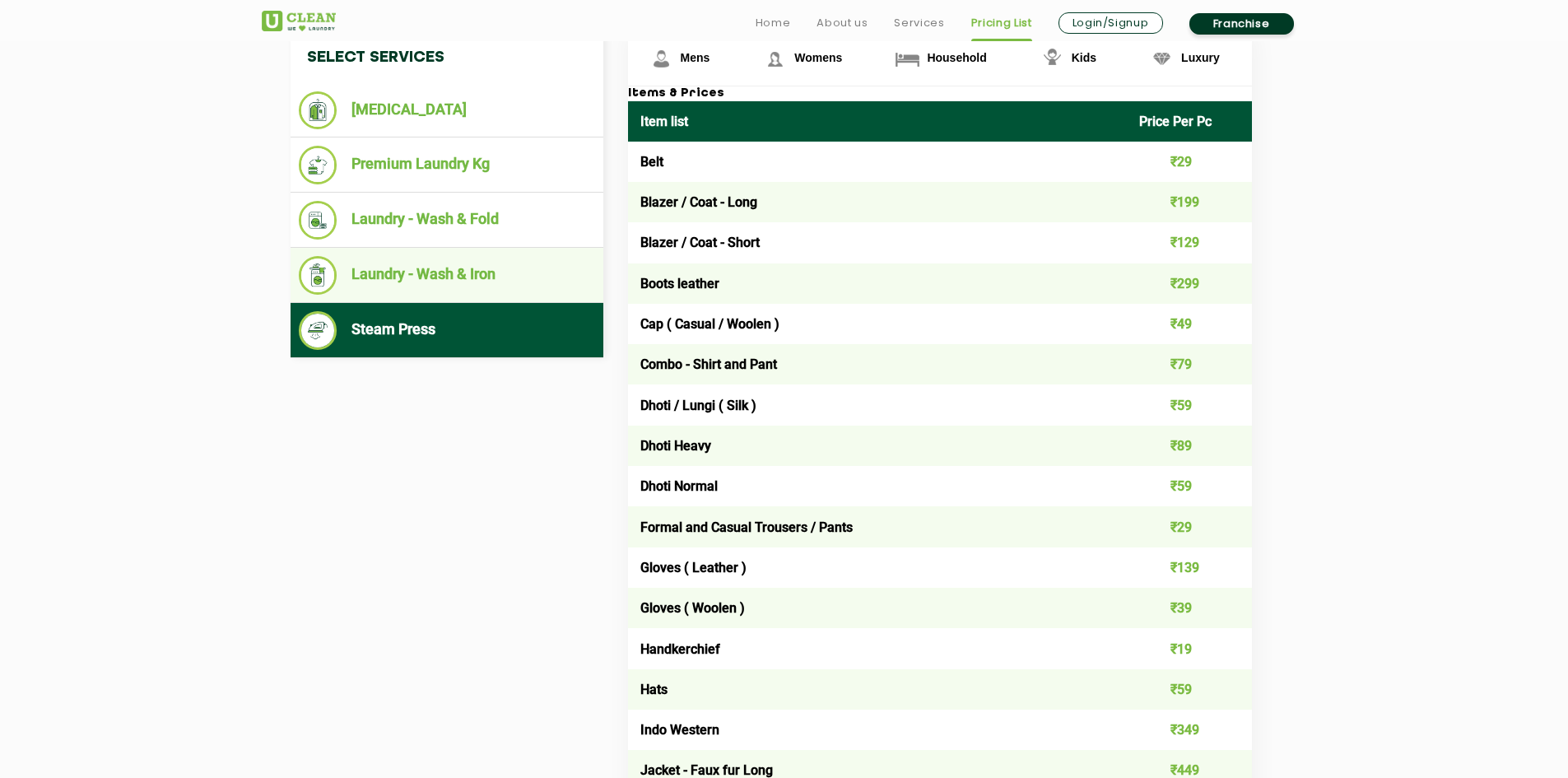
click at [448, 289] on li "Laundry - Wash & Iron" at bounding box center [447, 275] width 296 height 39
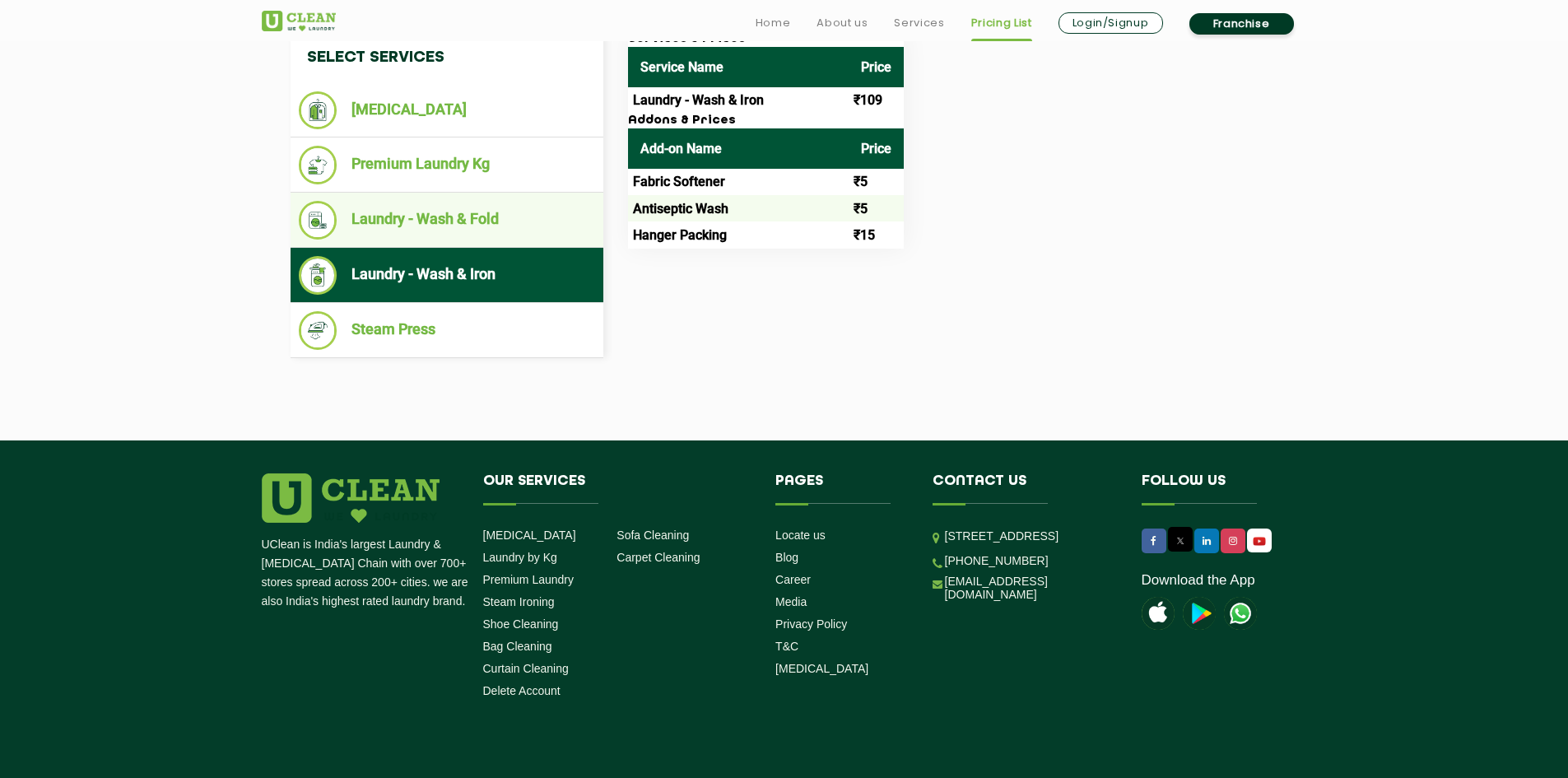
click at [492, 245] on ul "Laundry - Wash & Fold" at bounding box center [446, 220] width 313 height 56
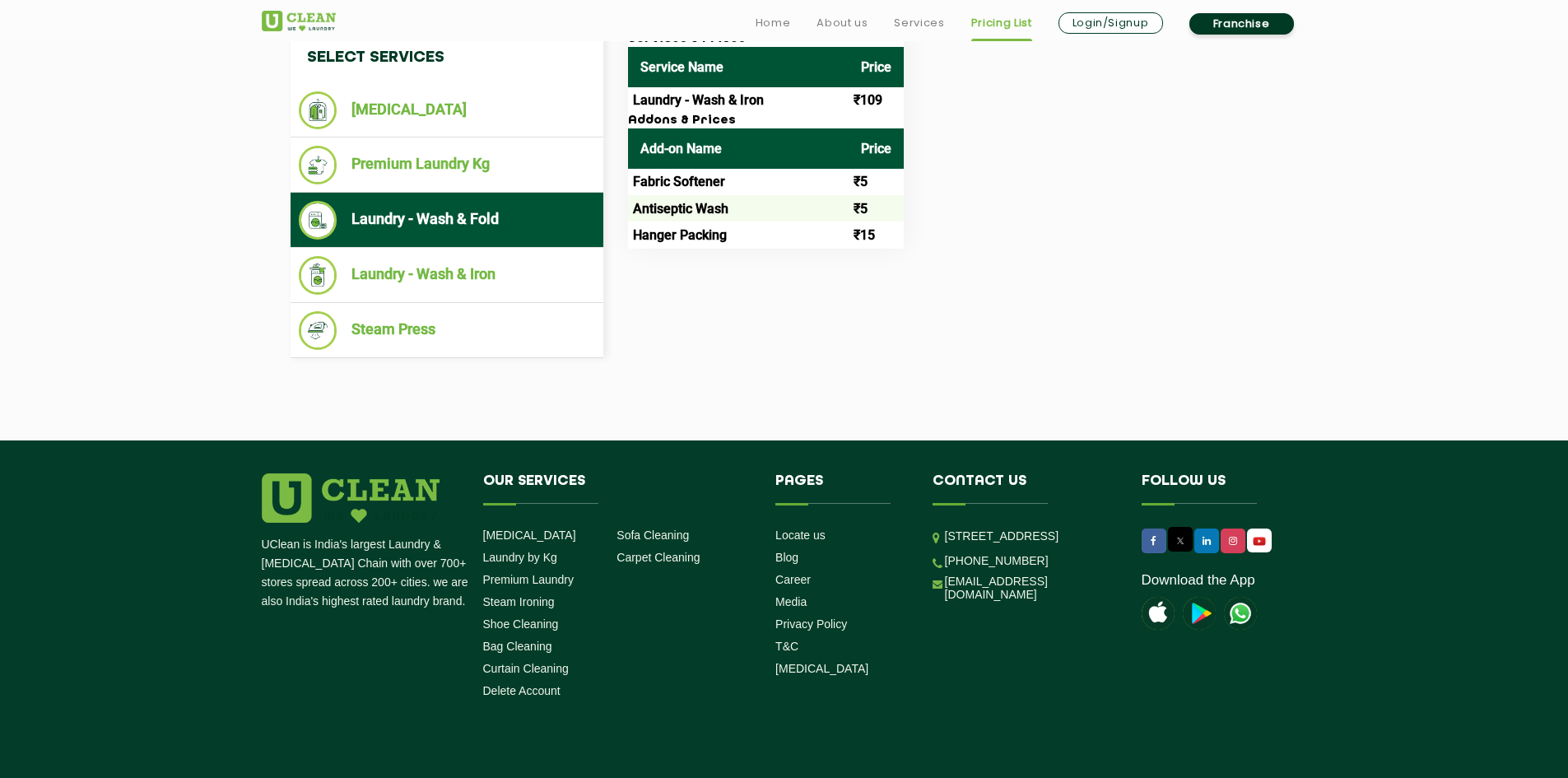
click at [497, 205] on li "Laundry - Wash & Fold" at bounding box center [447, 221] width 296 height 39
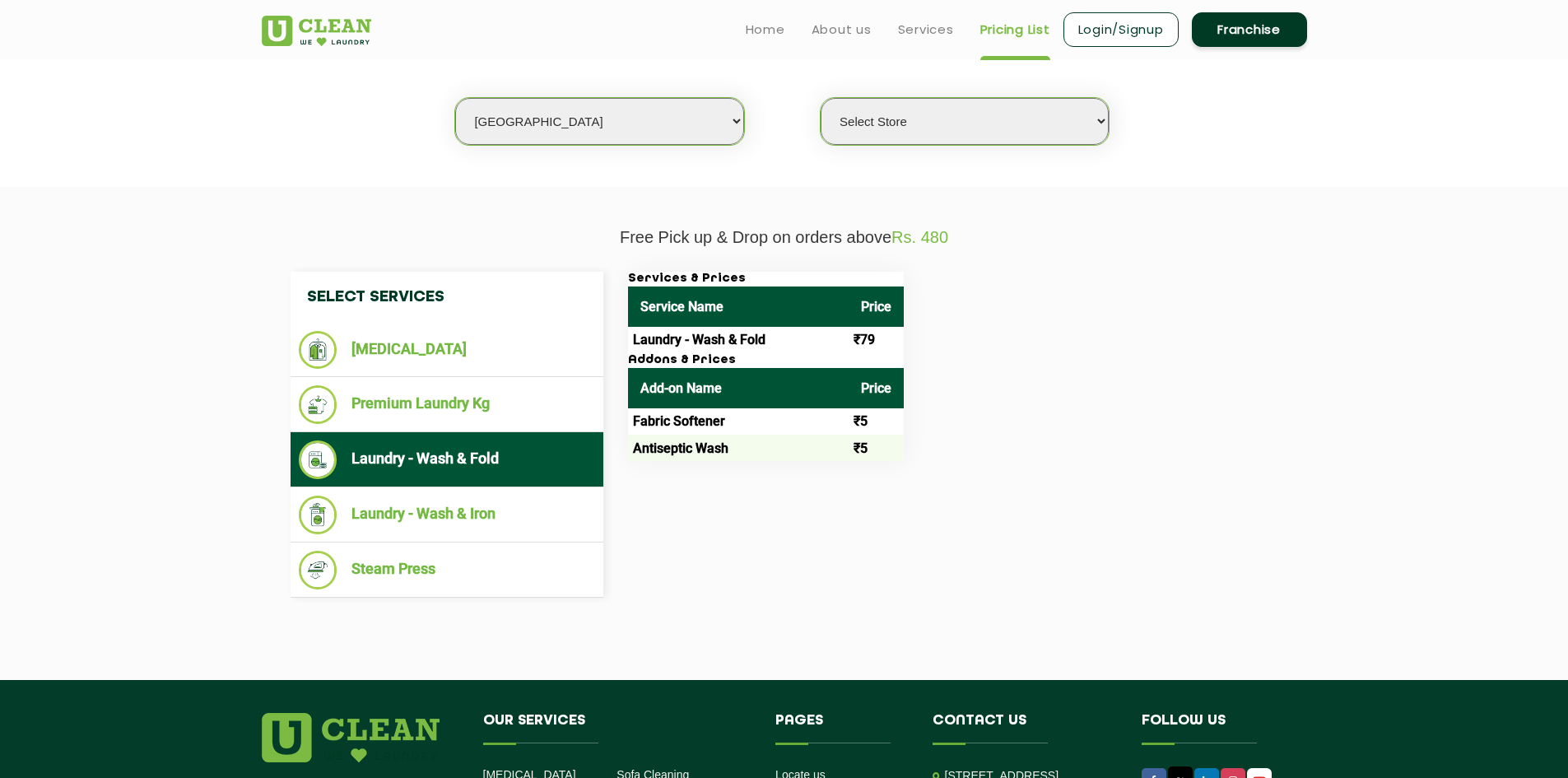
scroll to position [412, 0]
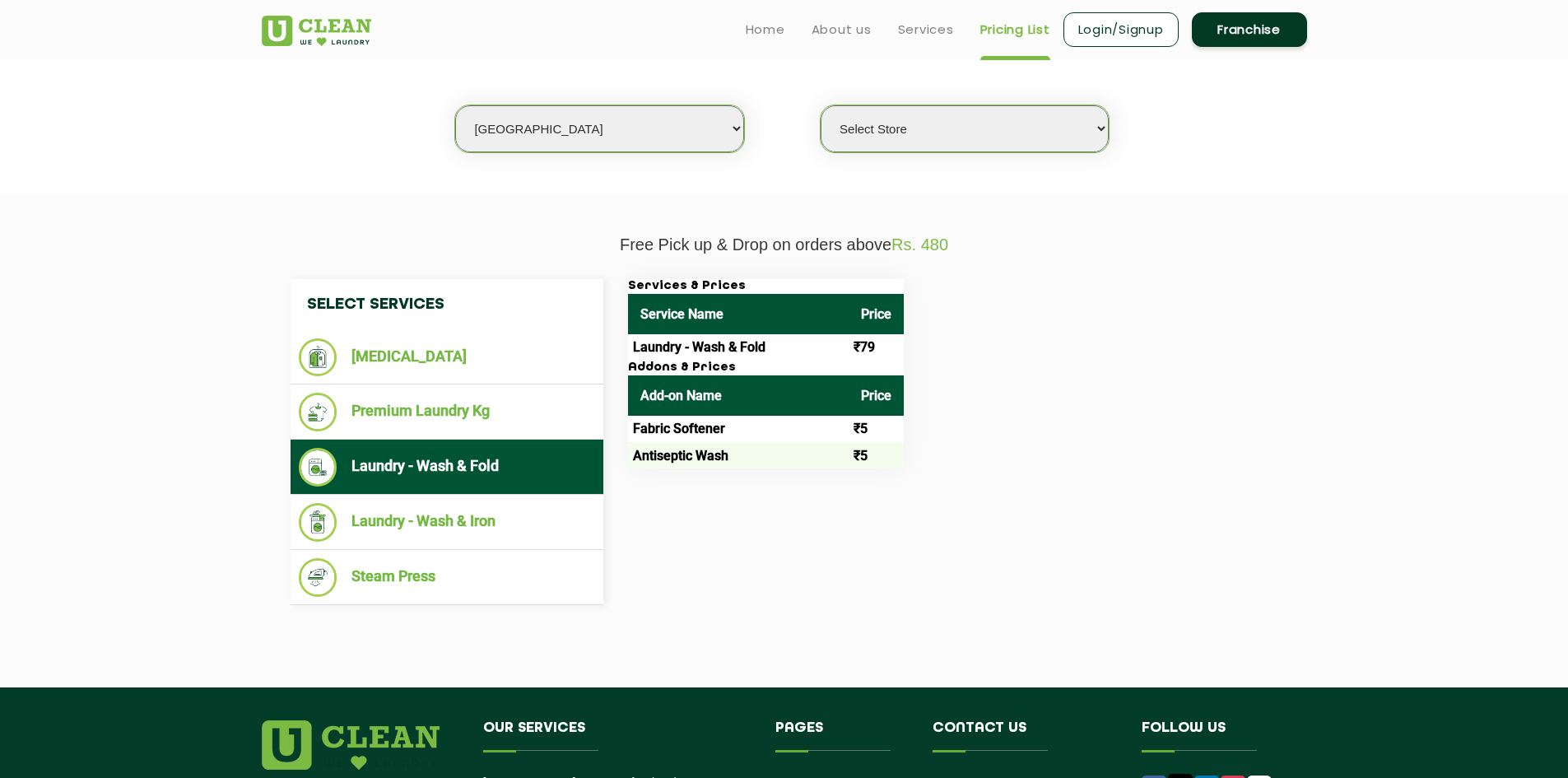
click at [616, 112] on select "Select city Aalo Abu Dhabi Agartala Agra Ahmedabad Akola Aligarh Alwar - UClean…" at bounding box center [599, 128] width 288 height 47
select select "11"
click at [455, 105] on select "Select city Aalo Abu Dhabi Agartala Agra Ahmedabad Akola Aligarh Alwar - UClean…" at bounding box center [599, 128] width 288 height 47
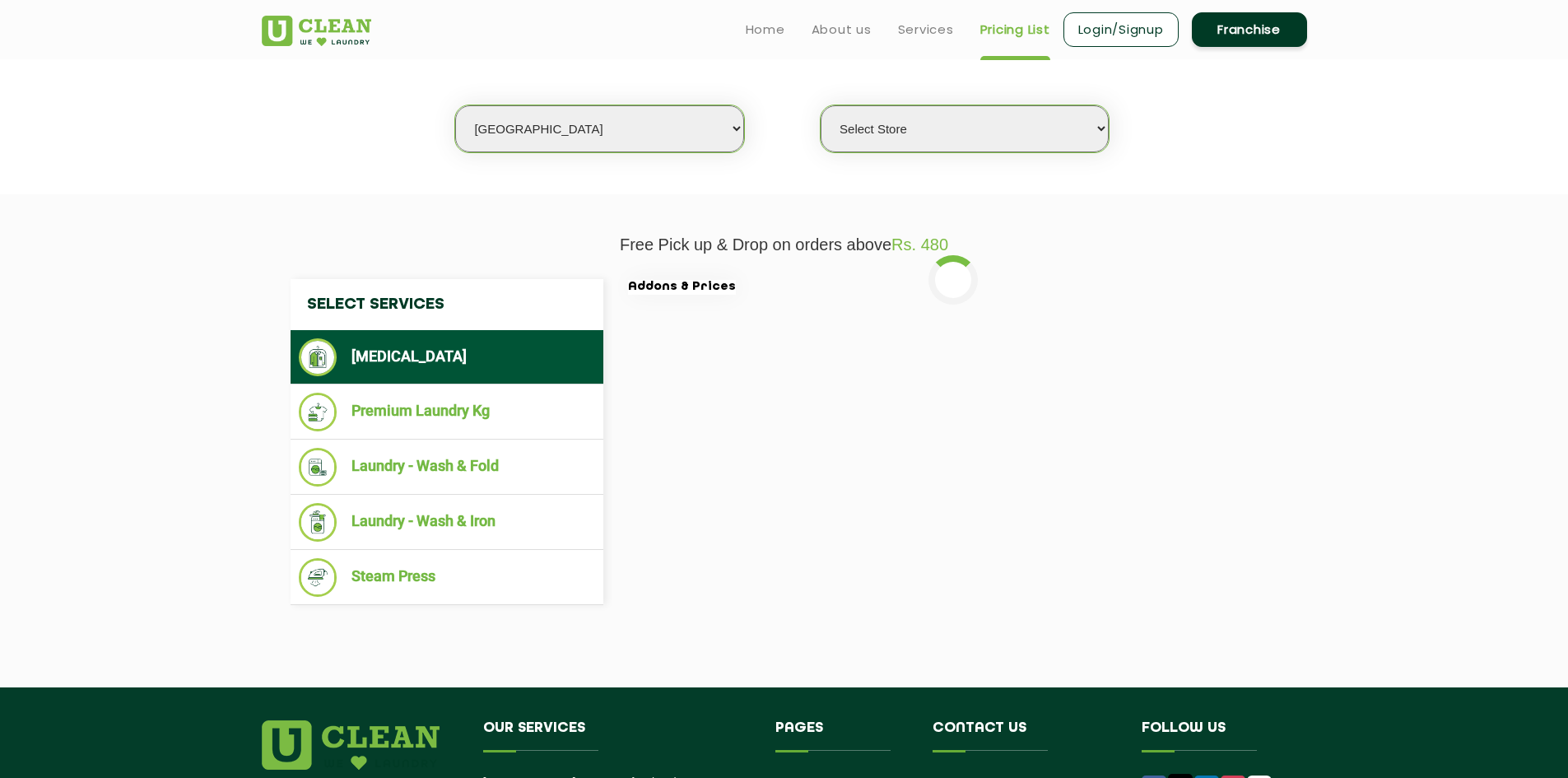
select select "0"
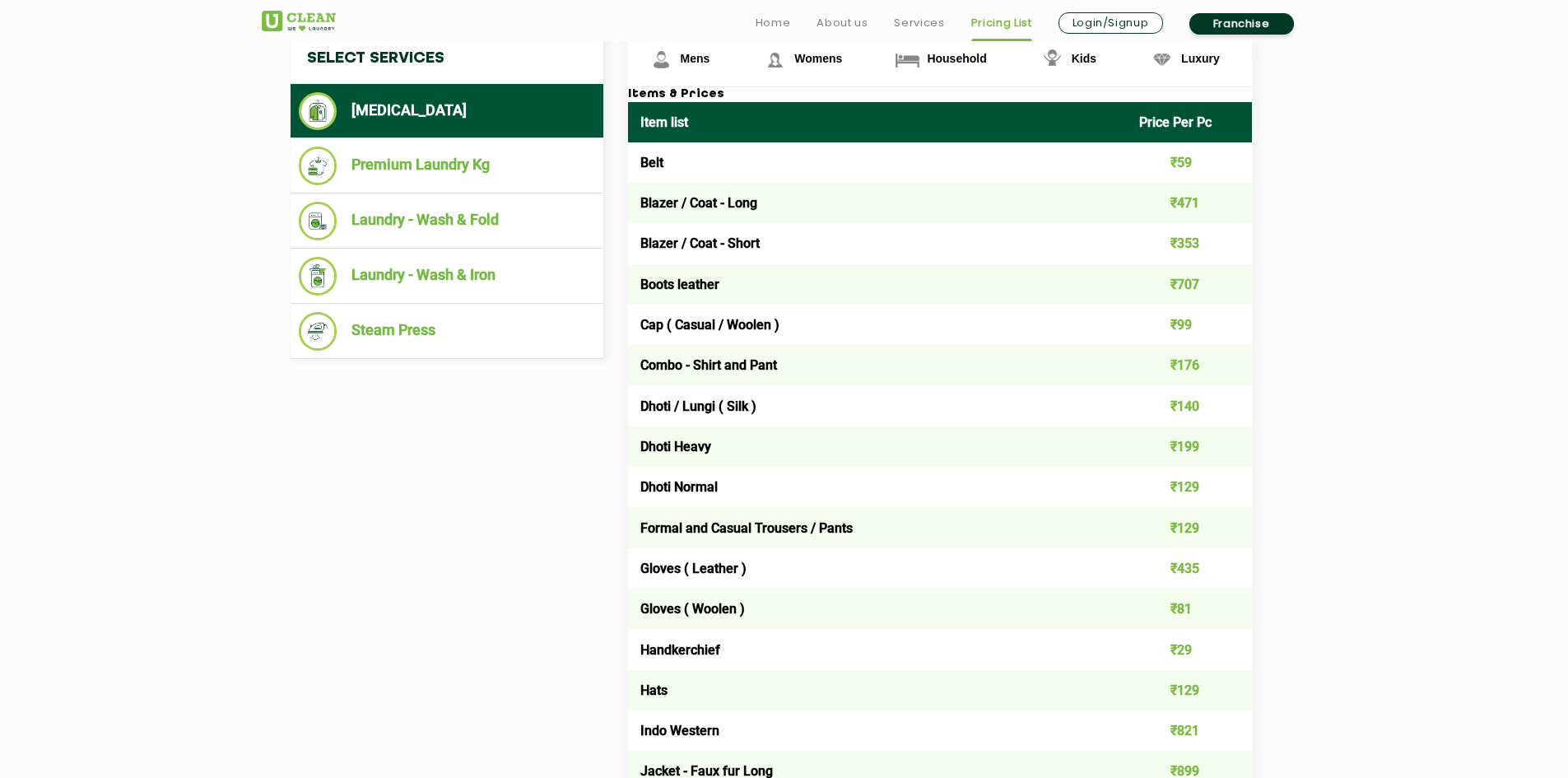
scroll to position [823, 0]
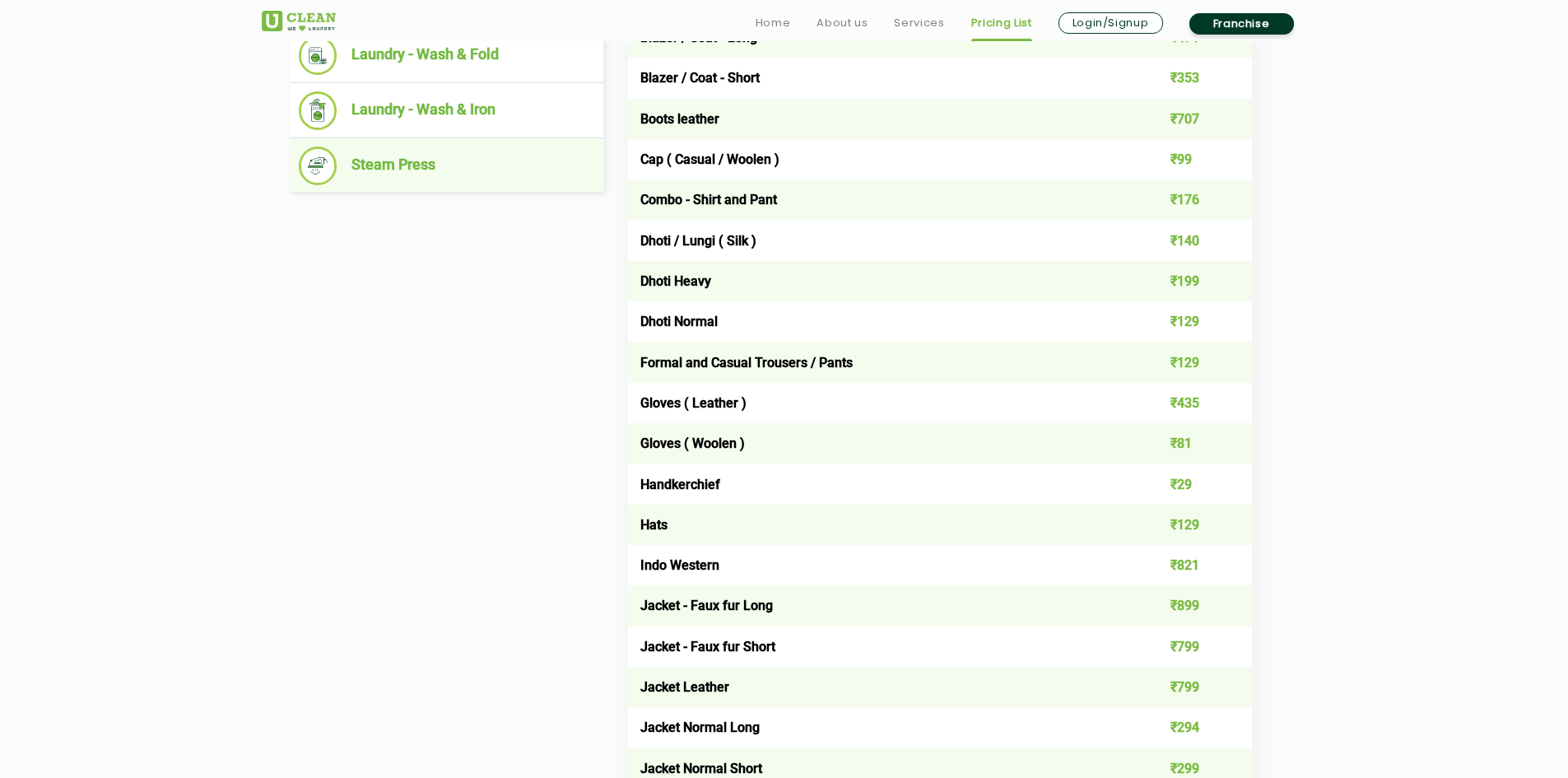
click at [511, 143] on ul "Steam Press" at bounding box center [446, 166] width 313 height 56
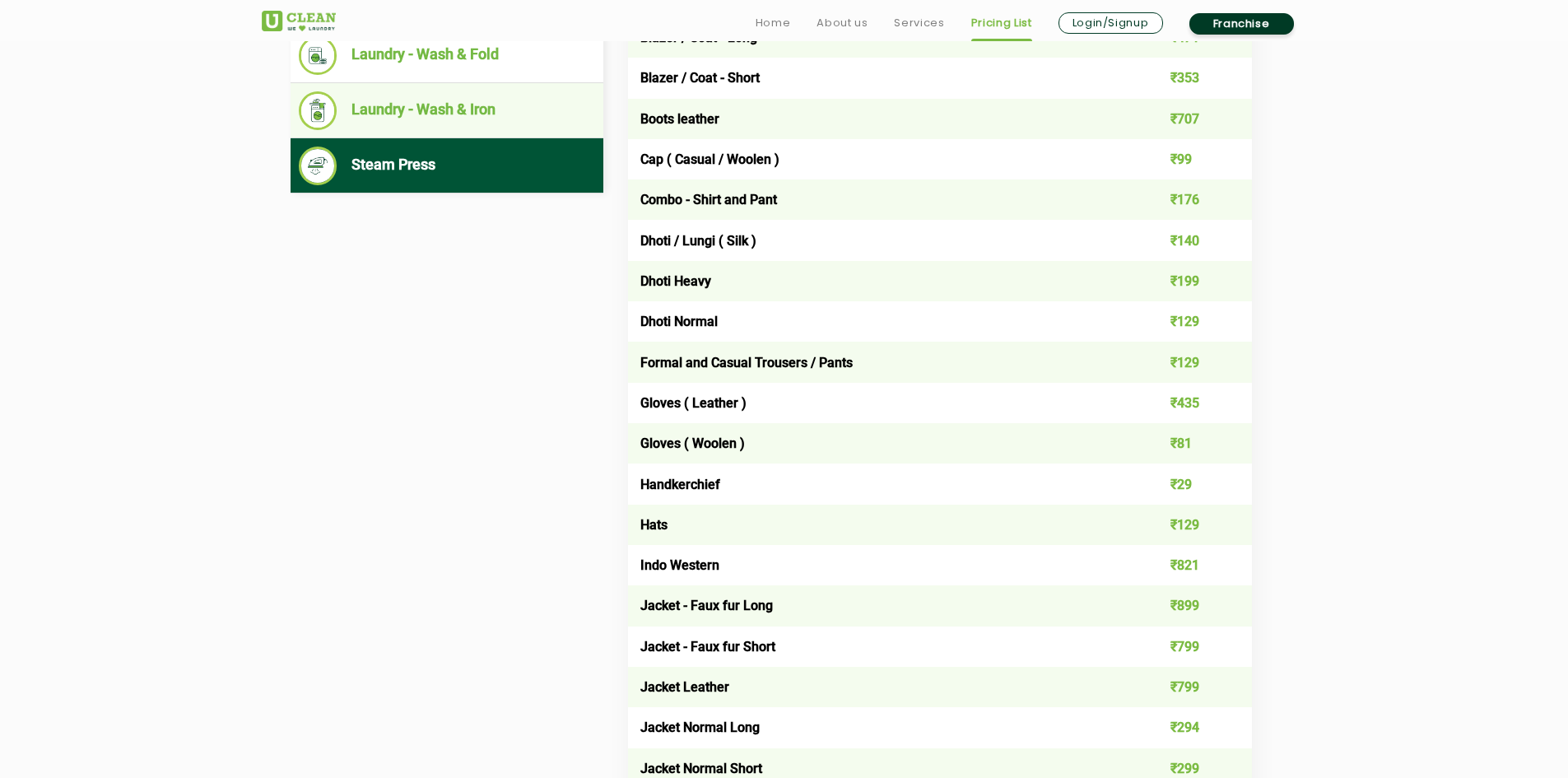
click at [541, 111] on li "Laundry - Wash & Iron" at bounding box center [447, 111] width 296 height 39
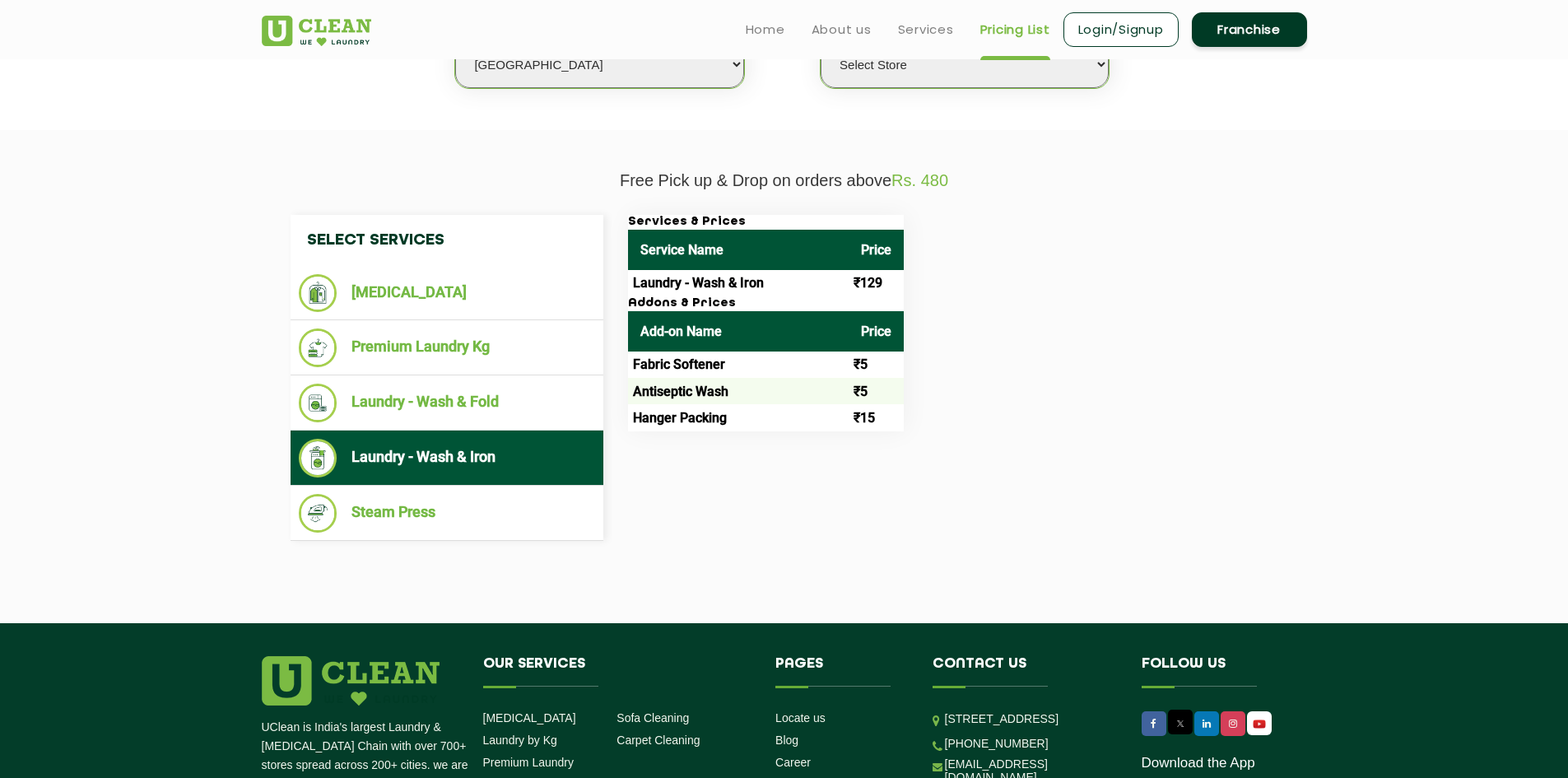
scroll to position [468, 0]
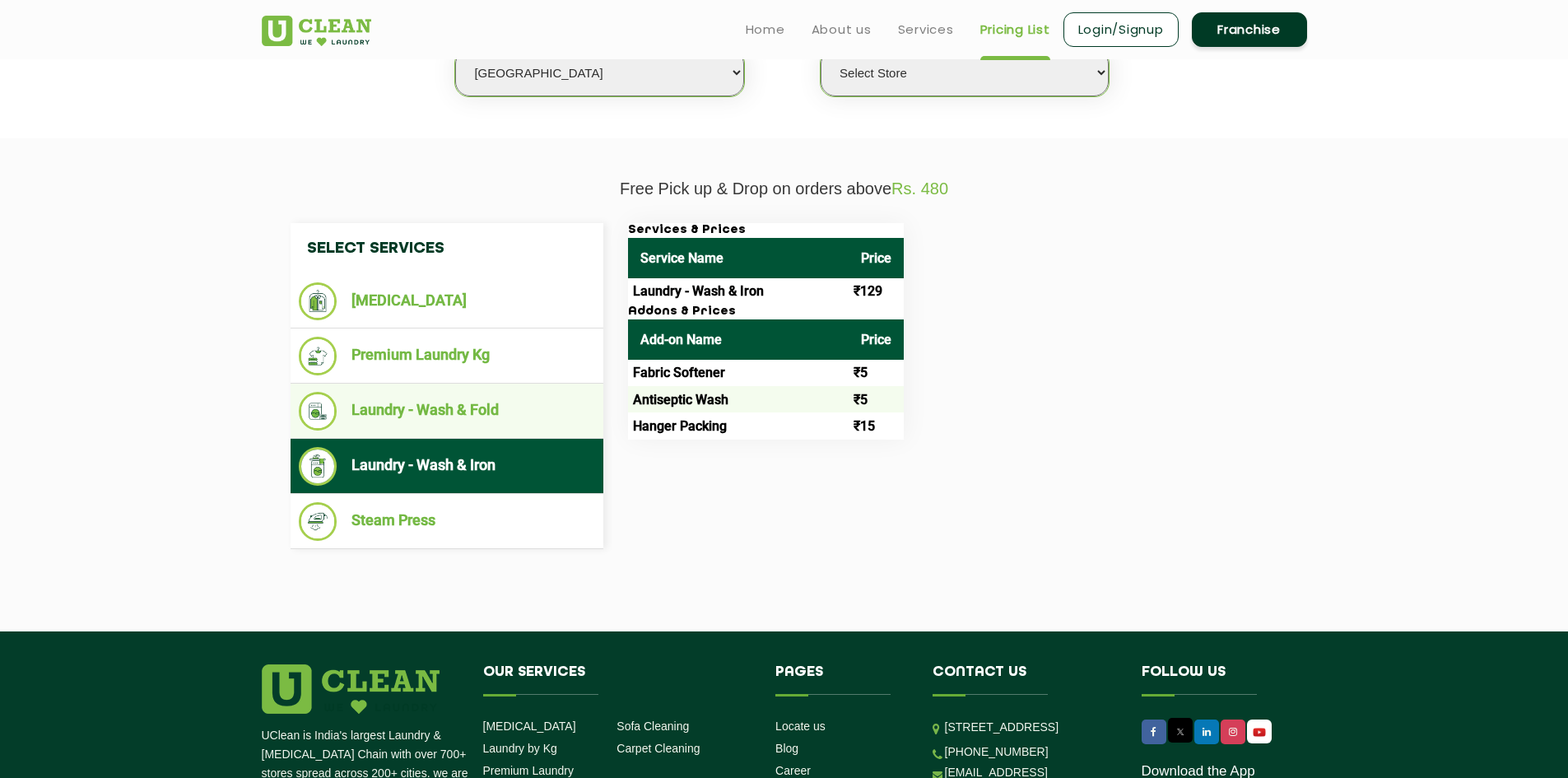
click at [425, 414] on li "Laundry - Wash & Fold" at bounding box center [447, 411] width 296 height 39
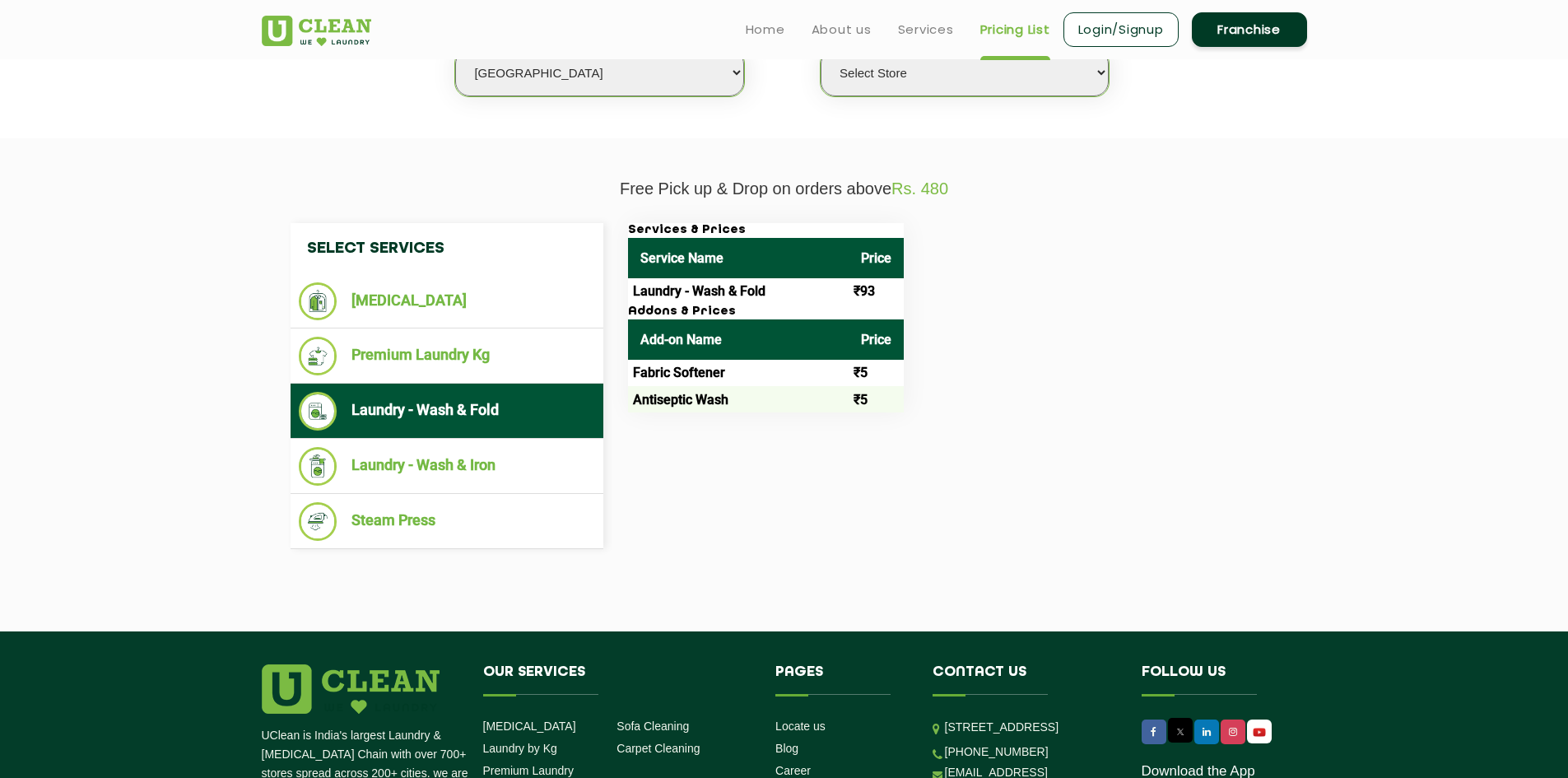
click at [450, 394] on li "Laundry - Wash & Fold" at bounding box center [447, 411] width 296 height 39
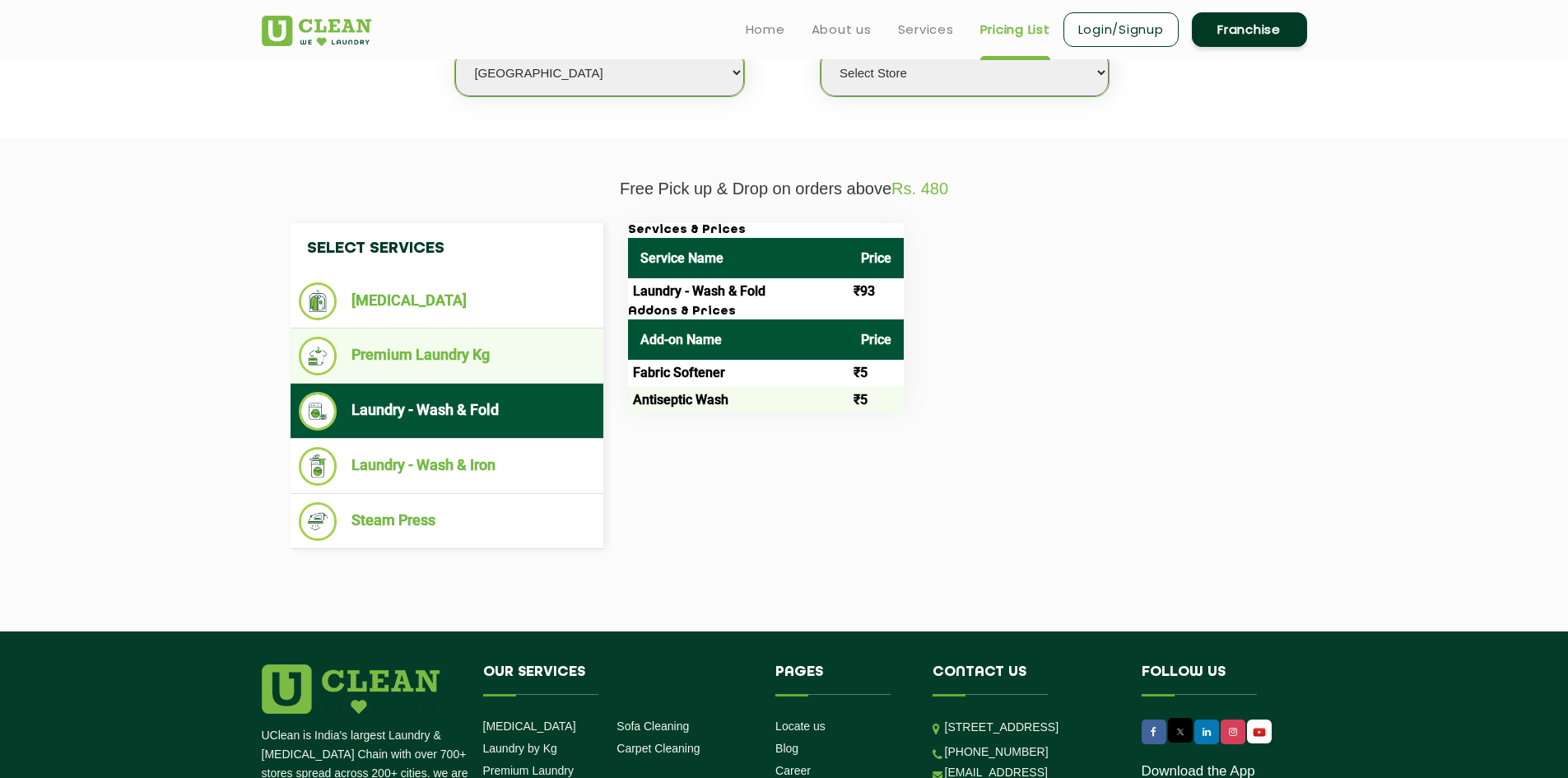
click at [536, 333] on ul "Premium Laundry Kg" at bounding box center [446, 355] width 313 height 56
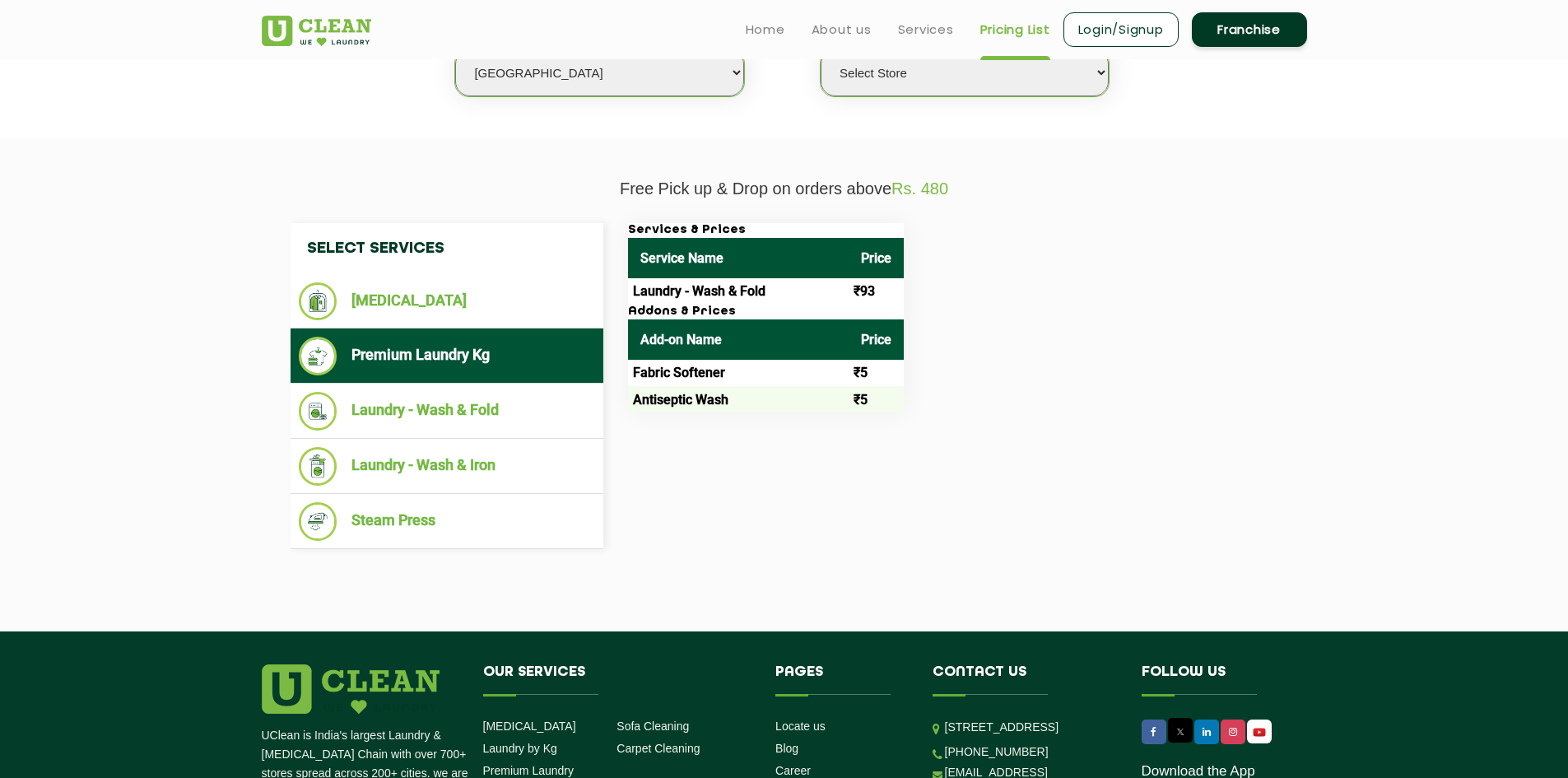
click at [502, 339] on li "Premium Laundry Kg" at bounding box center [447, 356] width 296 height 39
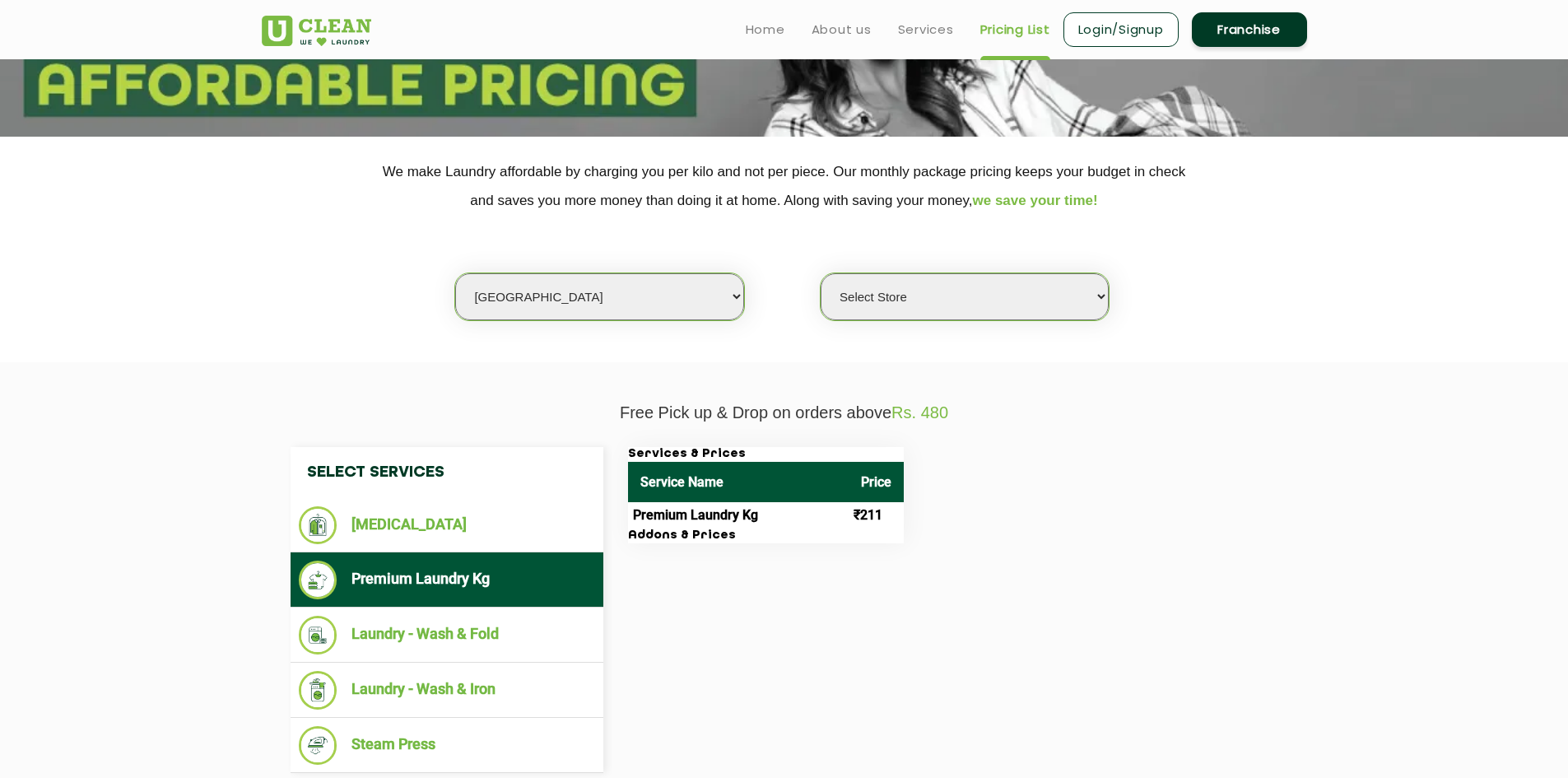
scroll to position [221, 0]
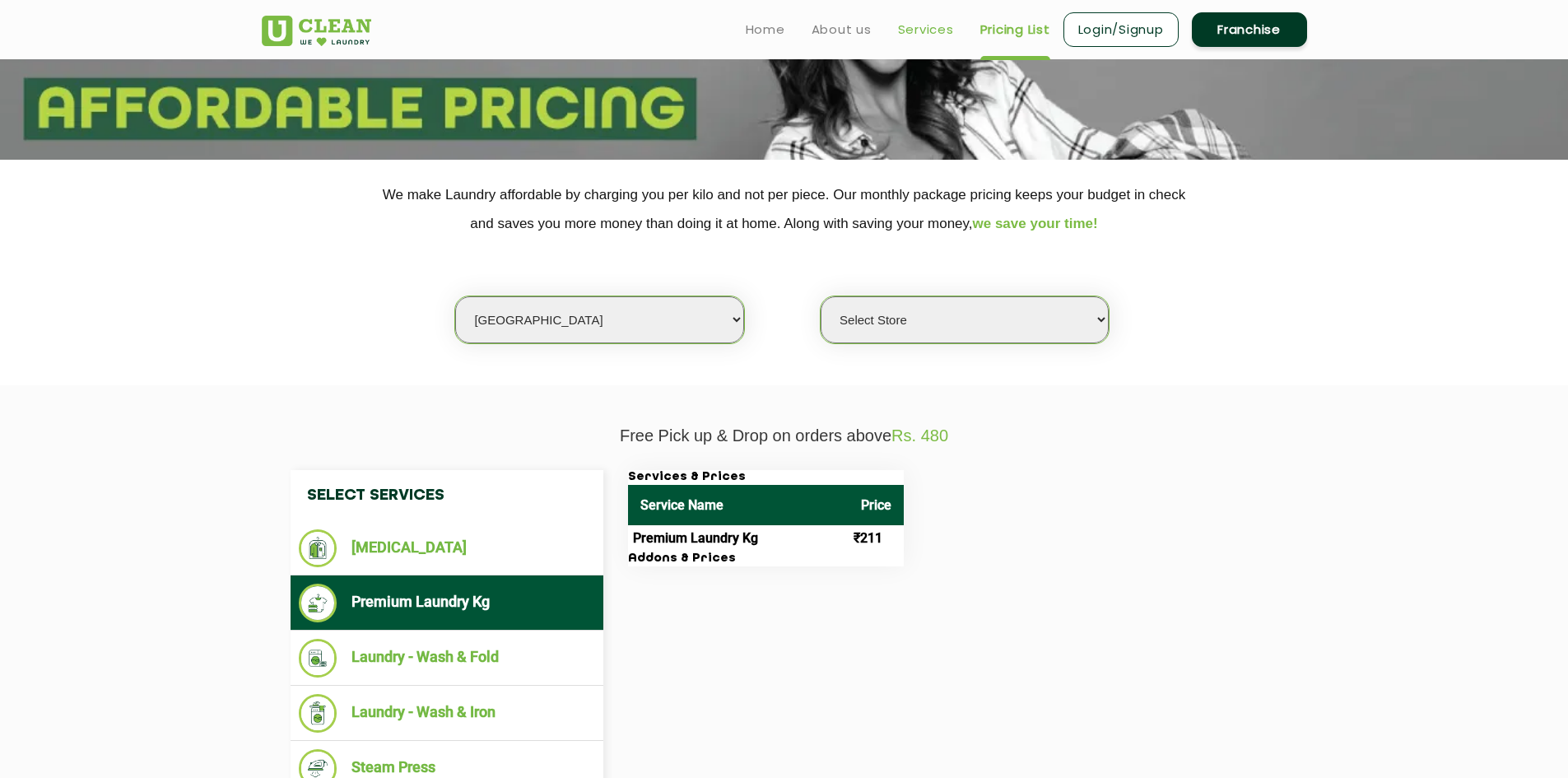
click at [930, 26] on link "Services" at bounding box center [925, 29] width 56 height 19
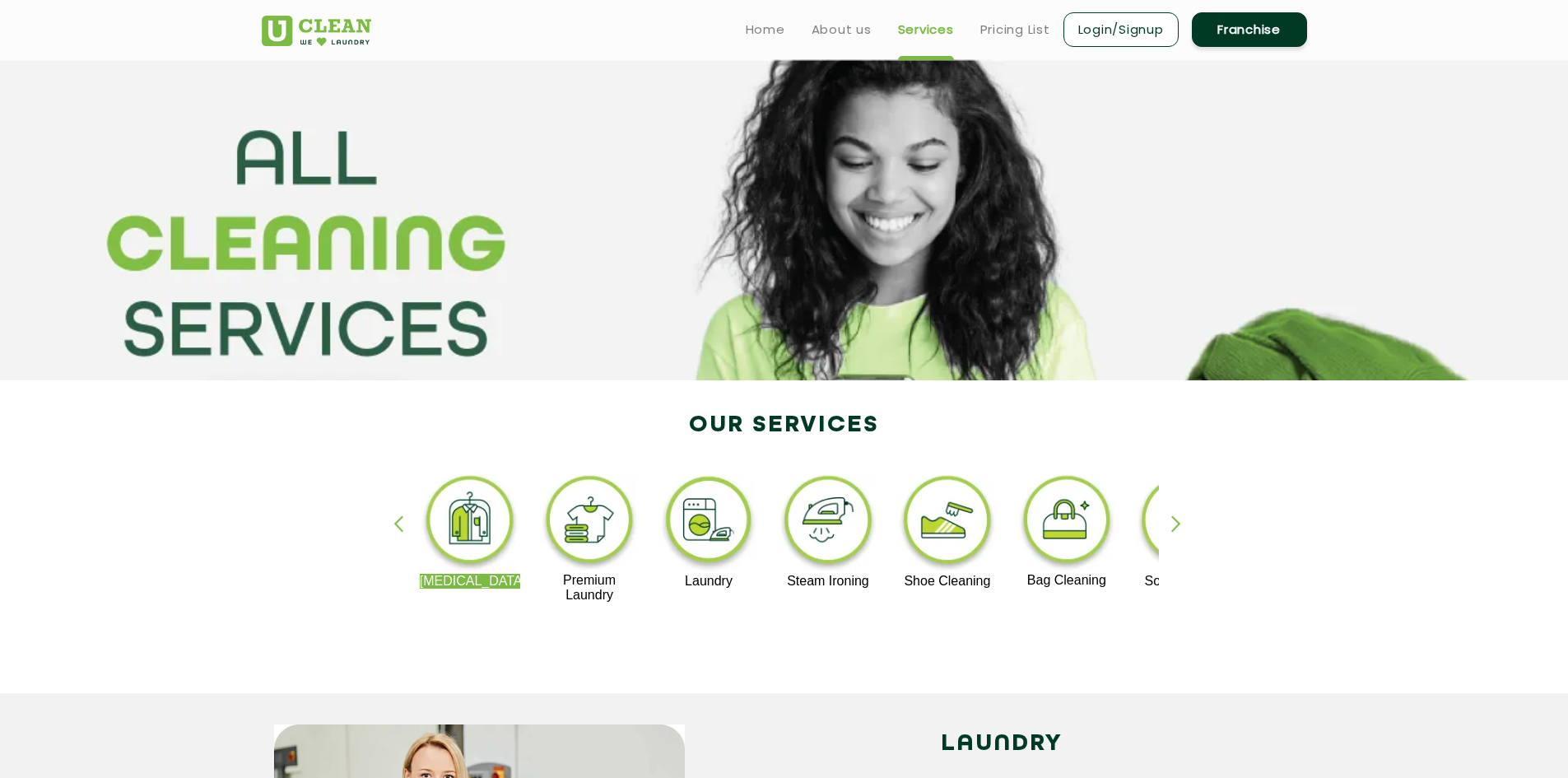
click at [1178, 537] on div "button" at bounding box center [1183, 537] width 25 height 45
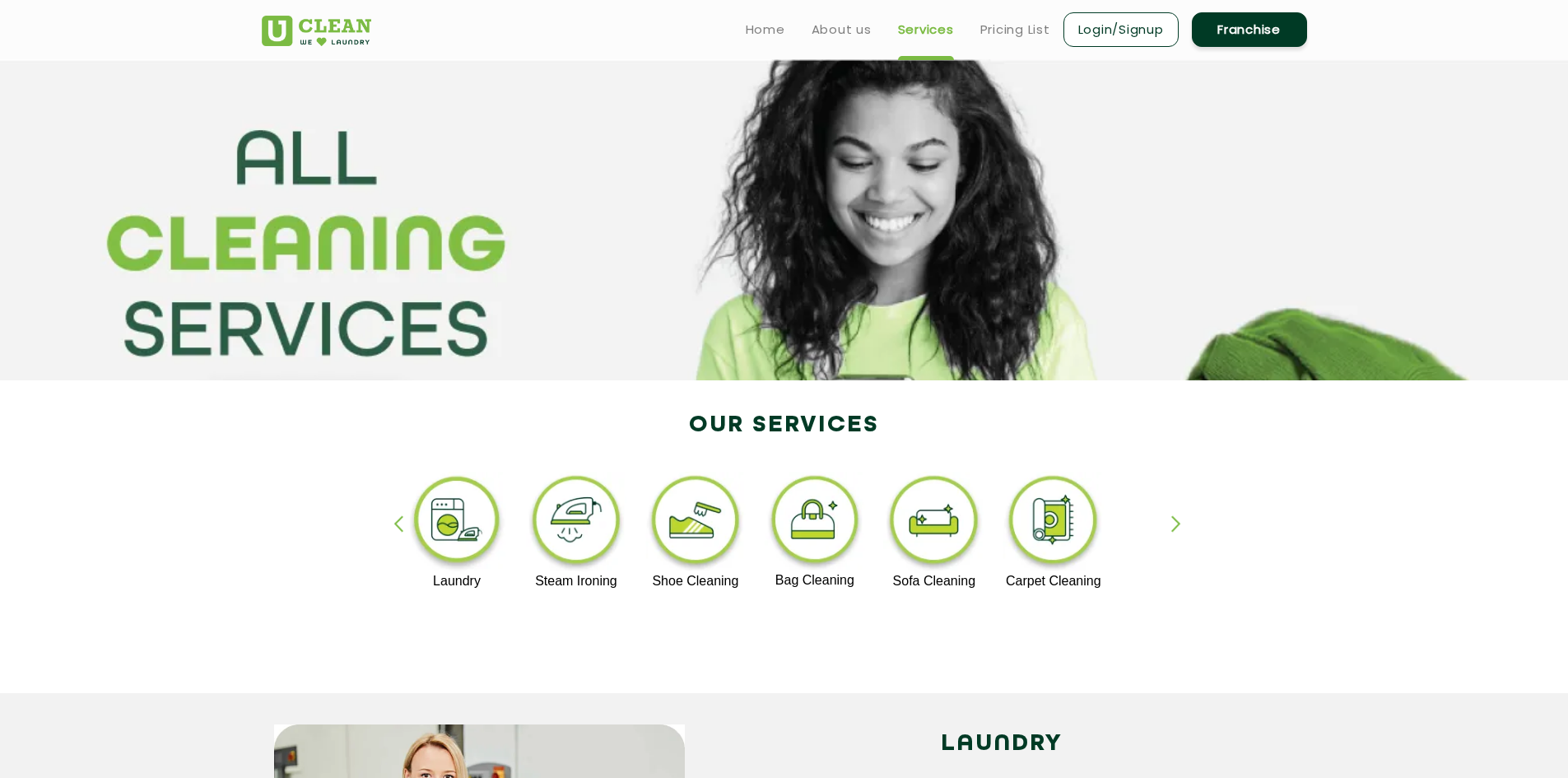
click at [396, 536] on div "button" at bounding box center [406, 537] width 25 height 45
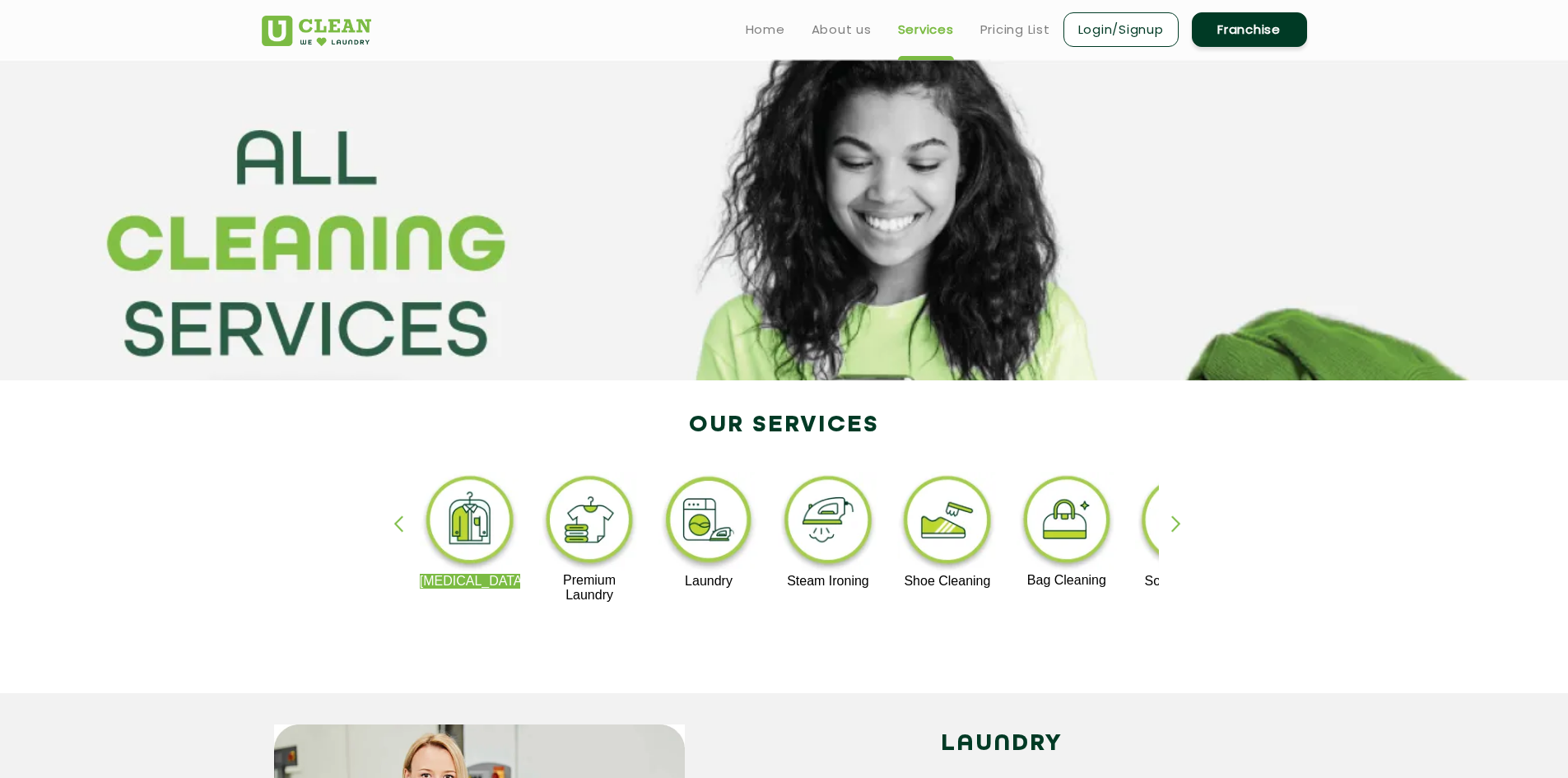
click at [742, 535] on img at bounding box center [709, 523] width 101 height 102
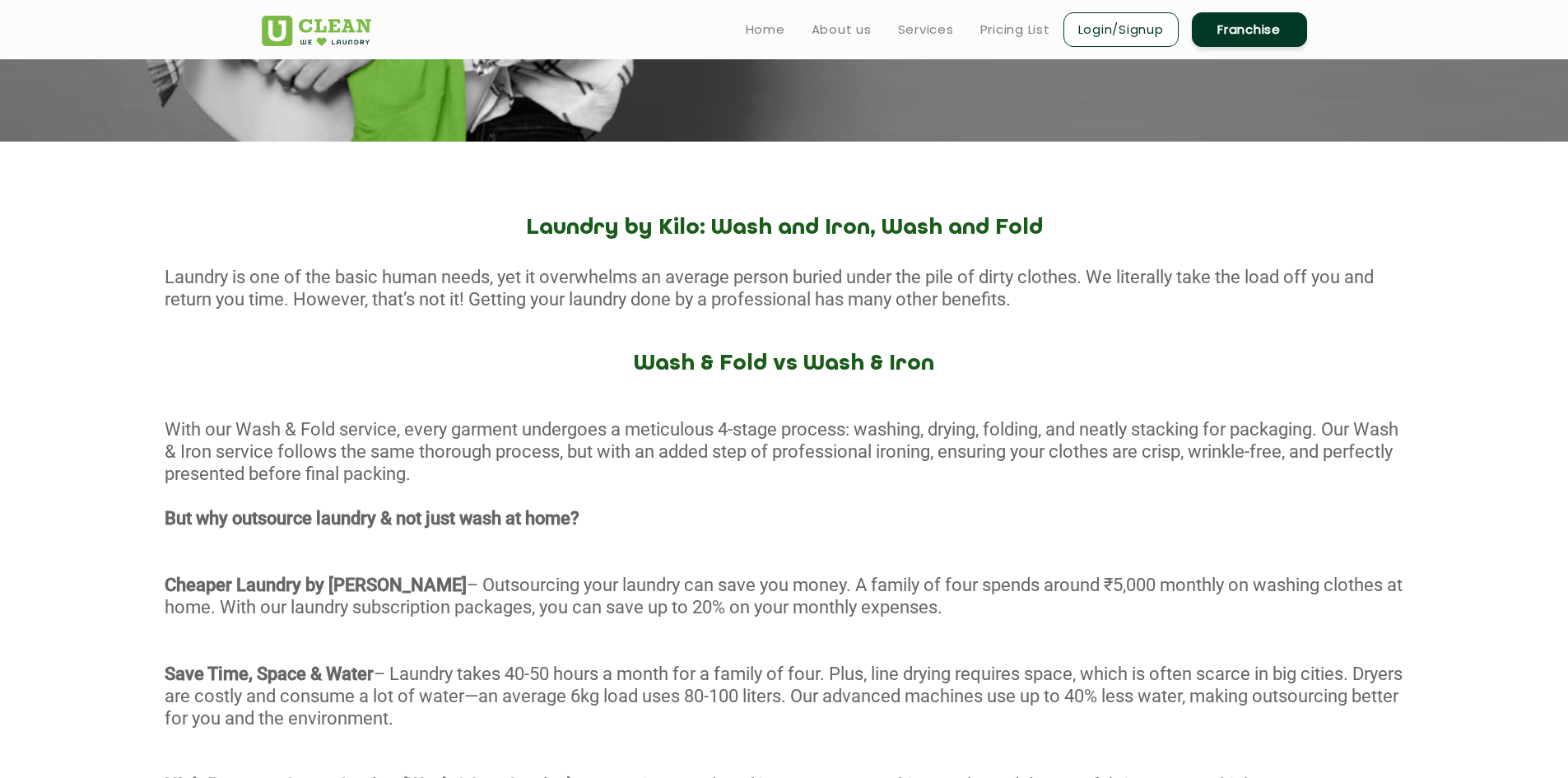
scroll to position [82, 0]
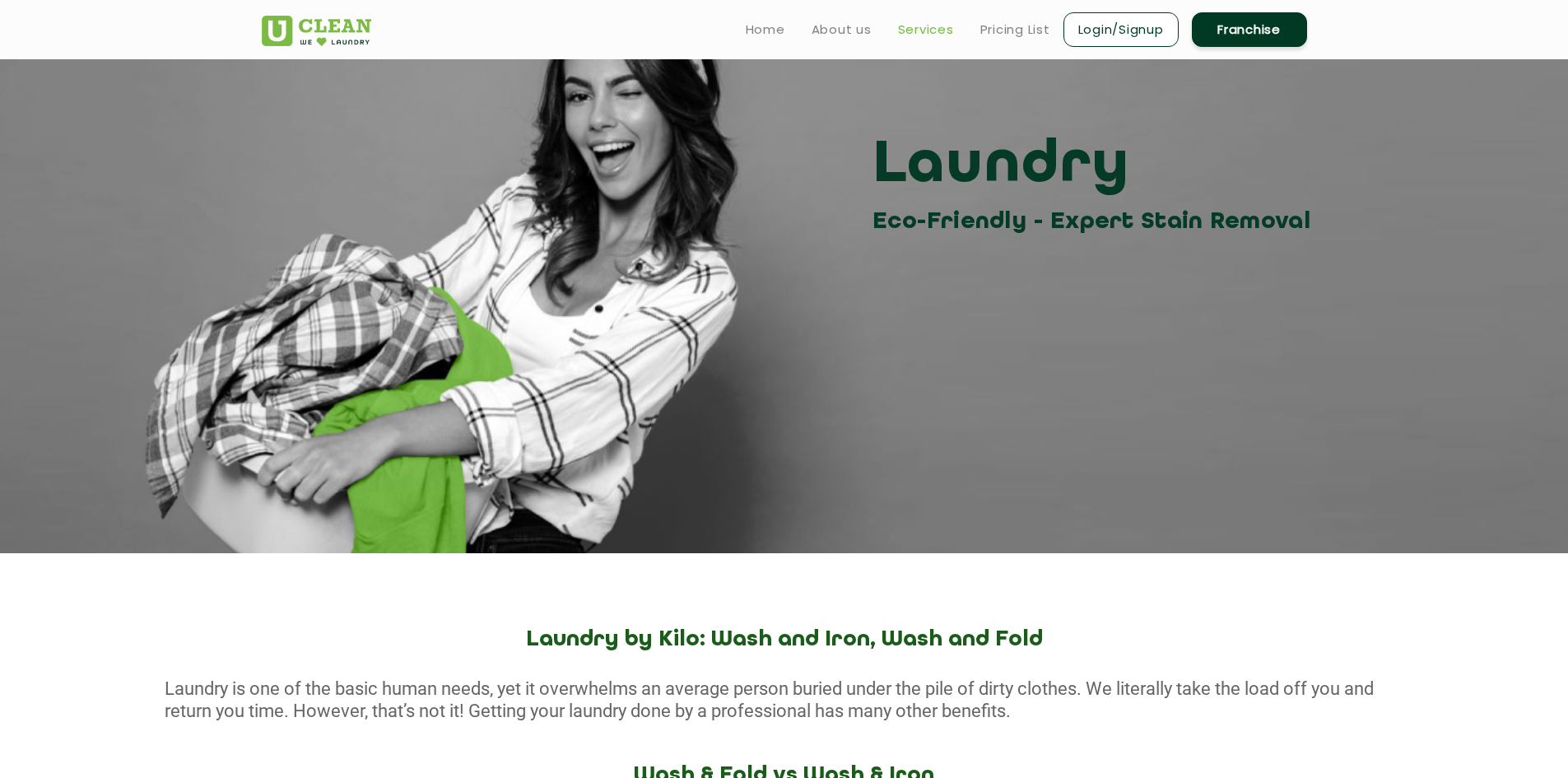
click at [929, 29] on link "Services" at bounding box center [925, 29] width 56 height 19
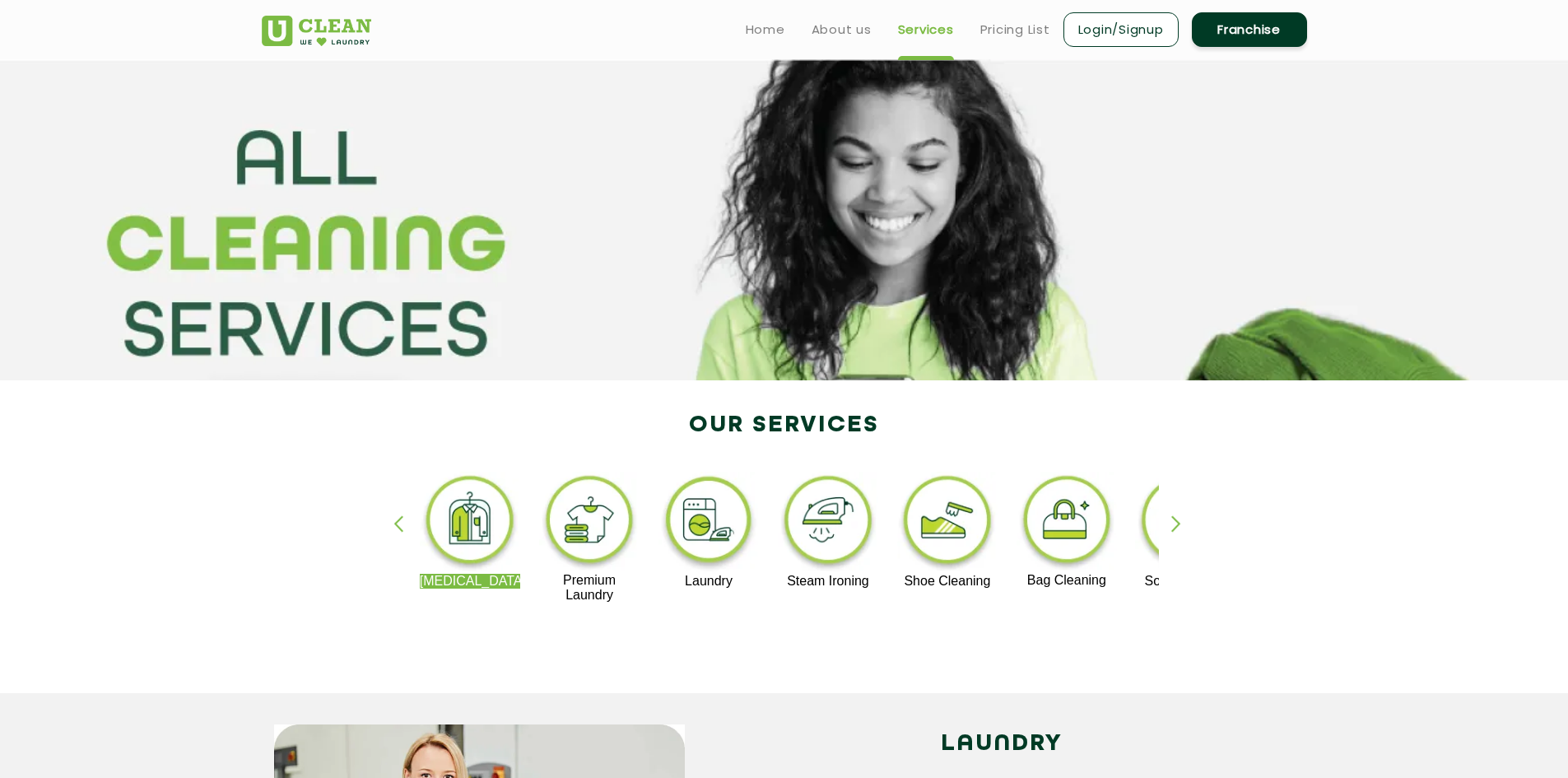
click at [1007, 42] on ul "Home About us Services Pricing List Login/Signup Franchise" at bounding box center [1019, 29] width 574 height 39
click at [1013, 28] on link "Pricing List" at bounding box center [1014, 29] width 70 height 19
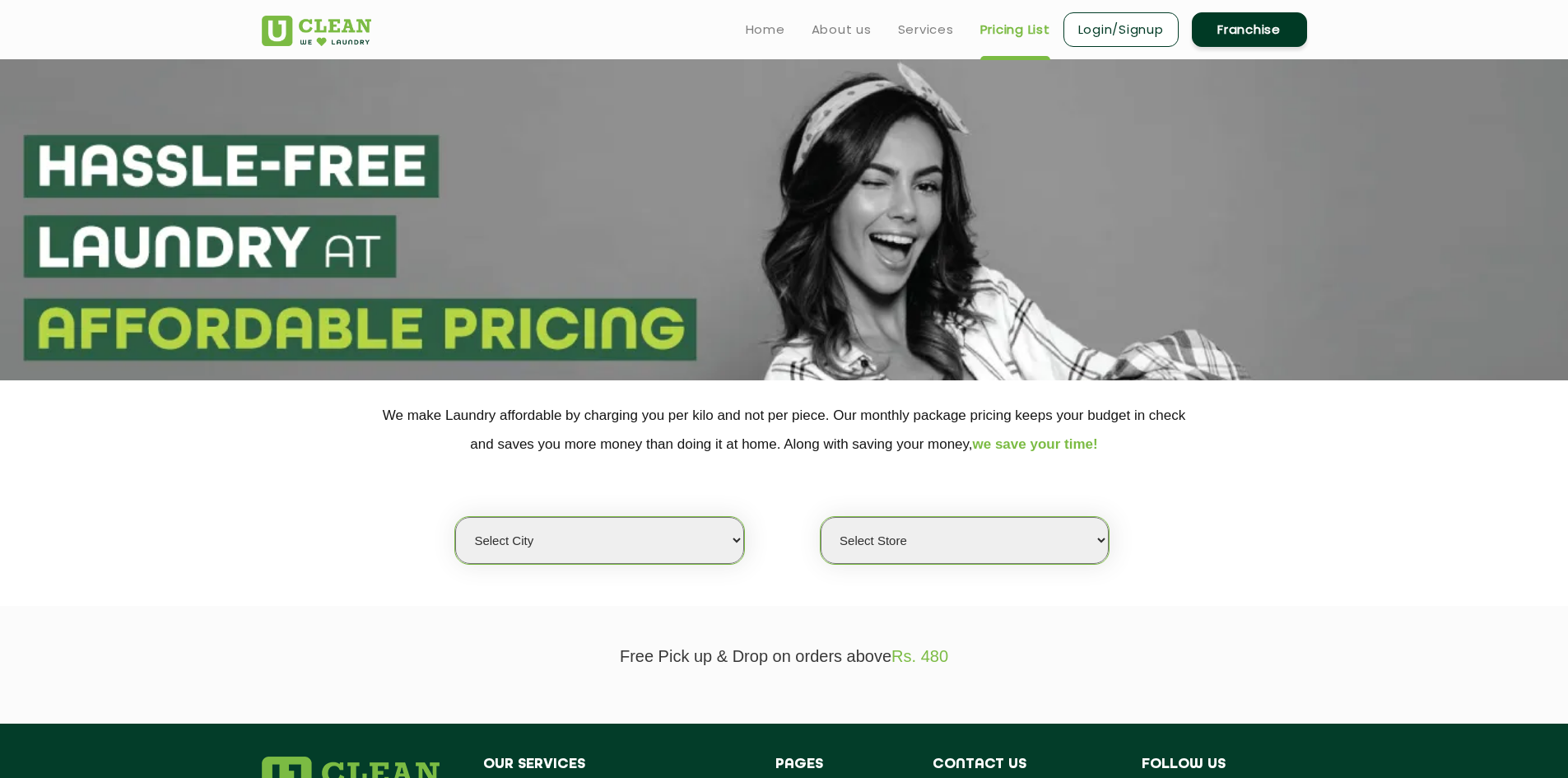
click at [618, 557] on select "Select city Aalo Abu Dhabi Agartala Agra Ahmedabad Akola Aligarh Alwar - UClean…" at bounding box center [599, 540] width 288 height 47
select select "11"
click at [455, 517] on select "Select city Aalo Abu Dhabi Agartala Agra Ahmedabad Akola Aligarh Alwar - UClean…" at bounding box center [599, 540] width 288 height 47
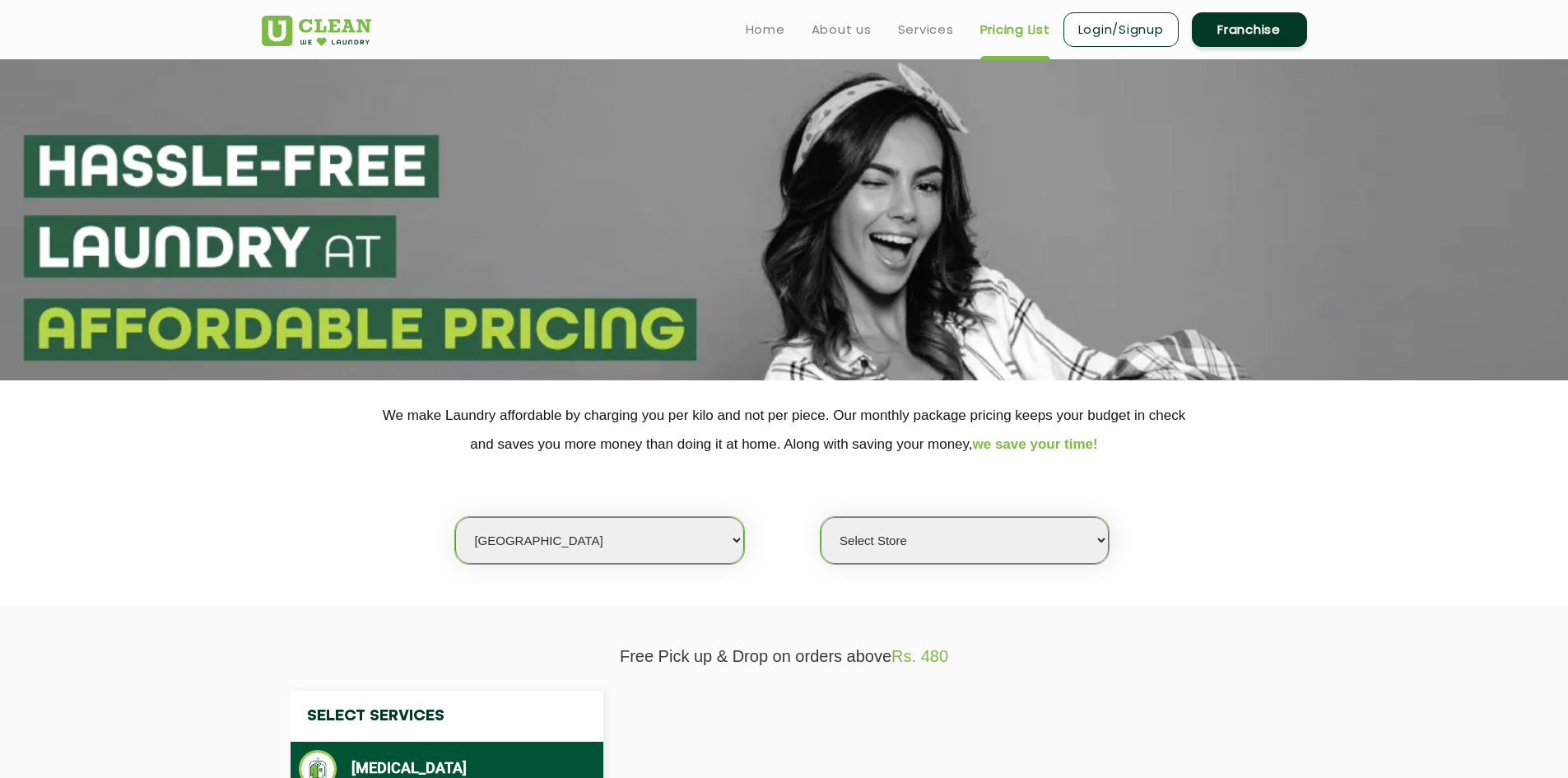
select select "0"
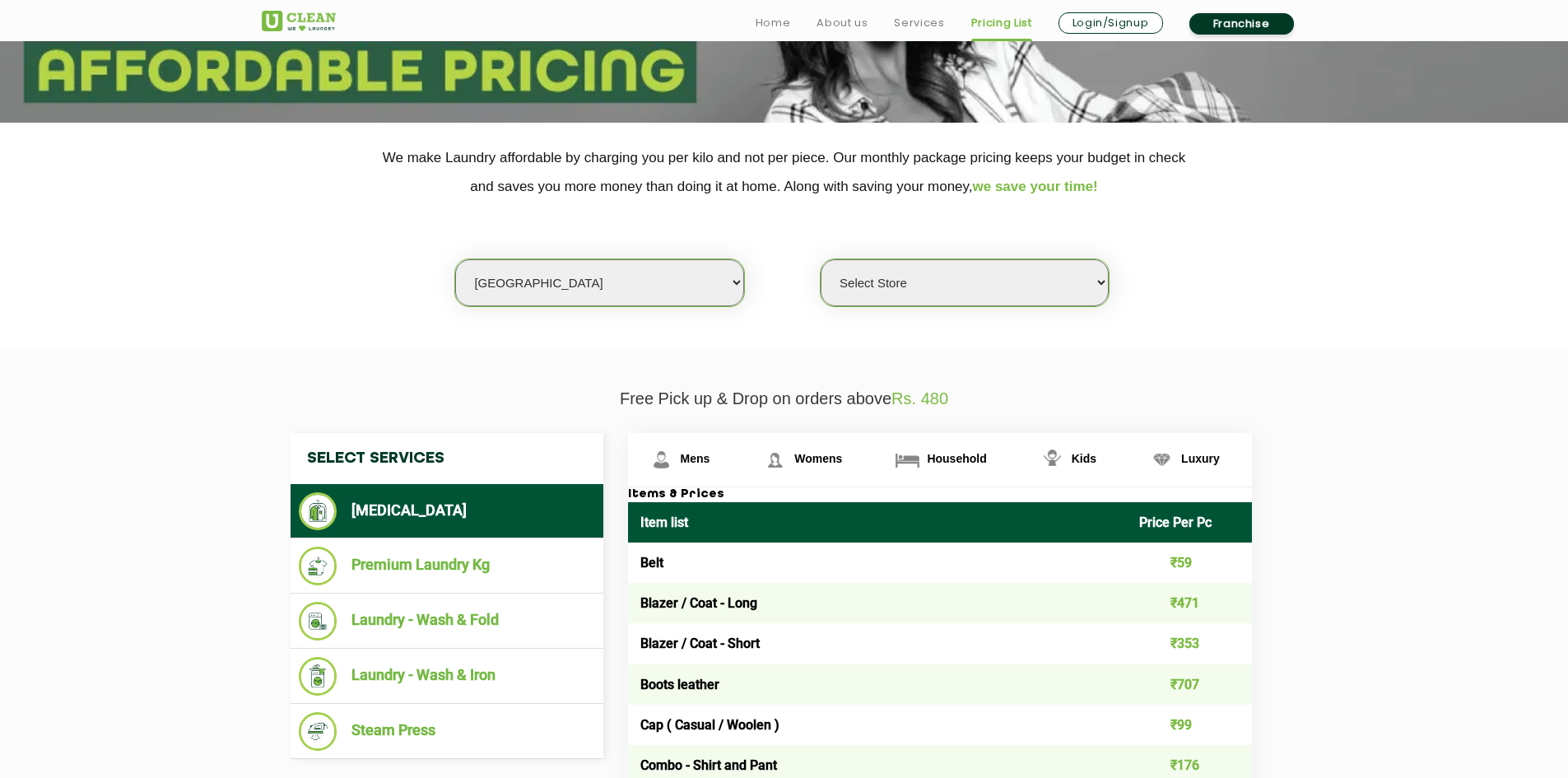
scroll to position [494, 0]
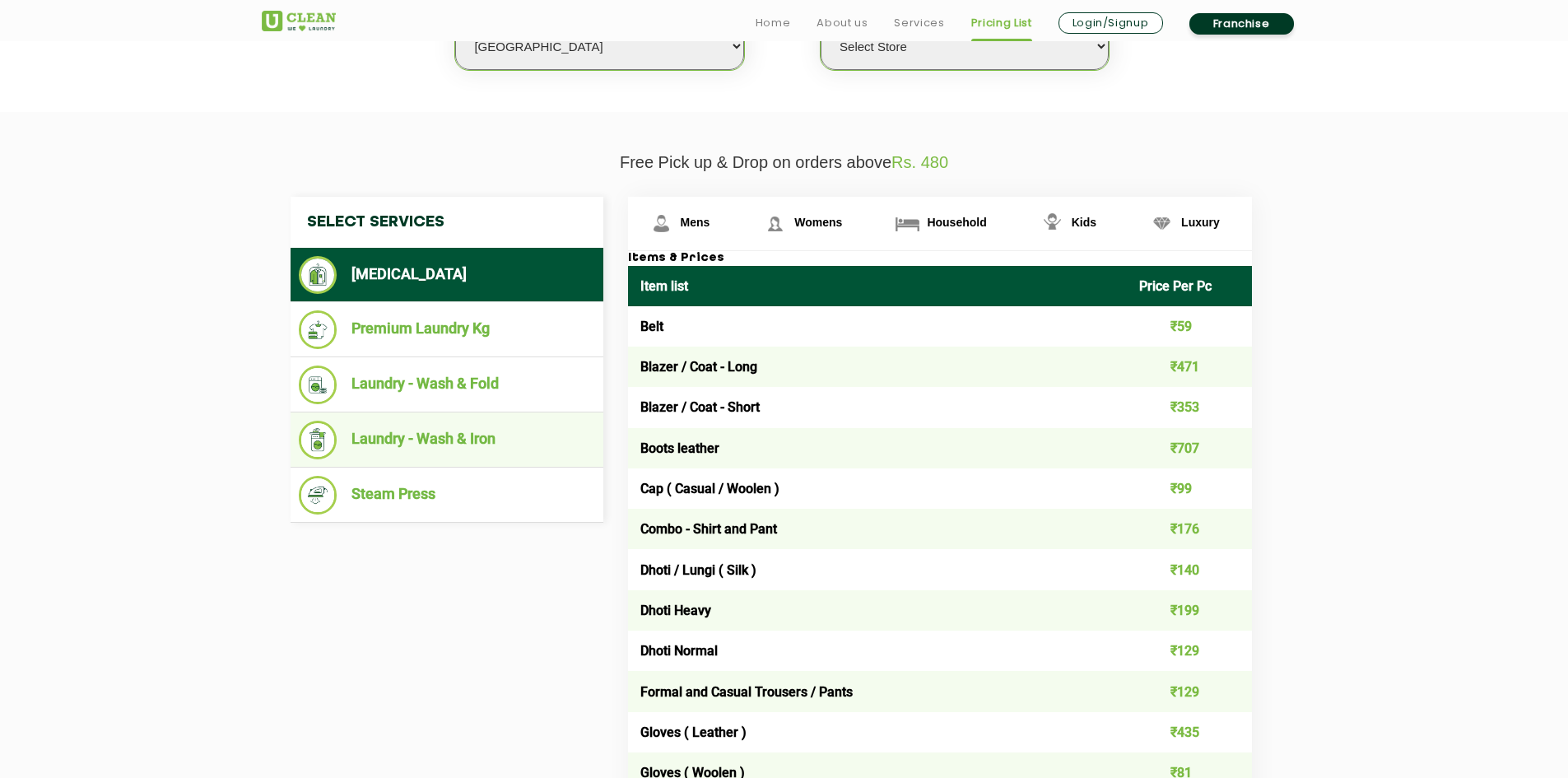
click at [497, 421] on li "Laundry - Wash & Iron" at bounding box center [447, 440] width 296 height 39
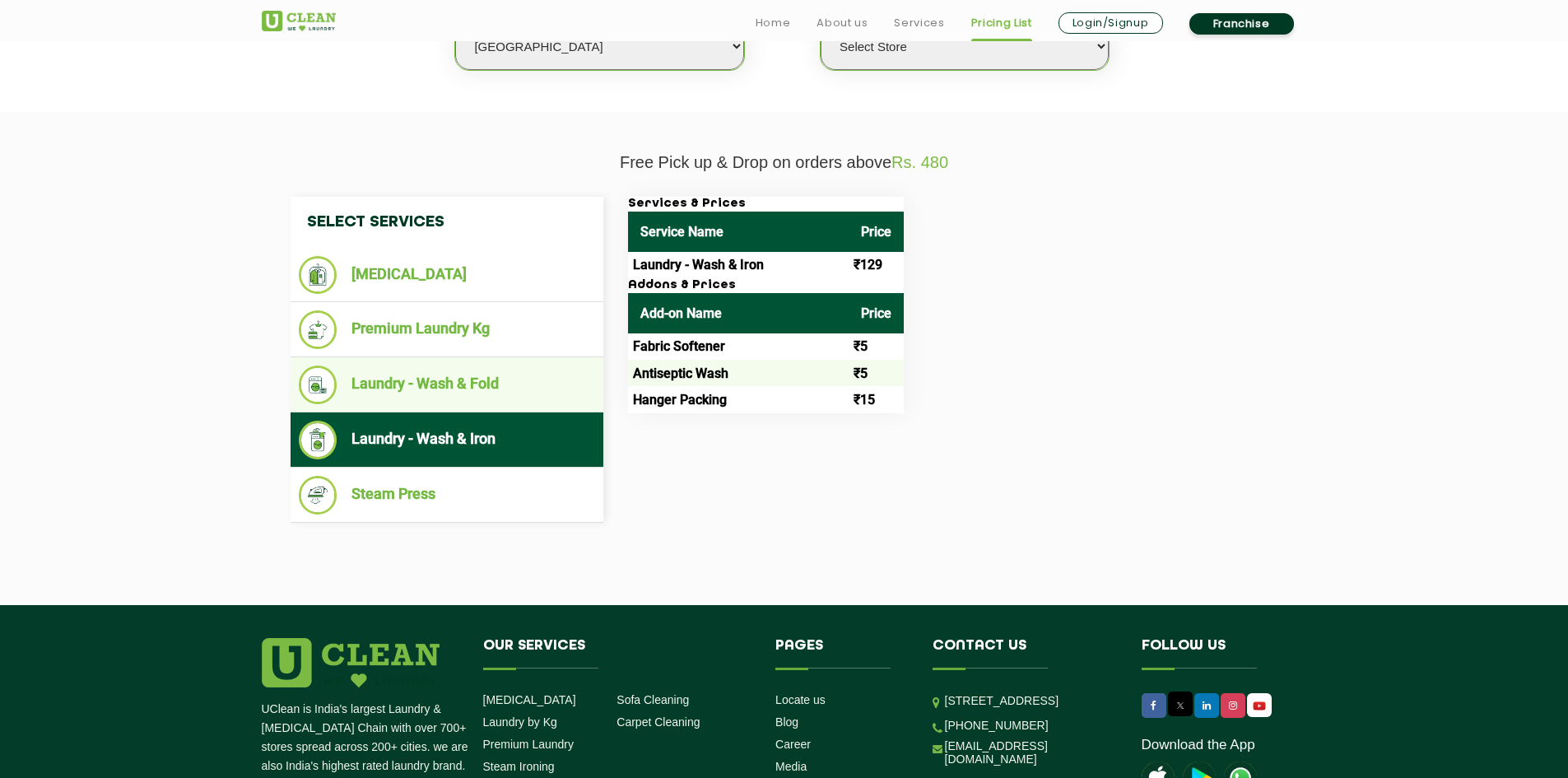
click at [515, 400] on li "Laundry - Wash & Fold" at bounding box center [447, 385] width 296 height 39
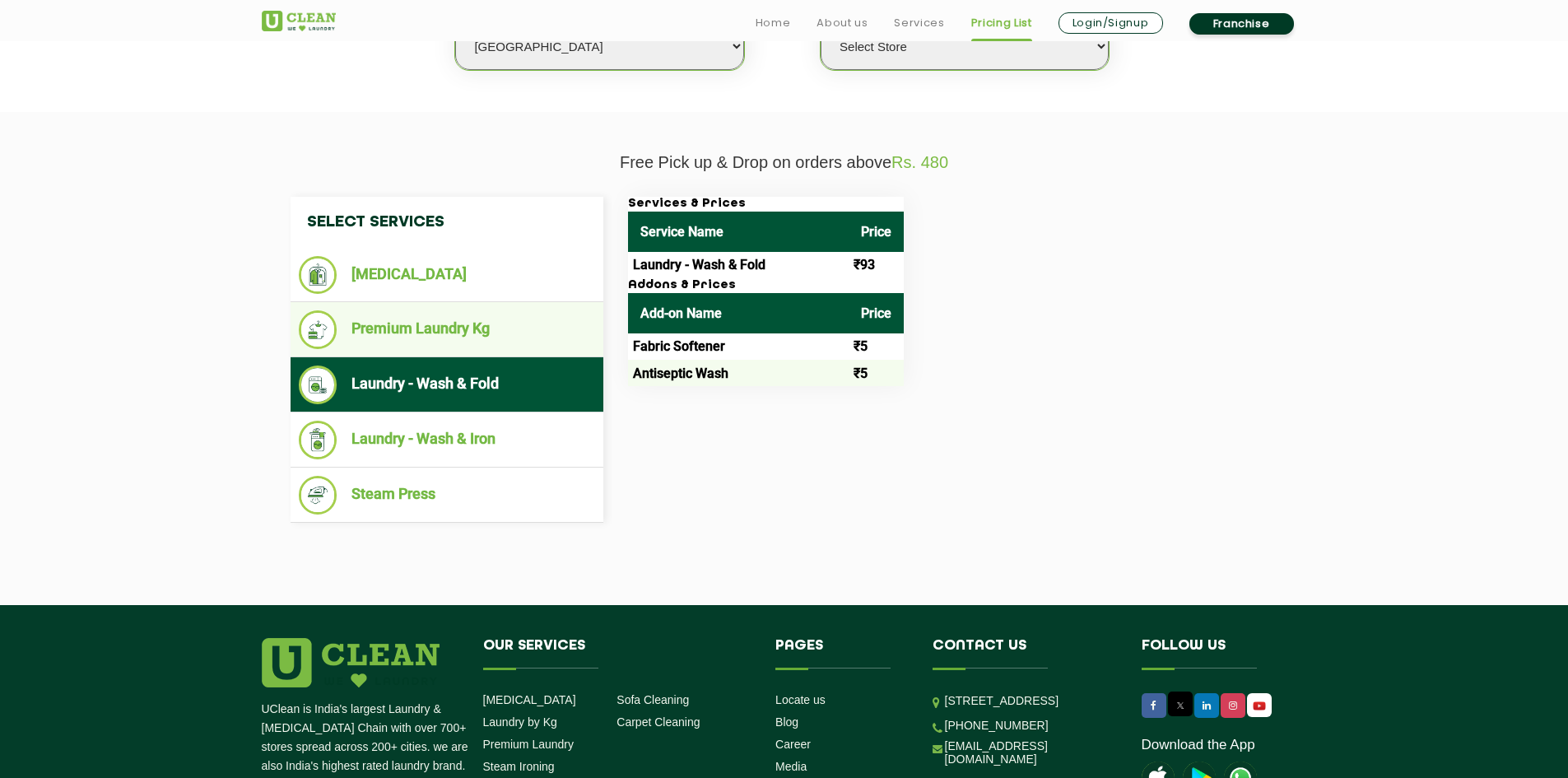
click at [511, 348] on li "Premium Laundry Kg" at bounding box center [447, 330] width 296 height 39
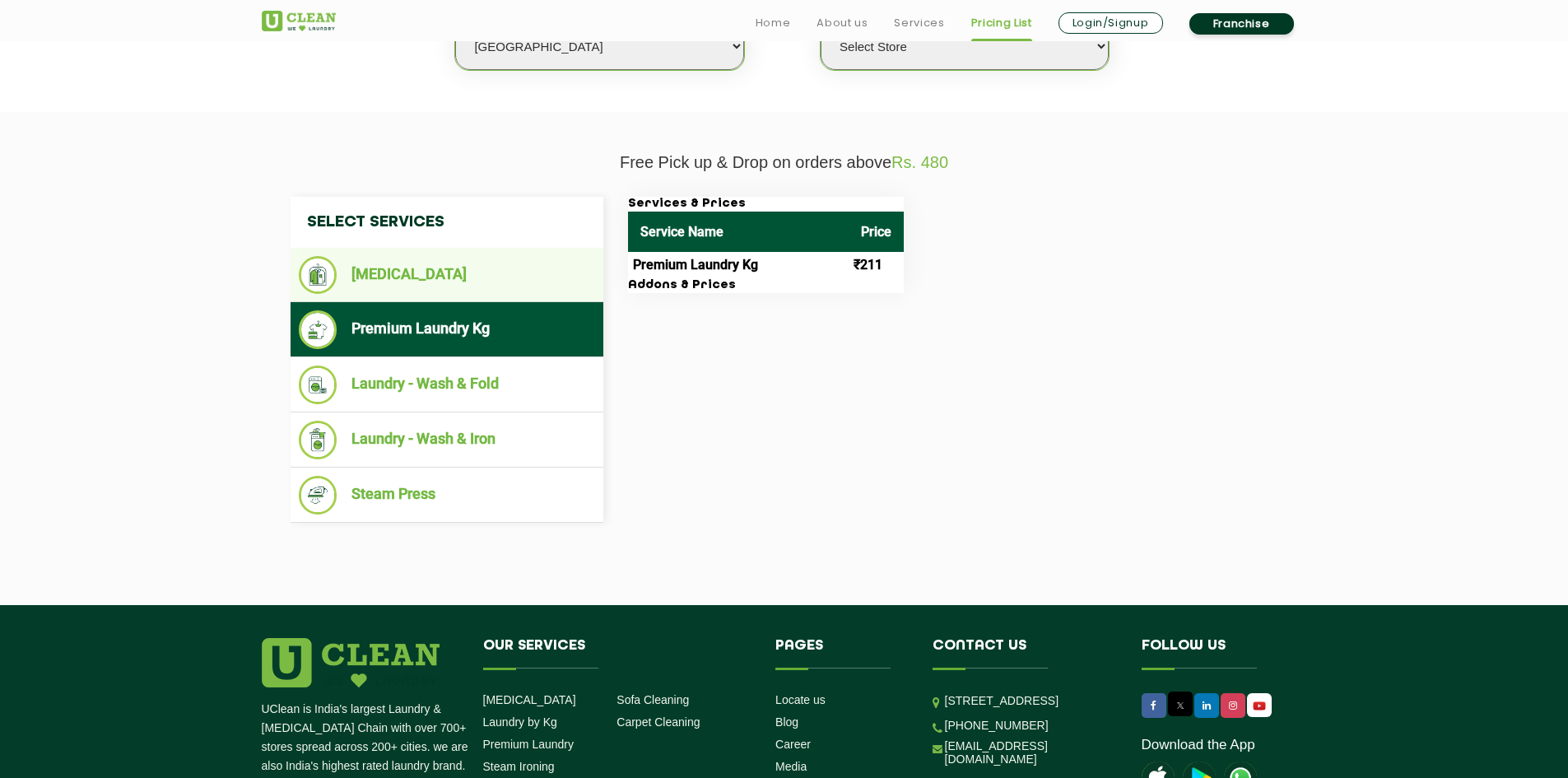
click at [516, 284] on li "[MEDICAL_DATA]" at bounding box center [447, 274] width 296 height 38
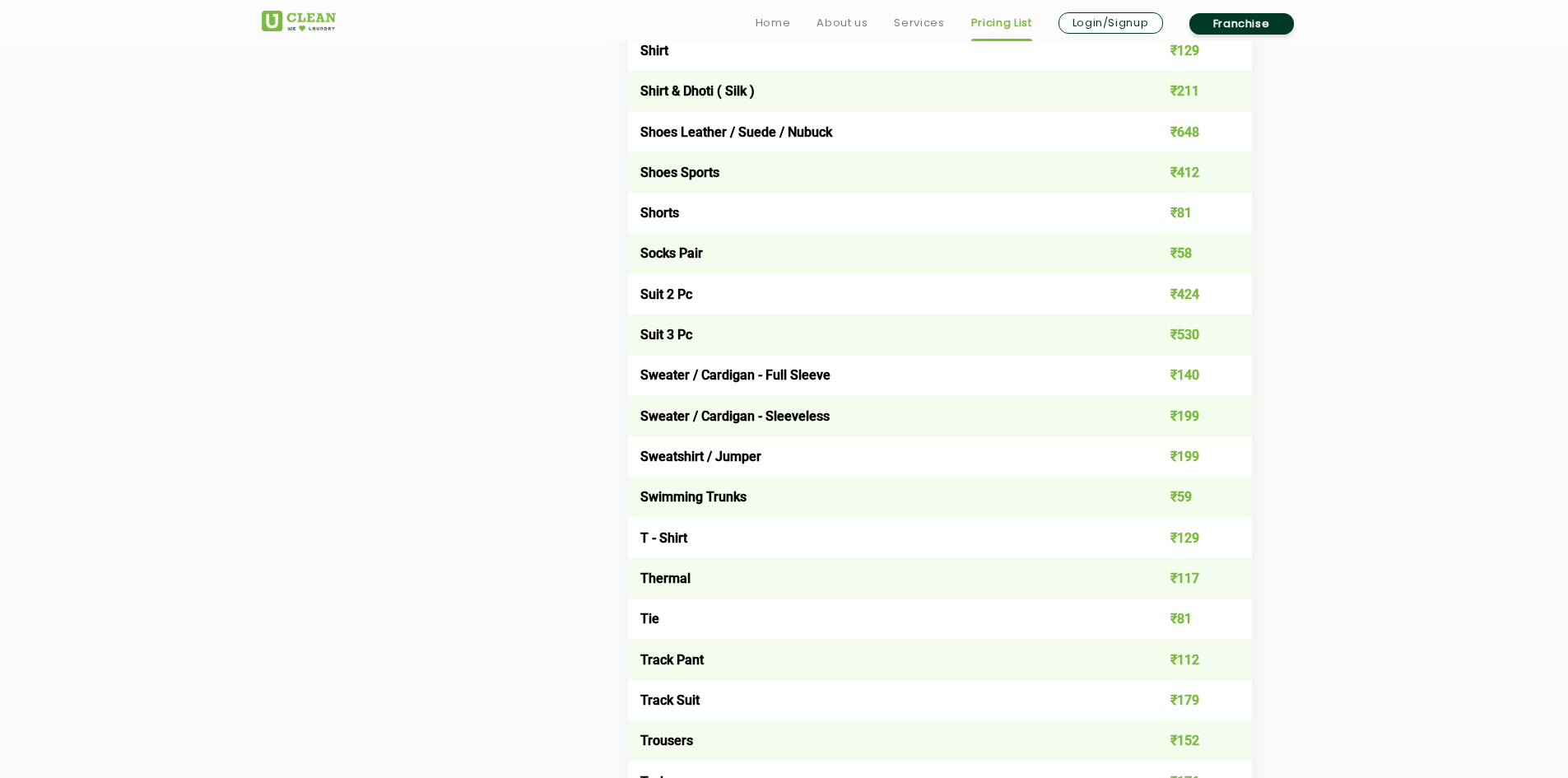
scroll to position [2634, 0]
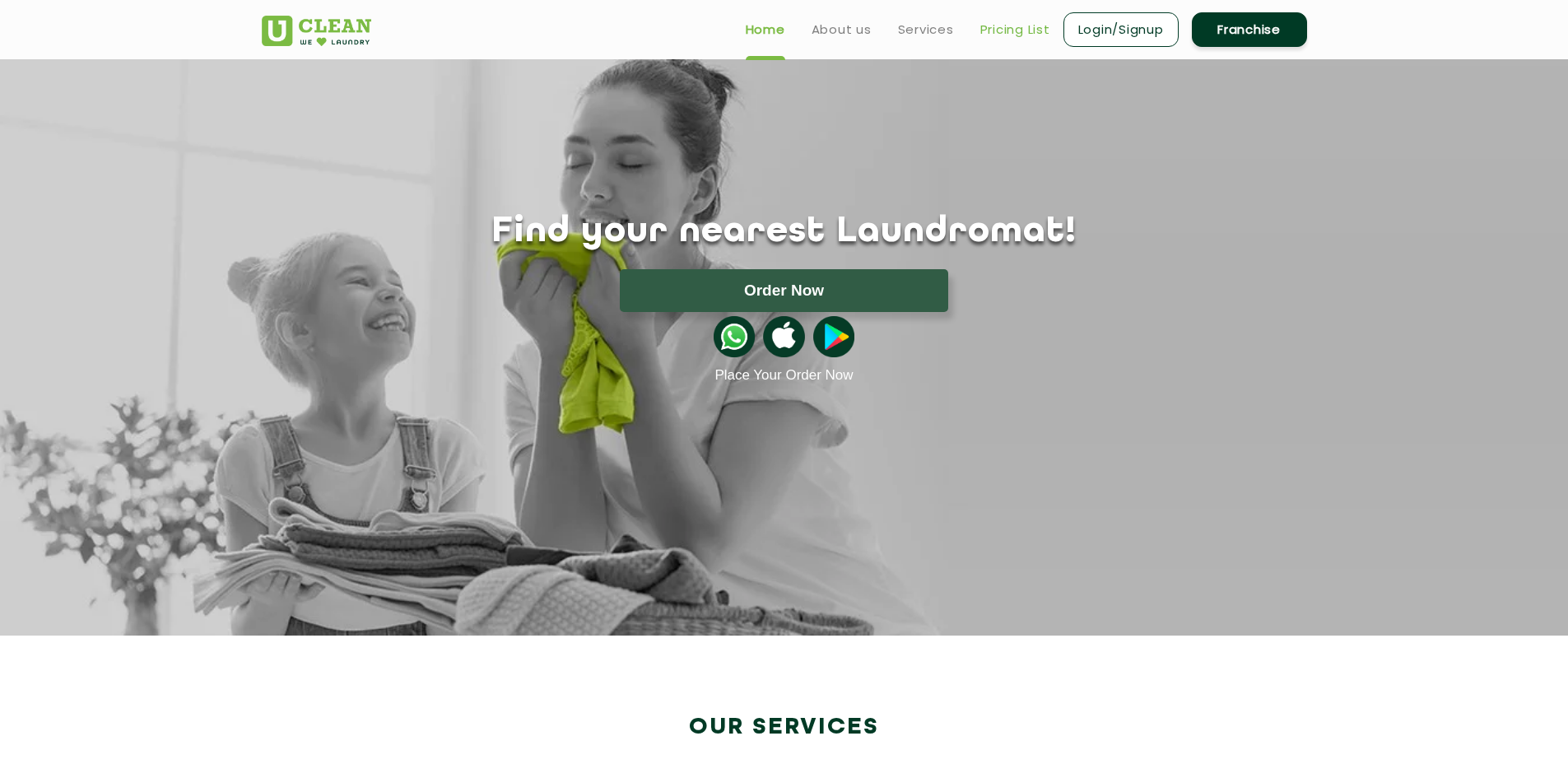
click at [1027, 21] on link "Pricing List" at bounding box center [1014, 29] width 70 height 19
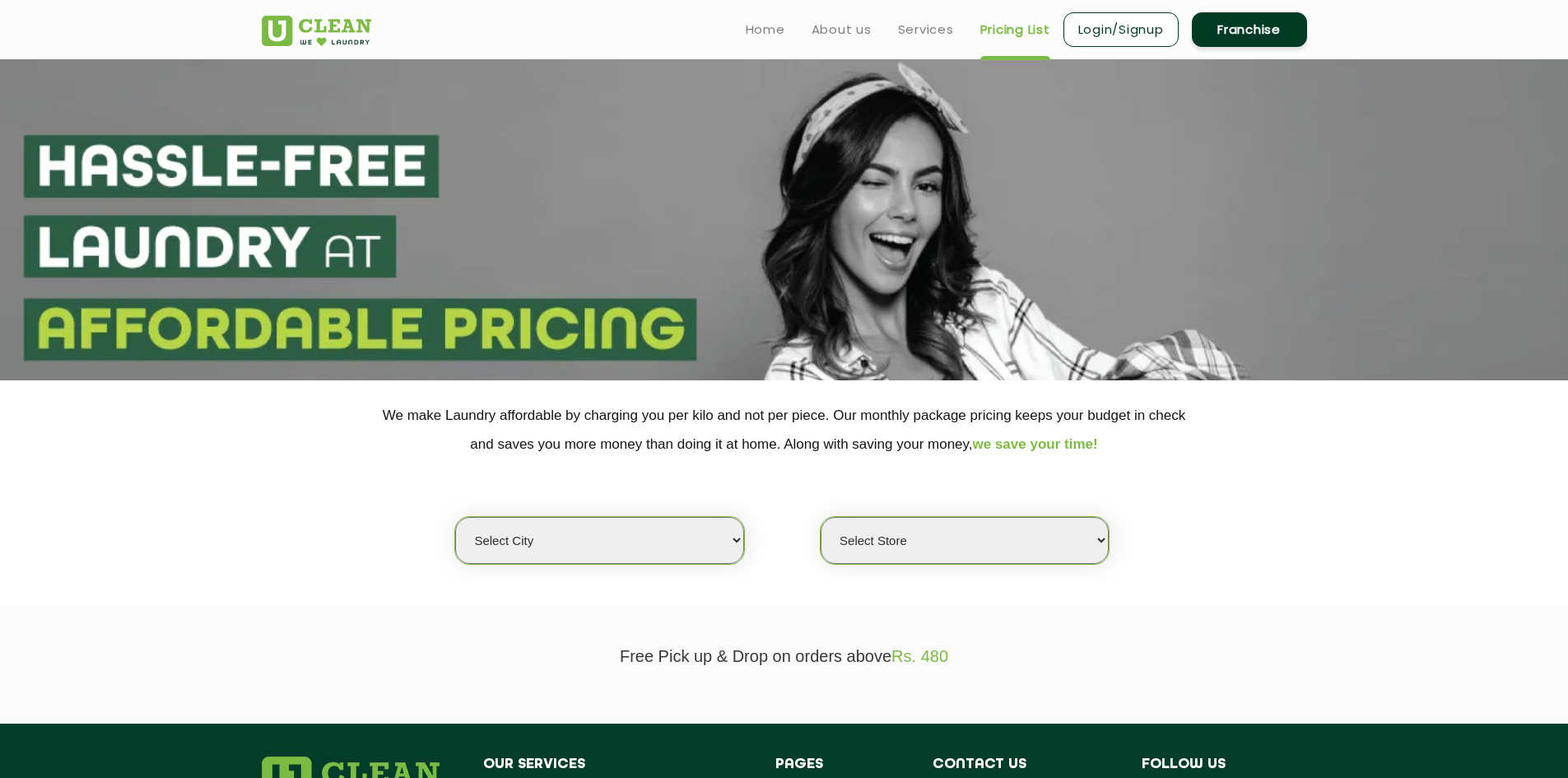
click at [736, 19] on ul "Home About us Services Pricing List Login/Signup Franchise" at bounding box center [1019, 29] width 574 height 39
click at [758, 24] on link "Home" at bounding box center [765, 29] width 40 height 19
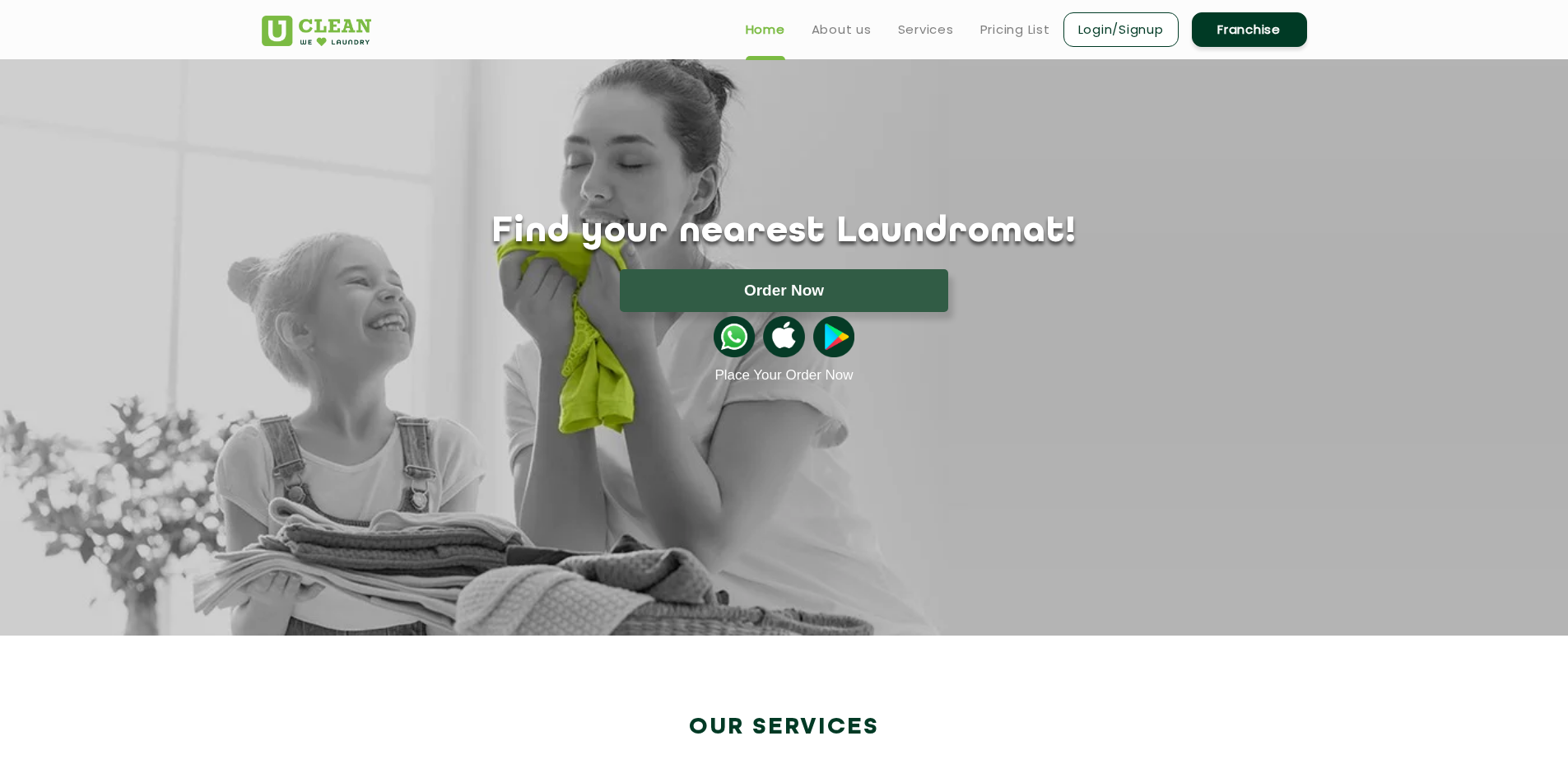
click at [1012, 41] on ul "Home About us Services Pricing List Login/Signup Franchise" at bounding box center [1019, 29] width 574 height 39
click at [1017, 34] on link "Pricing List" at bounding box center [1014, 29] width 70 height 19
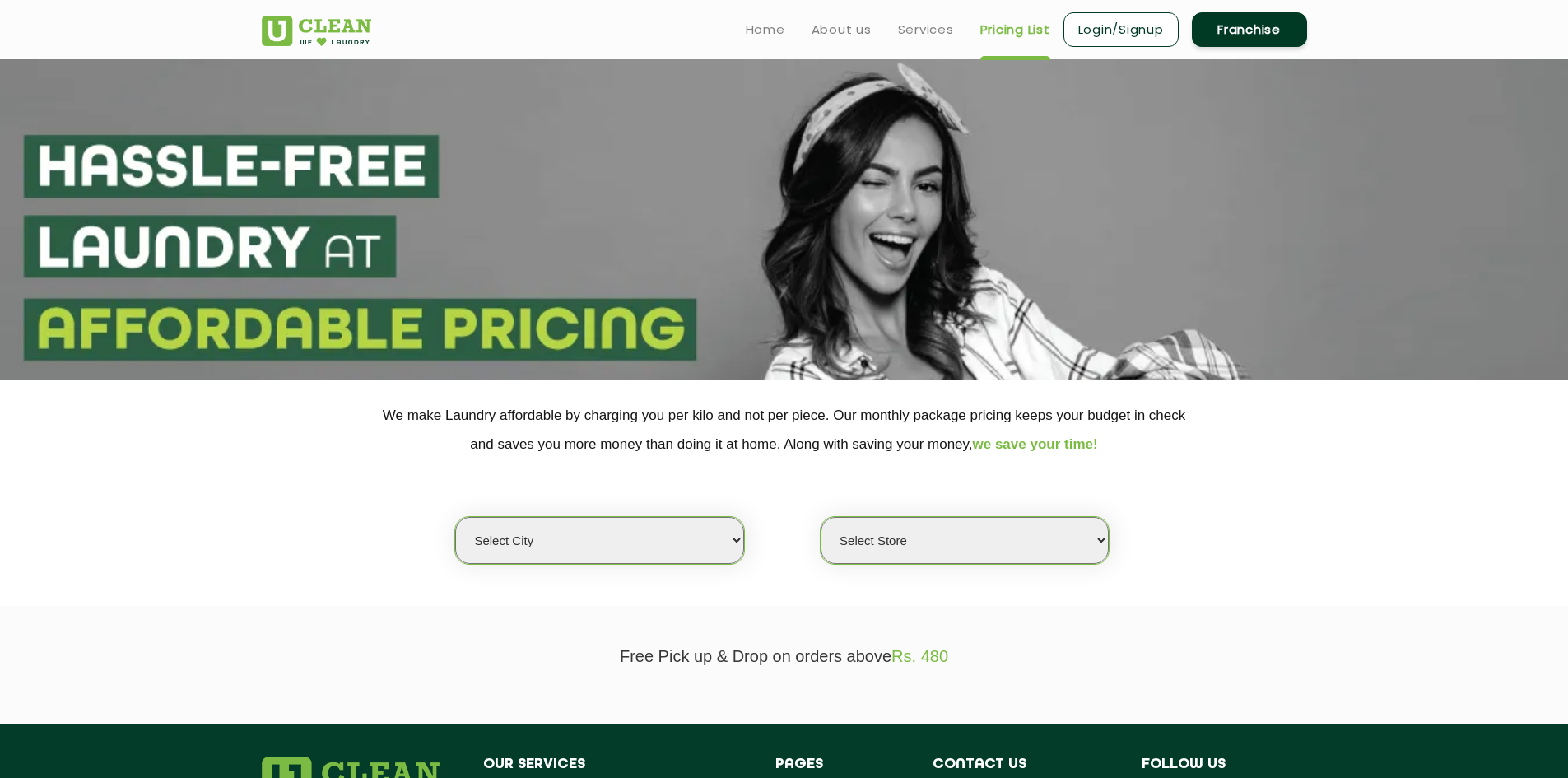
click at [720, 513] on div "Select city Aalo Abu Dhabi Agartala Agra Ahmedabad Akola Aligarh Alwar - UClean…" at bounding box center [784, 512] width 1070 height 106
click at [712, 529] on select "Select city Aalo Abu Dhabi Agartala Agra Ahmedabad Akola Aligarh Alwar - UClean…" at bounding box center [599, 540] width 288 height 47
select select "11"
click at [455, 517] on select "Select city Aalo Abu Dhabi Agartala Agra Ahmedabad Akola Aligarh Alwar - UClean…" at bounding box center [599, 540] width 288 height 47
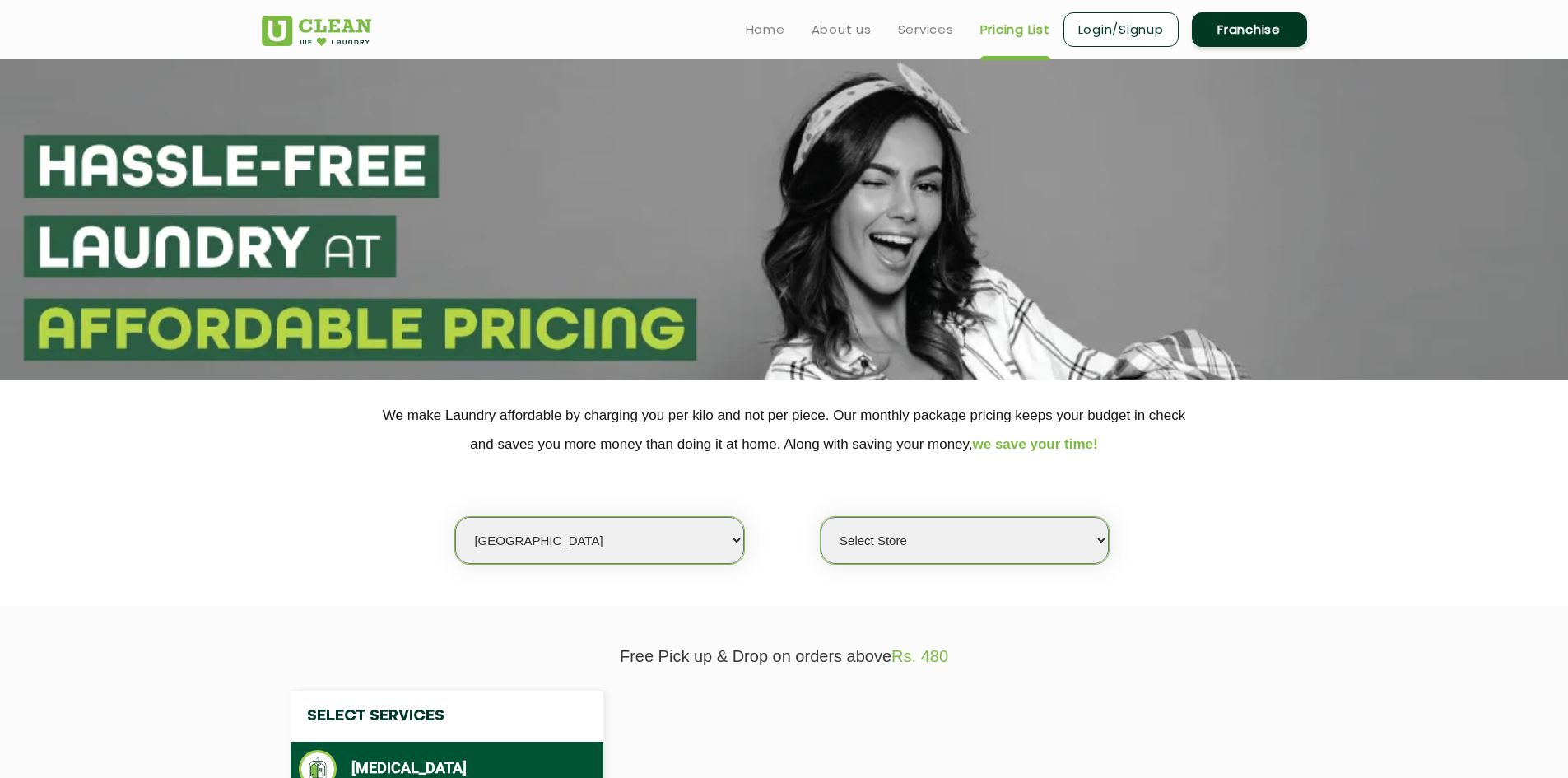
select select "0"
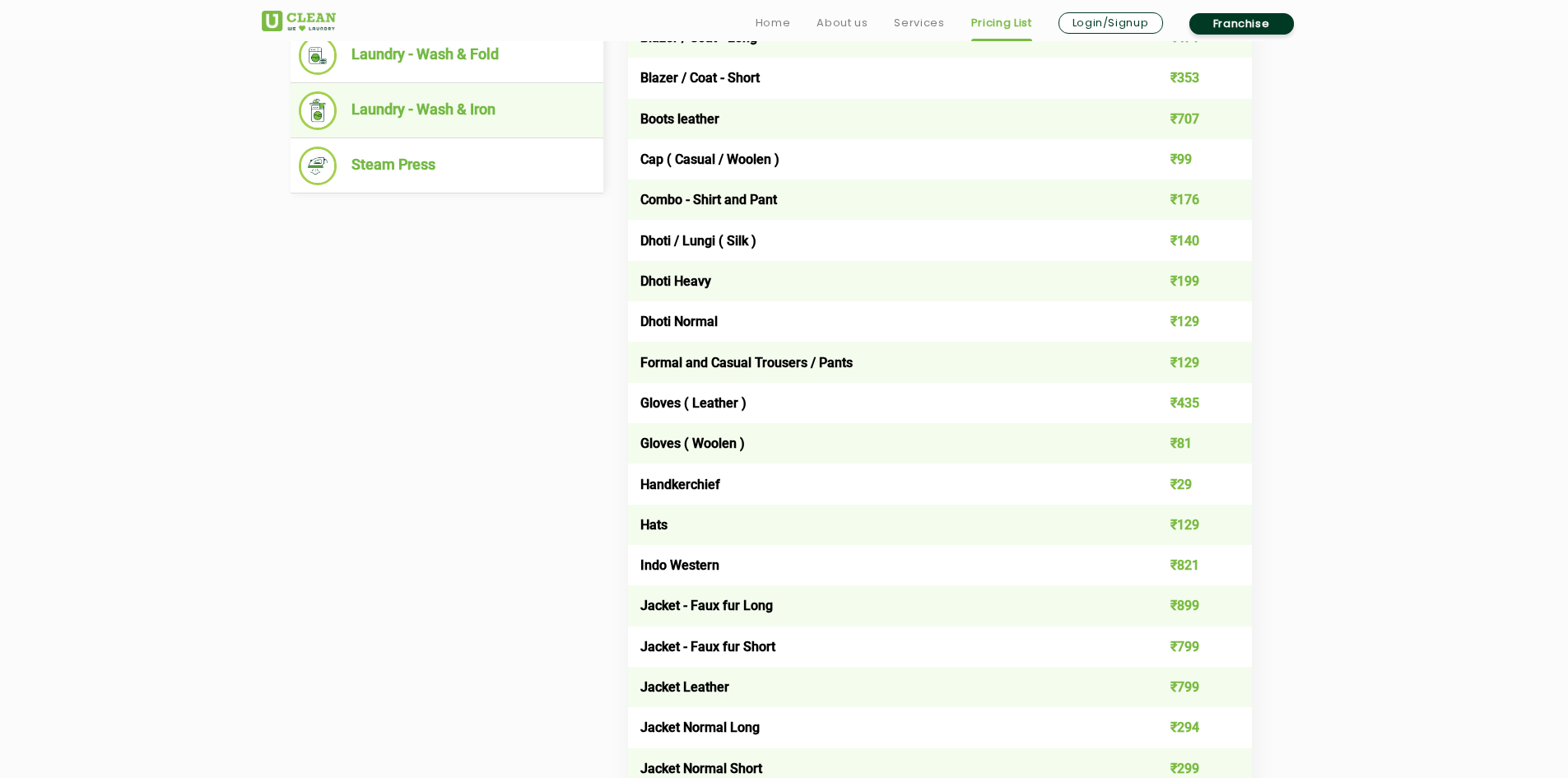
click at [497, 115] on li "Laundry - Wash & Iron" at bounding box center [447, 111] width 296 height 39
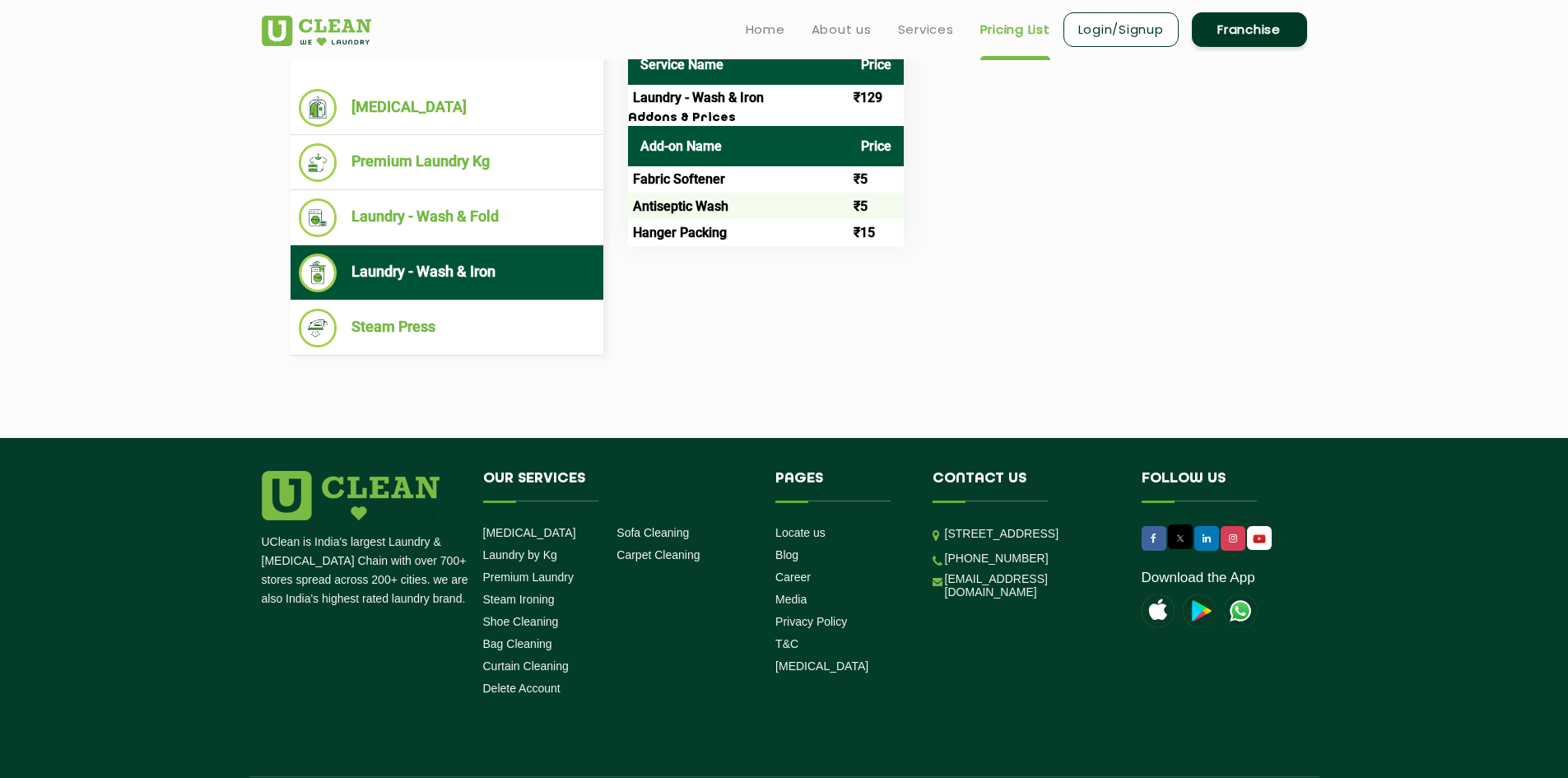
scroll to position [632, 0]
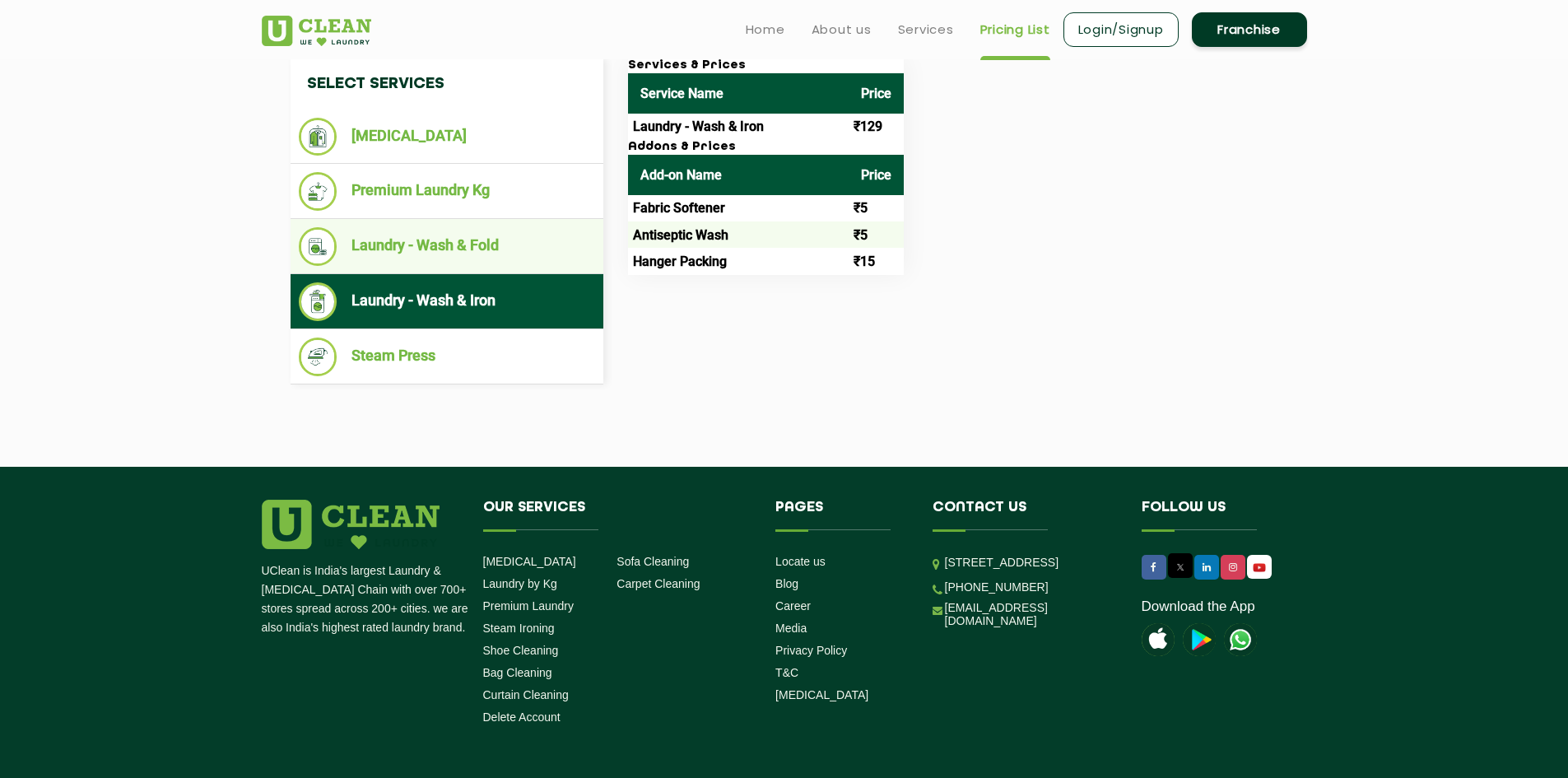
click at [459, 243] on li "Laundry - Wash & Fold" at bounding box center [447, 247] width 296 height 39
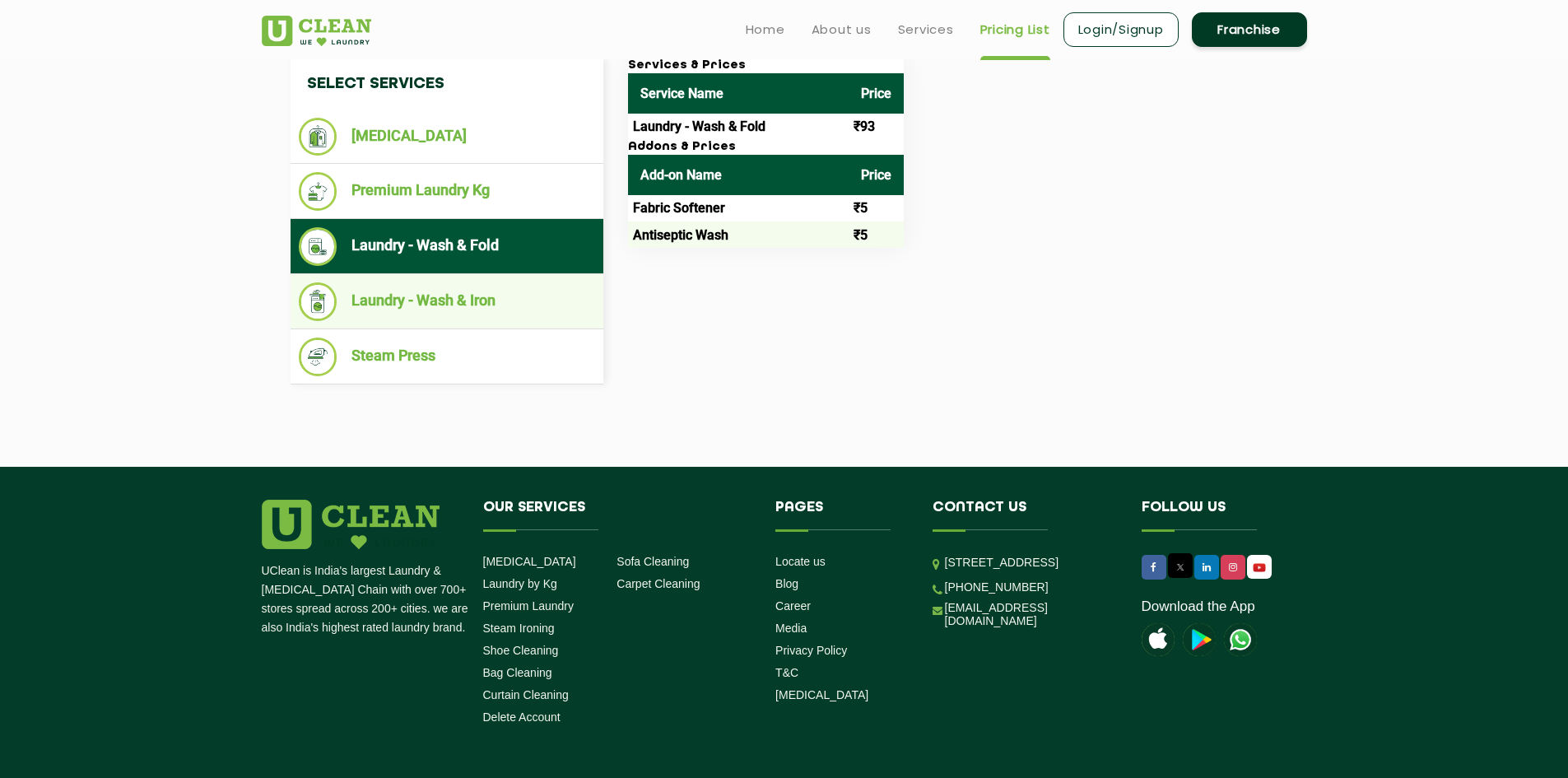
click at [469, 303] on li "Laundry - Wash & Iron" at bounding box center [447, 302] width 296 height 39
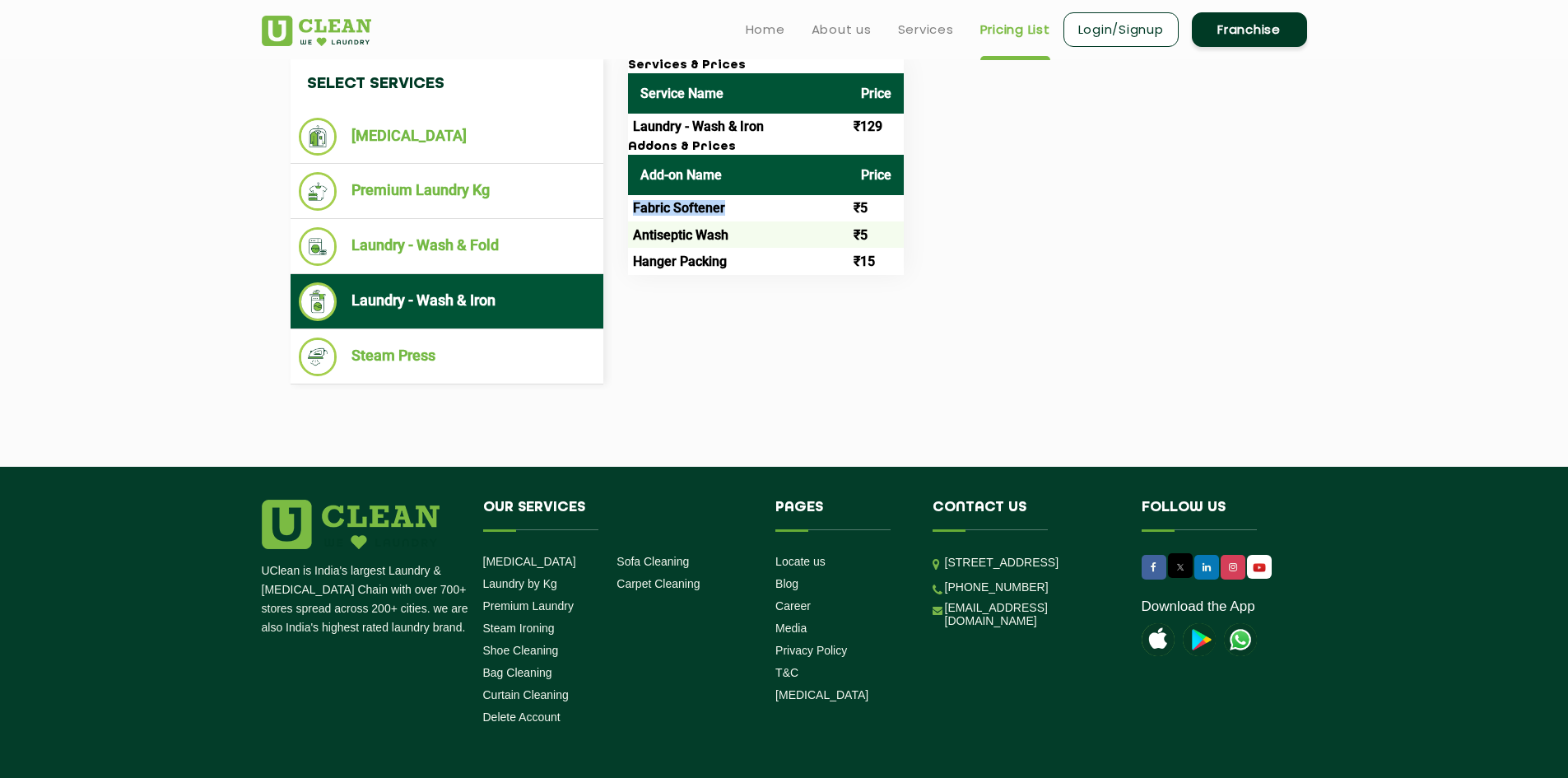
drag, startPoint x: 633, startPoint y: 210, endPoint x: 742, endPoint y: 205, distance: 109.1
click at [742, 205] on td "Fabric Softener" at bounding box center [738, 208] width 220 height 26
copy td "Fabric Softener"
drag, startPoint x: 750, startPoint y: 235, endPoint x: 636, endPoint y: 235, distance: 114.0
click at [636, 235] on td "Antiseptic Wash" at bounding box center [738, 235] width 220 height 26
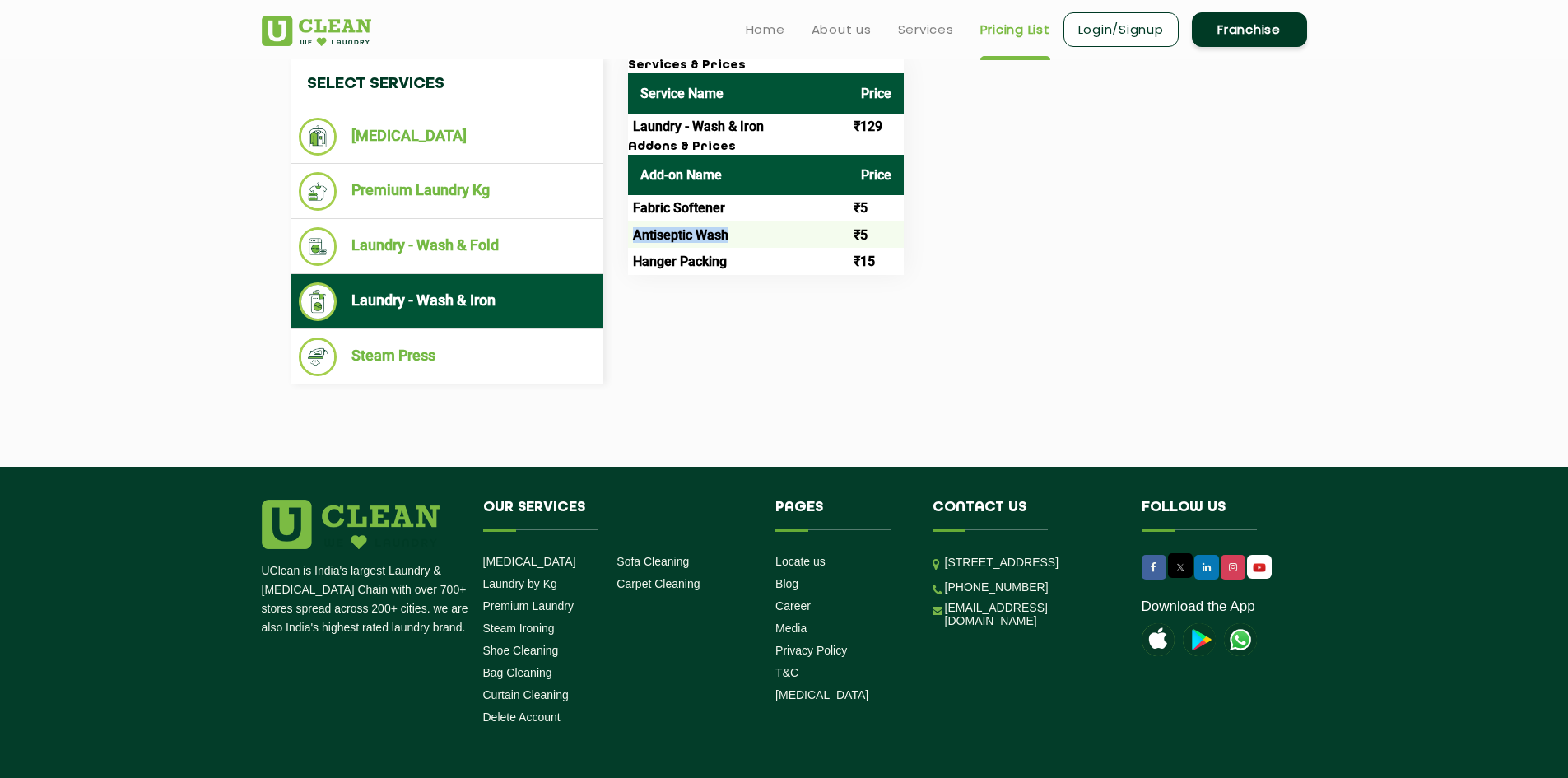
copy td "Antiseptic Wash"
drag, startPoint x: 749, startPoint y: 261, endPoint x: 635, endPoint y: 273, distance: 114.6
click at [635, 273] on td "Hanger Packing" at bounding box center [738, 261] width 220 height 26
copy td "Hanger Packing"
